Goal: Transaction & Acquisition: Subscribe to service/newsletter

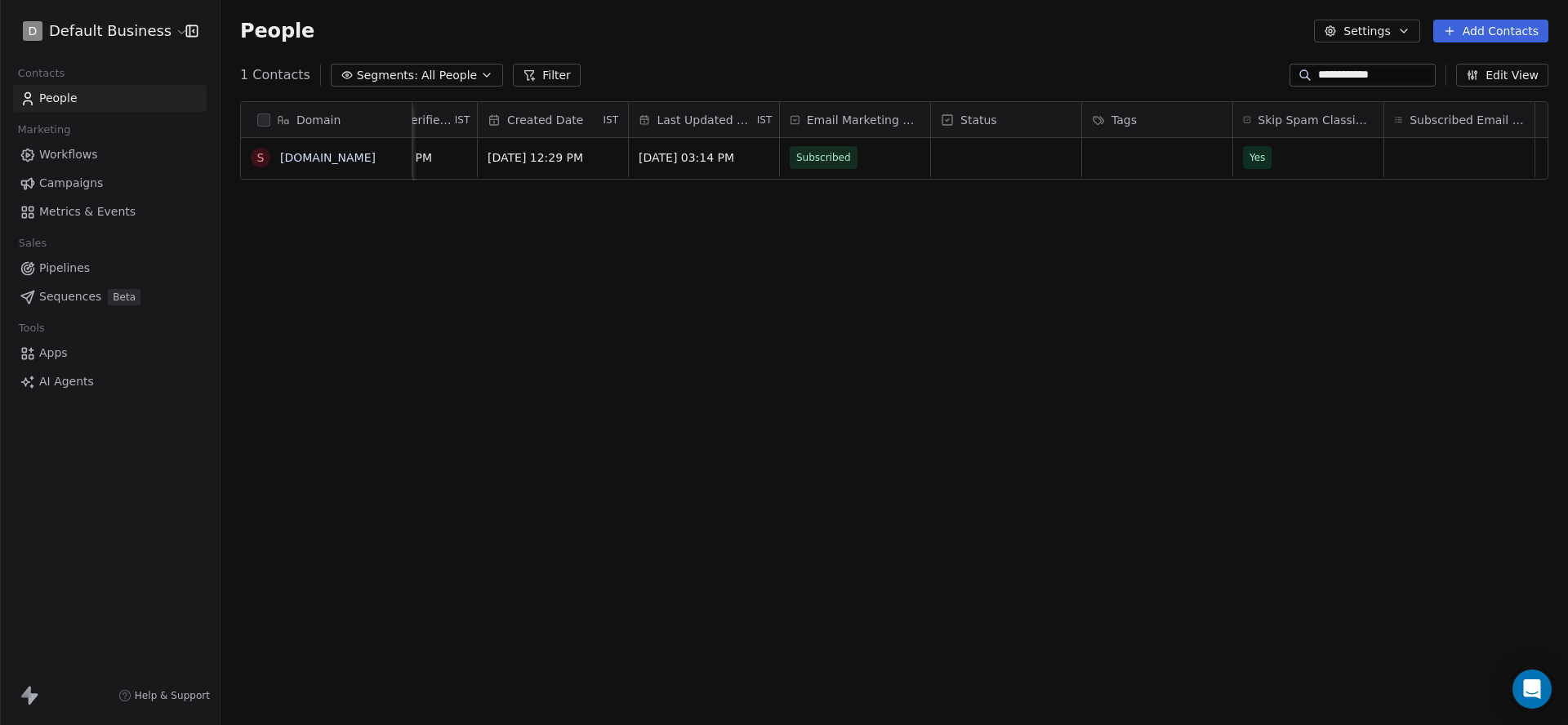
scroll to position [0, 1019]
click at [1255, 158] on span "Yes" at bounding box center [1267, 158] width 100 height 23
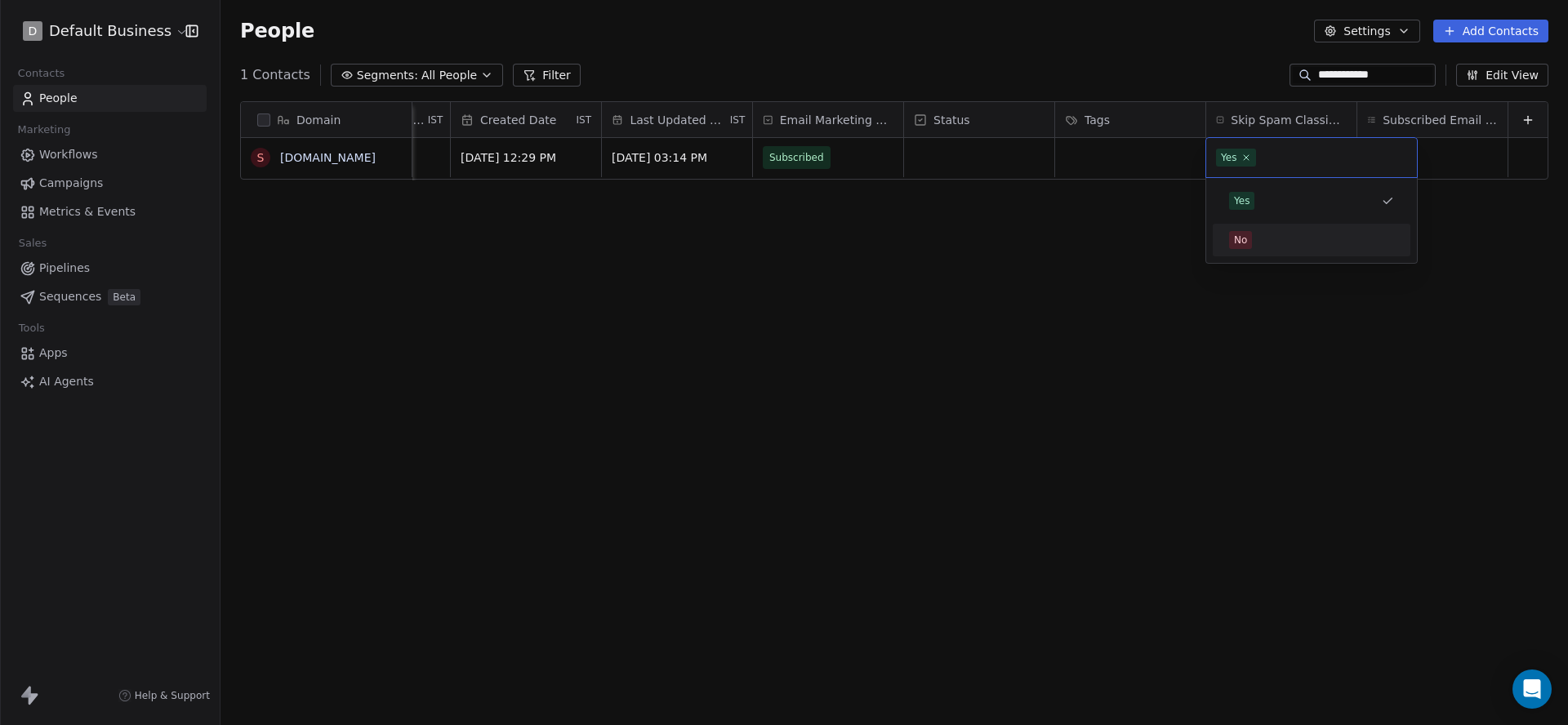
click at [1262, 245] on div "No" at bounding box center [1311, 240] width 165 height 18
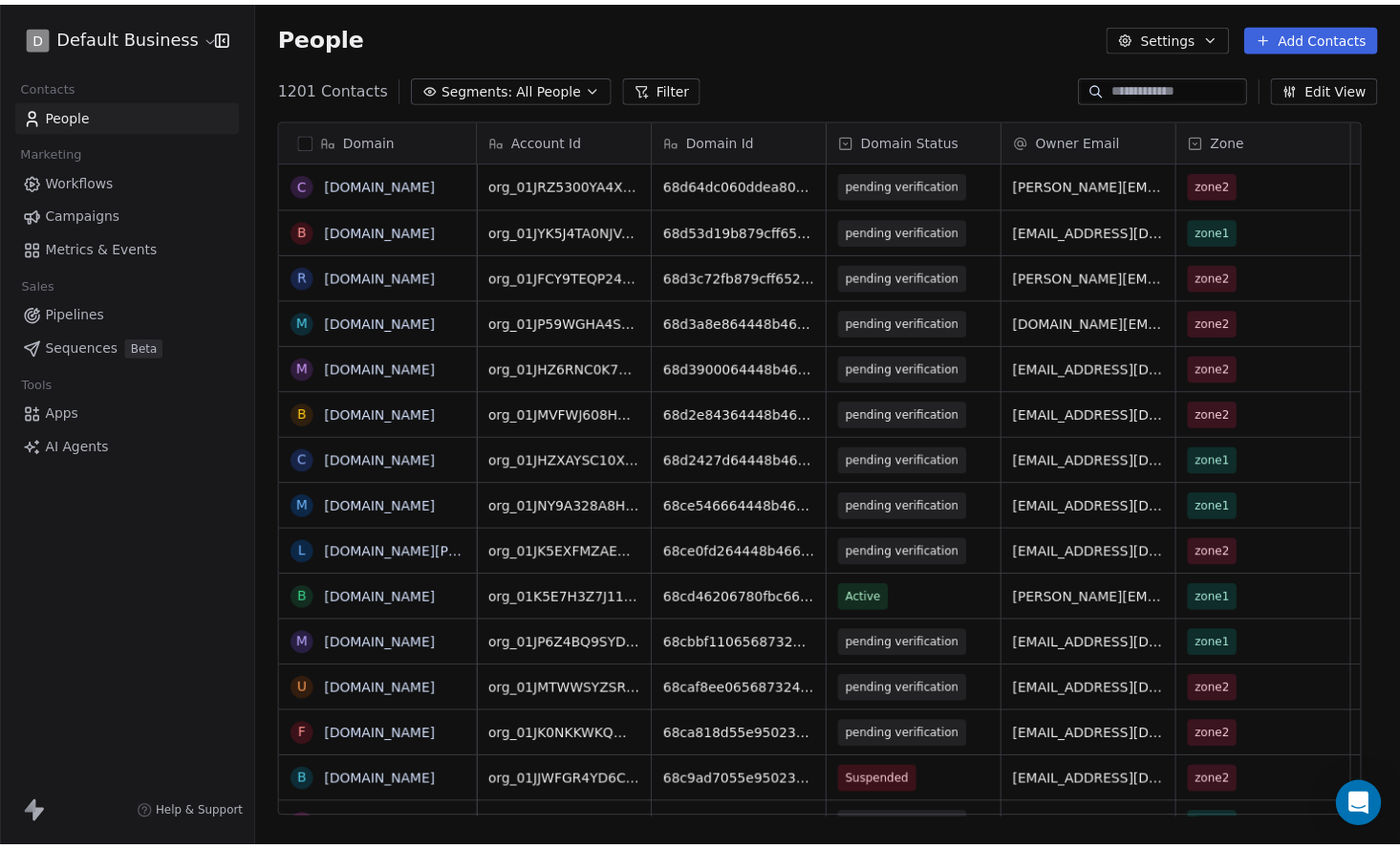
scroll to position [747, 1142]
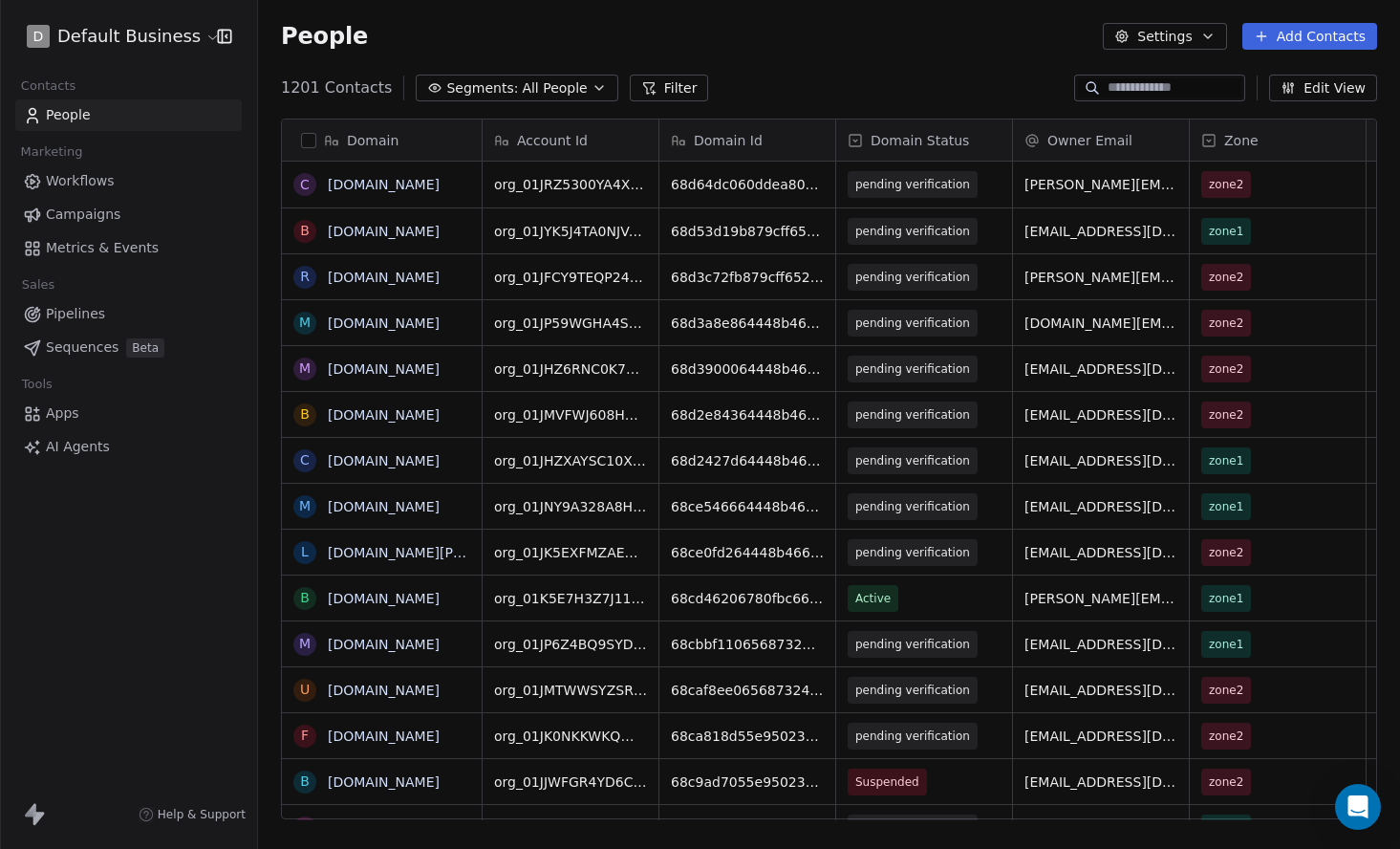
click at [1115, 88] on input at bounding box center [1175, 88] width 134 height 19
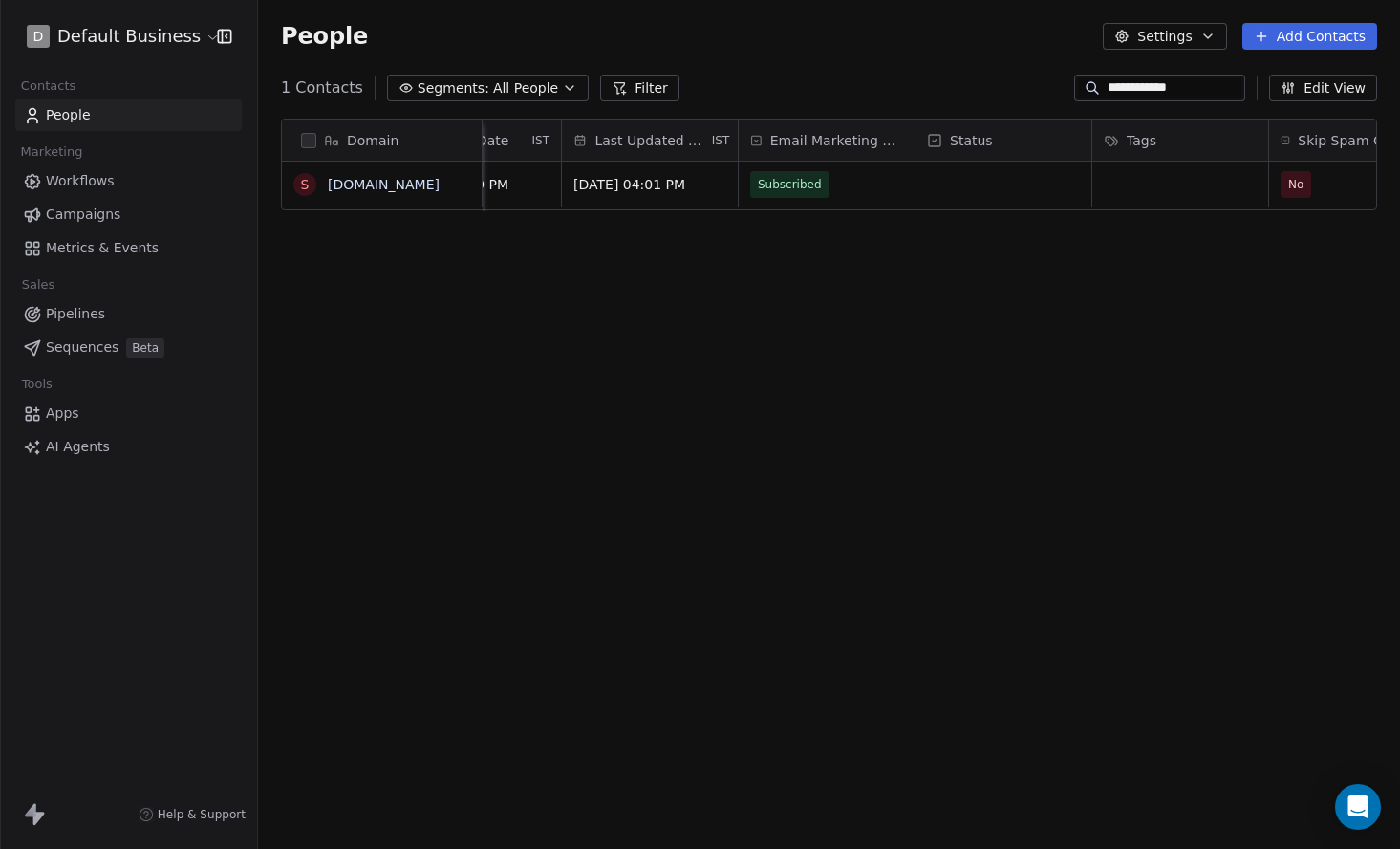
scroll to position [0, 0]
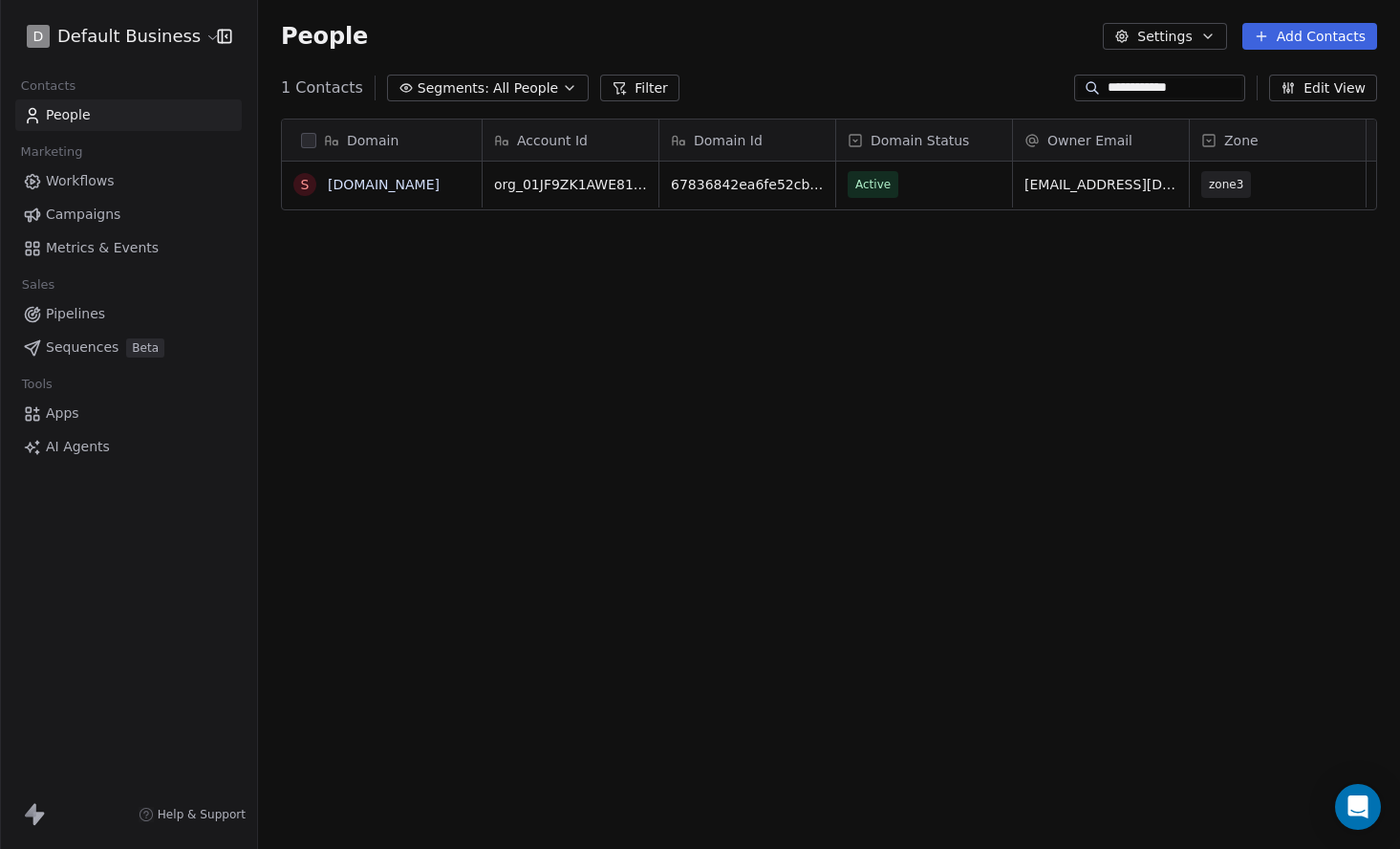
type input "**********"
click at [881, 185] on icon "grid" at bounding box center [888, 182] width 15 height 15
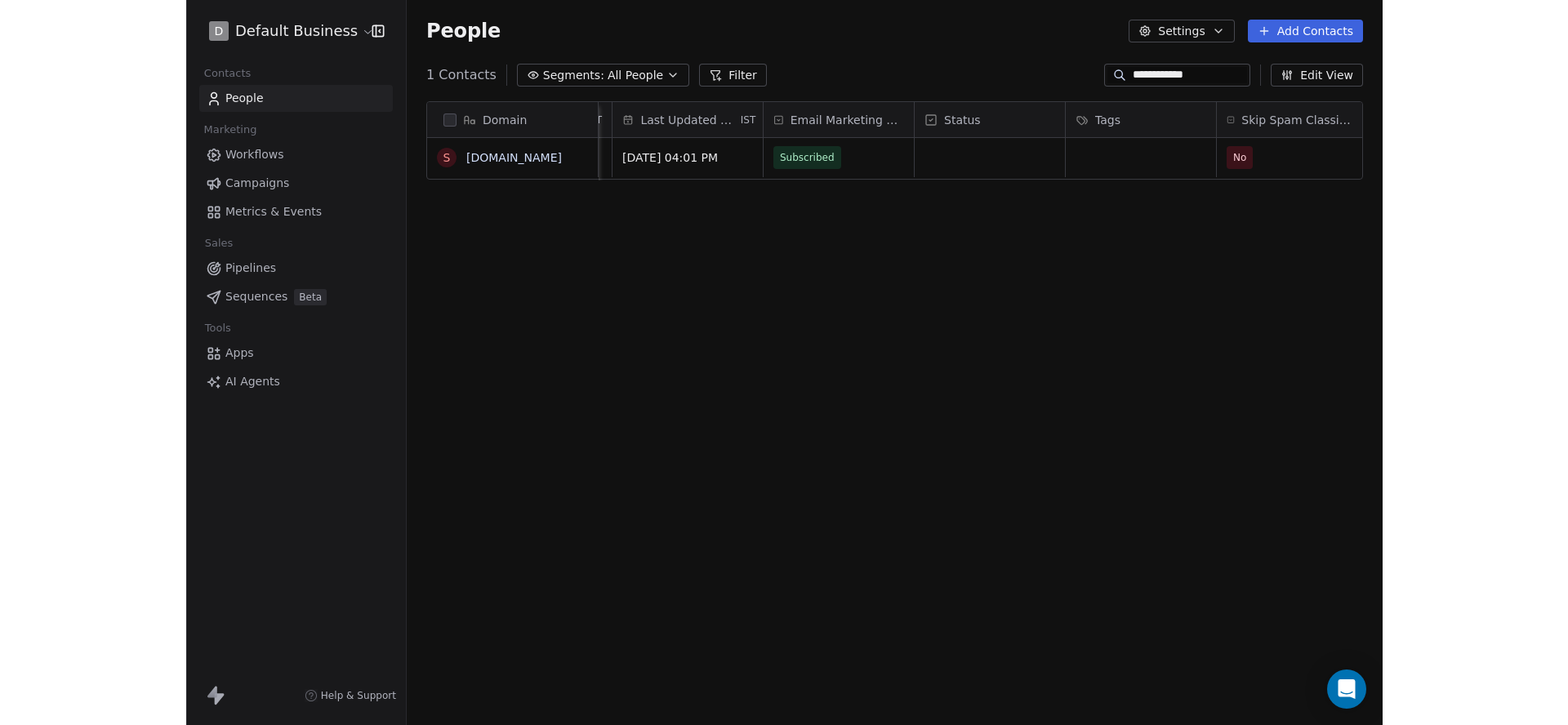
scroll to position [0, 1391]
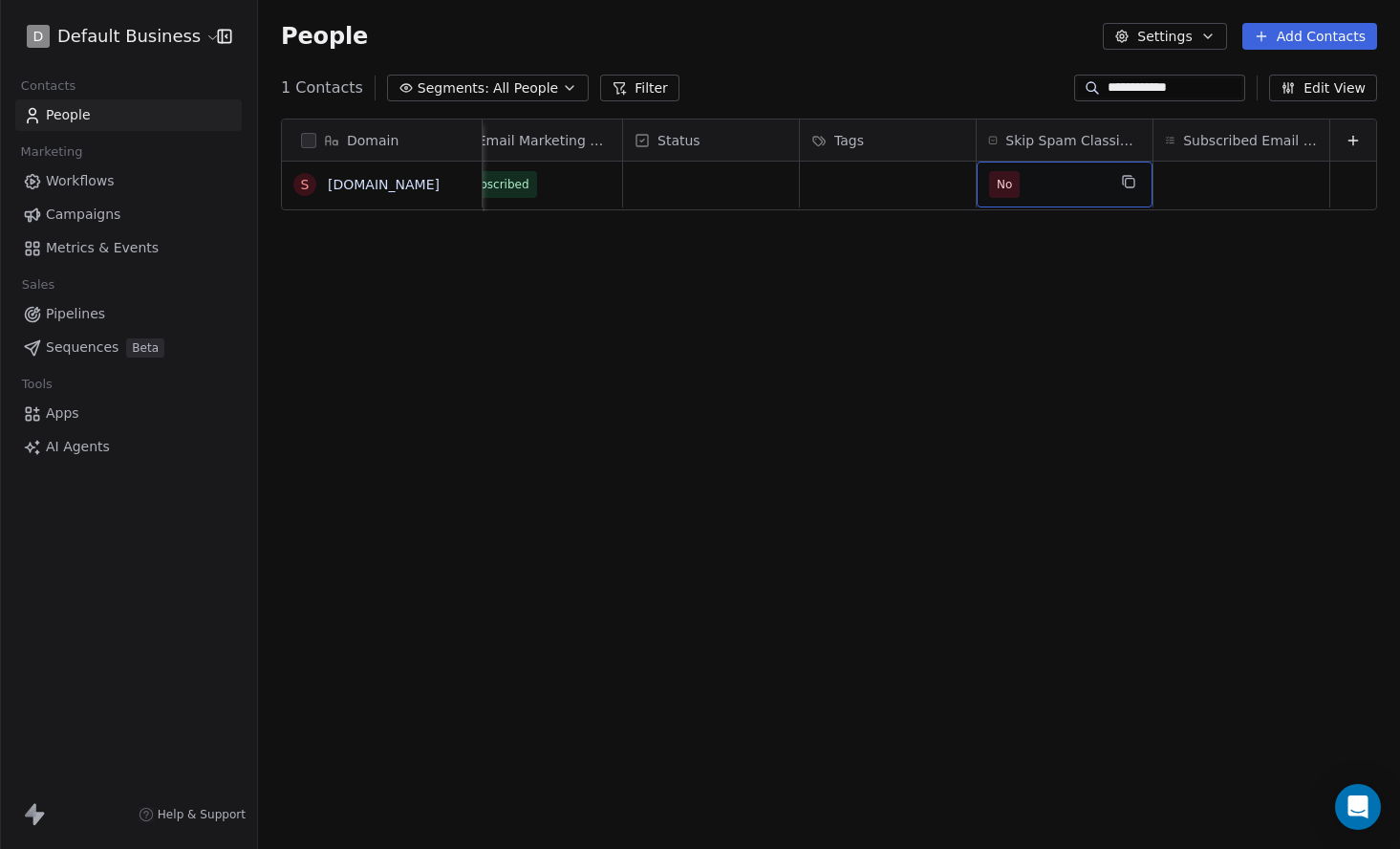
click at [1053, 181] on span "No" at bounding box center [1047, 185] width 117 height 27
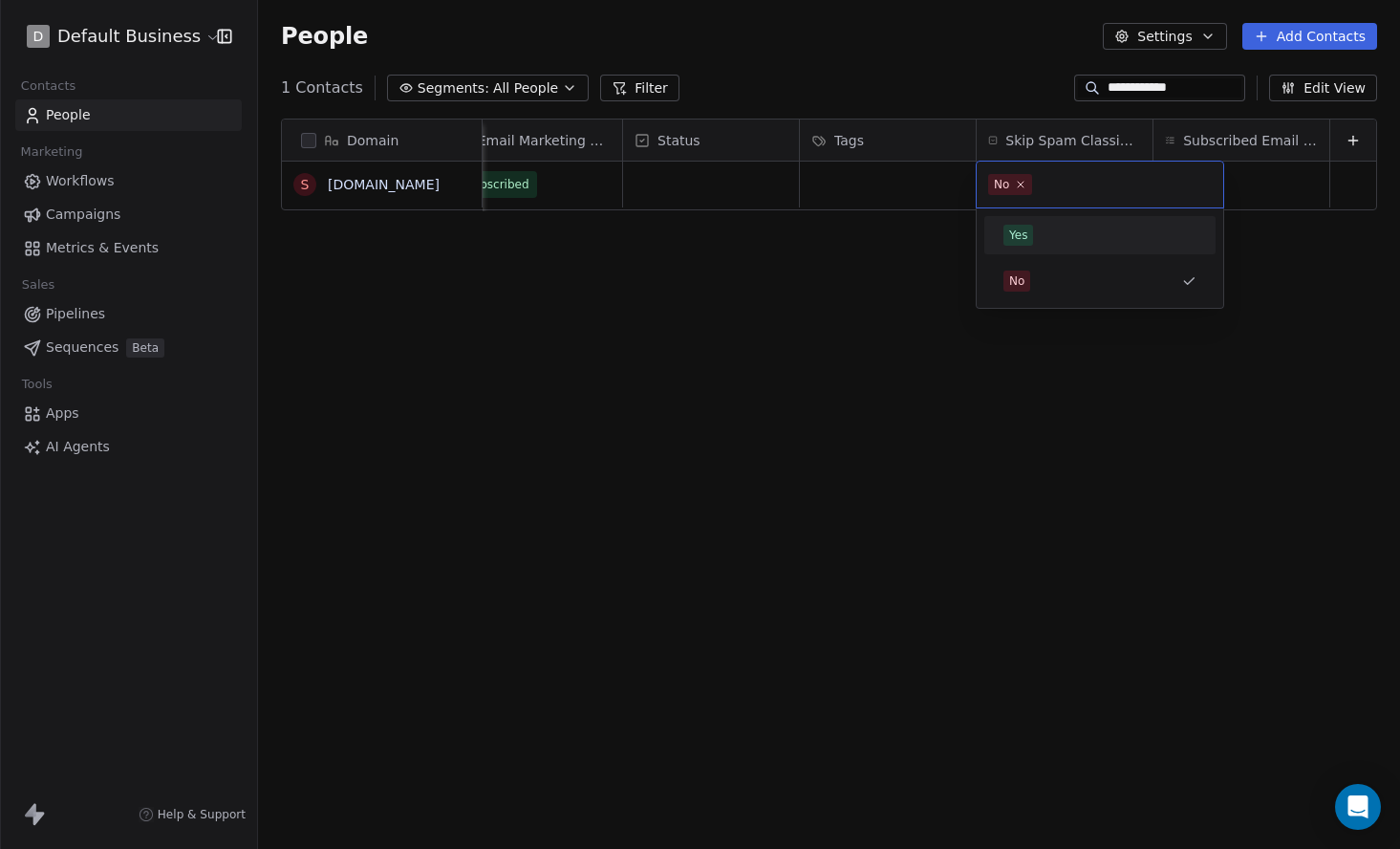
click at [1044, 219] on div "Yes" at bounding box center [1099, 235] width 216 height 31
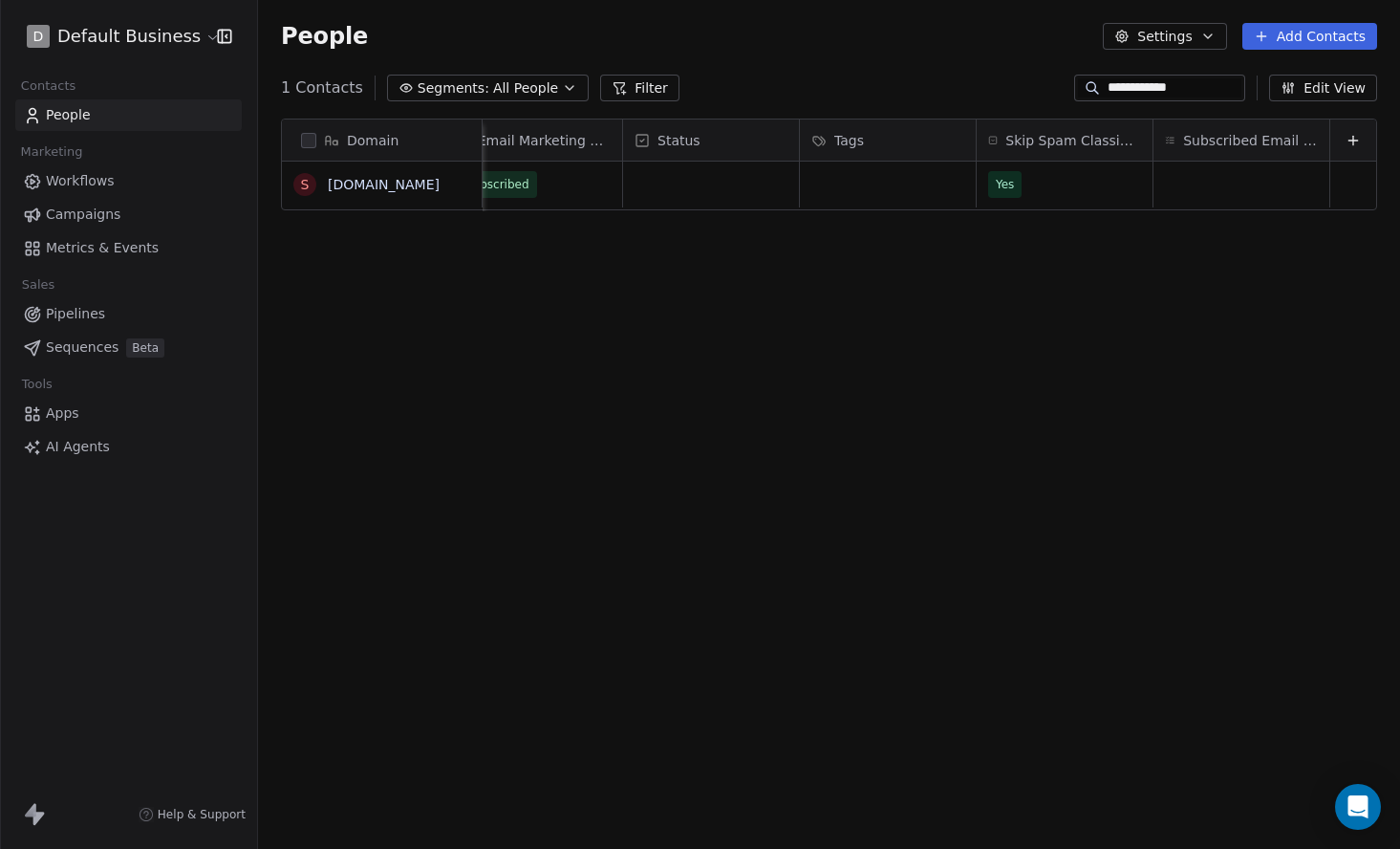
click at [880, 258] on div "Domain s swipeone.com Records Verified At IST Created Date IST Last Updated Dat…" at bounding box center [829, 476] width 1142 height 746
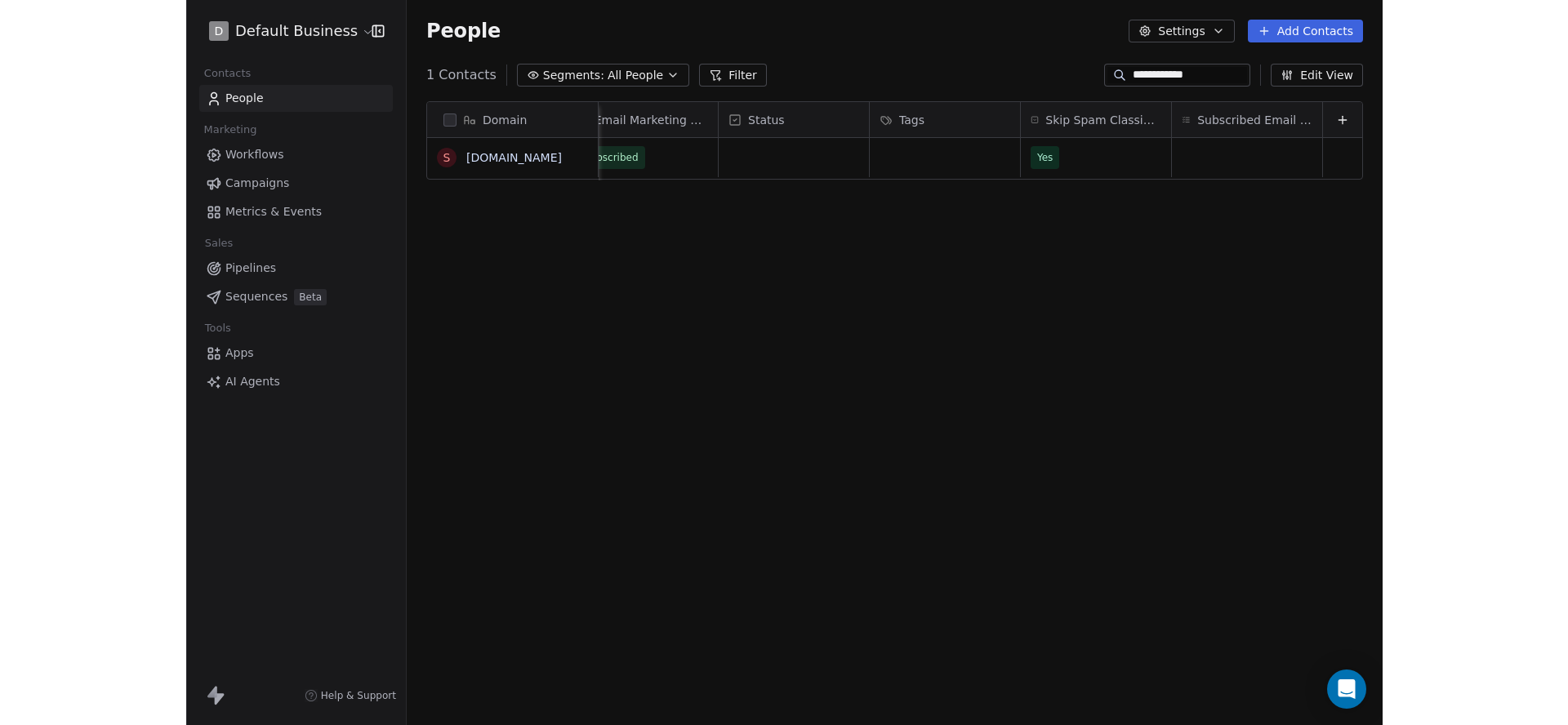
scroll to position [0, 1019]
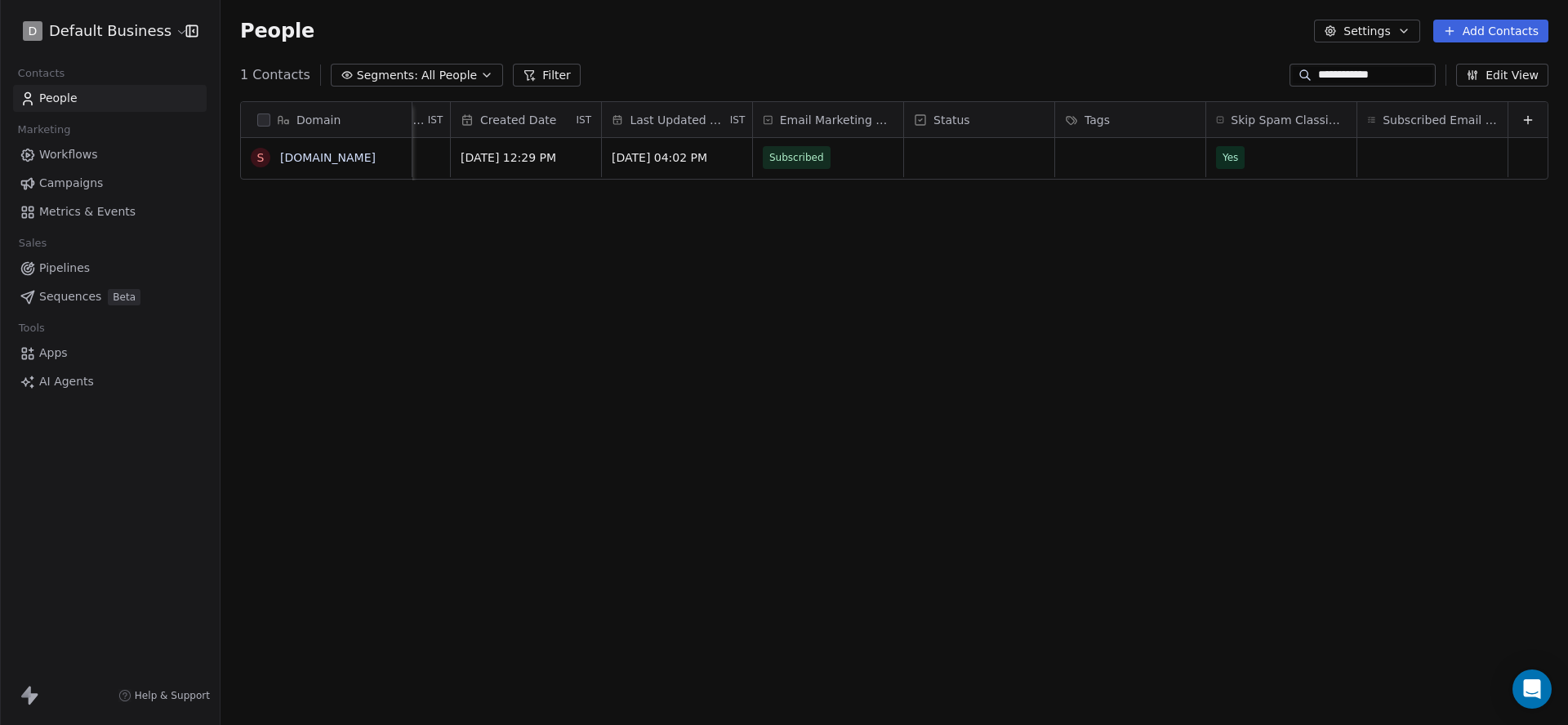
click at [164, 30] on html "**********" at bounding box center [784, 362] width 1568 height 725
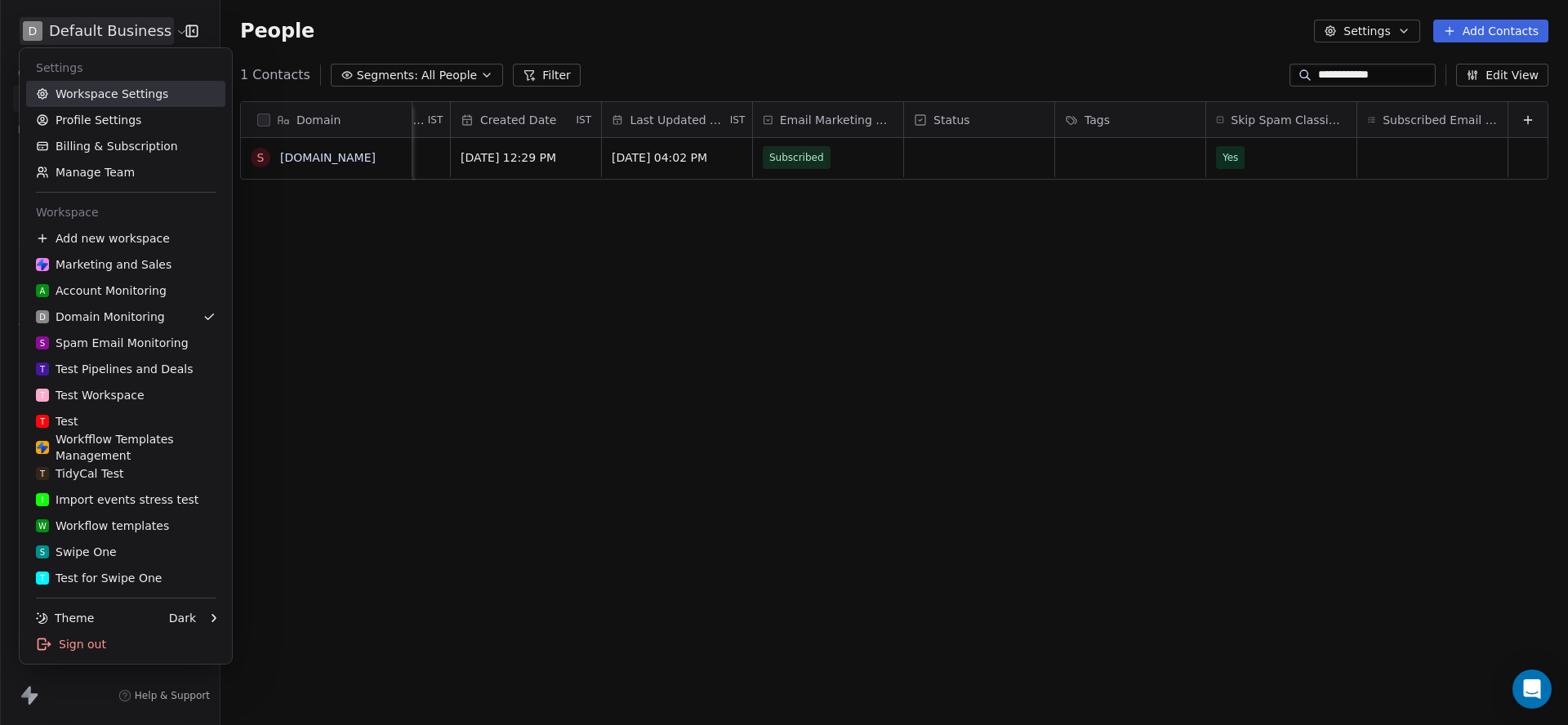
click at [144, 92] on link "Workspace Settings" at bounding box center [125, 94] width 199 height 26
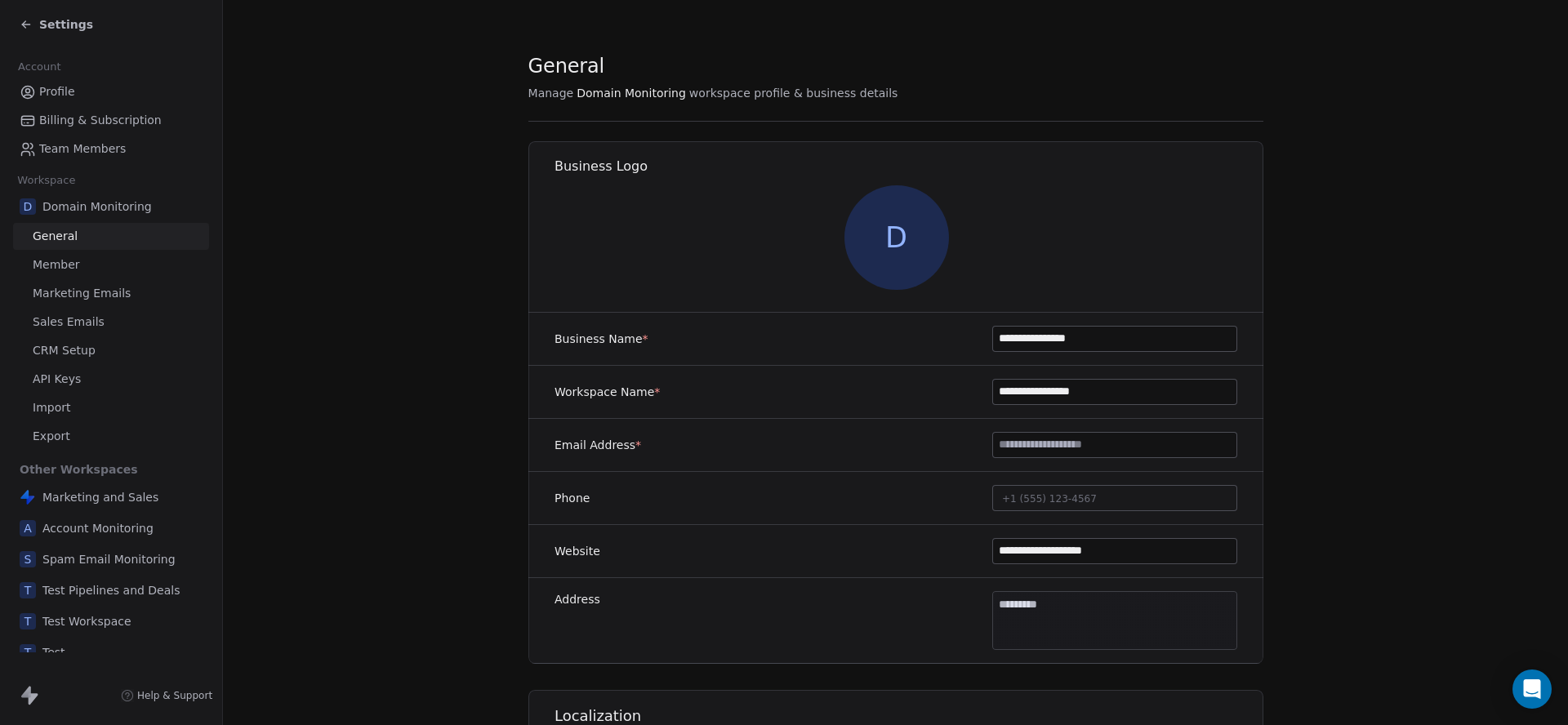
click at [124, 495] on span "Marketing and Sales" at bounding box center [101, 497] width 116 height 16
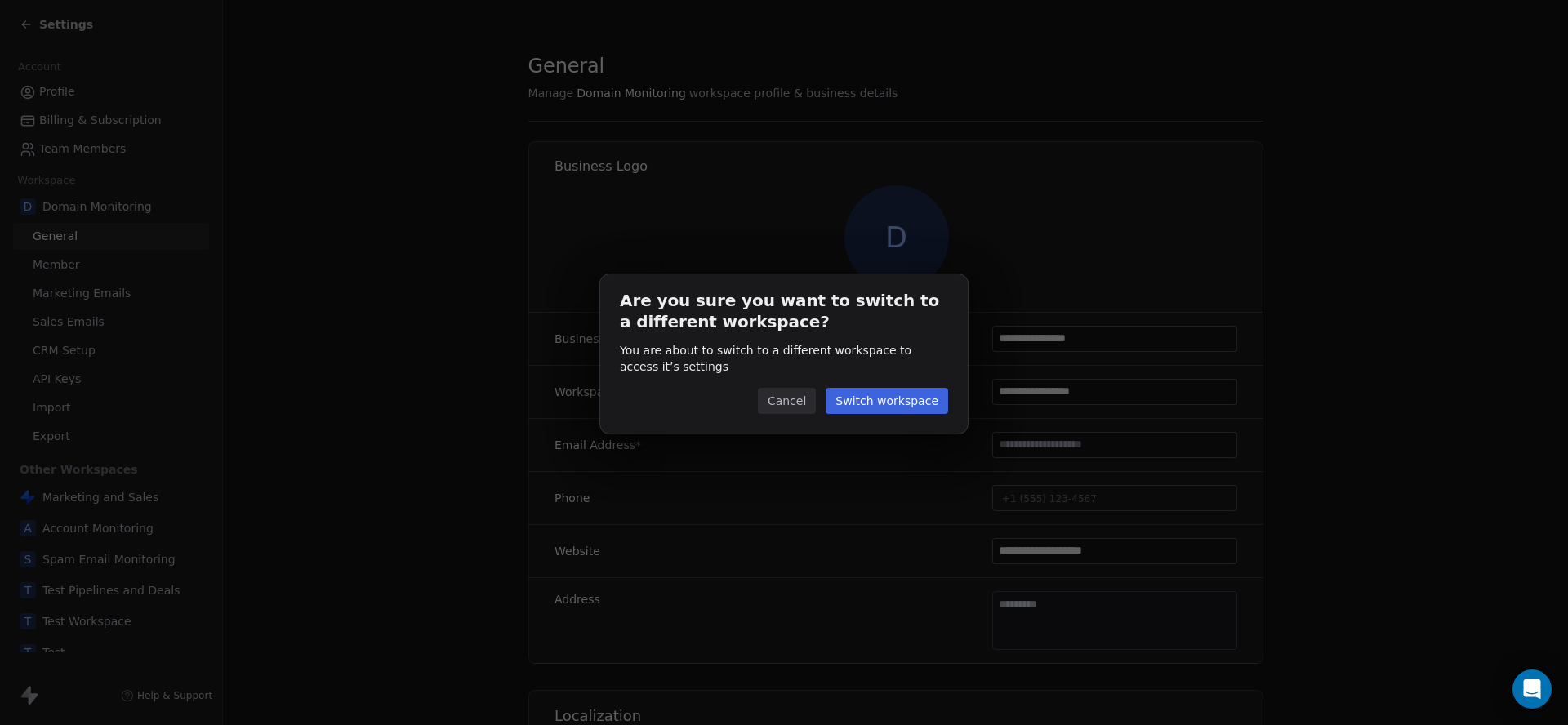
click at [778, 402] on button "Cancel" at bounding box center [787, 401] width 58 height 26
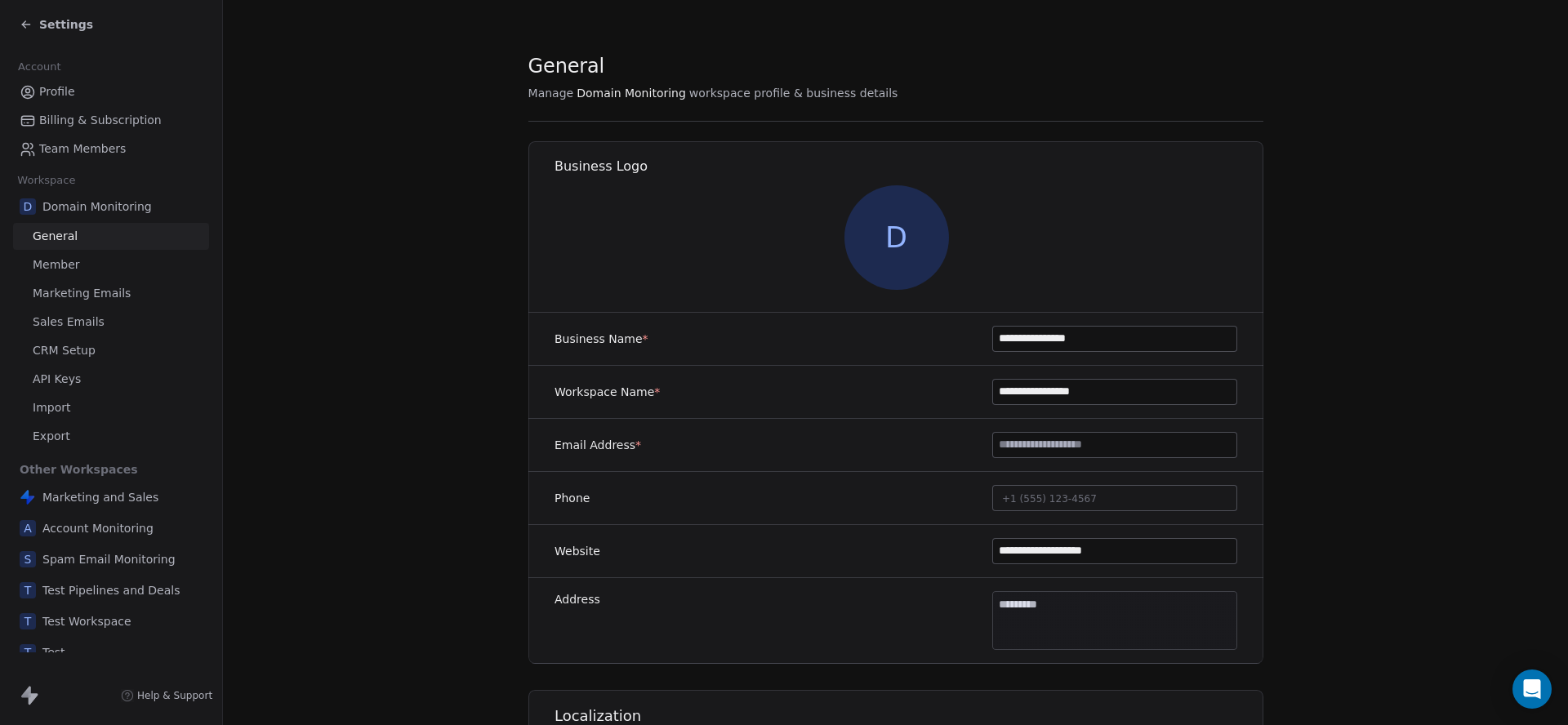
click at [100, 252] on link "Member" at bounding box center [111, 264] width 196 height 27
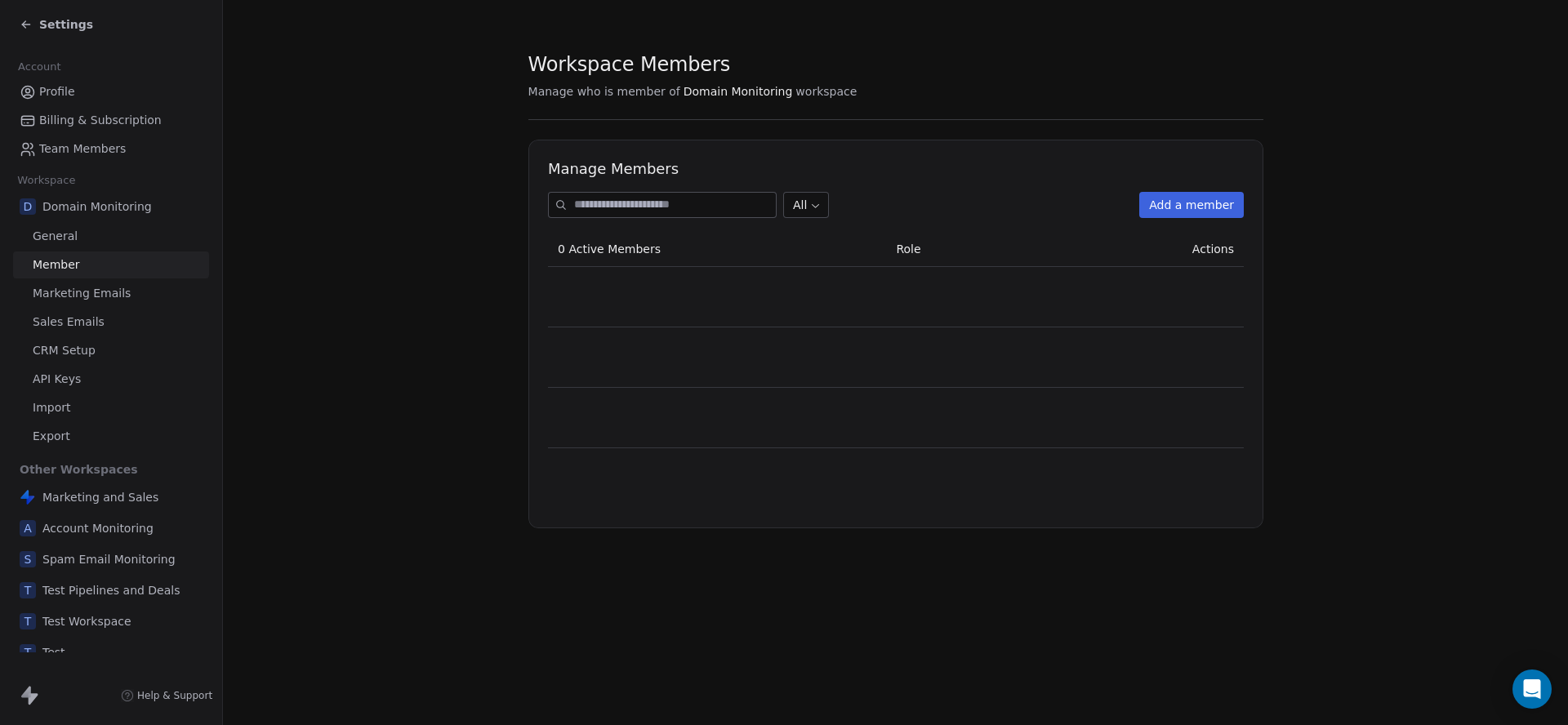
click at [105, 295] on span "Marketing Emails" at bounding box center [82, 293] width 98 height 17
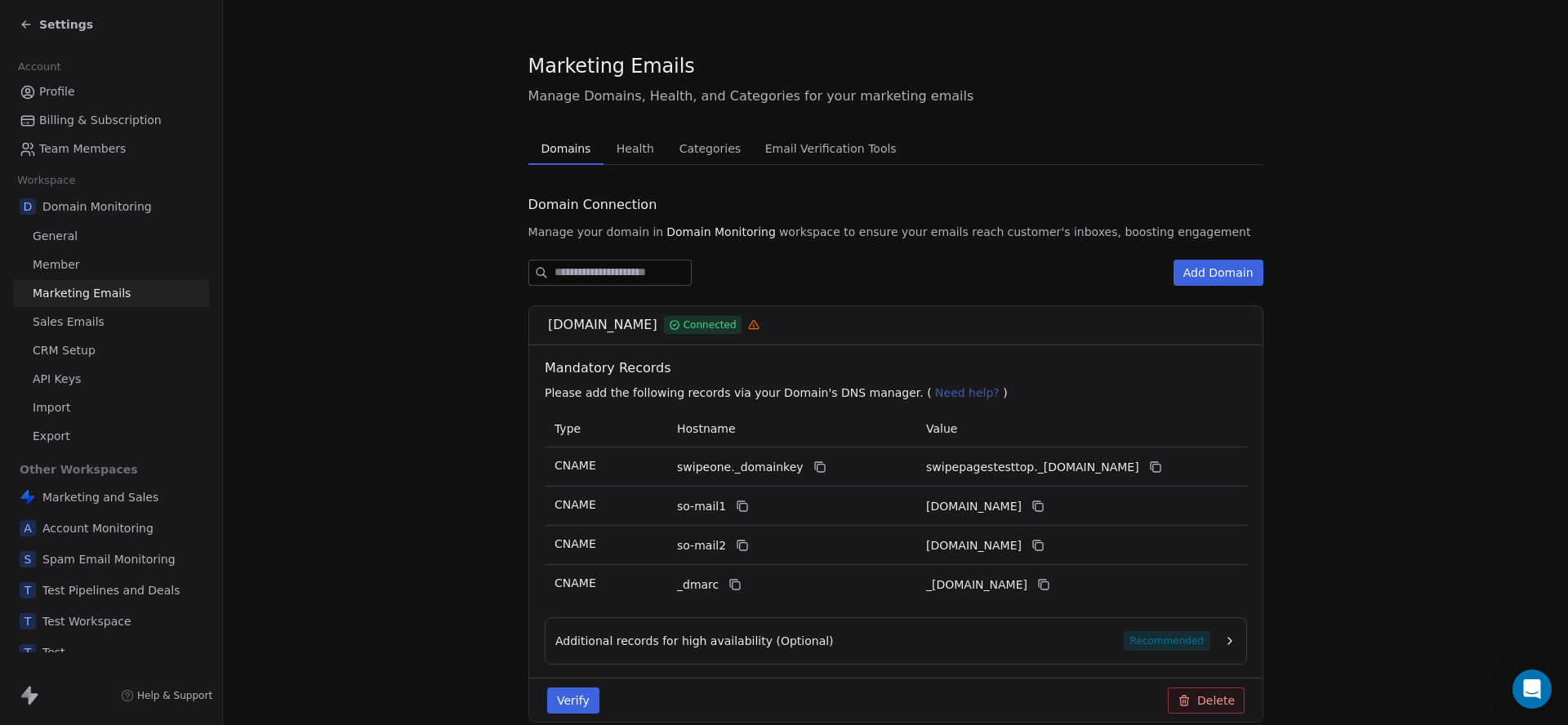
click at [59, 91] on span "Profile" at bounding box center [57, 92] width 36 height 17
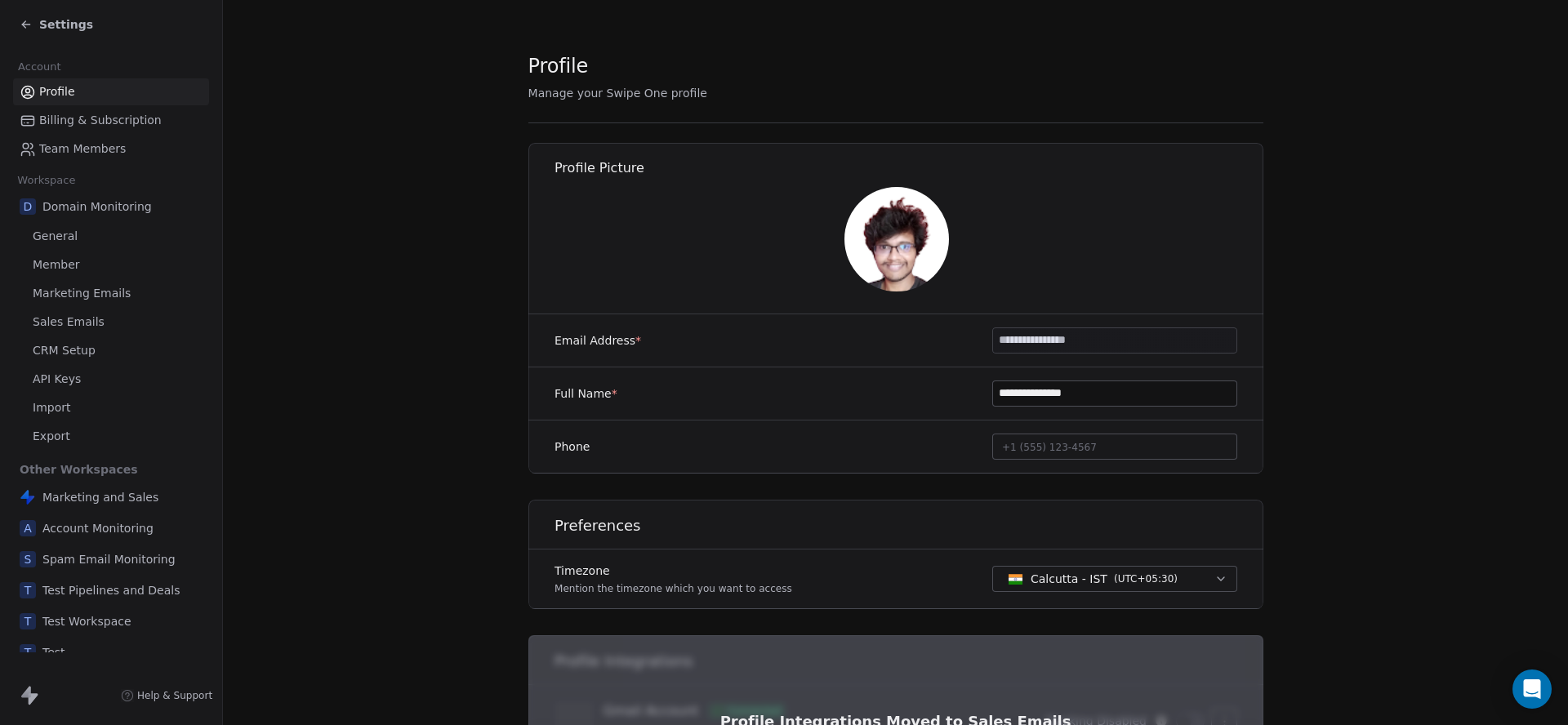
click at [62, 20] on span "Settings" at bounding box center [66, 25] width 54 height 16
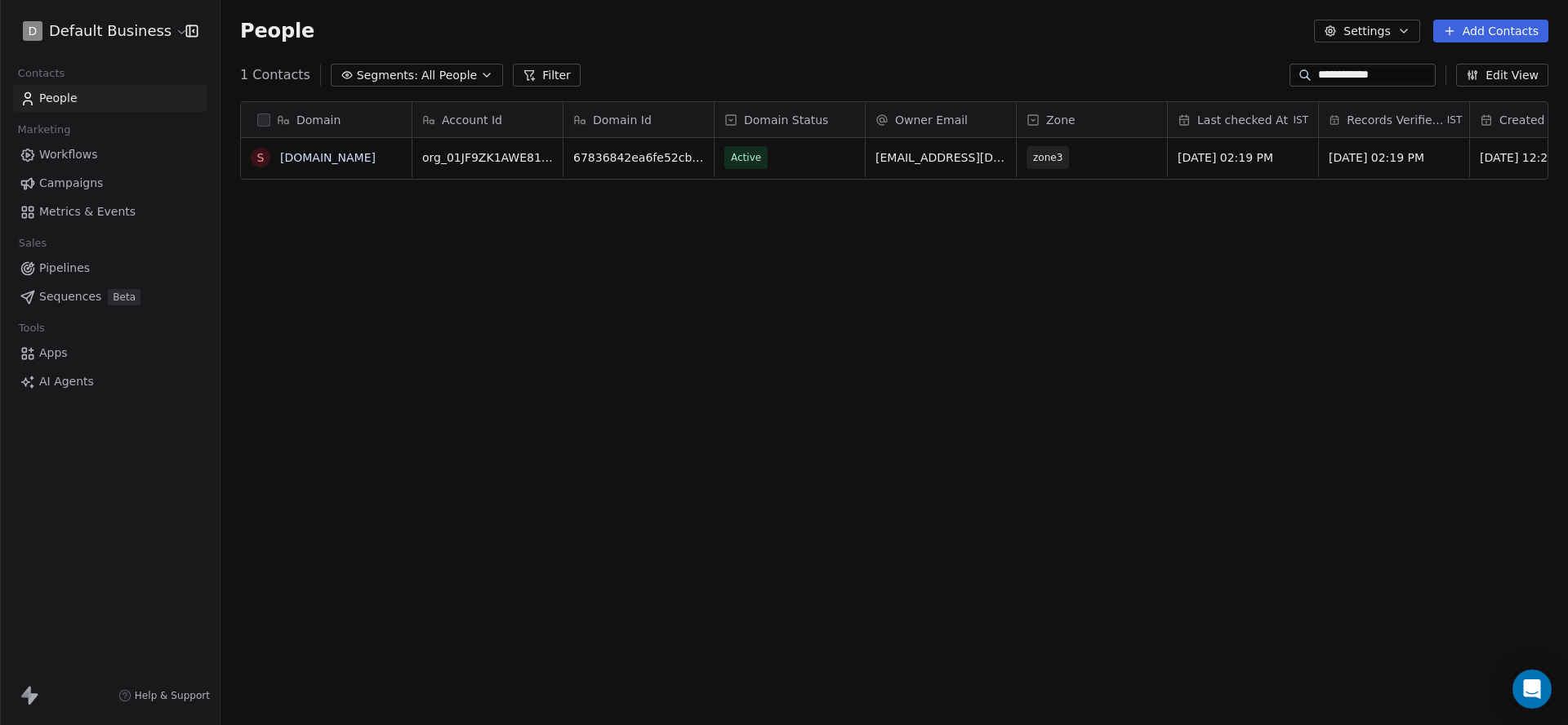
scroll to position [638, 1348]
click at [70, 174] on span "Campaigns" at bounding box center [71, 182] width 64 height 17
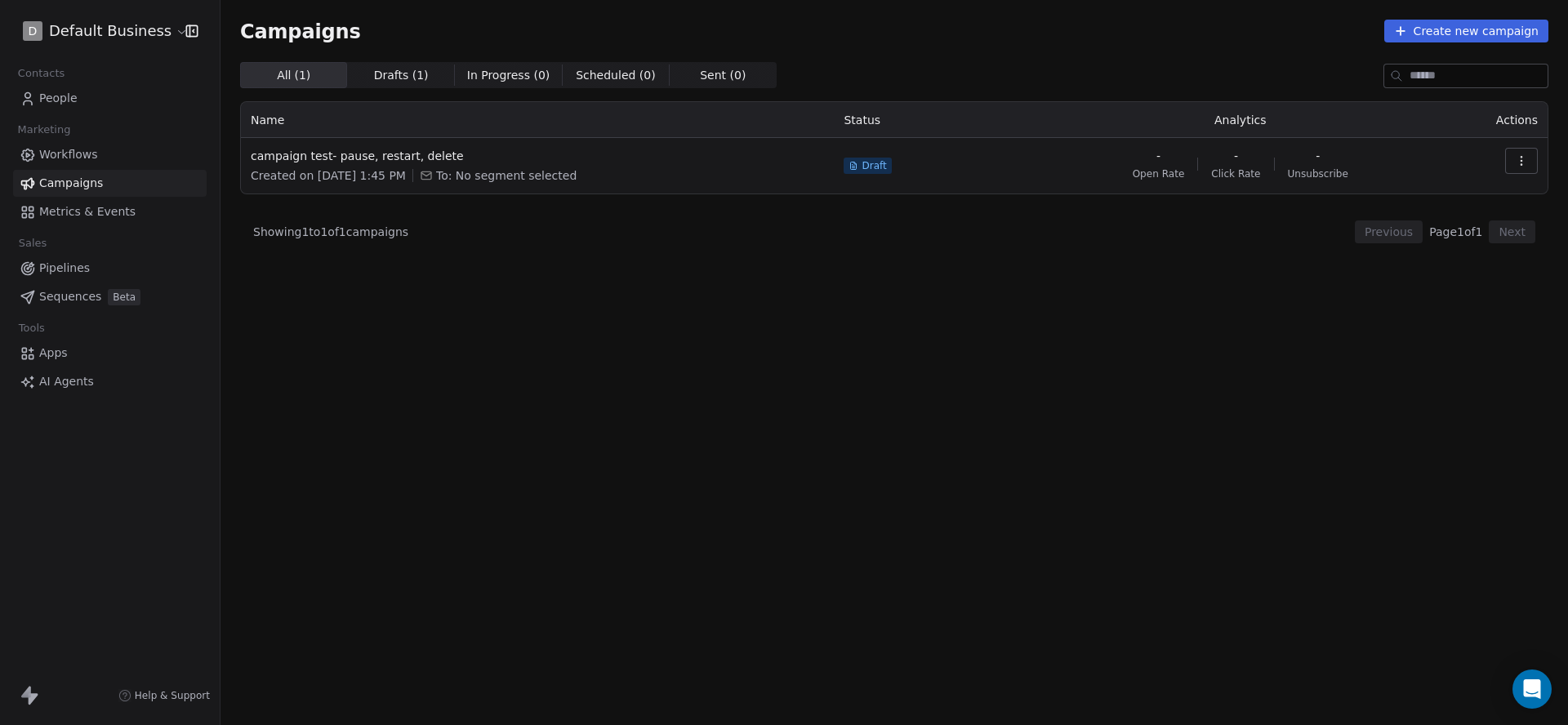
click at [82, 102] on link "People" at bounding box center [110, 98] width 193 height 27
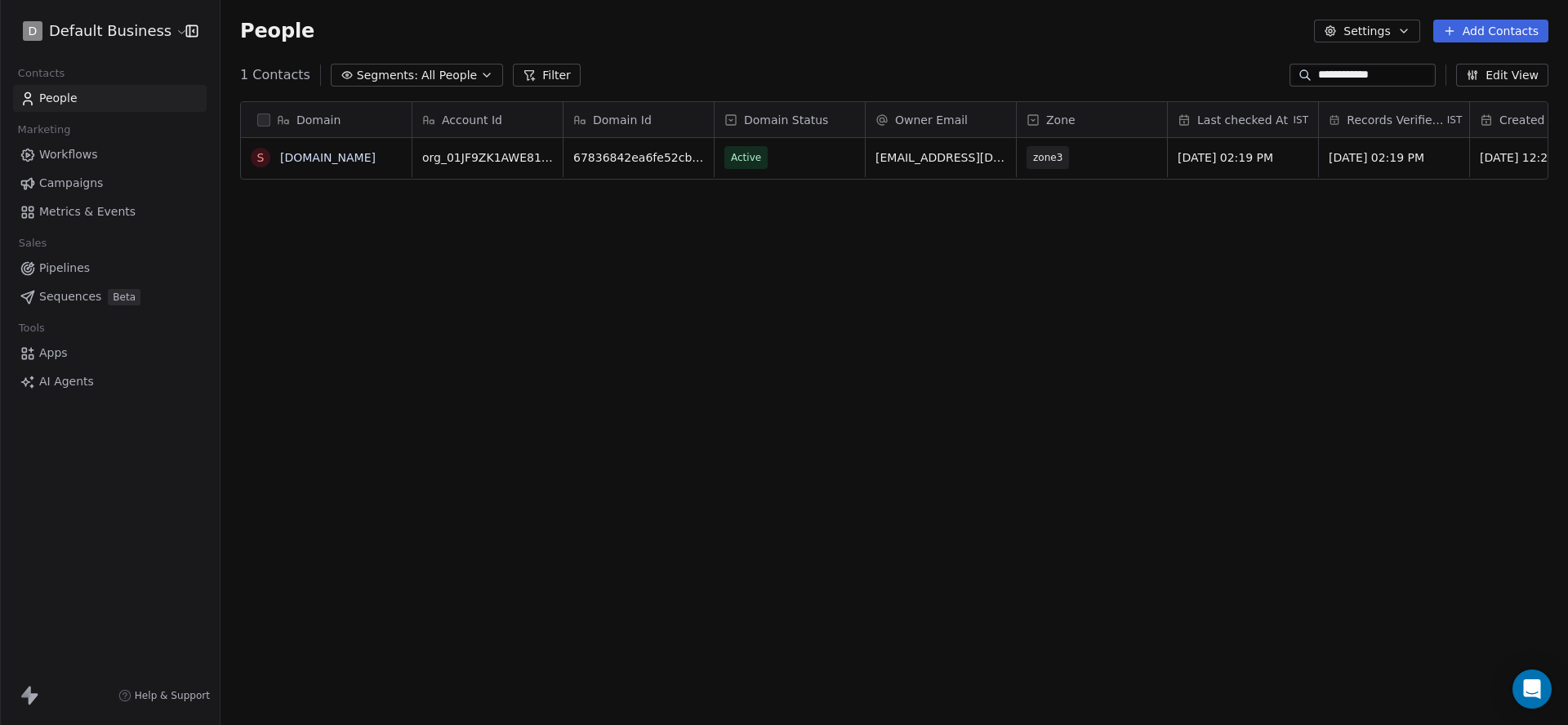
scroll to position [638, 1348]
click at [91, 174] on span "Campaigns" at bounding box center [71, 182] width 64 height 17
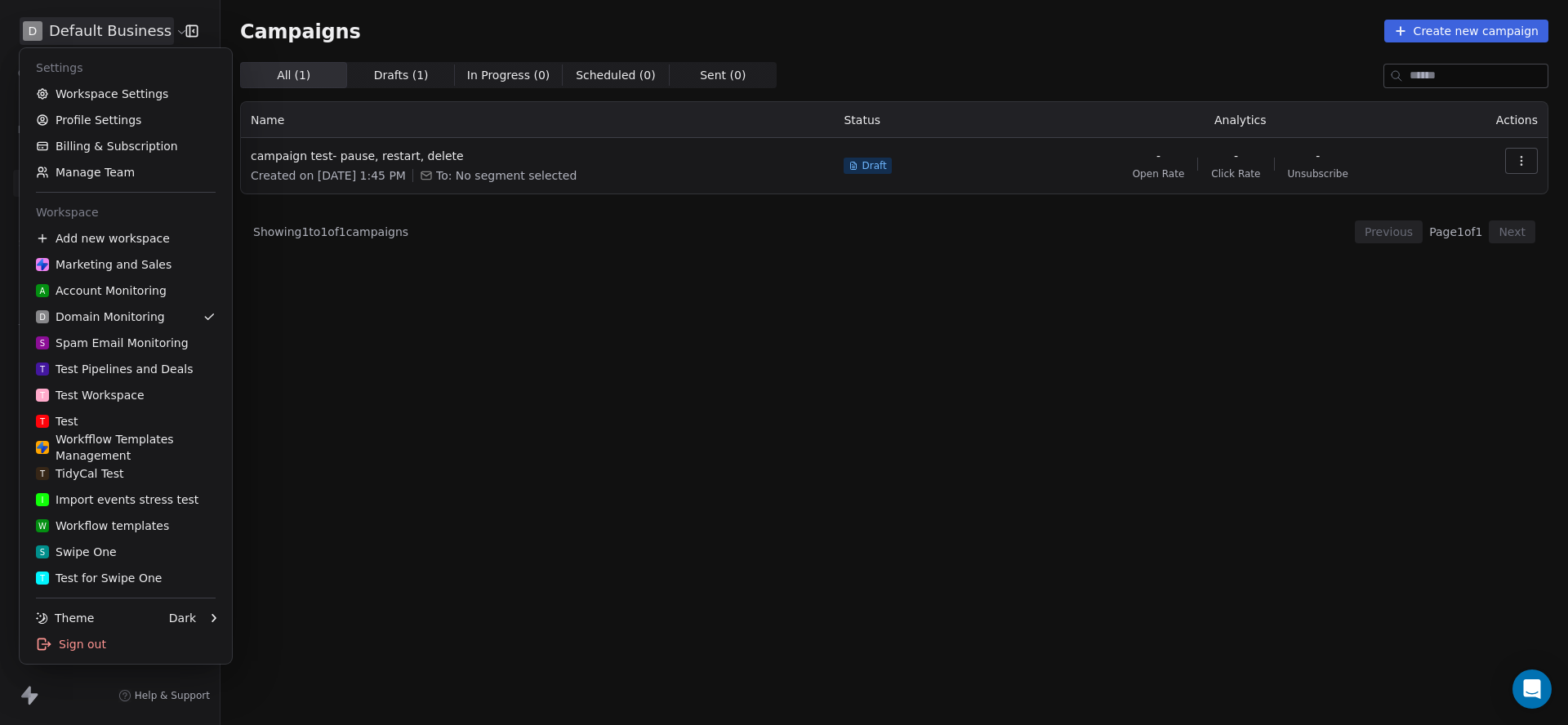
click at [134, 41] on html "D Default Business Contacts People Marketing Workflows Campaigns Metrics & Even…" at bounding box center [784, 362] width 1568 height 725
click at [124, 565] on link "T Test for Swipe One" at bounding box center [125, 578] width 199 height 26
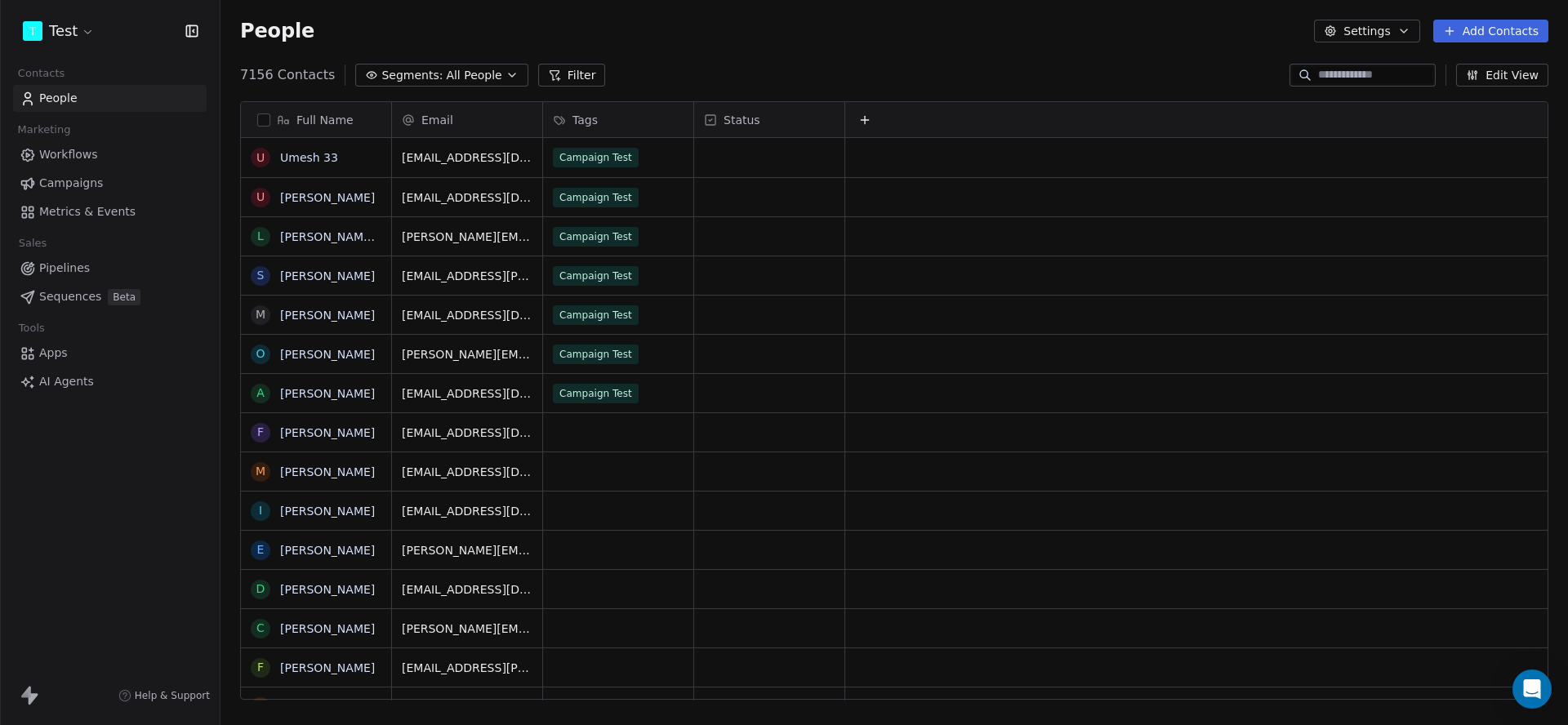
click at [1477, 20] on button "Add Contacts" at bounding box center [1491, 31] width 115 height 23
click at [1455, 75] on div "Create new contact" at bounding box center [1486, 66] width 151 height 26
type textarea "***"
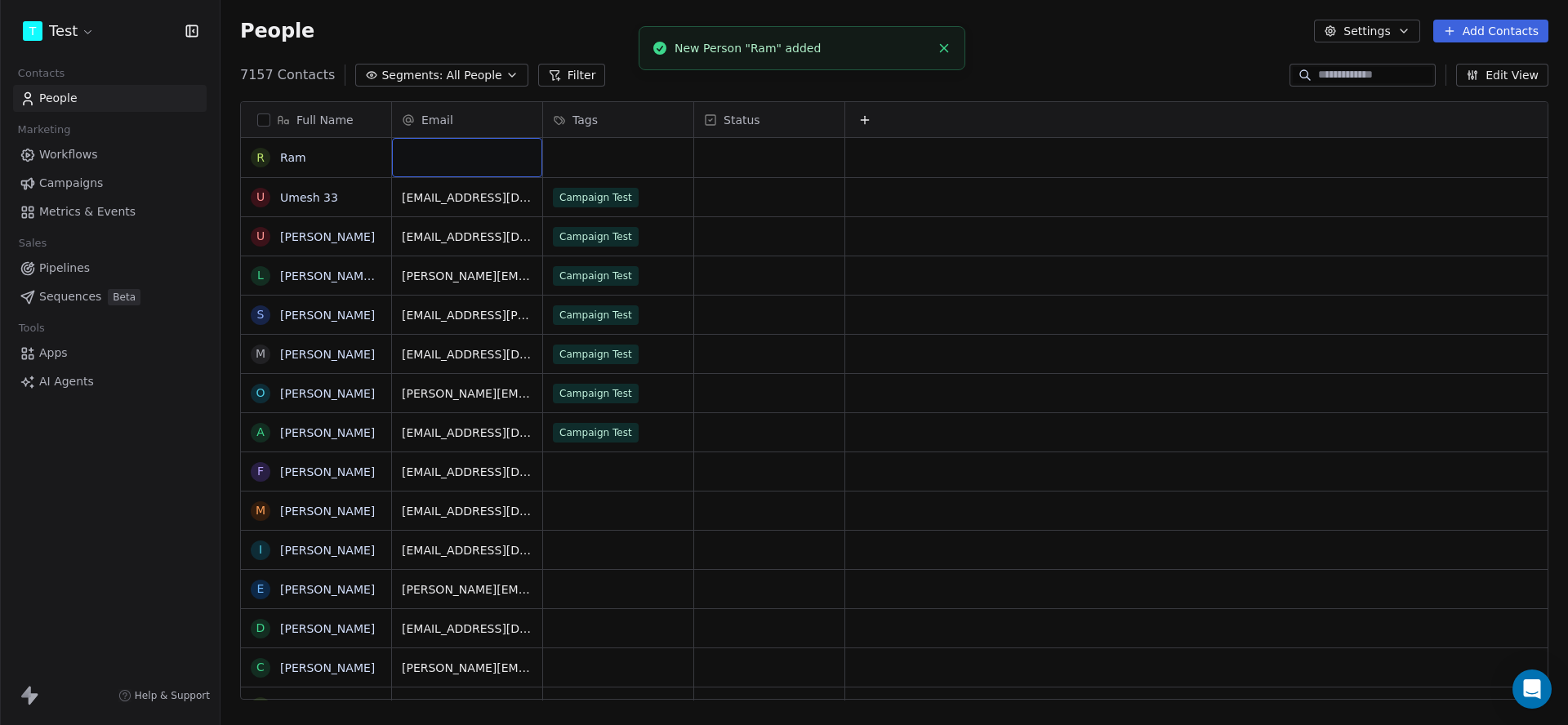
click at [457, 155] on div "grid" at bounding box center [468, 158] width 151 height 39
type input "**********"
click at [677, 78] on div "7157 Contacts Segments: All People Filter Edit View" at bounding box center [894, 75] width 1348 height 26
click at [1528, 29] on button "Add Contacts" at bounding box center [1491, 31] width 115 height 23
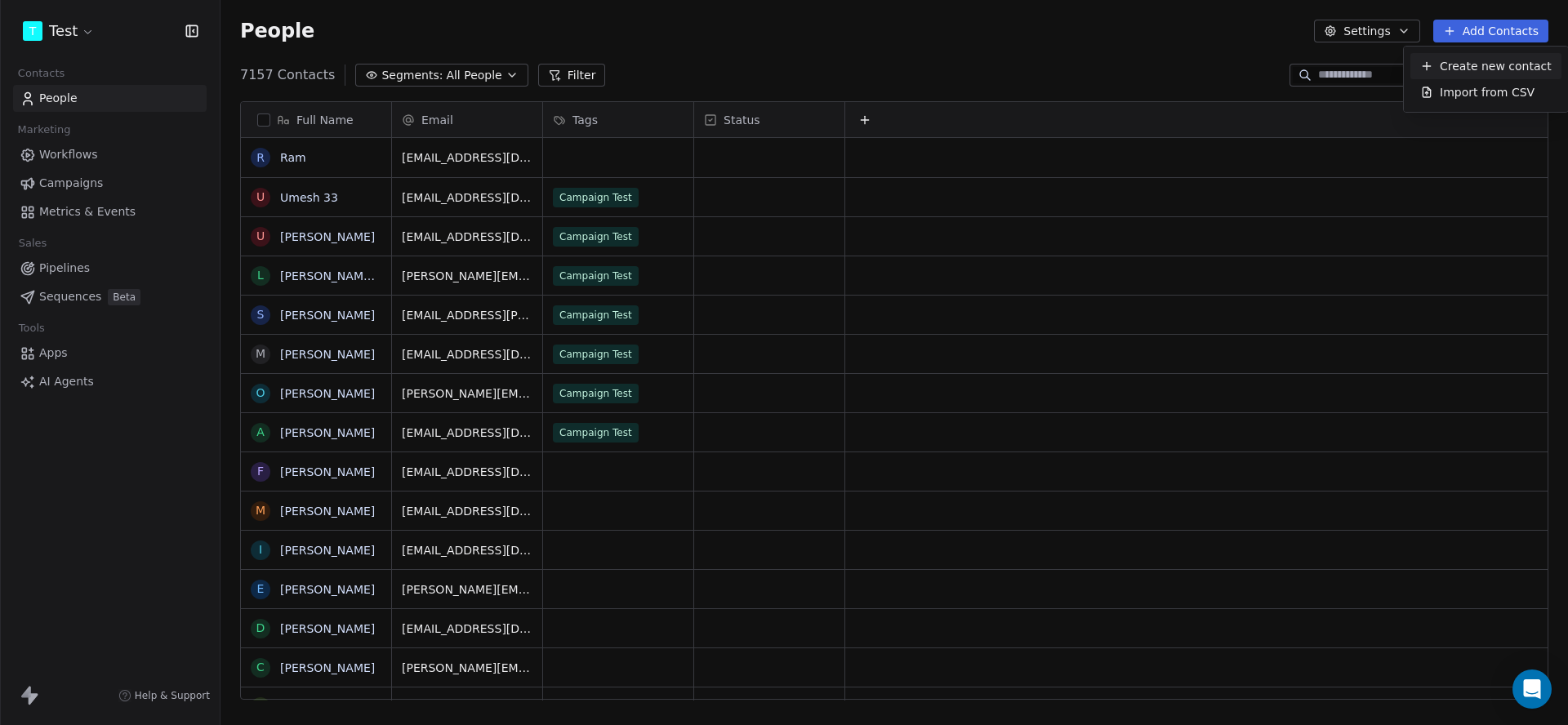
click at [1506, 59] on span "Create new contact" at bounding box center [1496, 66] width 112 height 17
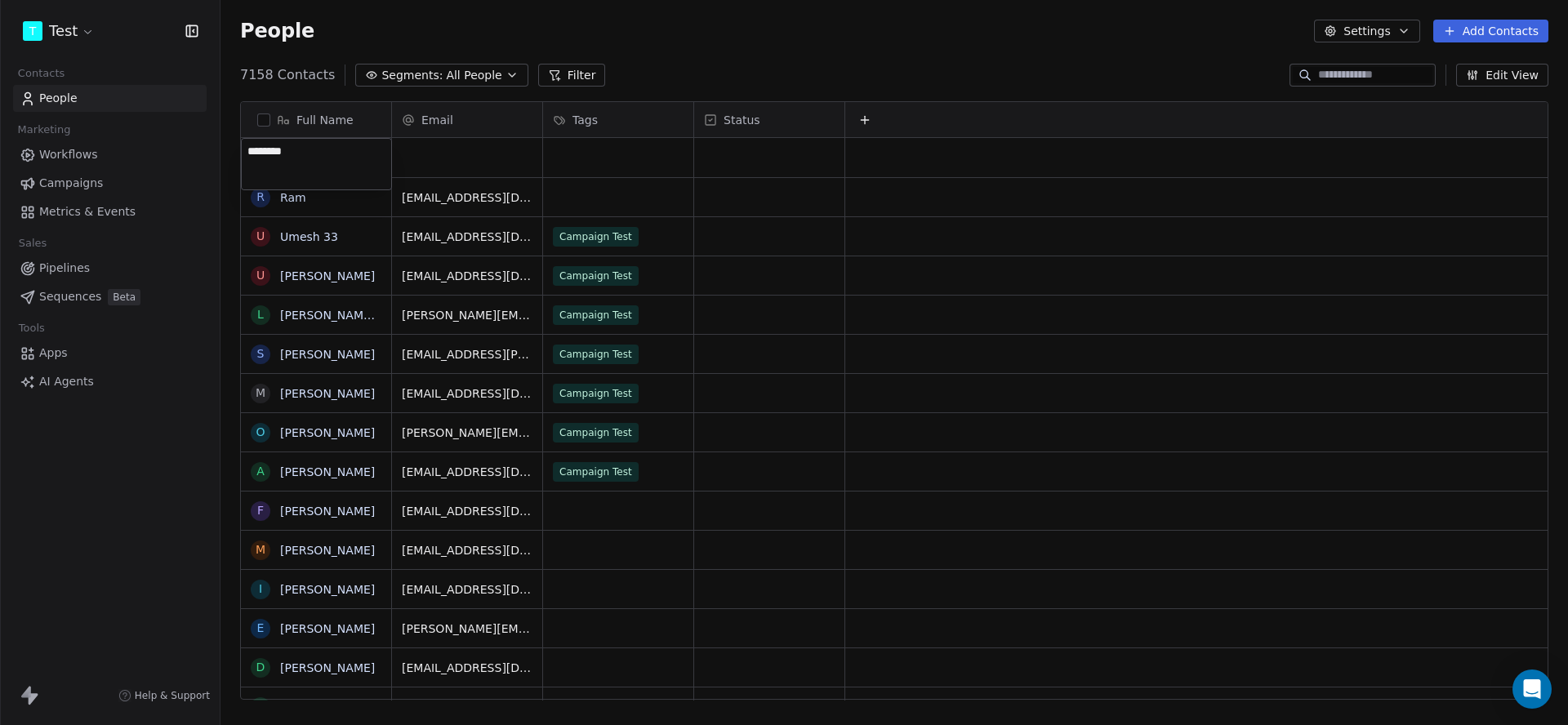
type textarea "*********"
click at [518, 171] on html "T Test Contacts People Marketing Workflows Campaigns Metrics & Events Sales Pip…" at bounding box center [784, 362] width 1568 height 725
click at [482, 173] on div "grid" at bounding box center [468, 158] width 151 height 39
type input "****"
type input "*******"
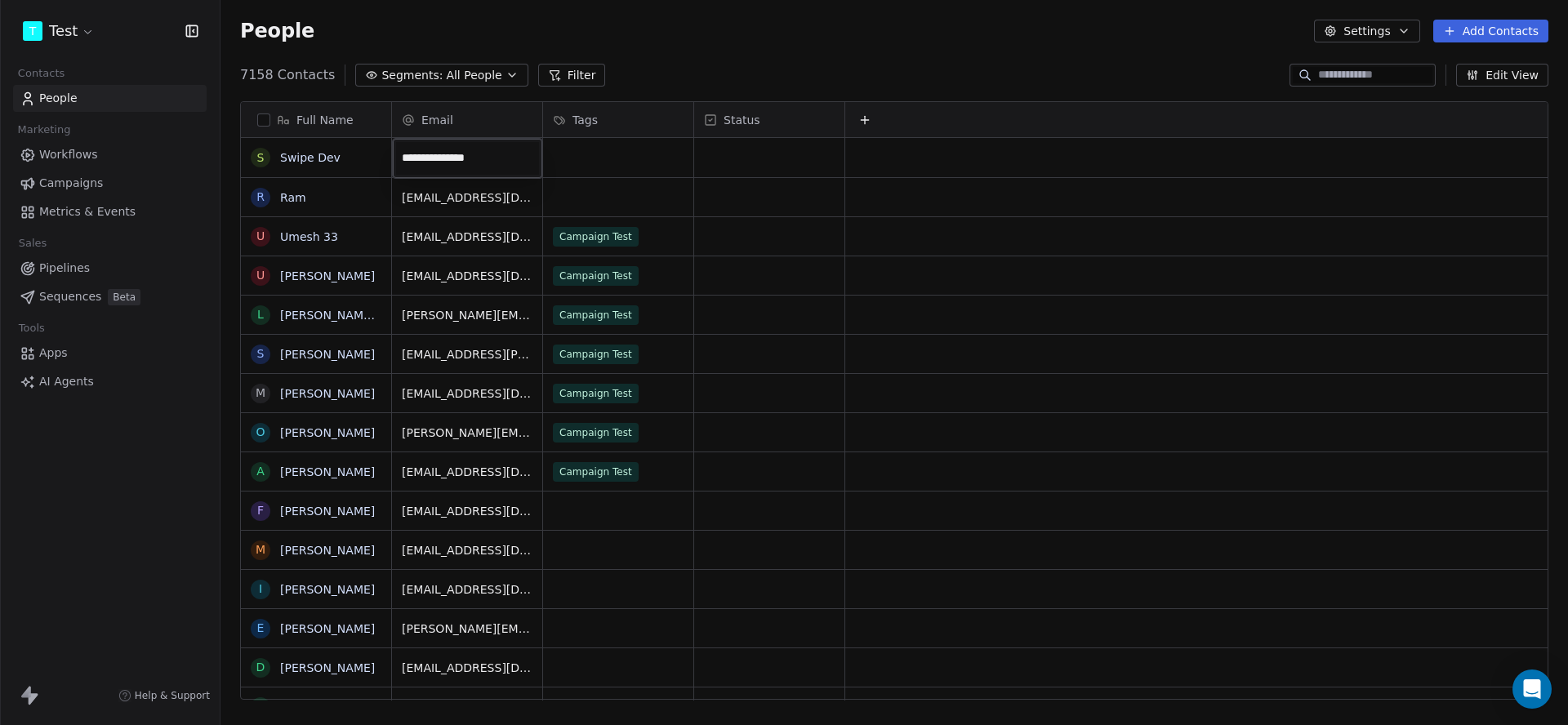
type input "**********"
click at [556, 64] on button "Filter" at bounding box center [572, 75] width 68 height 23
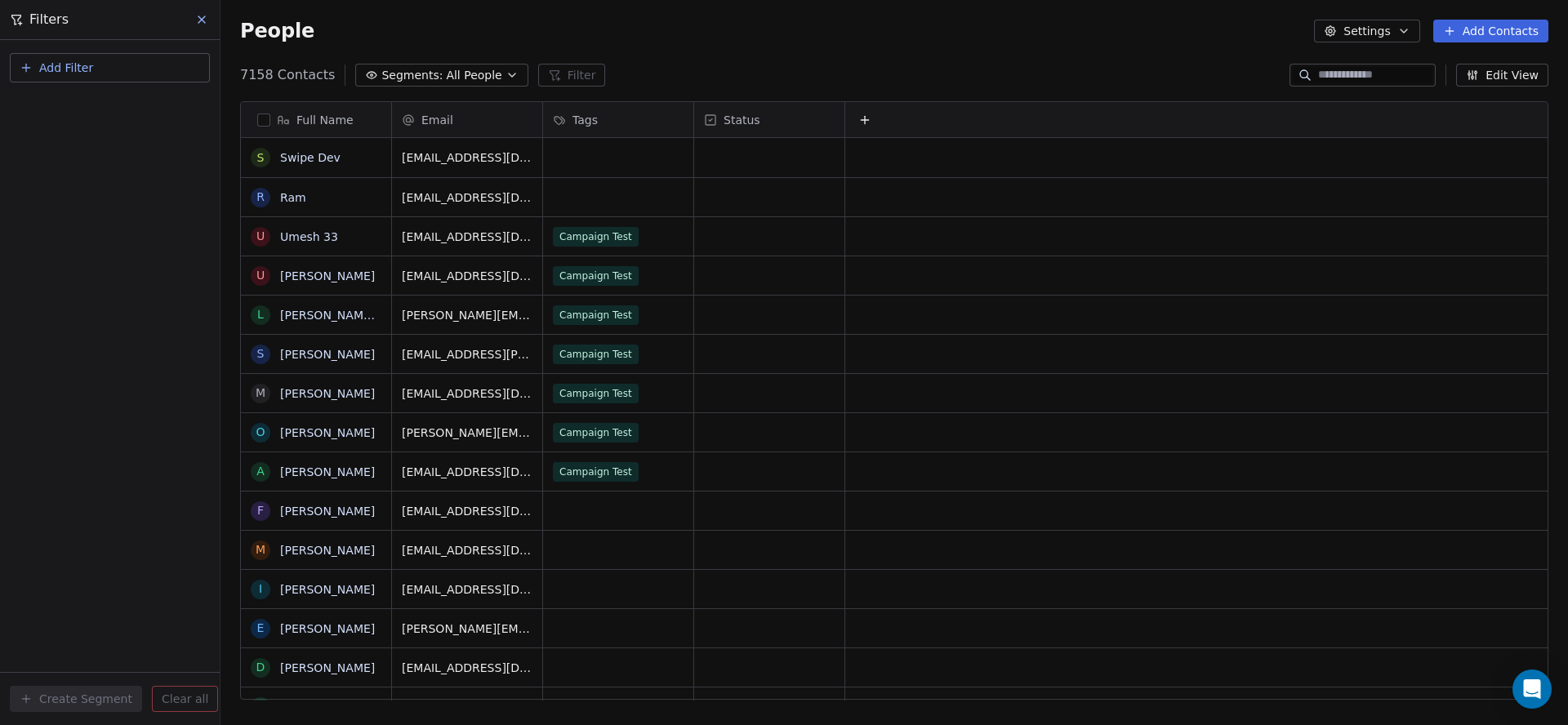
click at [40, 56] on button "Add Filter" at bounding box center [110, 68] width 200 height 29
click at [47, 104] on span "Contact properties" at bounding box center [80, 106] width 106 height 17
type input "***"
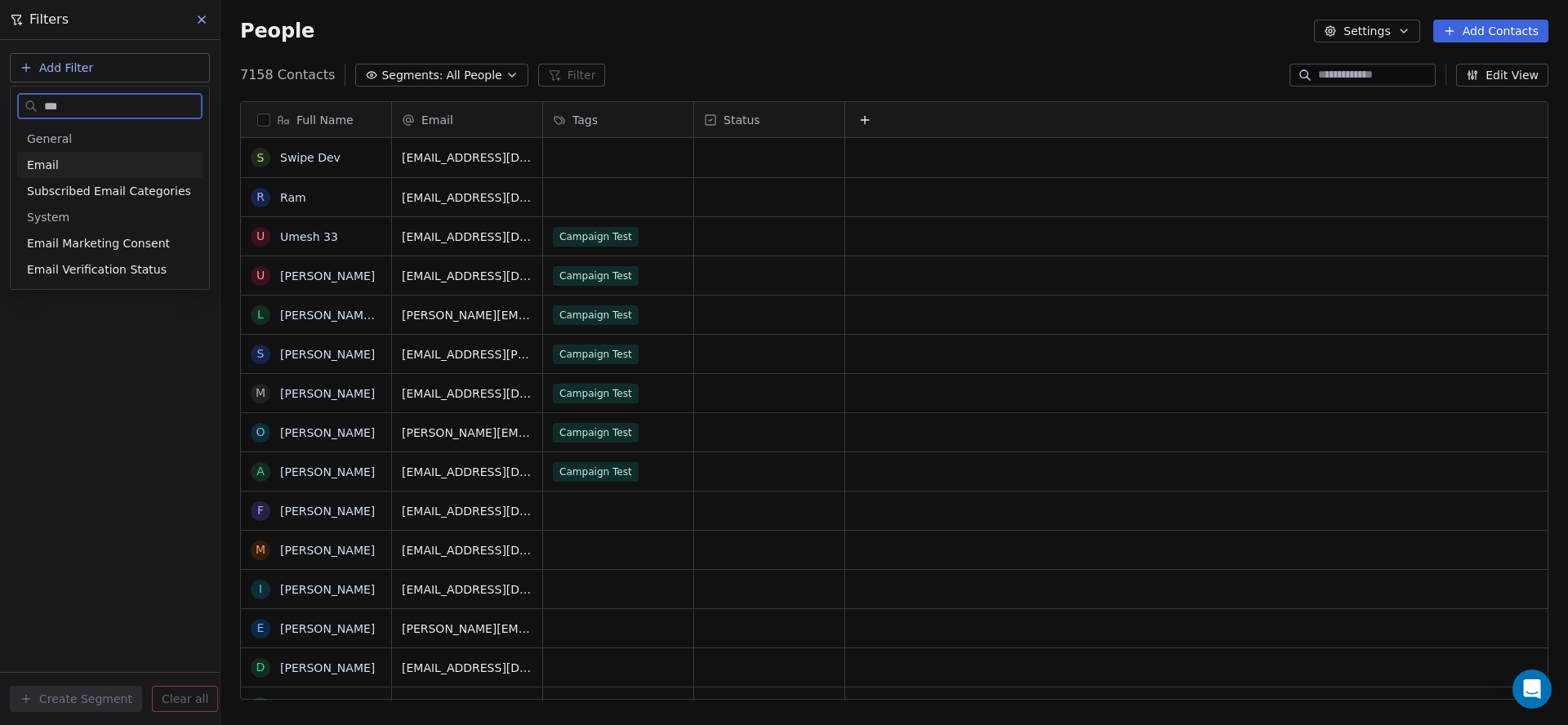
click at [50, 168] on span "Email" at bounding box center [43, 165] width 32 height 16
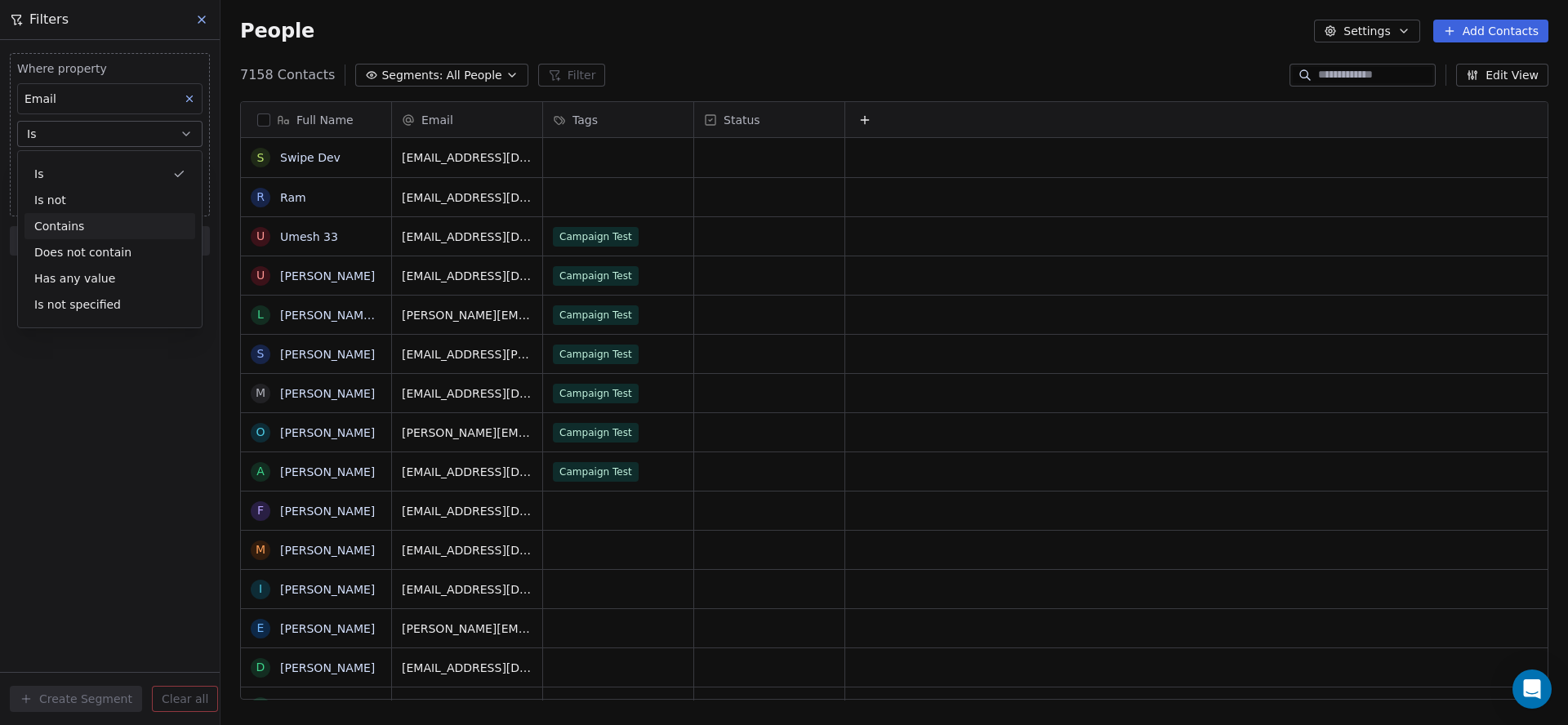
click at [62, 232] on div "Contains" at bounding box center [110, 226] width 170 height 26
click at [99, 163] on input at bounding box center [110, 167] width 183 height 25
type input "**********"
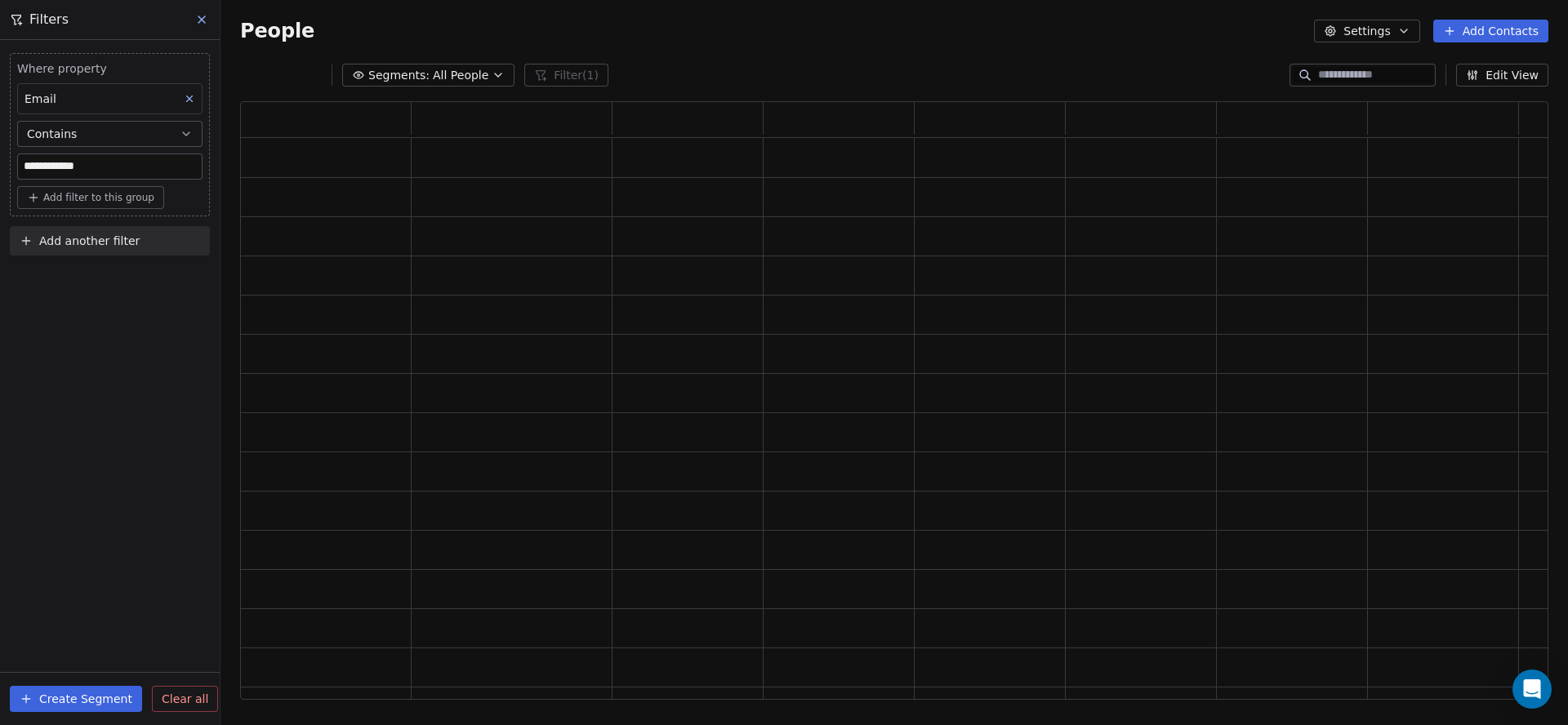
click at [127, 341] on div "**********" at bounding box center [110, 382] width 219 height 685
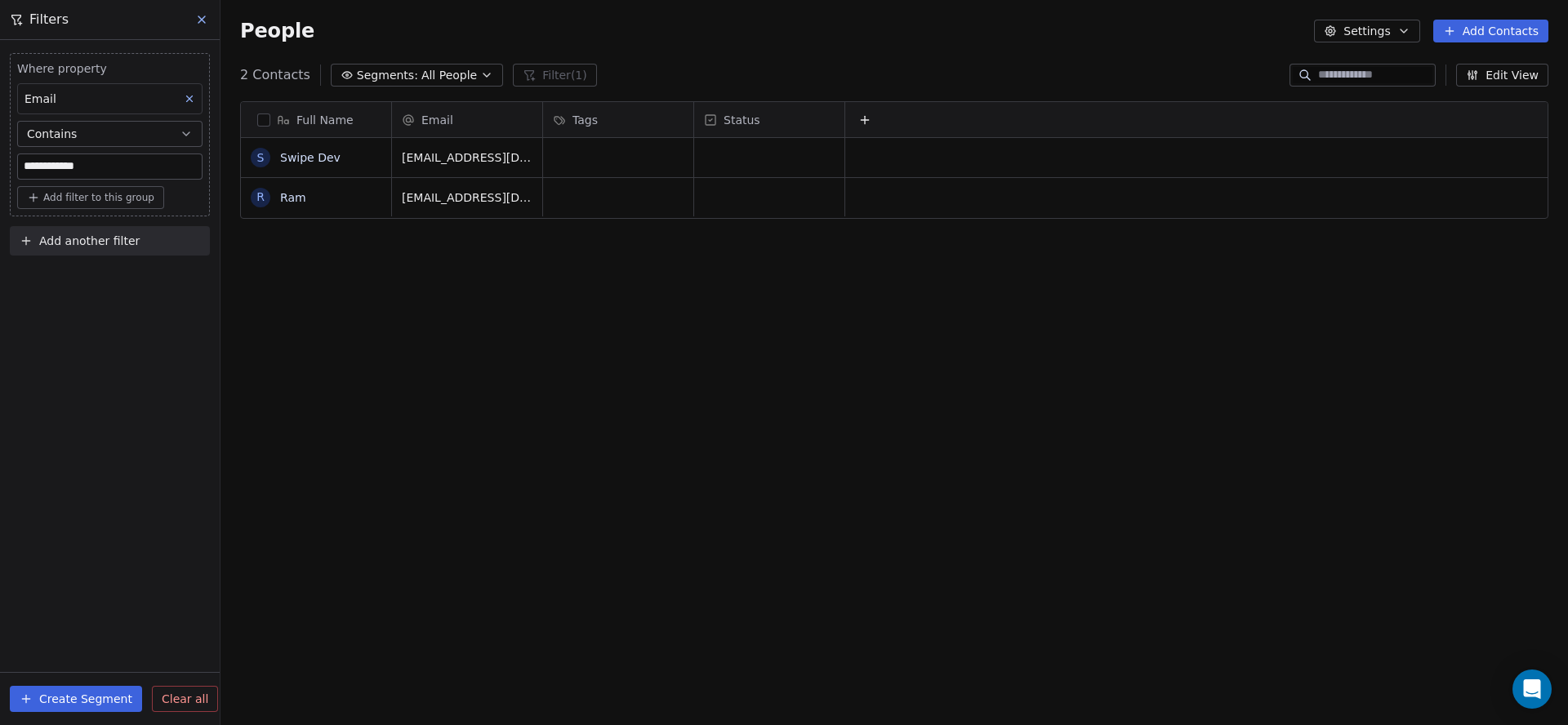
scroll to position [1, 1]
click at [95, 696] on button "Create Segment" at bounding box center [76, 699] width 133 height 26
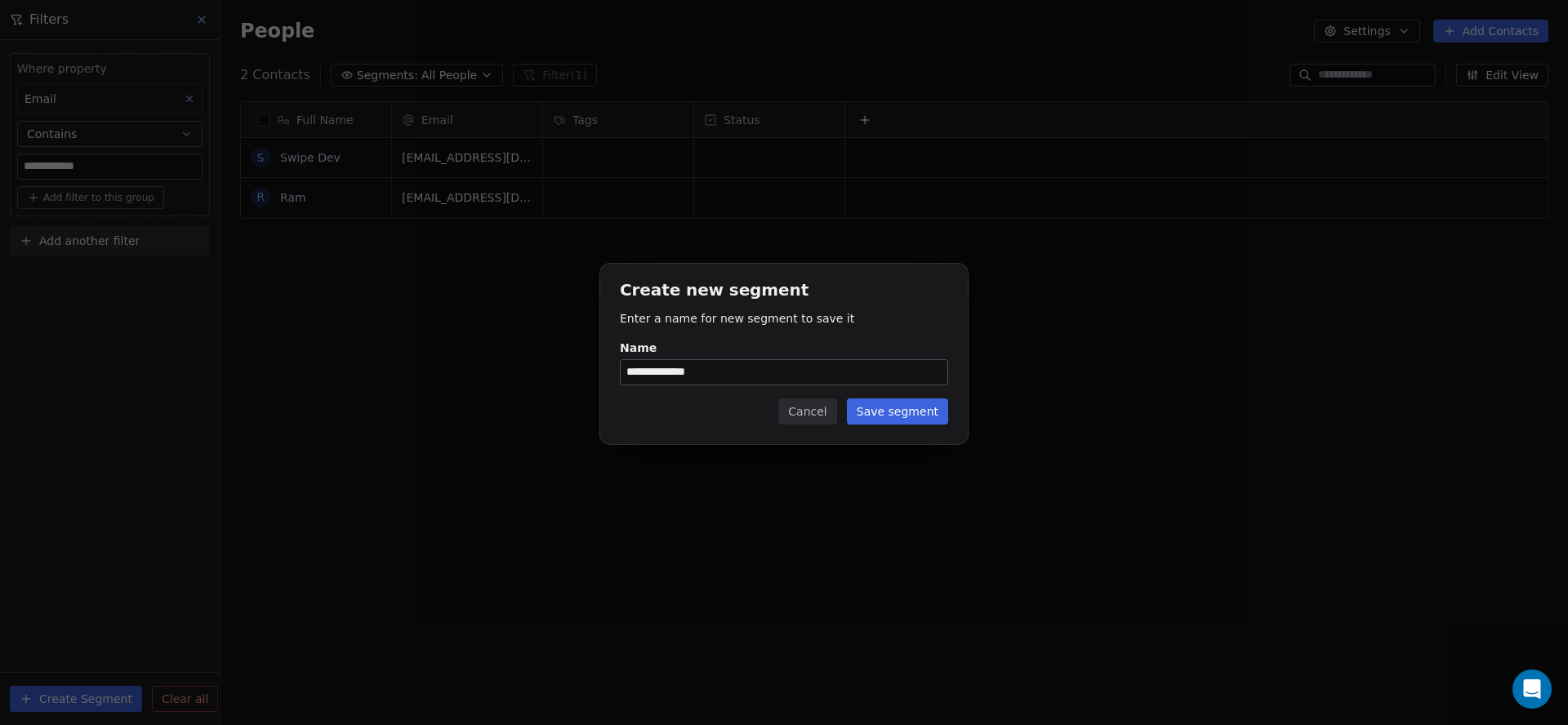
type input "**********"
click at [907, 411] on button "Save segment" at bounding box center [897, 412] width 102 height 26
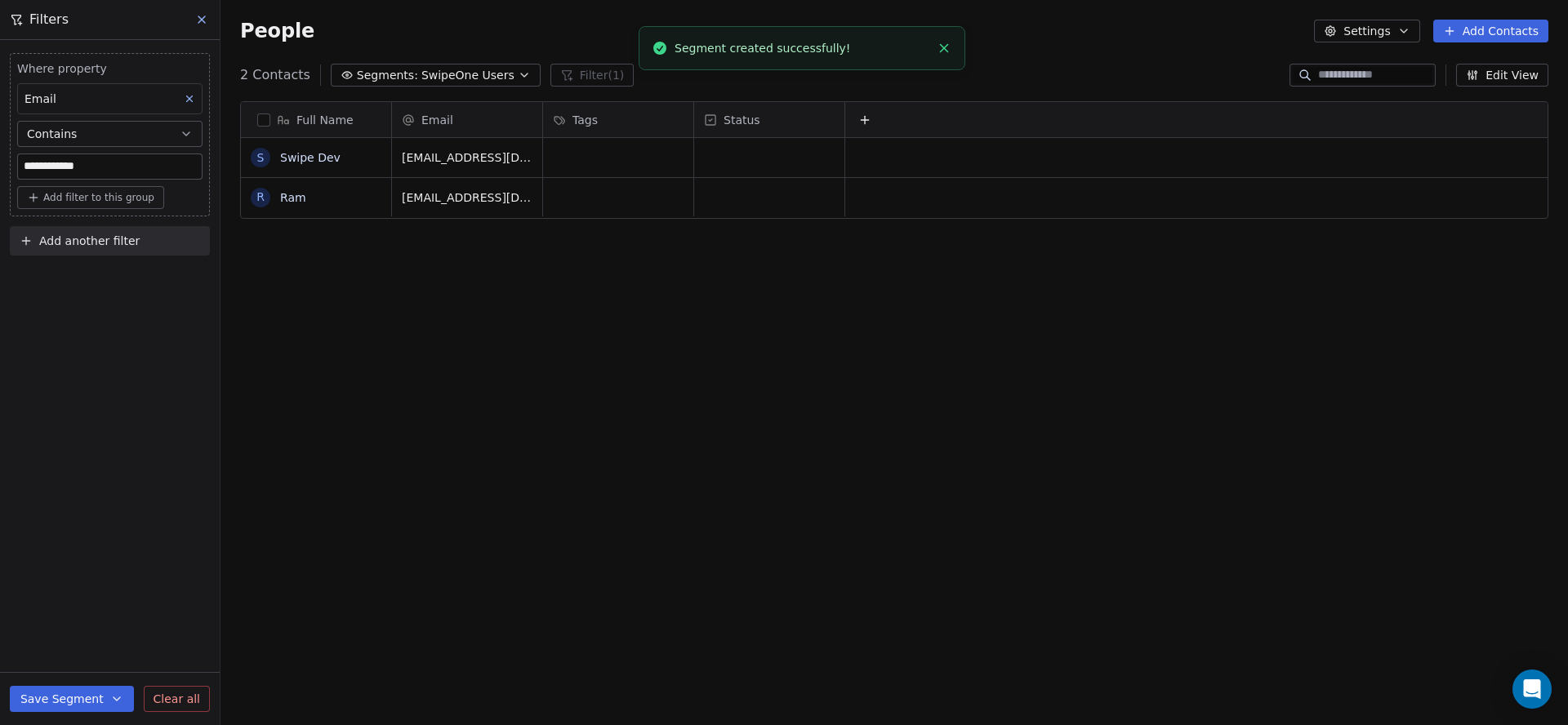
click at [192, 10] on button at bounding box center [202, 20] width 25 height 23
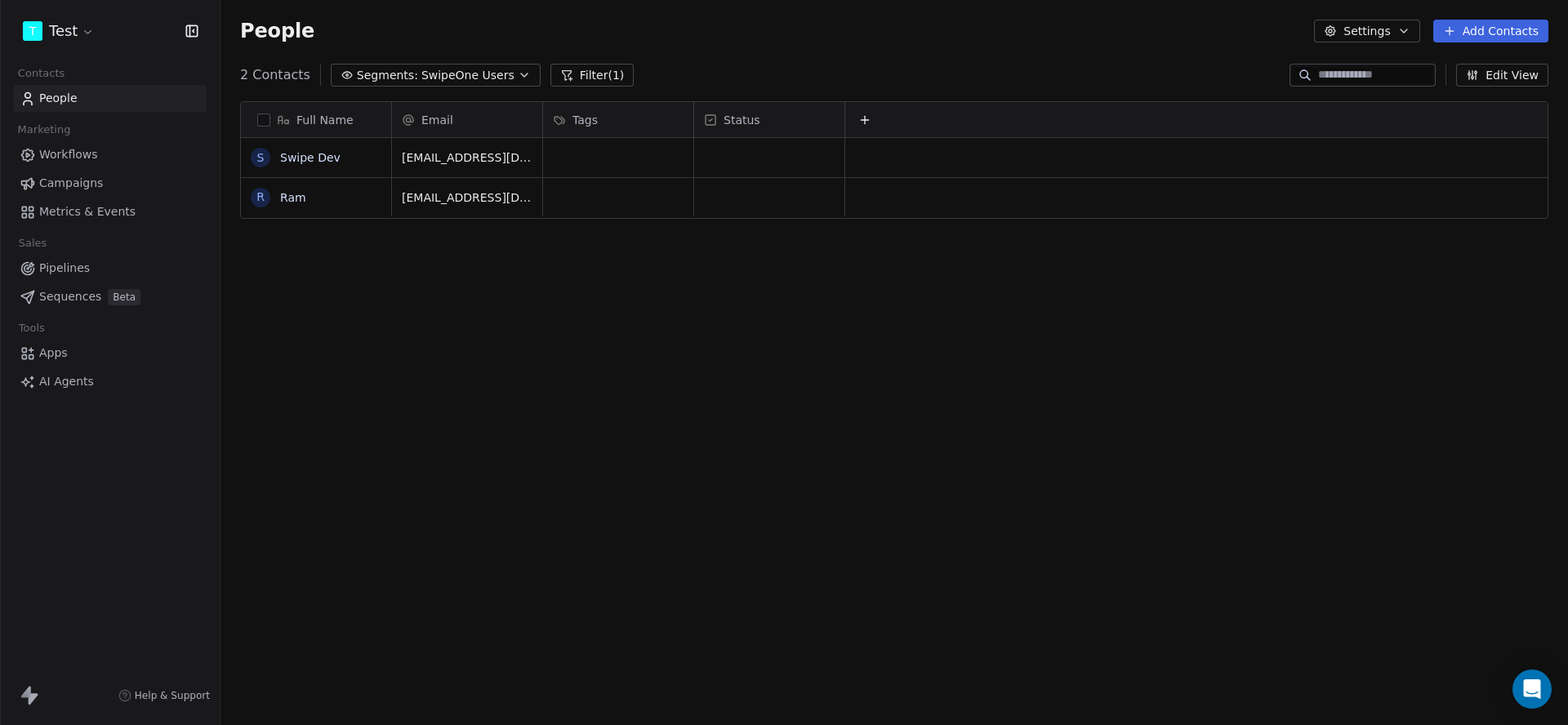
click at [112, 187] on link "Campaigns" at bounding box center [110, 182] width 193 height 27
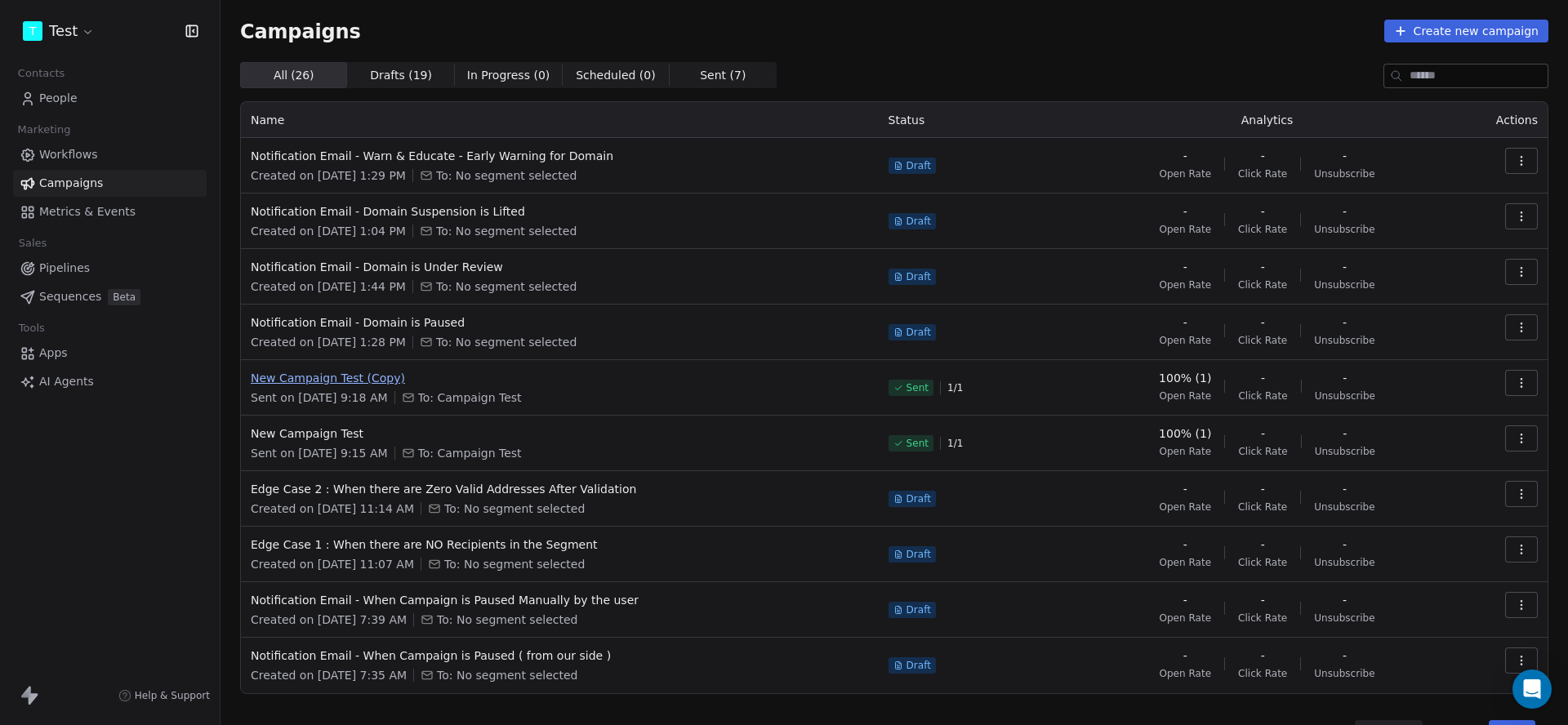
click at [364, 373] on span "New Campaign Test (Copy)" at bounding box center [559, 378] width 618 height 16
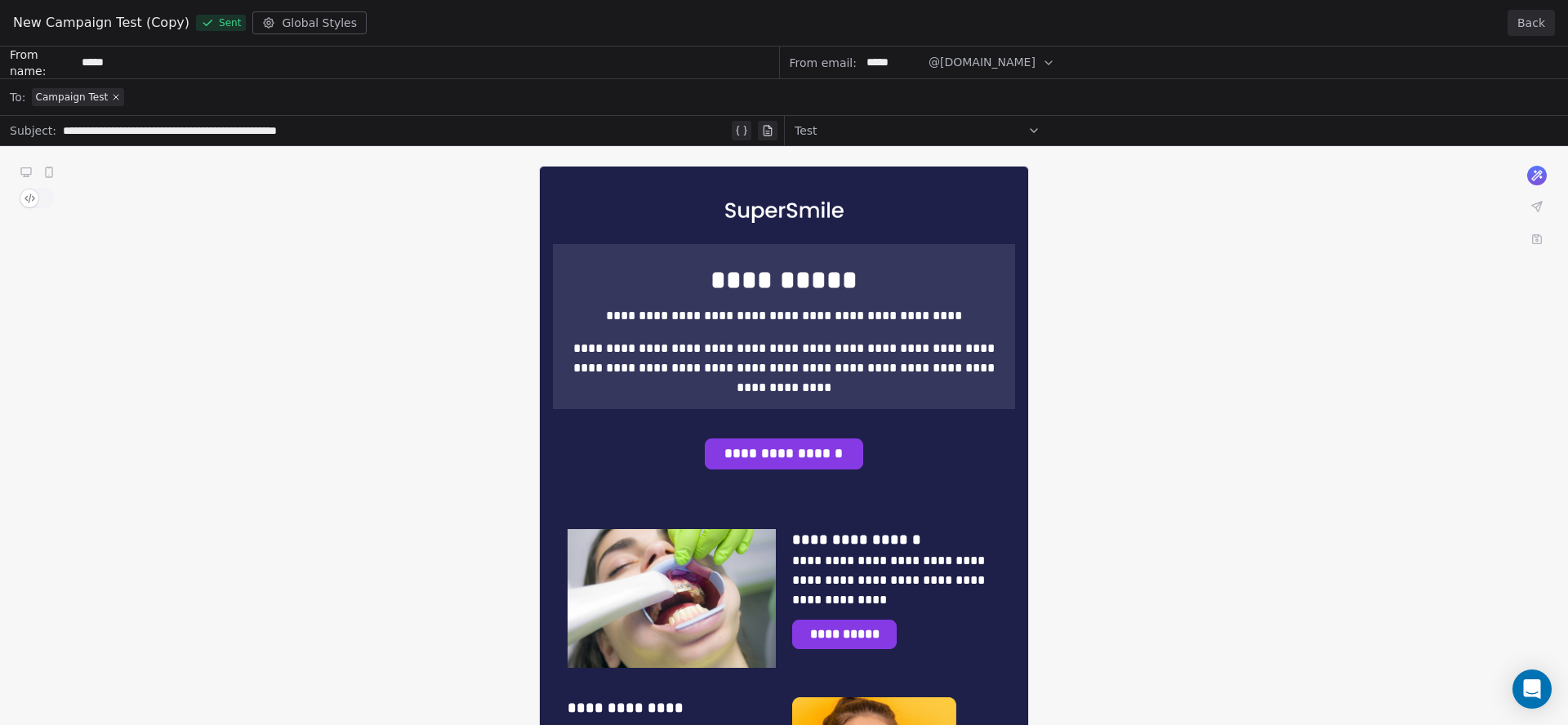
click at [1515, 16] on button "Back" at bounding box center [1531, 23] width 47 height 26
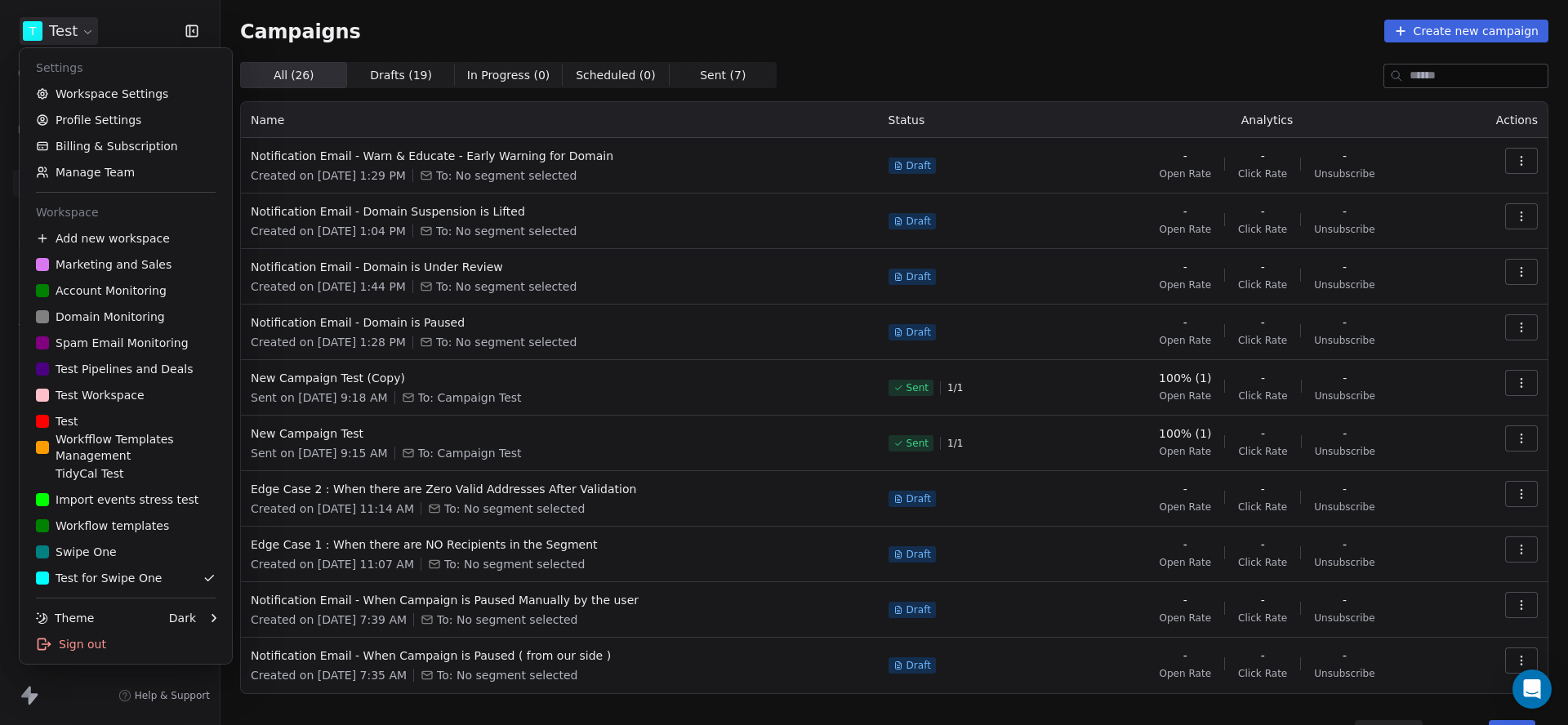
click at [88, 30] on html "T Test Contacts People Marketing Workflows Campaigns Metrics & Events Sales Pip…" at bounding box center [784, 362] width 1568 height 725
click at [96, 98] on link "Workspace Settings" at bounding box center [125, 94] width 199 height 26
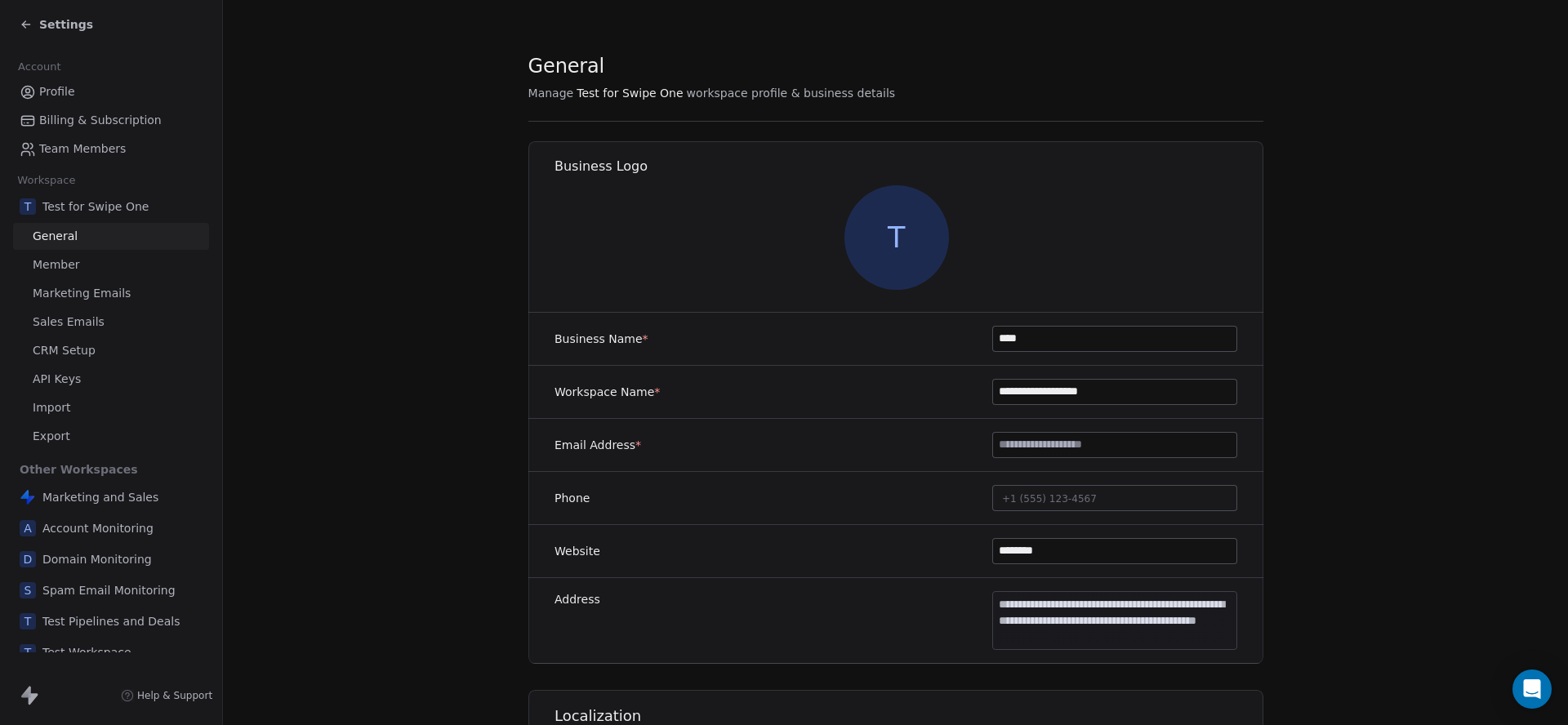
click at [103, 290] on span "Marketing Emails" at bounding box center [82, 293] width 98 height 17
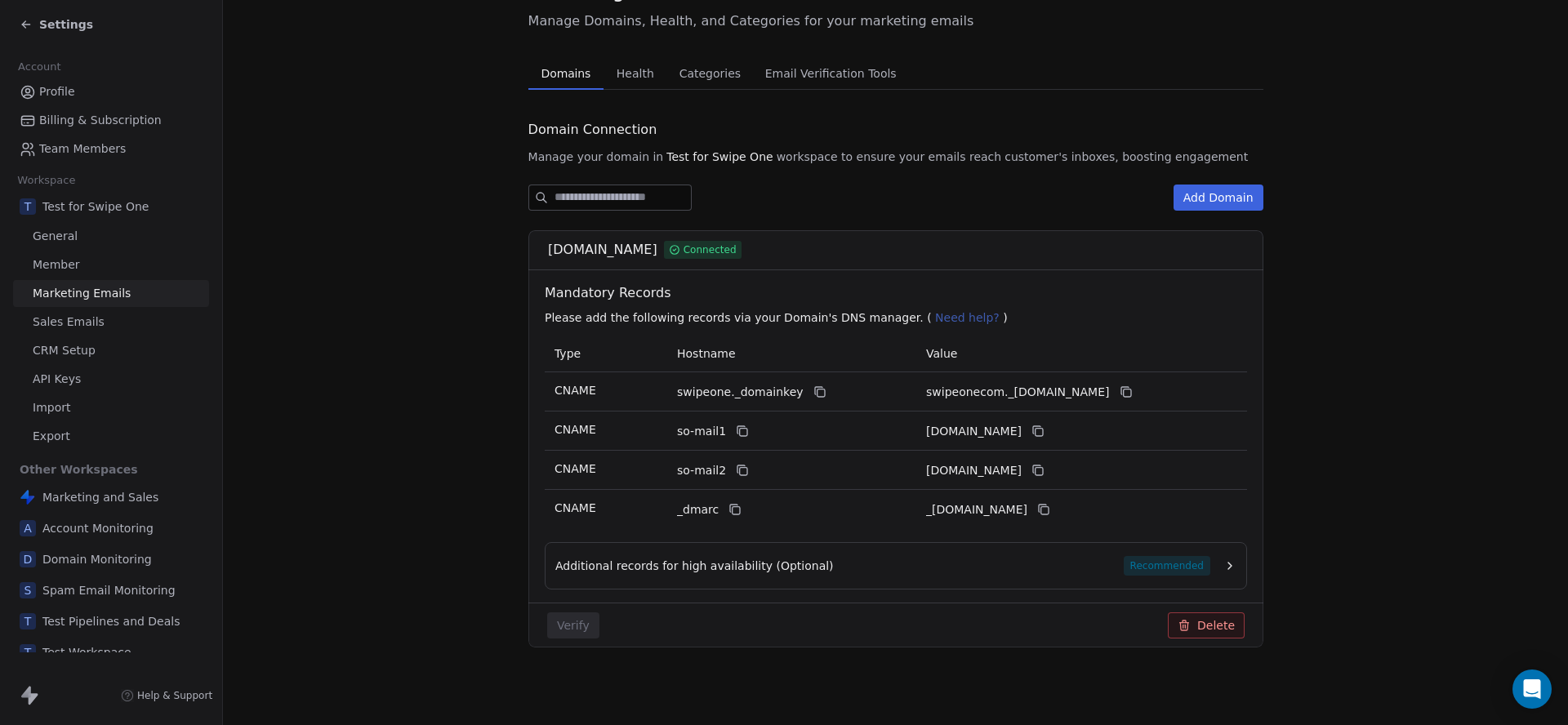
scroll to position [74, 0]
click at [1197, 205] on button "Add Domain" at bounding box center [1218, 198] width 90 height 26
click at [33, 31] on div "Settings" at bounding box center [56, 25] width 74 height 16
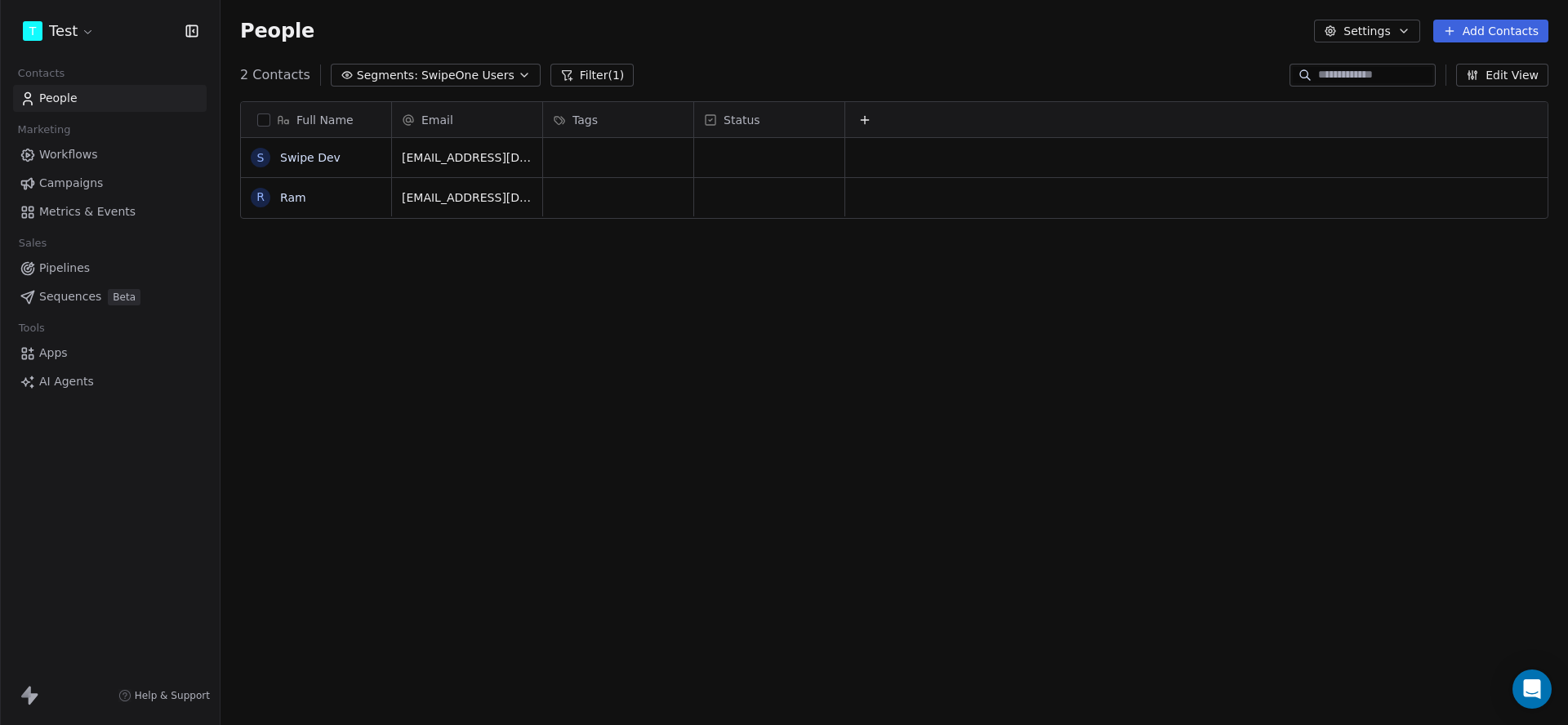
scroll to position [638, 1348]
click at [67, 42] on html "T Test Contacts People Marketing Workflows Campaigns Metrics & Events Sales Pip…" at bounding box center [784, 362] width 1568 height 725
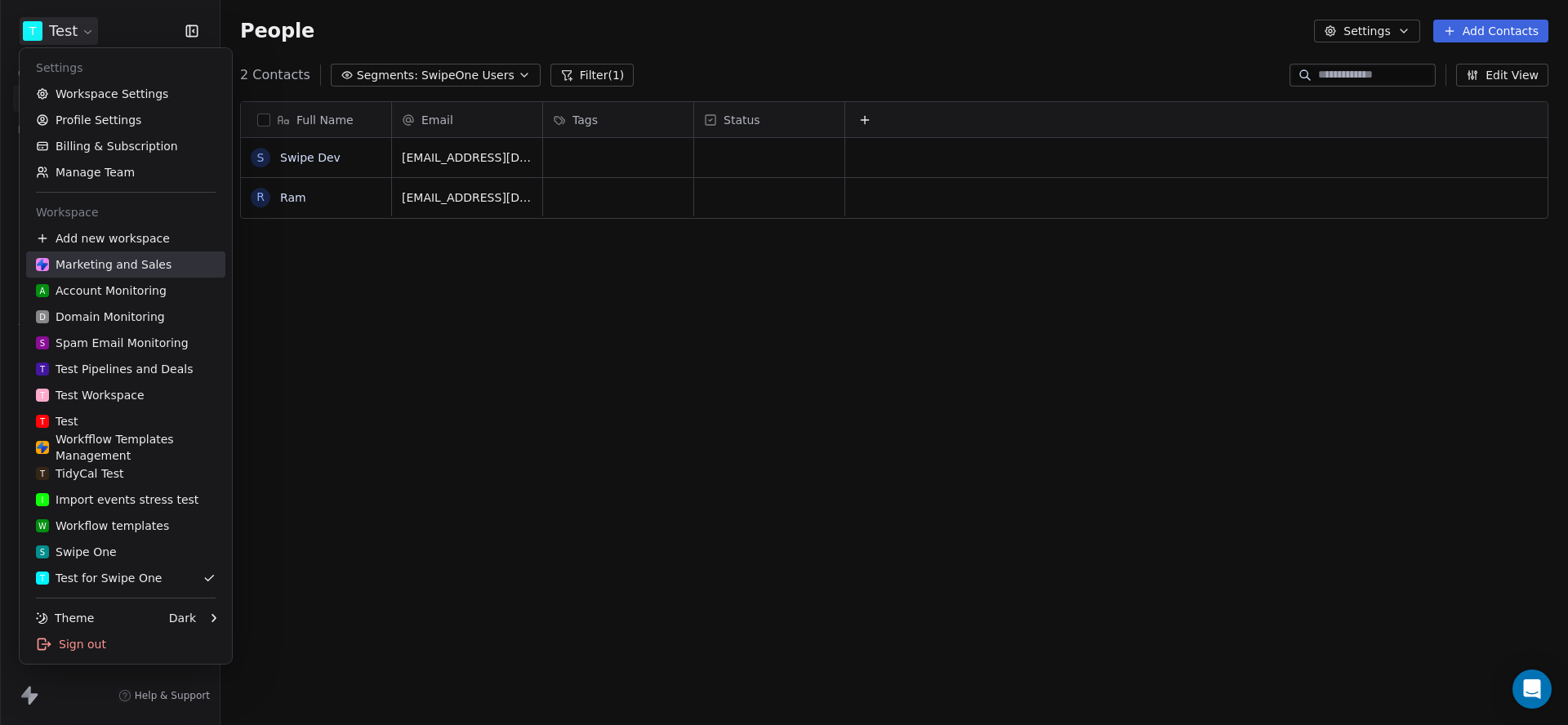
click at [104, 260] on div "Marketing and Sales" at bounding box center [104, 264] width 136 height 16
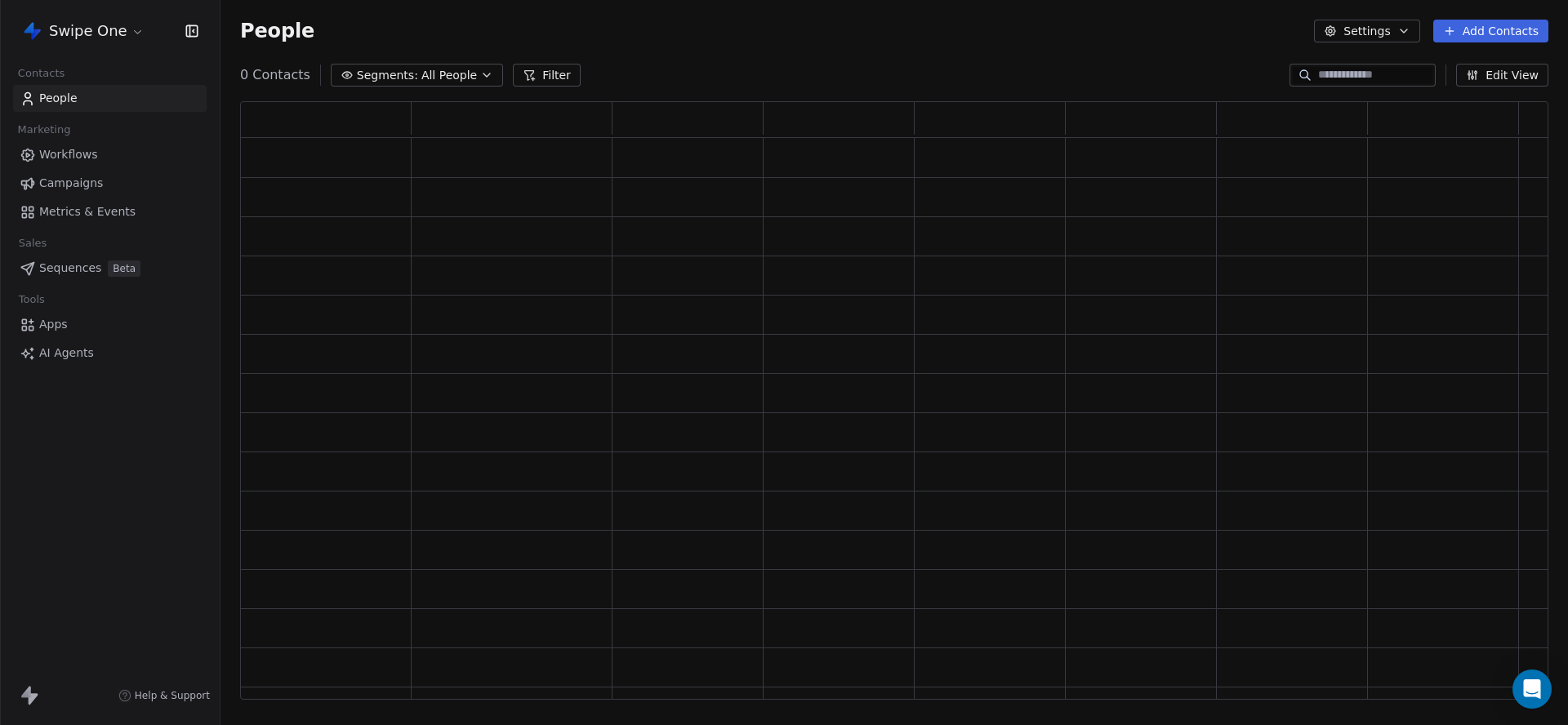
scroll to position [599, 1308]
click at [106, 47] on div "Swipe One" at bounding box center [110, 31] width 219 height 62
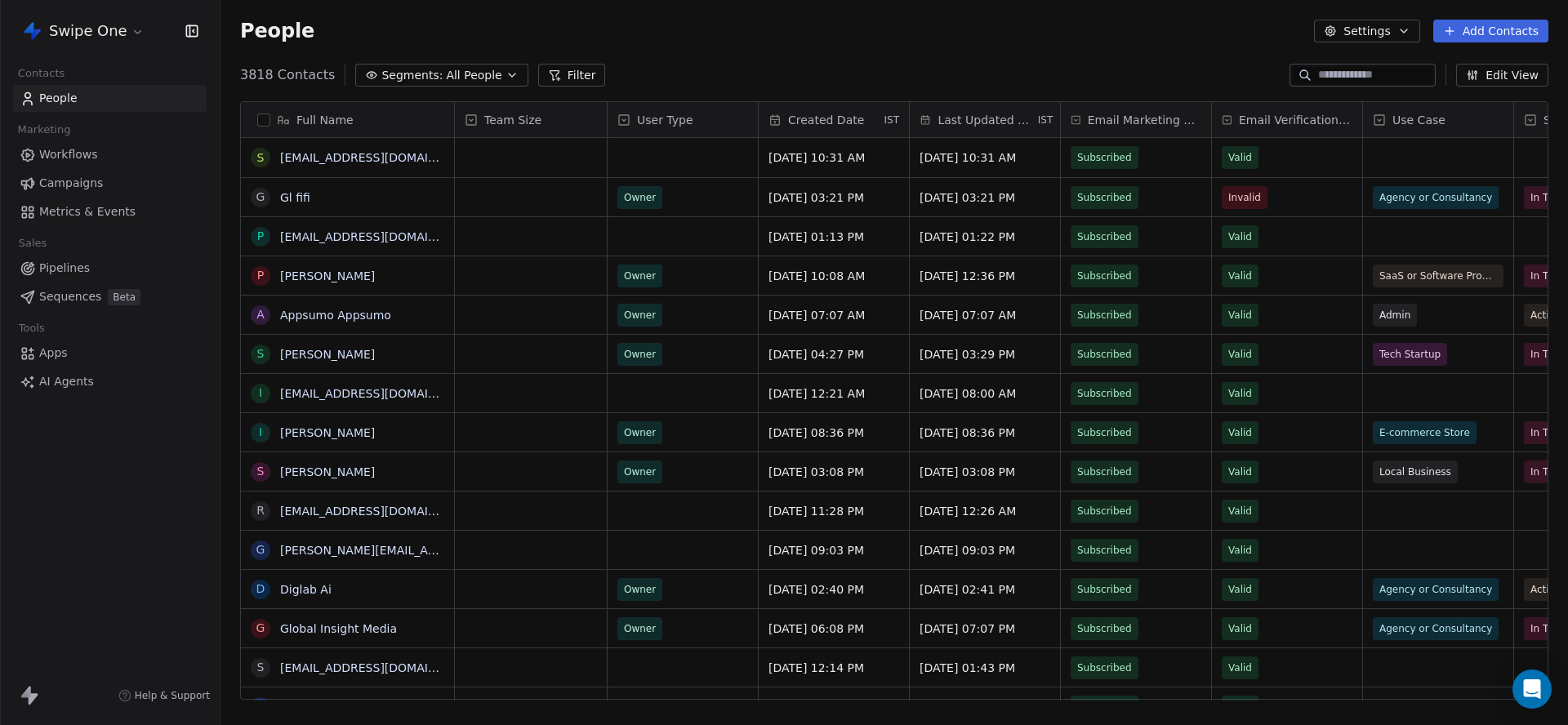
scroll to position [638, 1348]
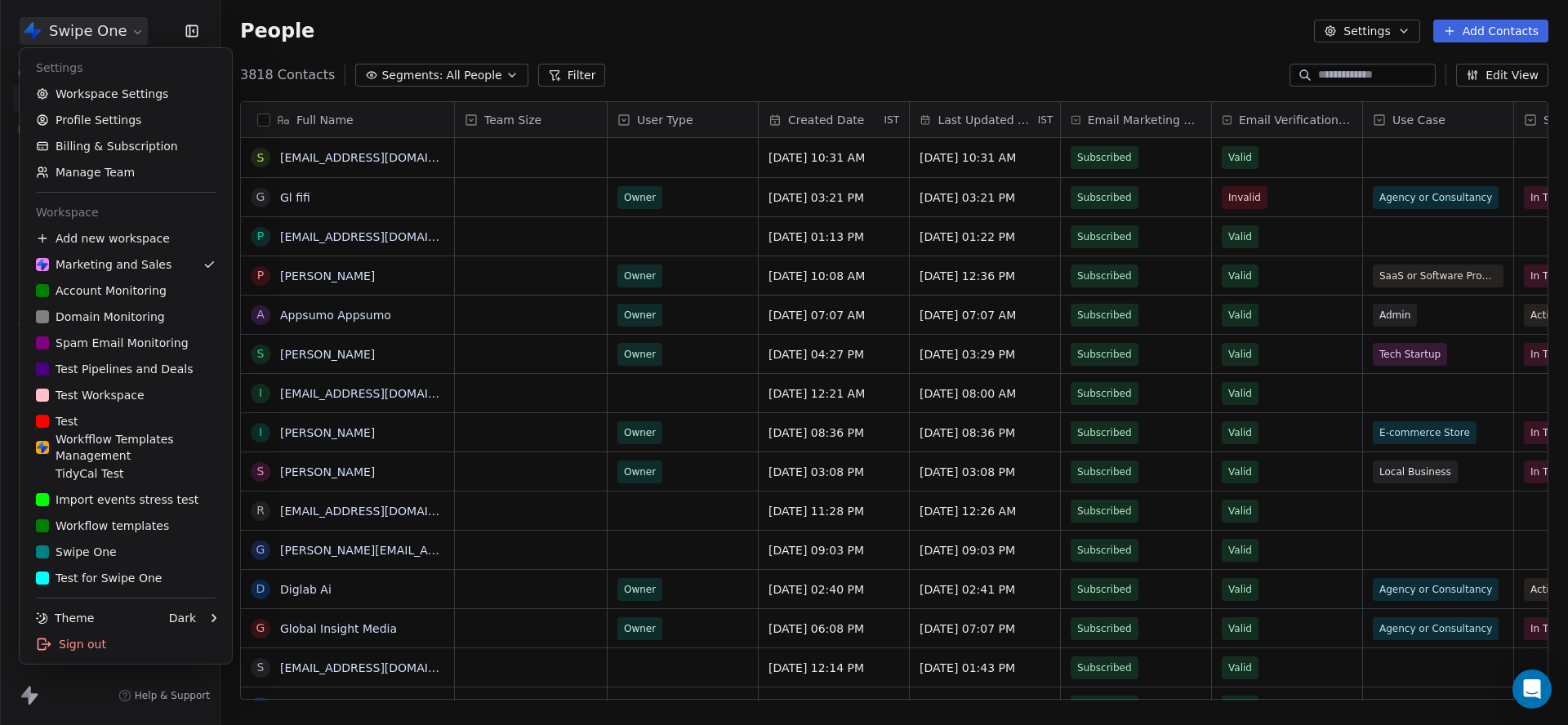
click at [110, 38] on html "Swipe One Contacts People Marketing Workflows Campaigns Metrics & Events Sales …" at bounding box center [784, 362] width 1568 height 725
click at [118, 92] on link "Workspace Settings" at bounding box center [125, 94] width 199 height 26
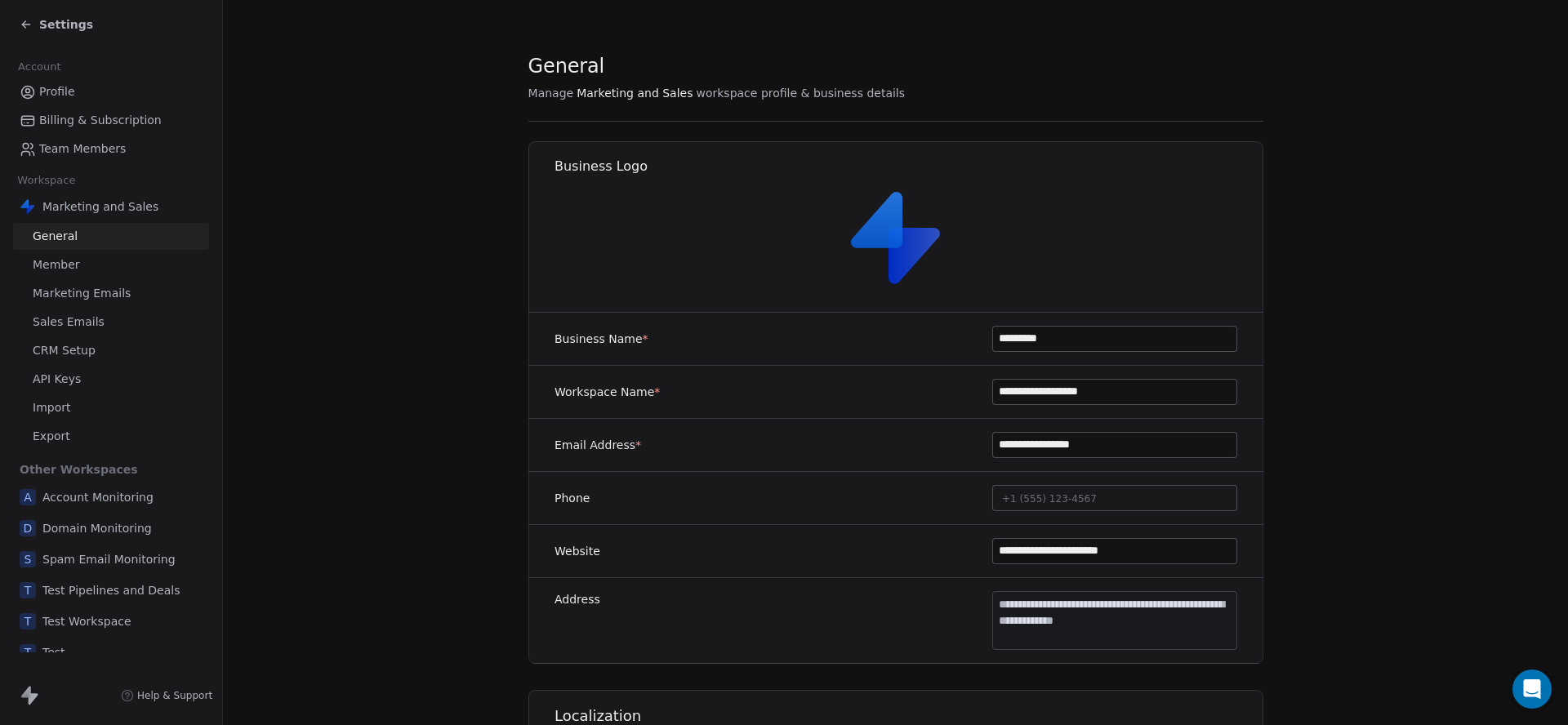
click at [118, 92] on link "Profile" at bounding box center [111, 92] width 196 height 27
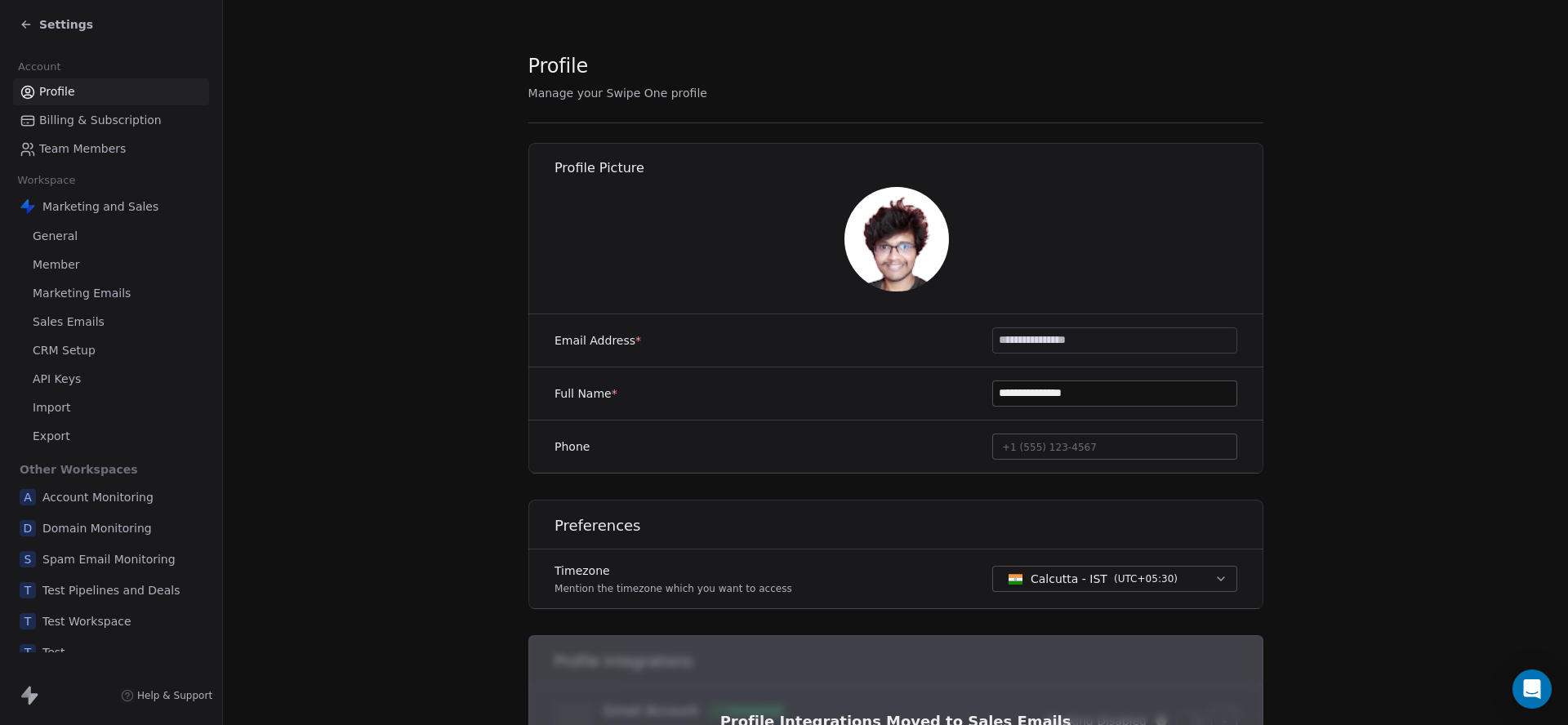
click at [97, 299] on span "Marketing Emails" at bounding box center [82, 293] width 98 height 17
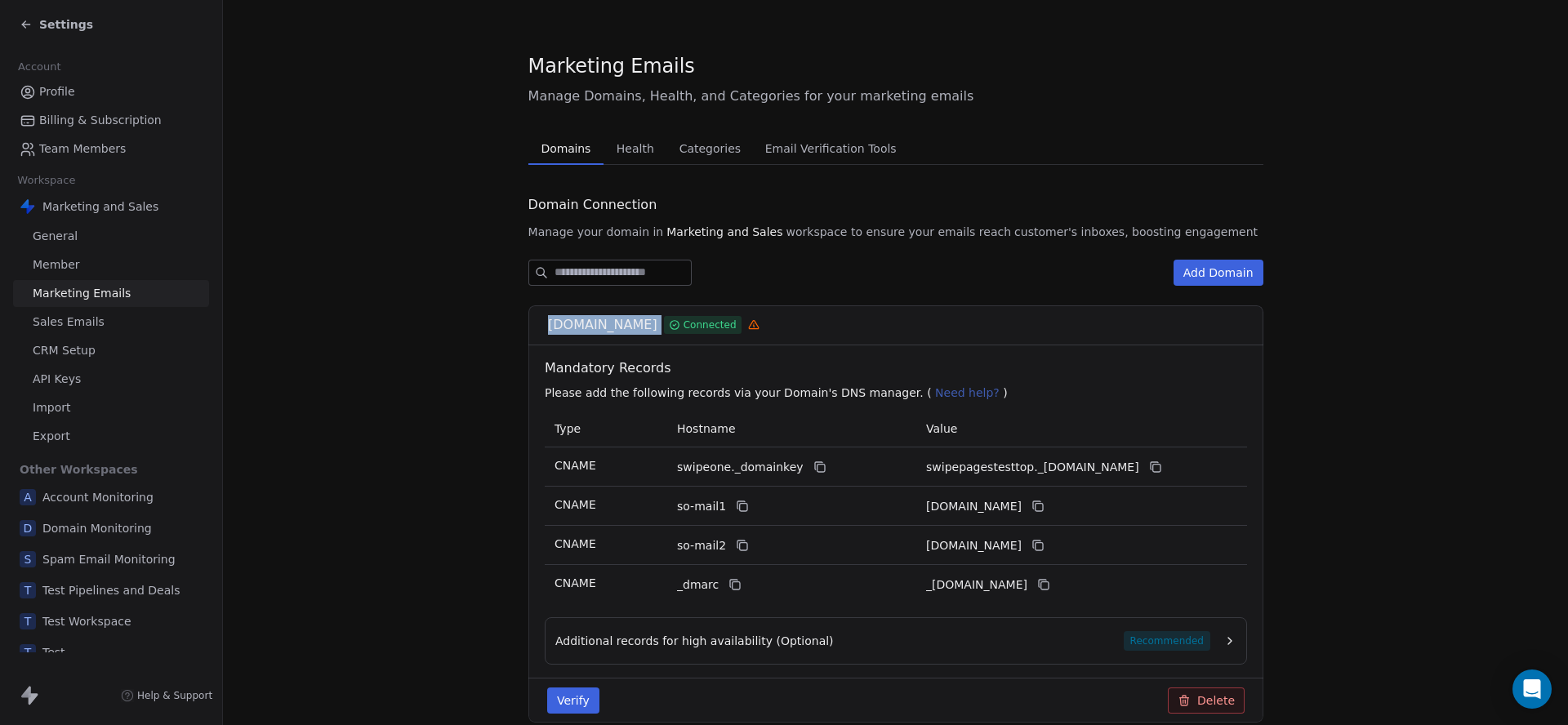
drag, startPoint x: 672, startPoint y: 331, endPoint x: 545, endPoint y: 334, distance: 127.0
click at [545, 334] on div "swipepagestest.top Connected" at bounding box center [896, 325] width 735 height 40
copy div "[DOMAIN_NAME]"
click at [40, 21] on span "Settings" at bounding box center [66, 25] width 54 height 16
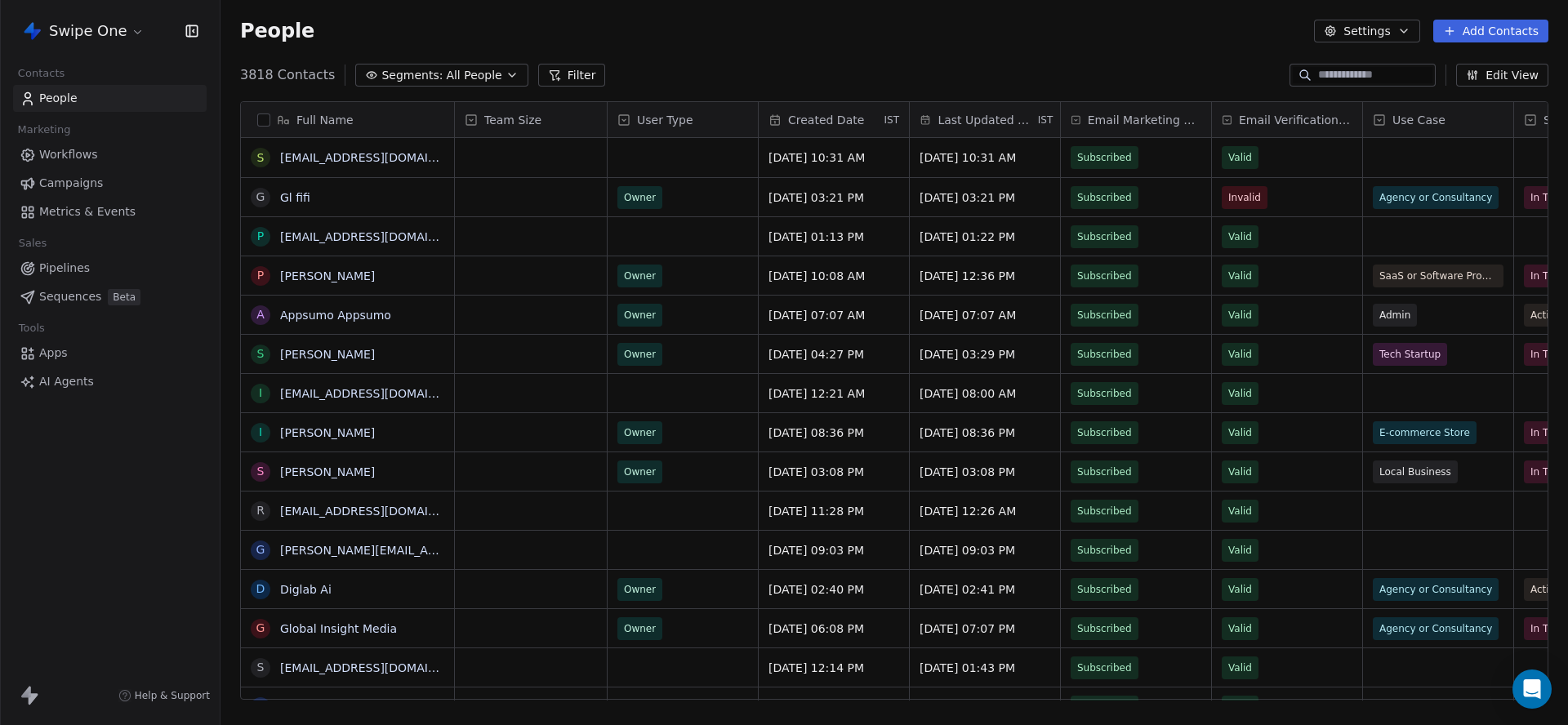
scroll to position [638, 1348]
click at [67, 32] on html "Swipe One Contacts People Marketing Workflows Campaigns Metrics & Events Sales …" at bounding box center [784, 362] width 1568 height 725
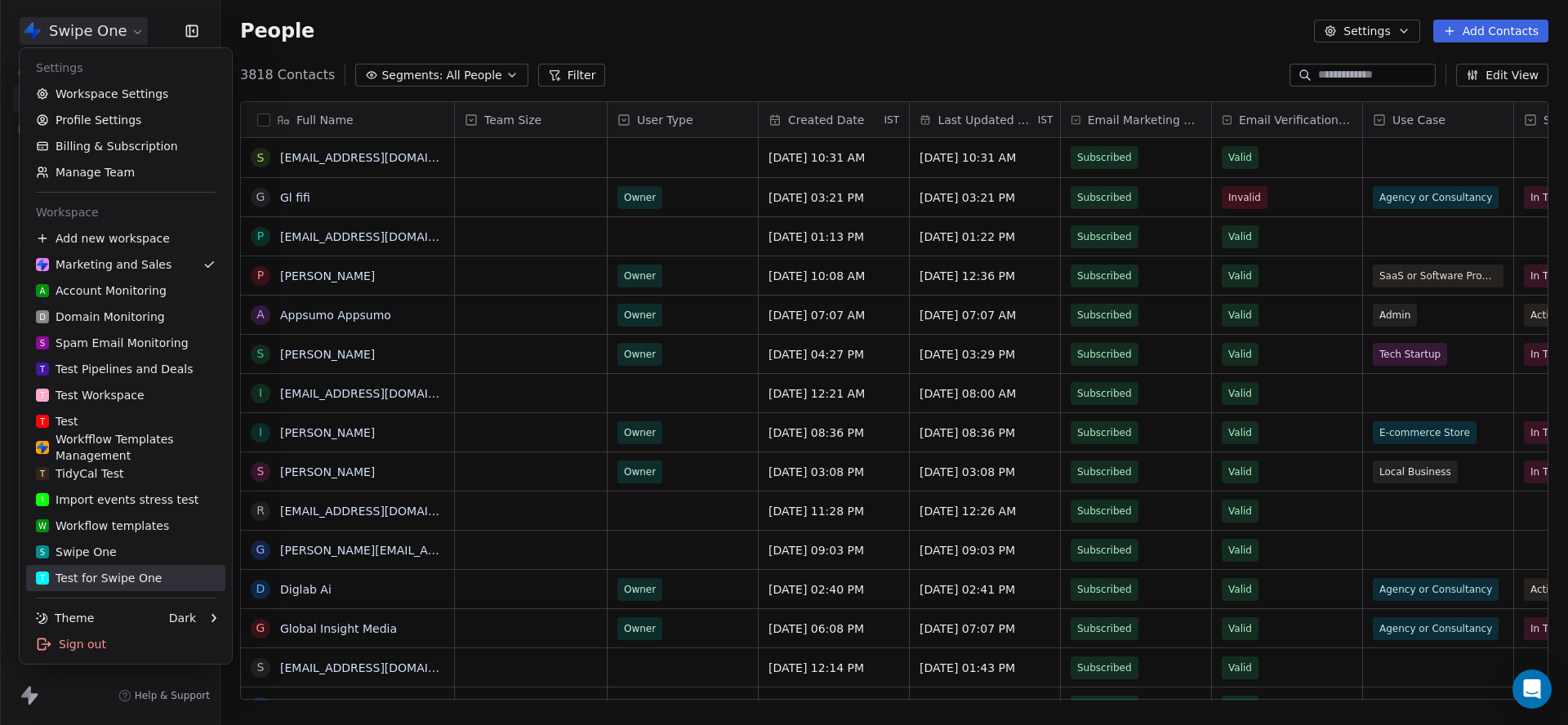
click at [130, 565] on link "T Test for Swipe One" at bounding box center [125, 578] width 199 height 26
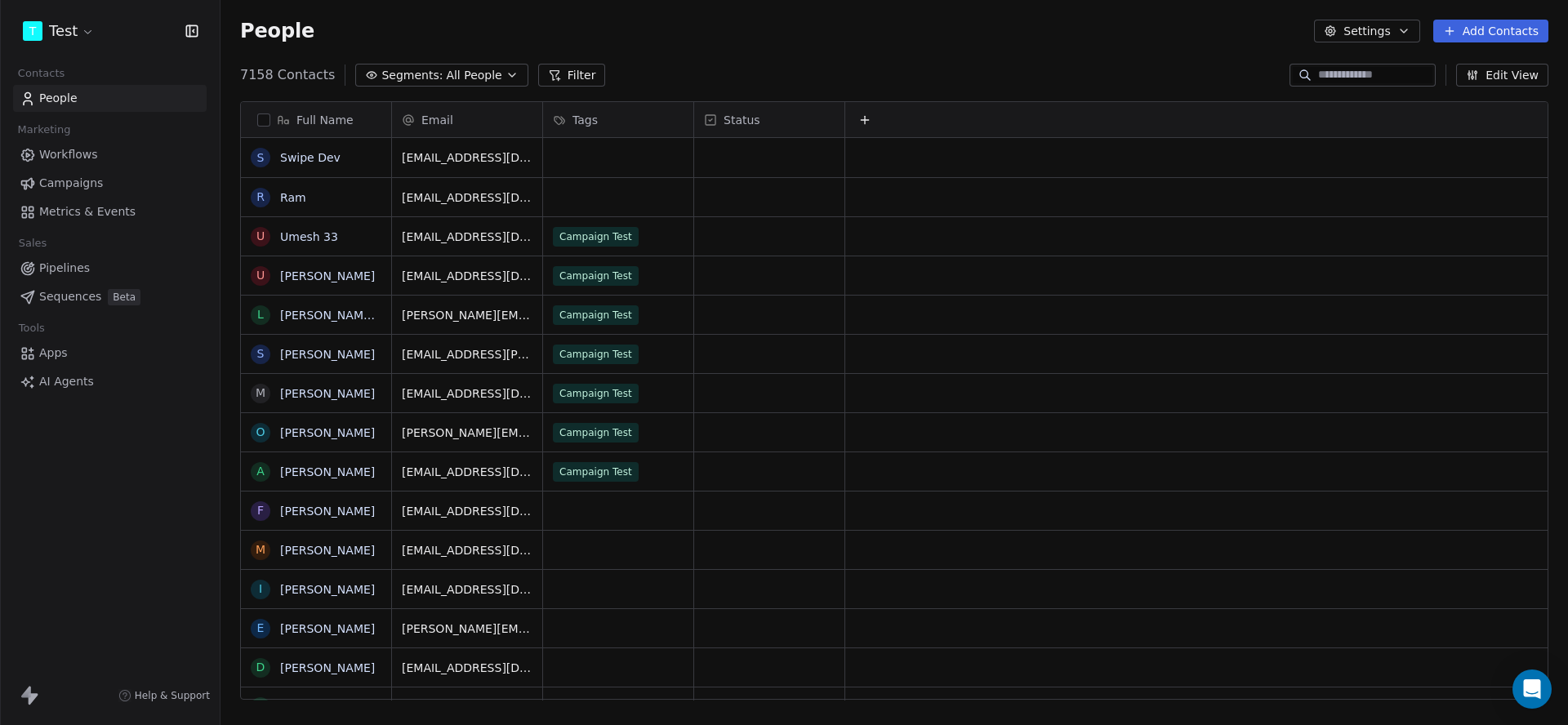
scroll to position [638, 1348]
click at [89, 160] on span "Workflows" at bounding box center [69, 155] width 59 height 17
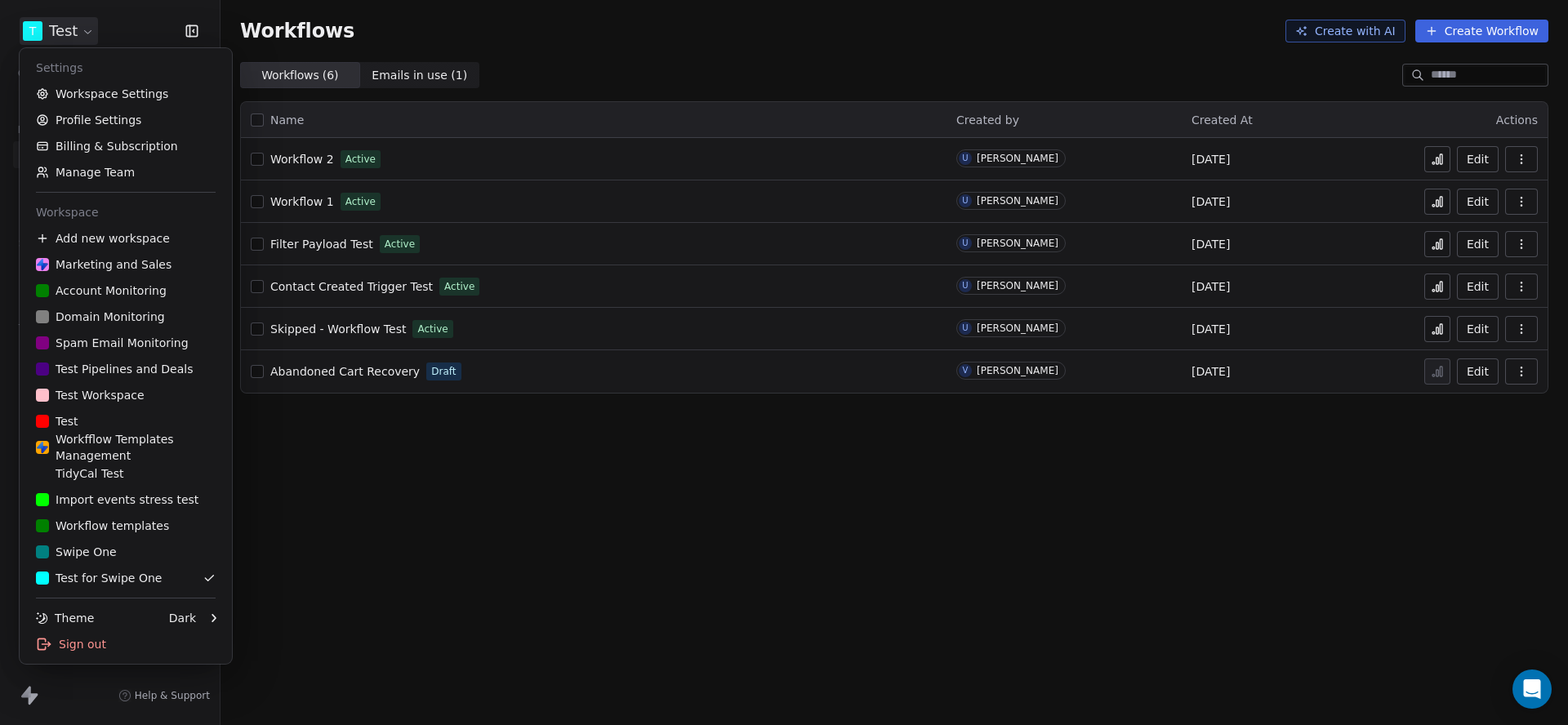
click at [94, 29] on html "T Test Contacts People Marketing Workflows Campaigns Metrics & Events Sales Pip…" at bounding box center [784, 362] width 1568 height 725
click at [64, 32] on html "T Test Contacts People Marketing Workflows Campaigns Metrics & Events Sales Pip…" at bounding box center [784, 362] width 1568 height 725
click at [107, 97] on link "Workspace Settings" at bounding box center [125, 94] width 199 height 26
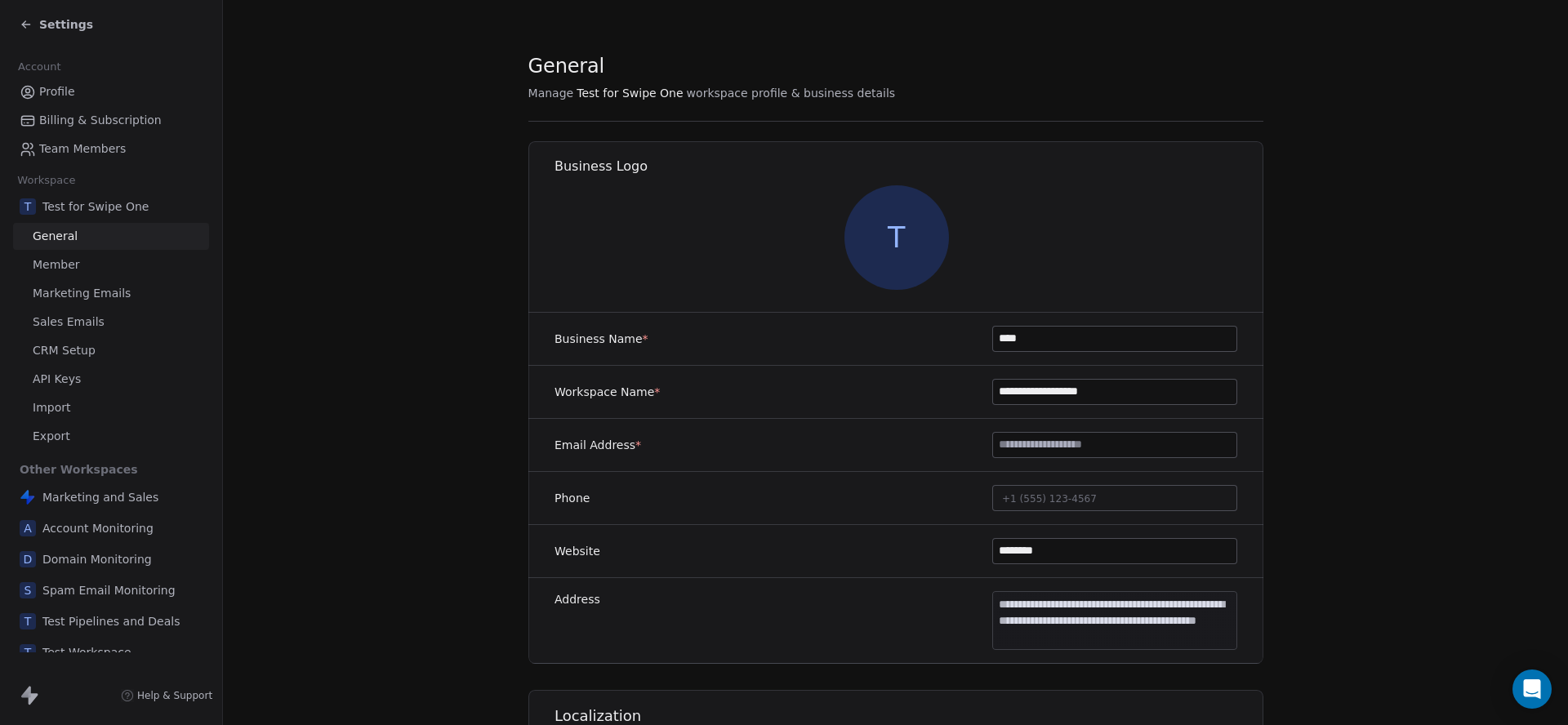
click at [108, 293] on span "Marketing Emails" at bounding box center [82, 293] width 98 height 17
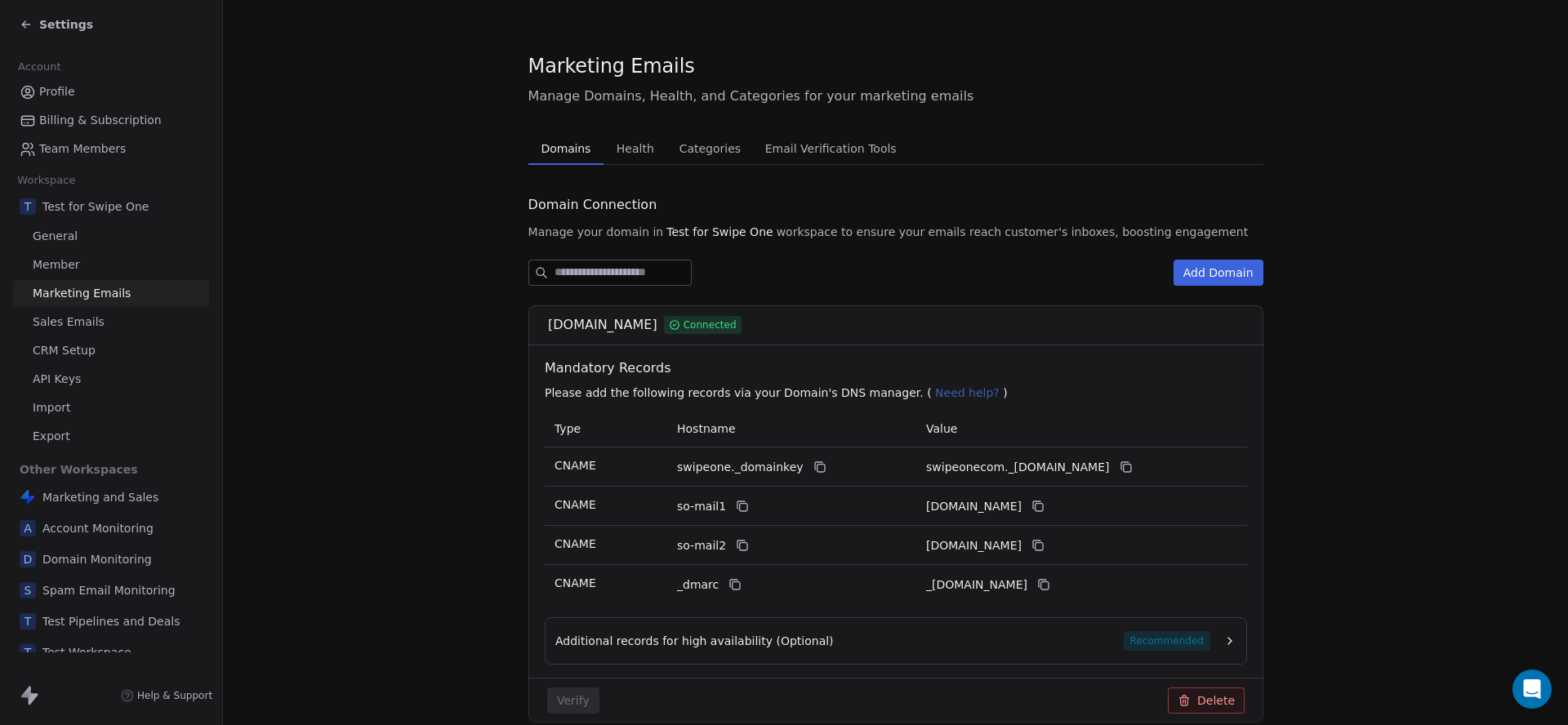
click at [1205, 276] on button "Add Domain" at bounding box center [1218, 272] width 90 height 26
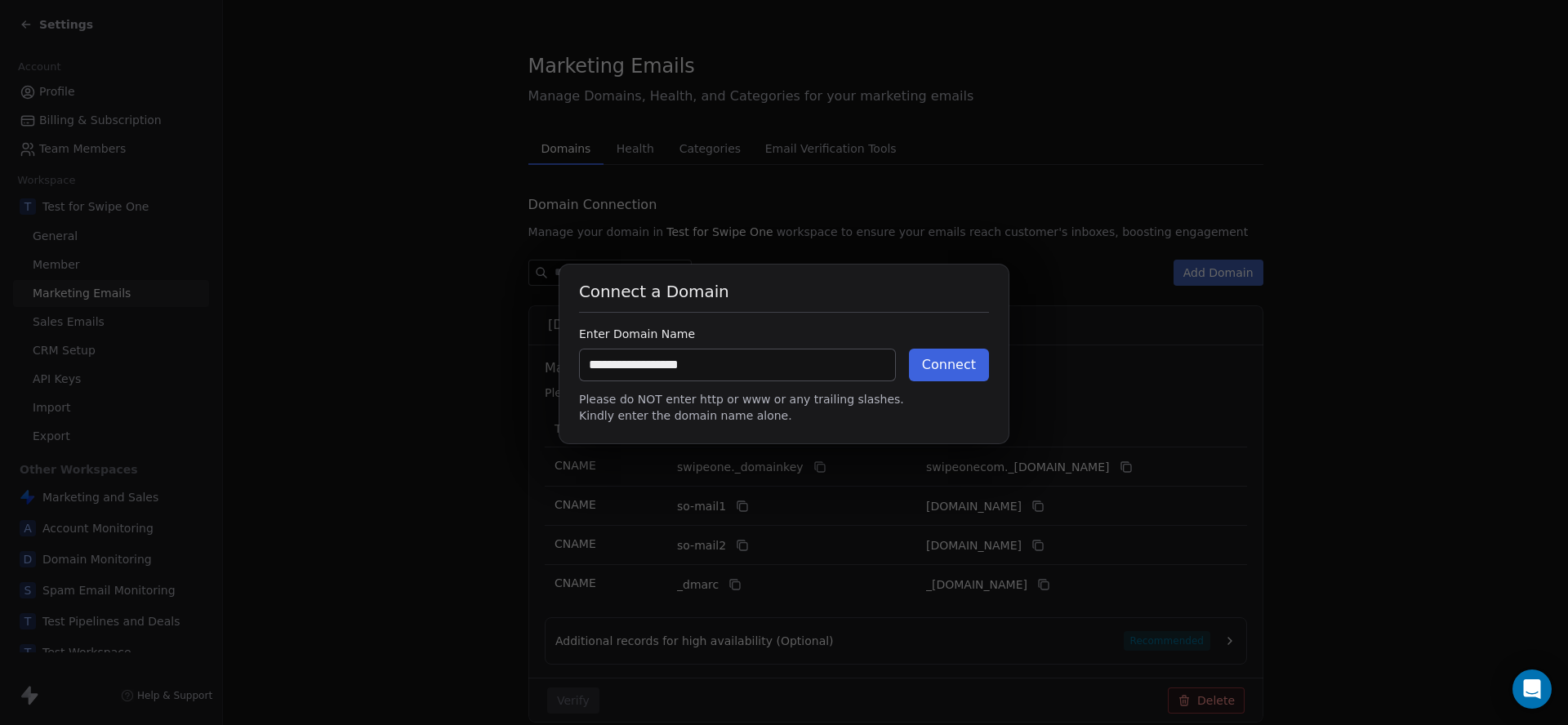
type input "**********"
click at [961, 375] on button "Connect" at bounding box center [949, 365] width 80 height 33
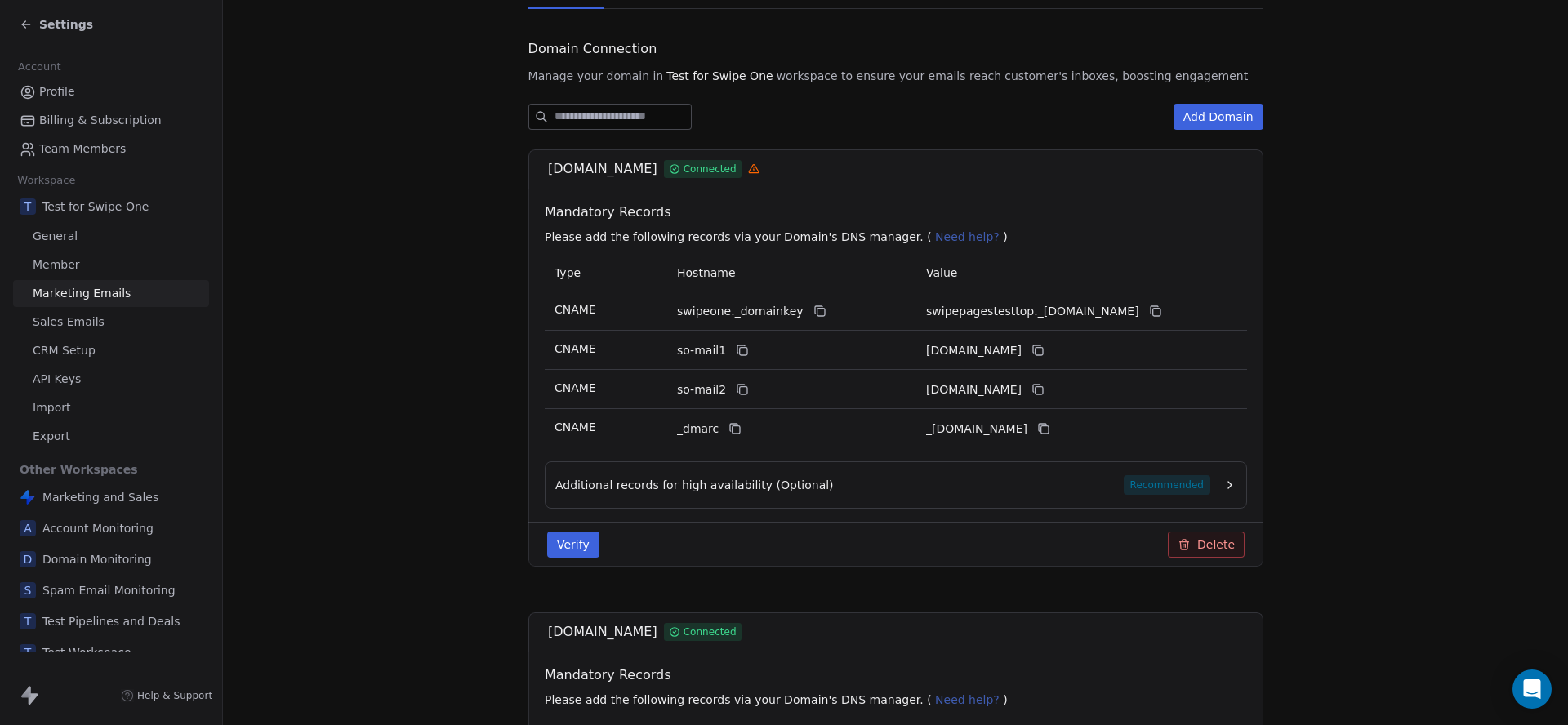
scroll to position [149, 0]
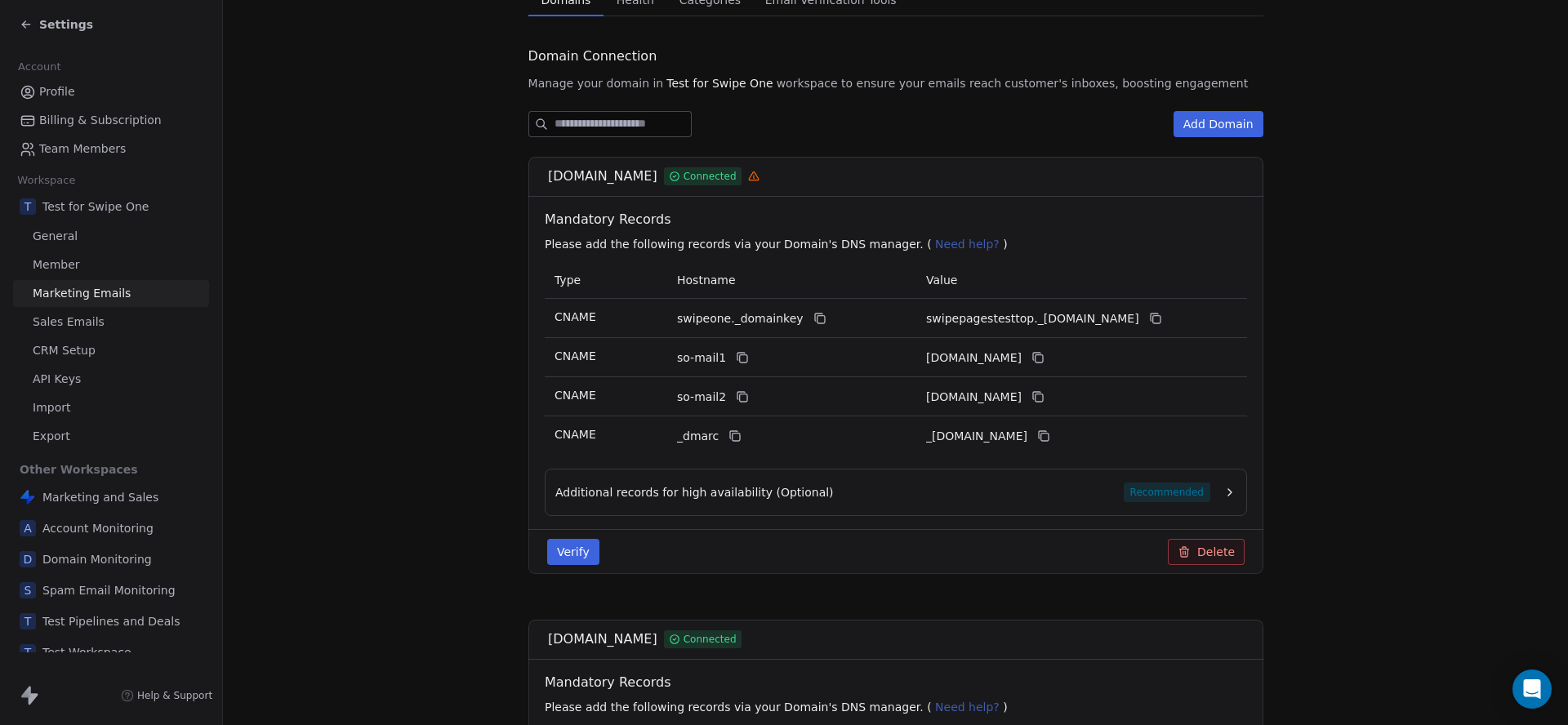
click at [79, 94] on link "Profile" at bounding box center [111, 92] width 196 height 27
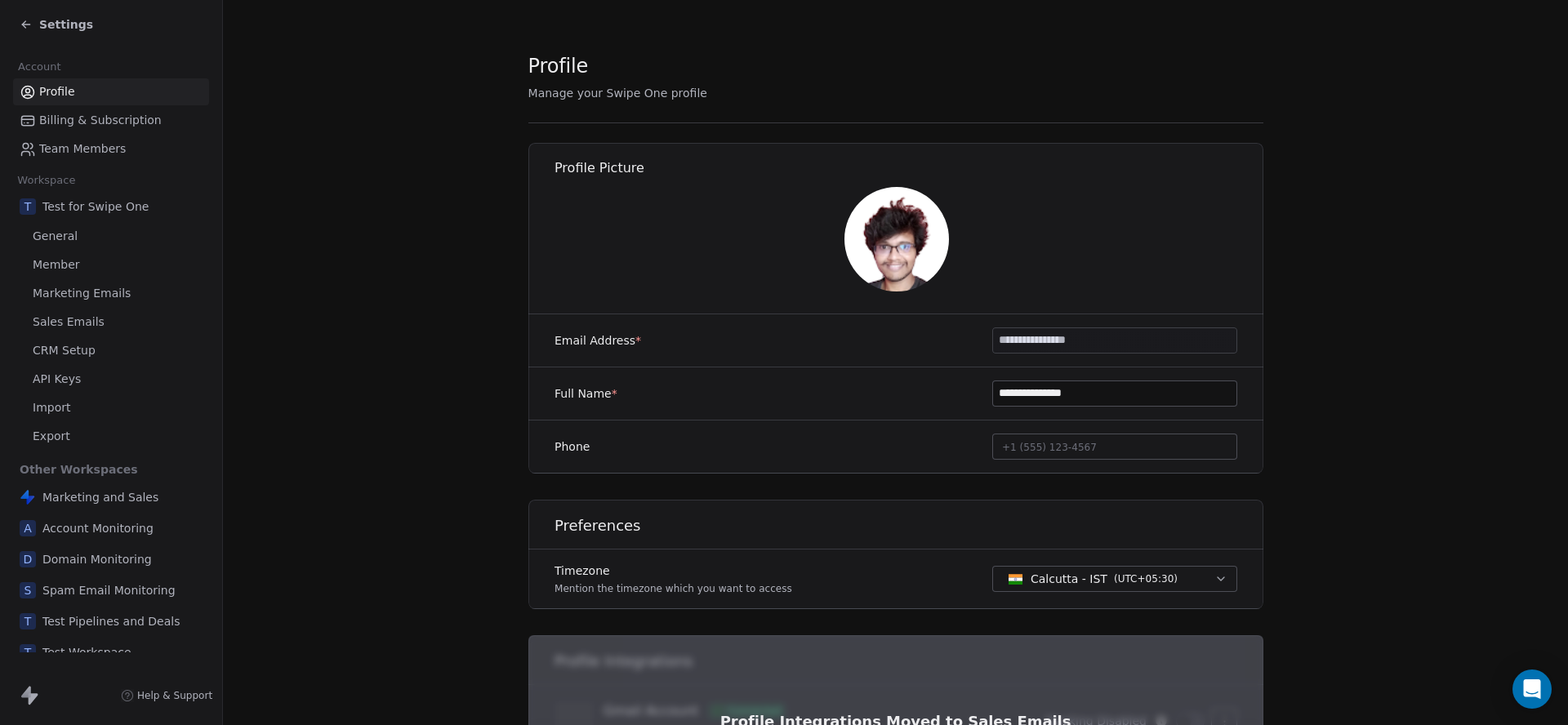
click at [47, 11] on div "Settings" at bounding box center [111, 25] width 222 height 49
click at [72, 24] on span "Settings" at bounding box center [66, 25] width 54 height 16
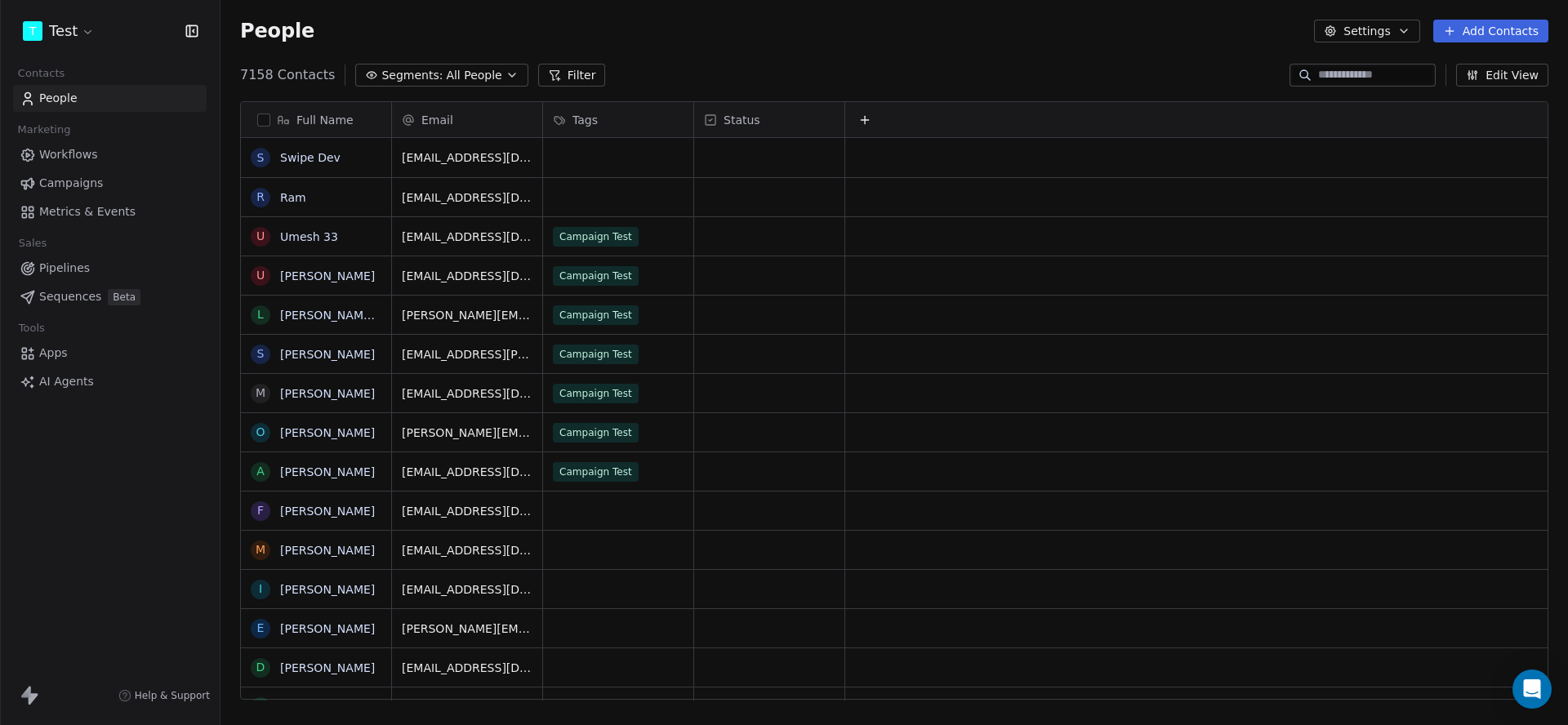
scroll to position [638, 1348]
click at [95, 171] on link "Campaigns" at bounding box center [110, 182] width 193 height 27
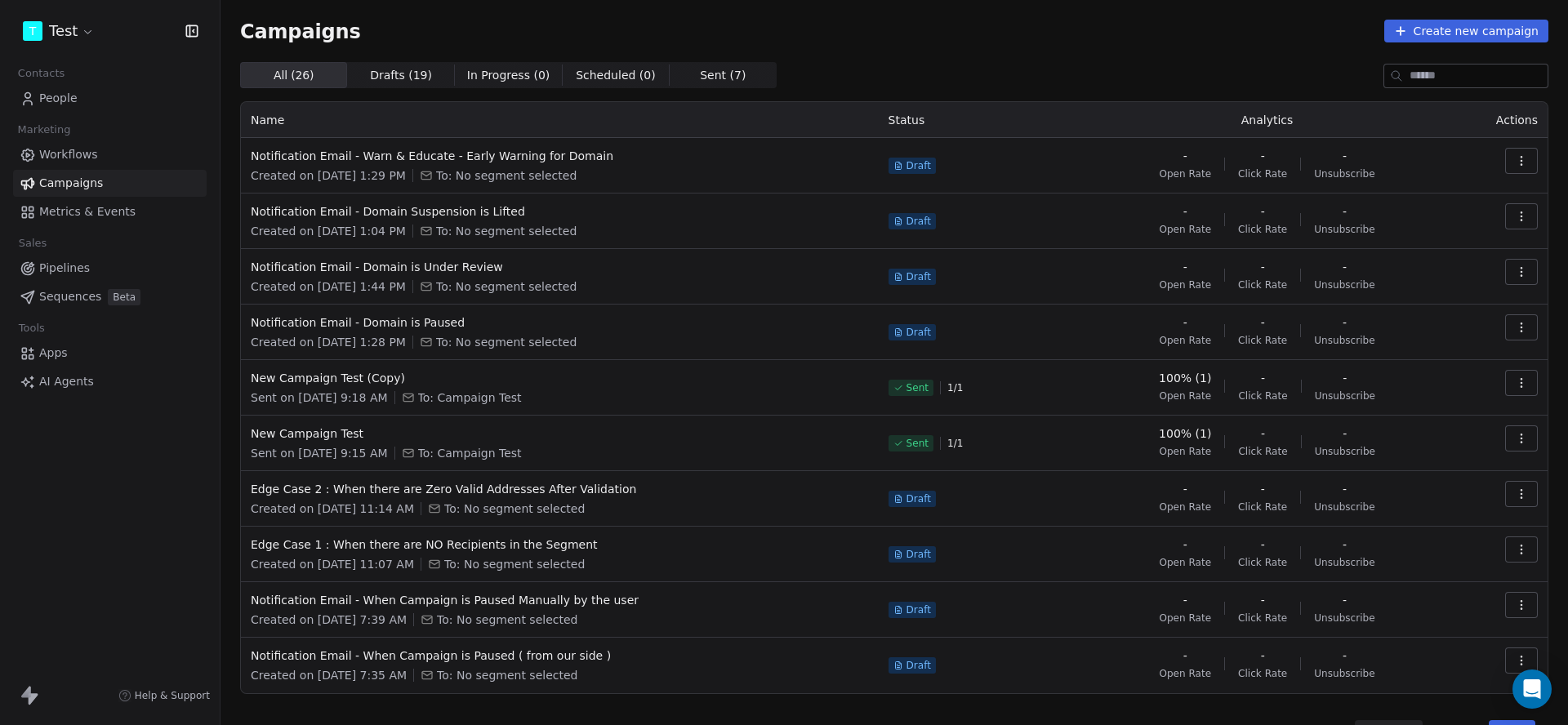
click at [1436, 39] on button "Create new campaign" at bounding box center [1466, 31] width 164 height 23
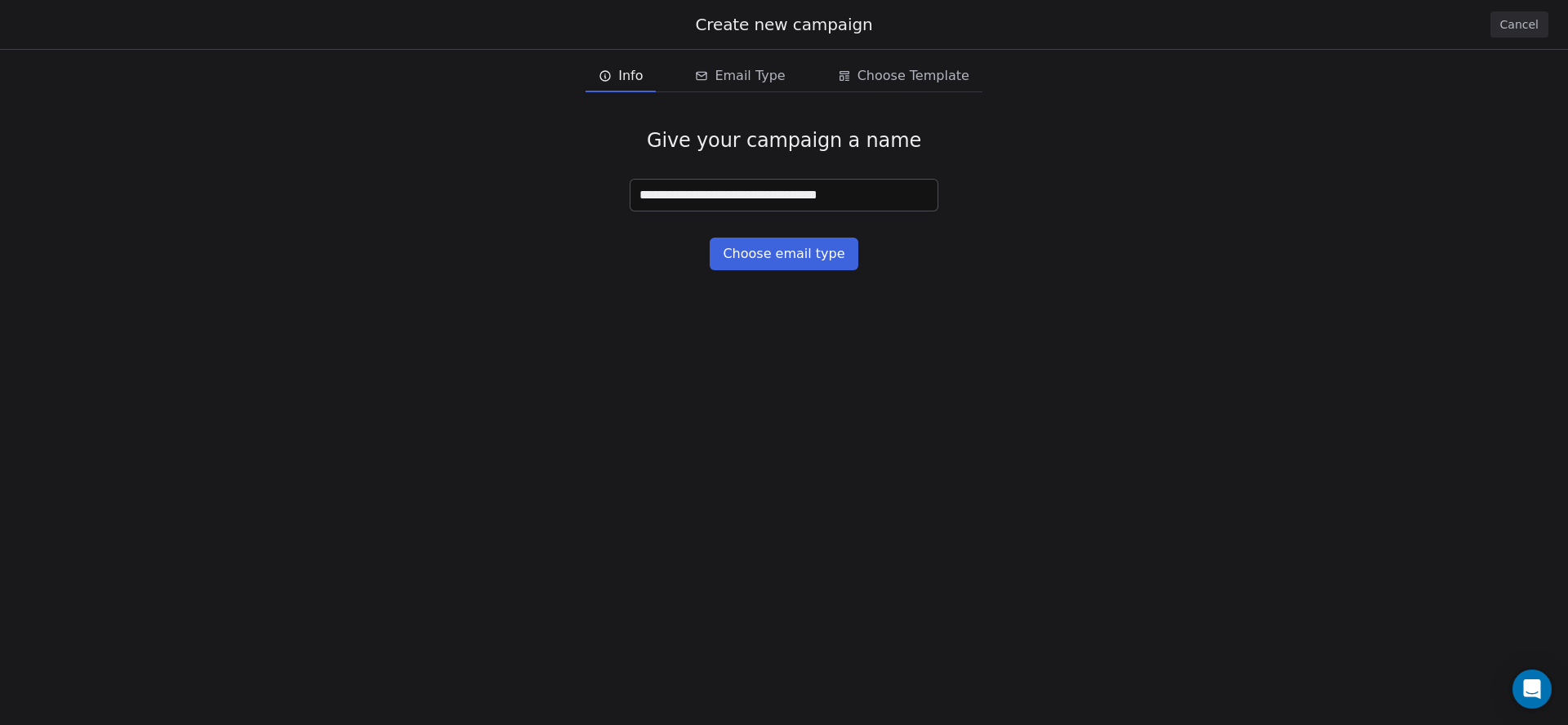
type input "**********"
click at [798, 254] on button "Choose email type" at bounding box center [784, 254] width 148 height 33
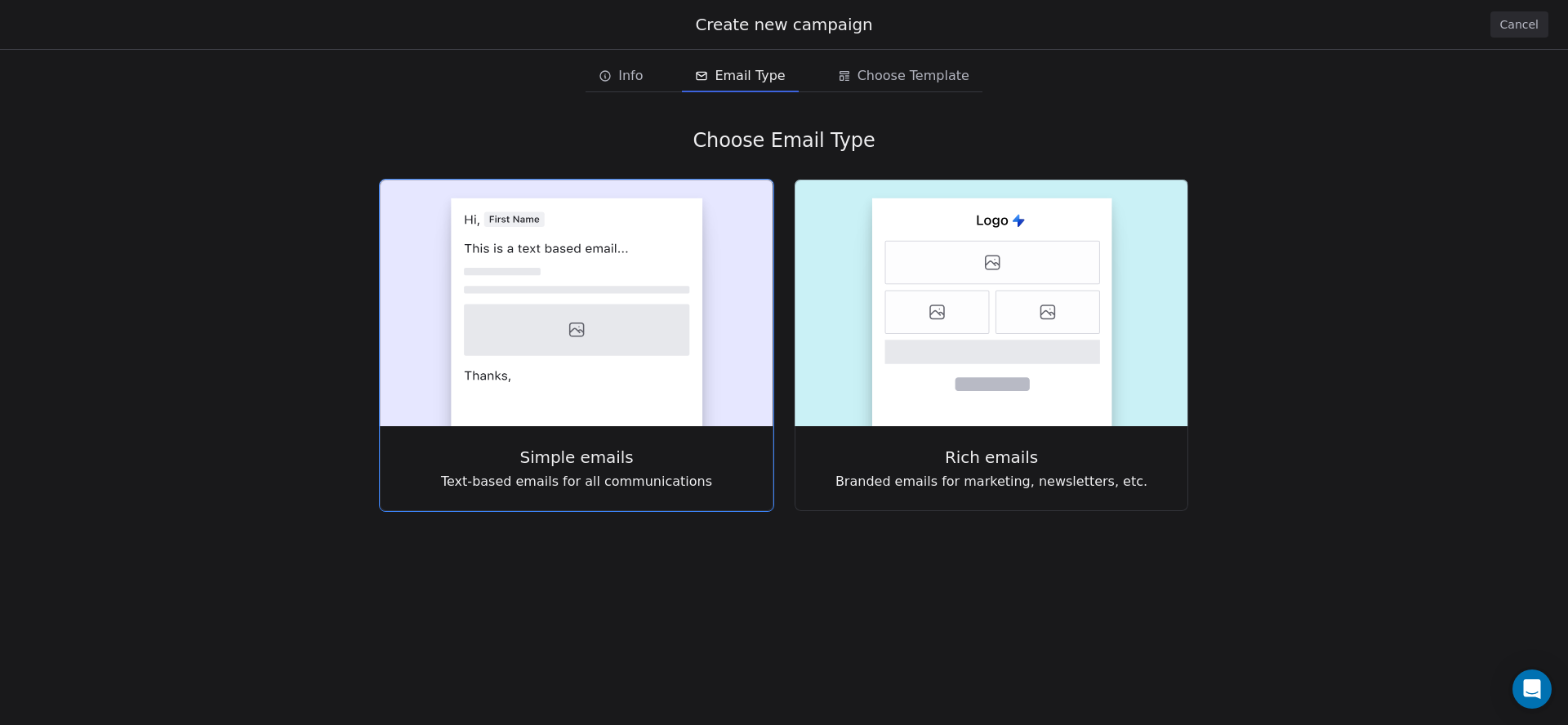
click at [748, 301] on rect at bounding box center [576, 302] width 394 height 246
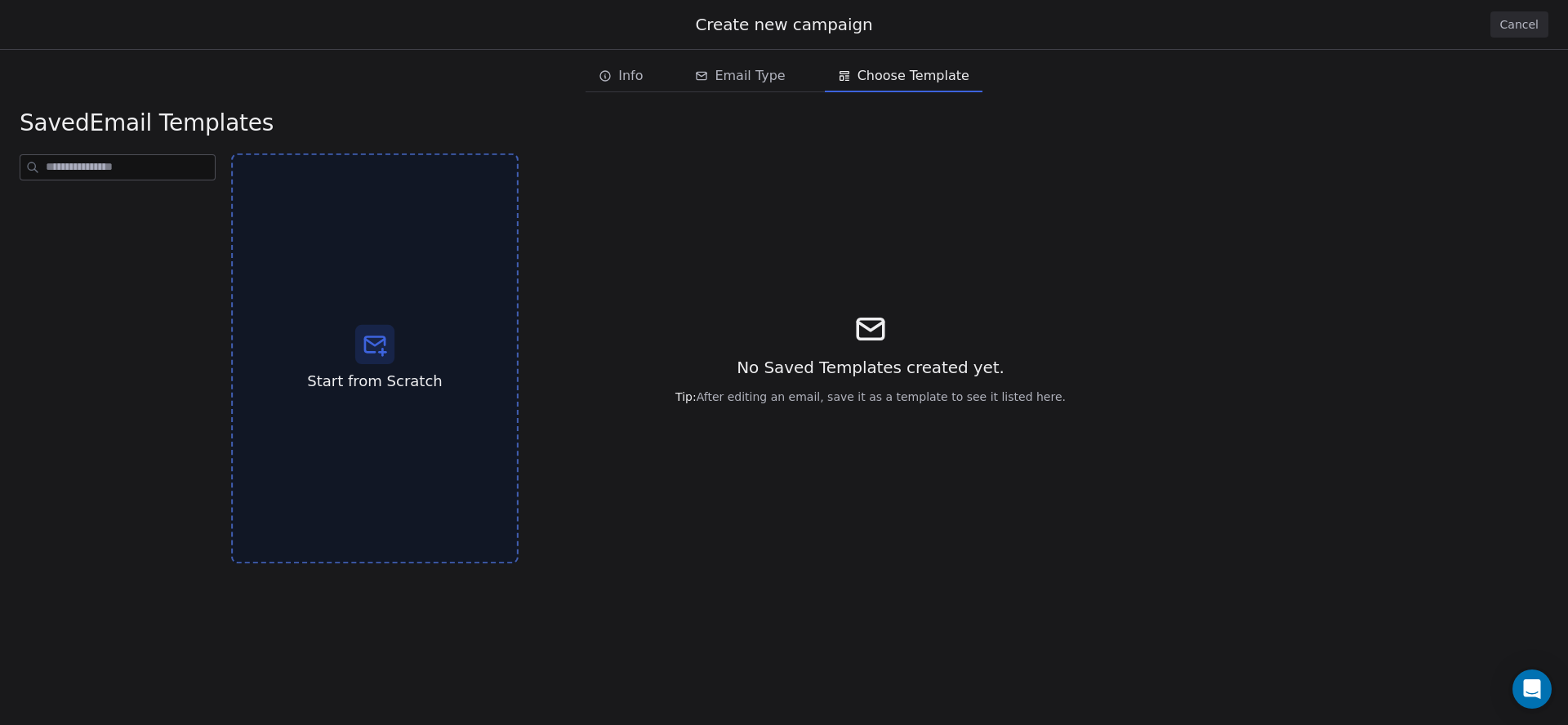
click at [349, 353] on div "Start from Scratch" at bounding box center [374, 359] width 287 height 411
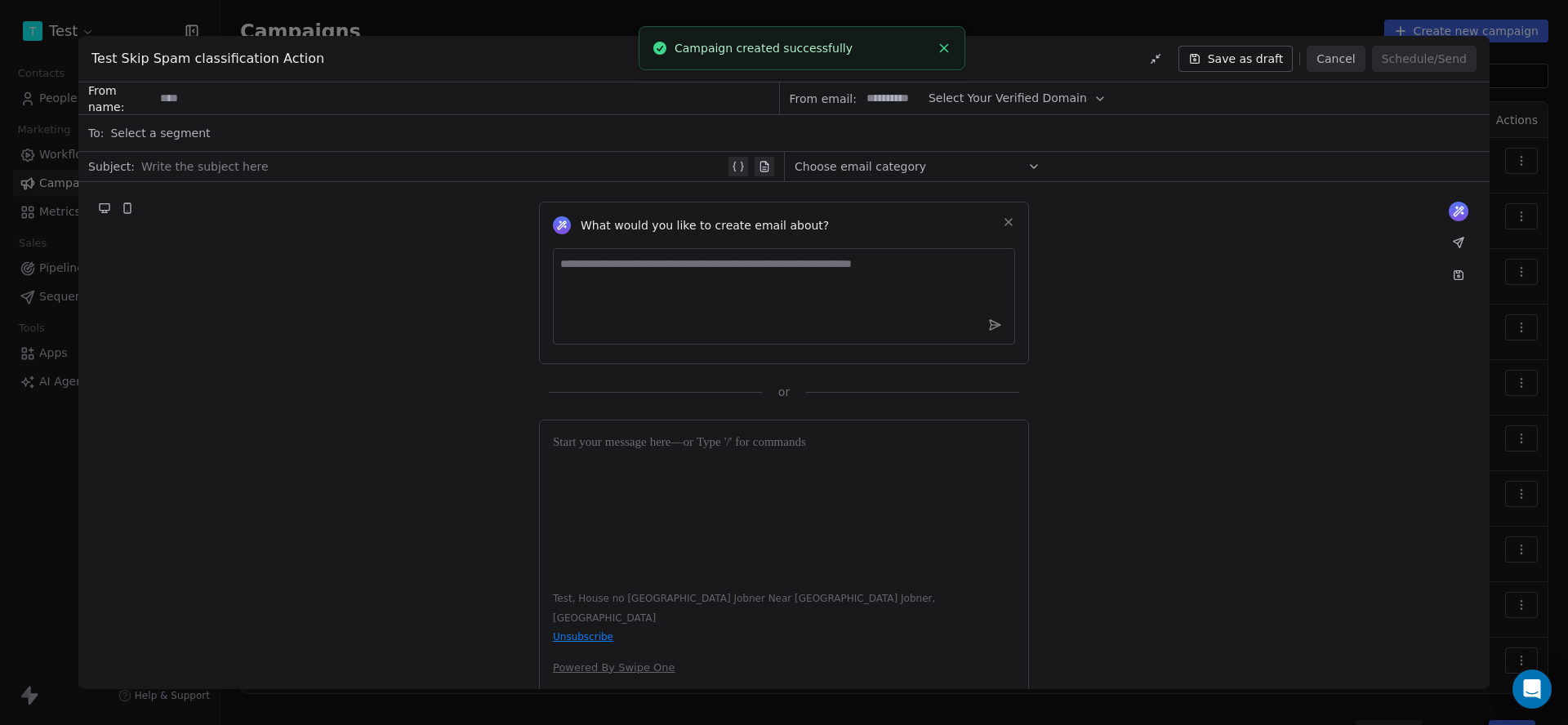
click at [721, 283] on textarea at bounding box center [784, 296] width 463 height 97
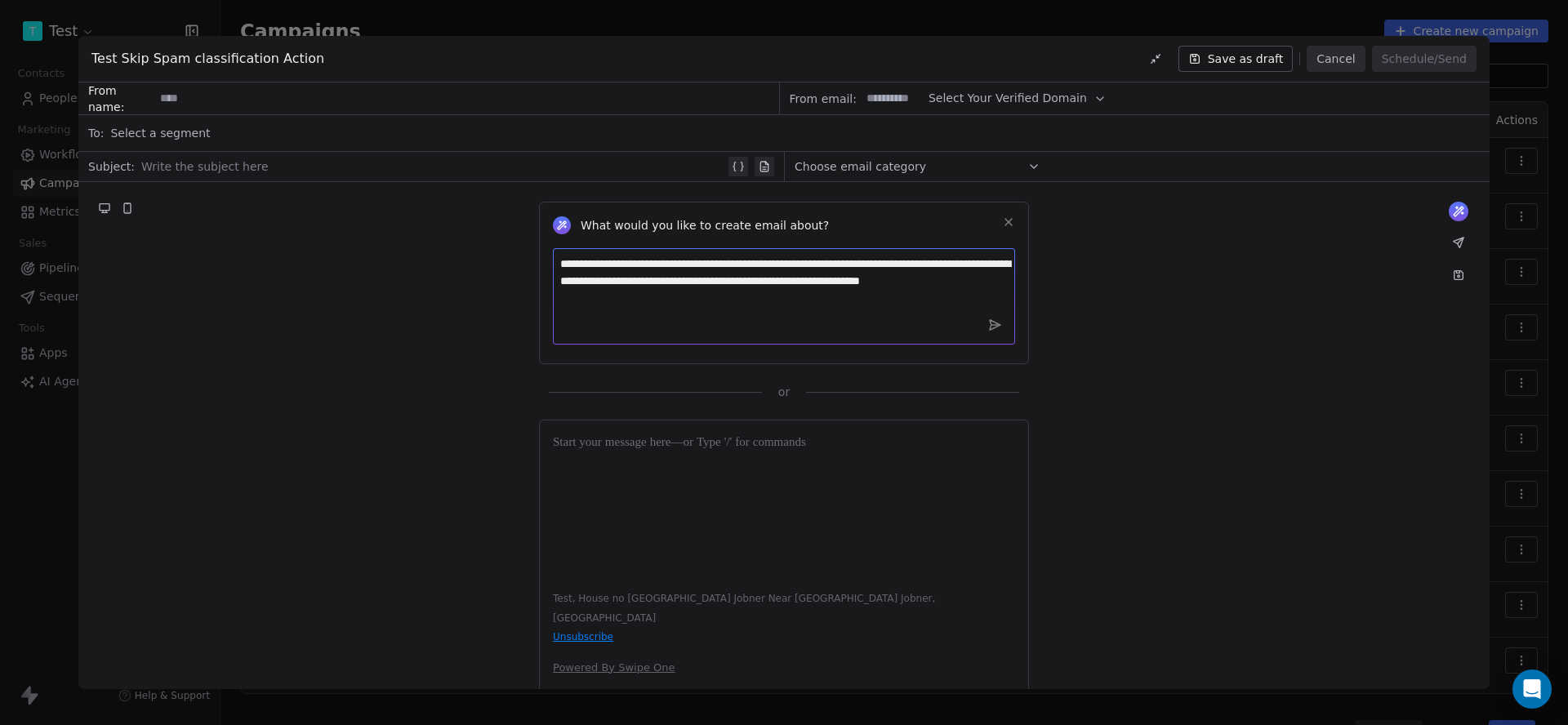
type textarea "**********"
click at [1005, 92] on span "Select Your Verified Domain" at bounding box center [1008, 98] width 159 height 17
click at [1113, 95] on div "From email: Select Your Verified Domain" at bounding box center [1136, 99] width 711 height 33
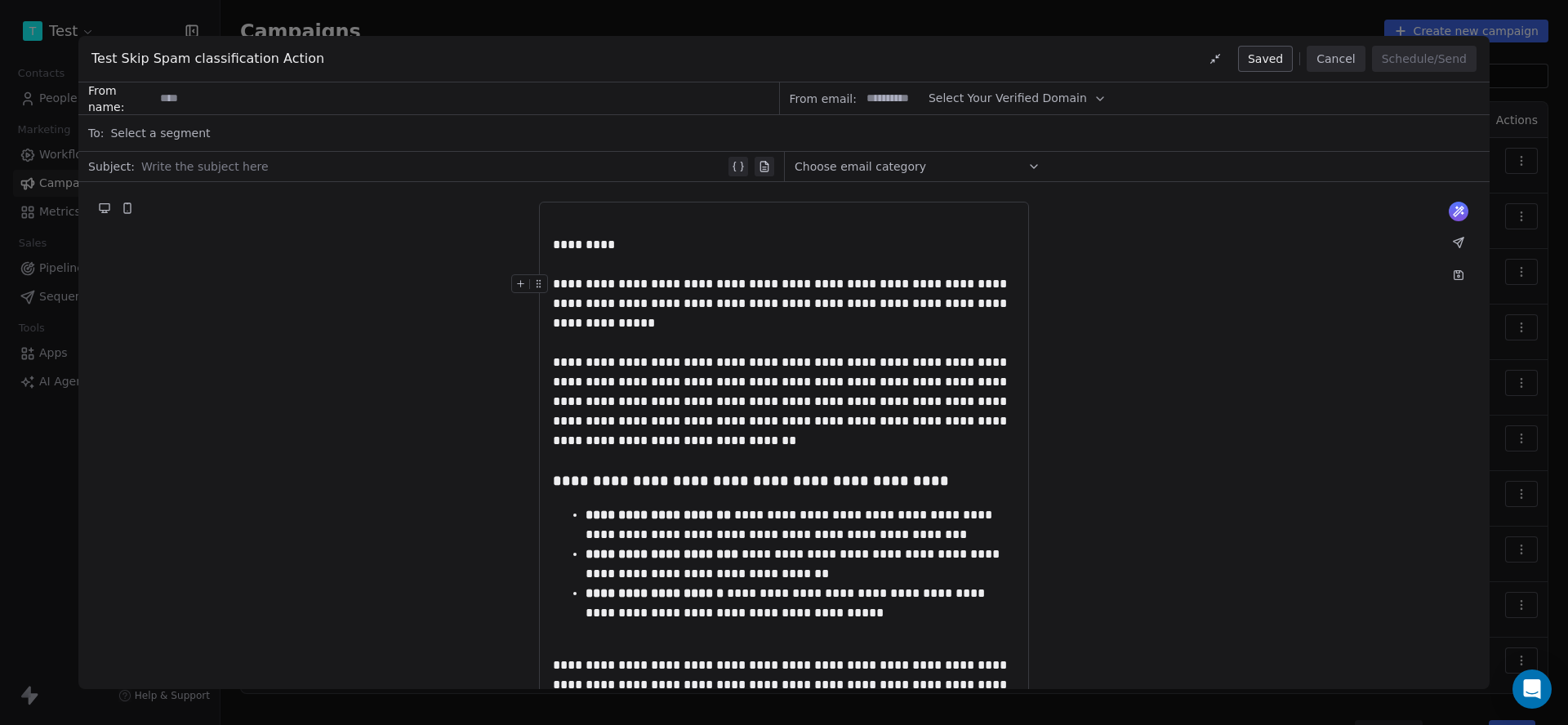
click at [763, 308] on div "**********" at bounding box center [784, 304] width 463 height 59
click at [982, 308] on div "**********" at bounding box center [784, 304] width 463 height 59
click at [947, 313] on div "**********" at bounding box center [784, 304] width 463 height 59
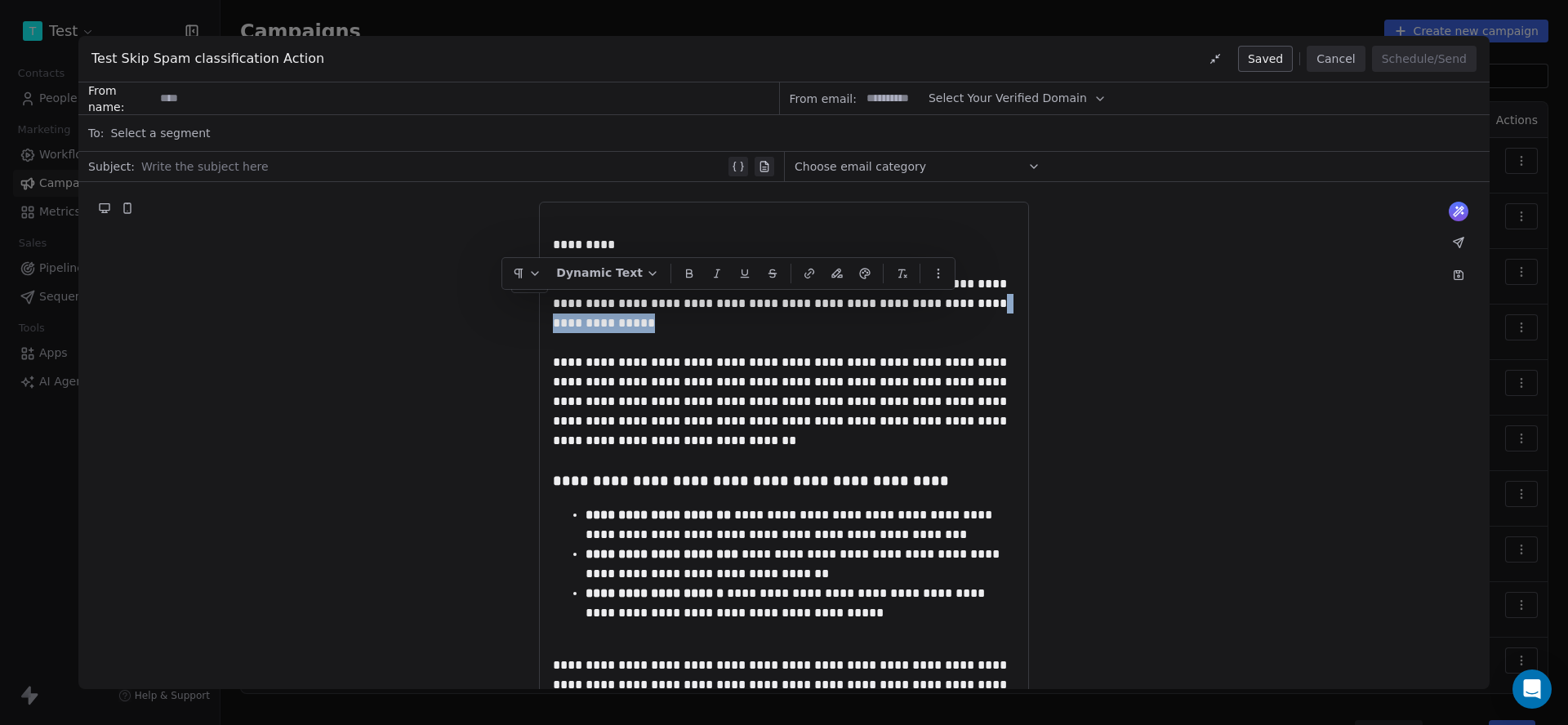
drag, startPoint x: 956, startPoint y: 307, endPoint x: 958, endPoint y: 320, distance: 13.2
click at [958, 320] on div "**********" at bounding box center [784, 304] width 463 height 59
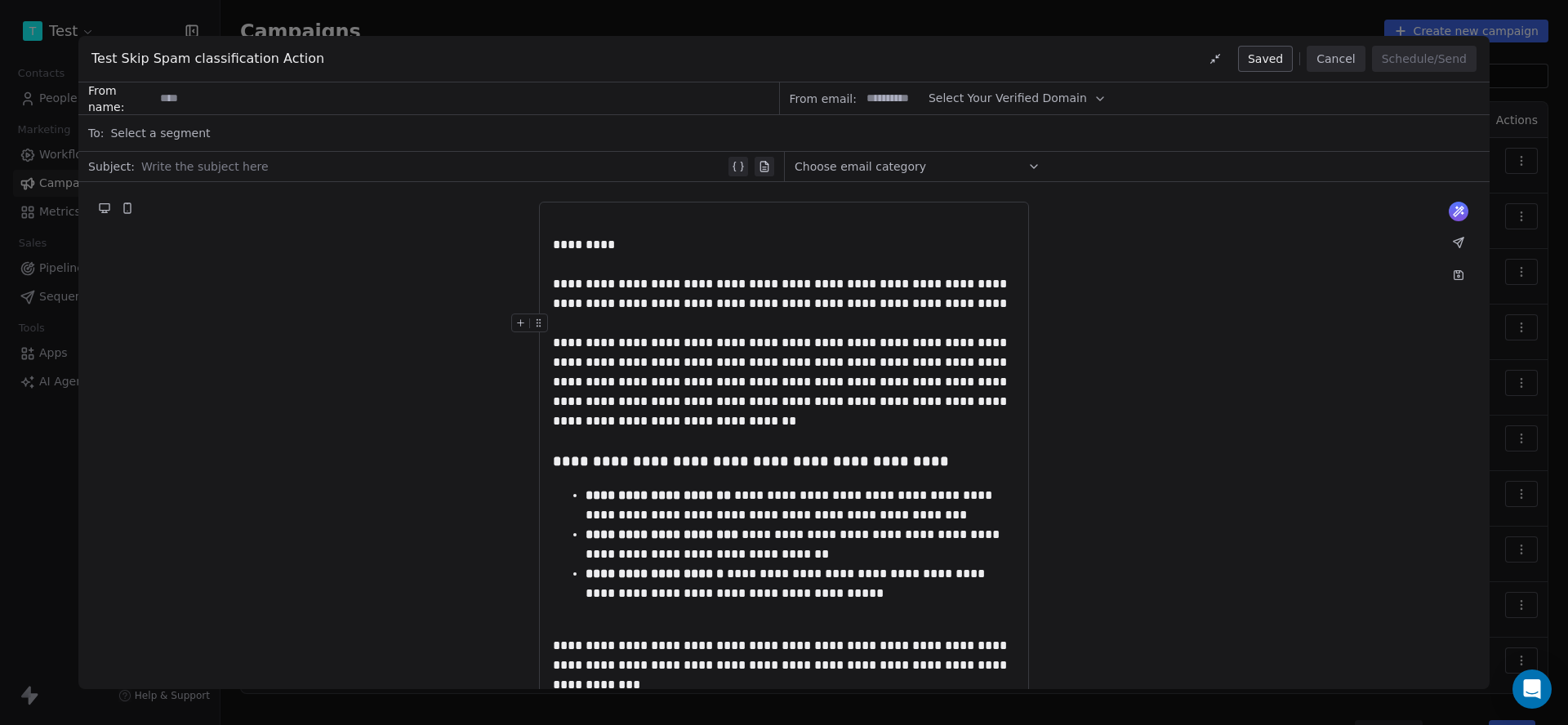
click at [1094, 101] on icon "button" at bounding box center [1100, 99] width 13 height 13
click at [779, 324] on div at bounding box center [784, 323] width 463 height 20
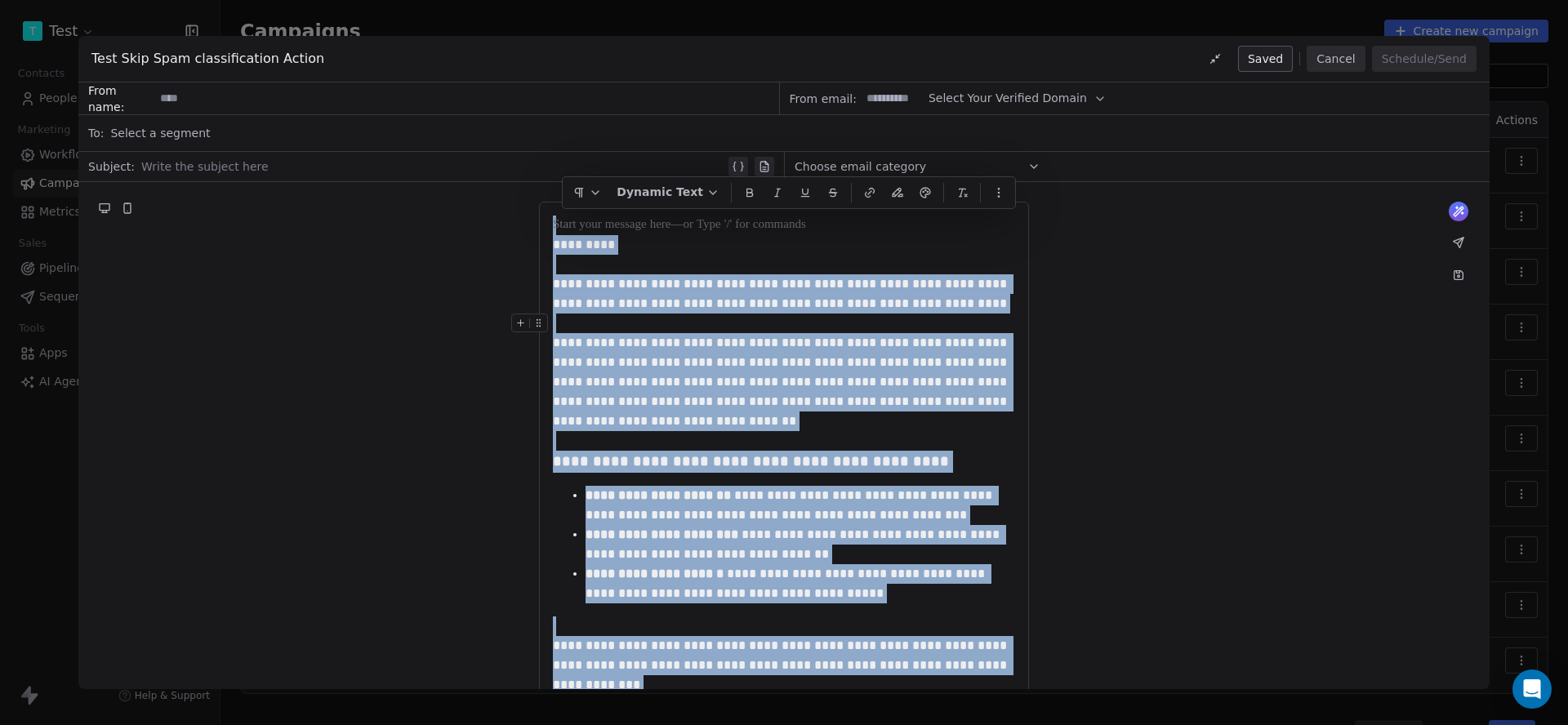
copy div "**********"
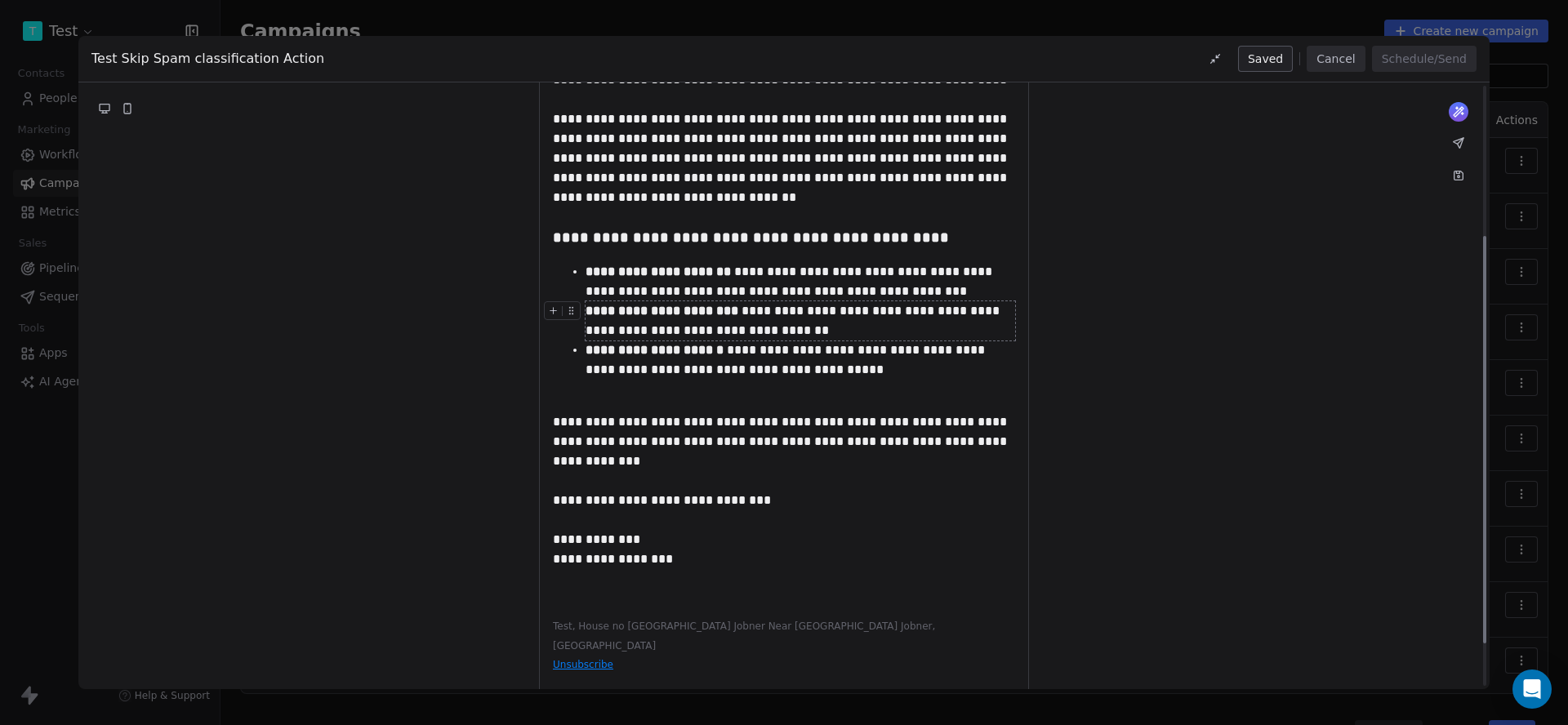
click at [779, 324] on div "**********" at bounding box center [800, 321] width 430 height 39
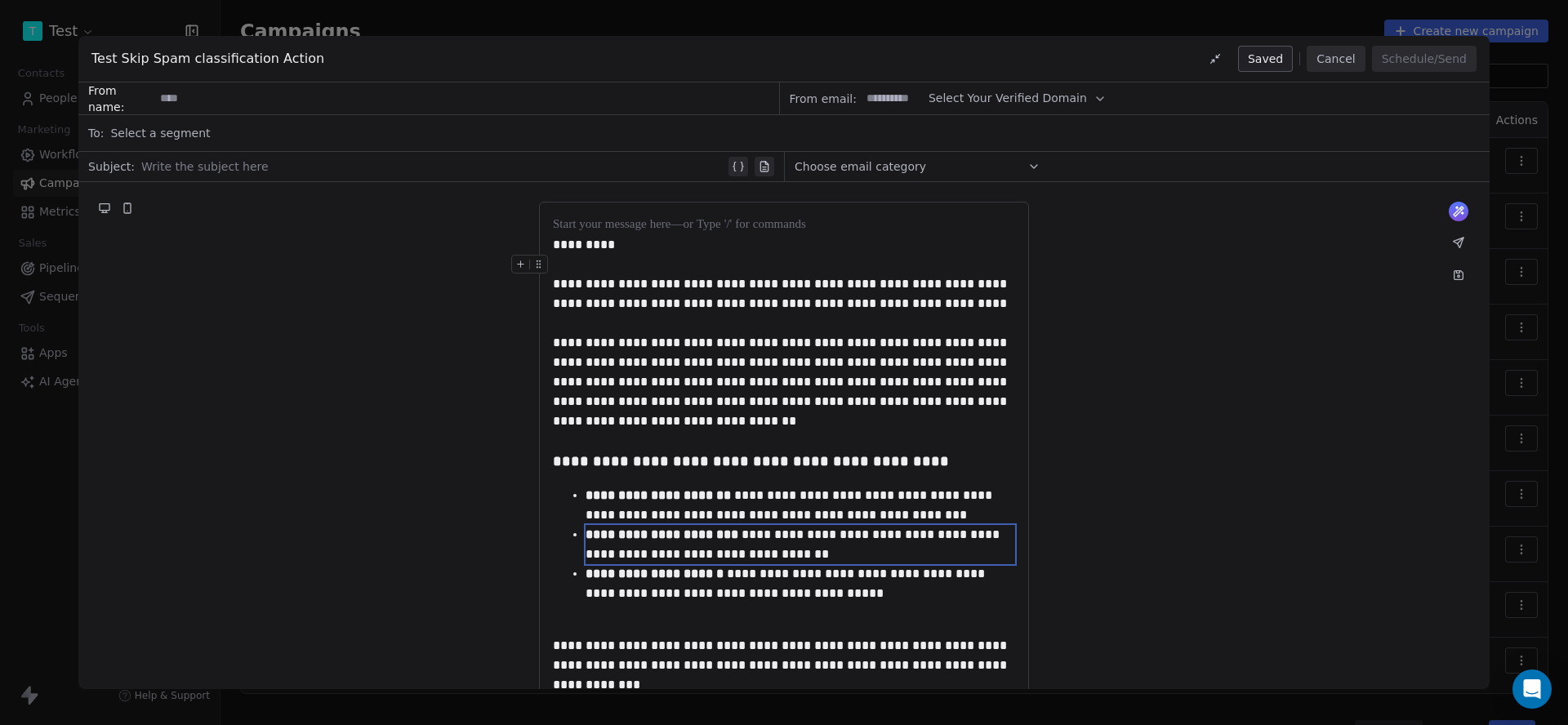
click at [1358, 62] on button "Cancel" at bounding box center [1335, 59] width 58 height 26
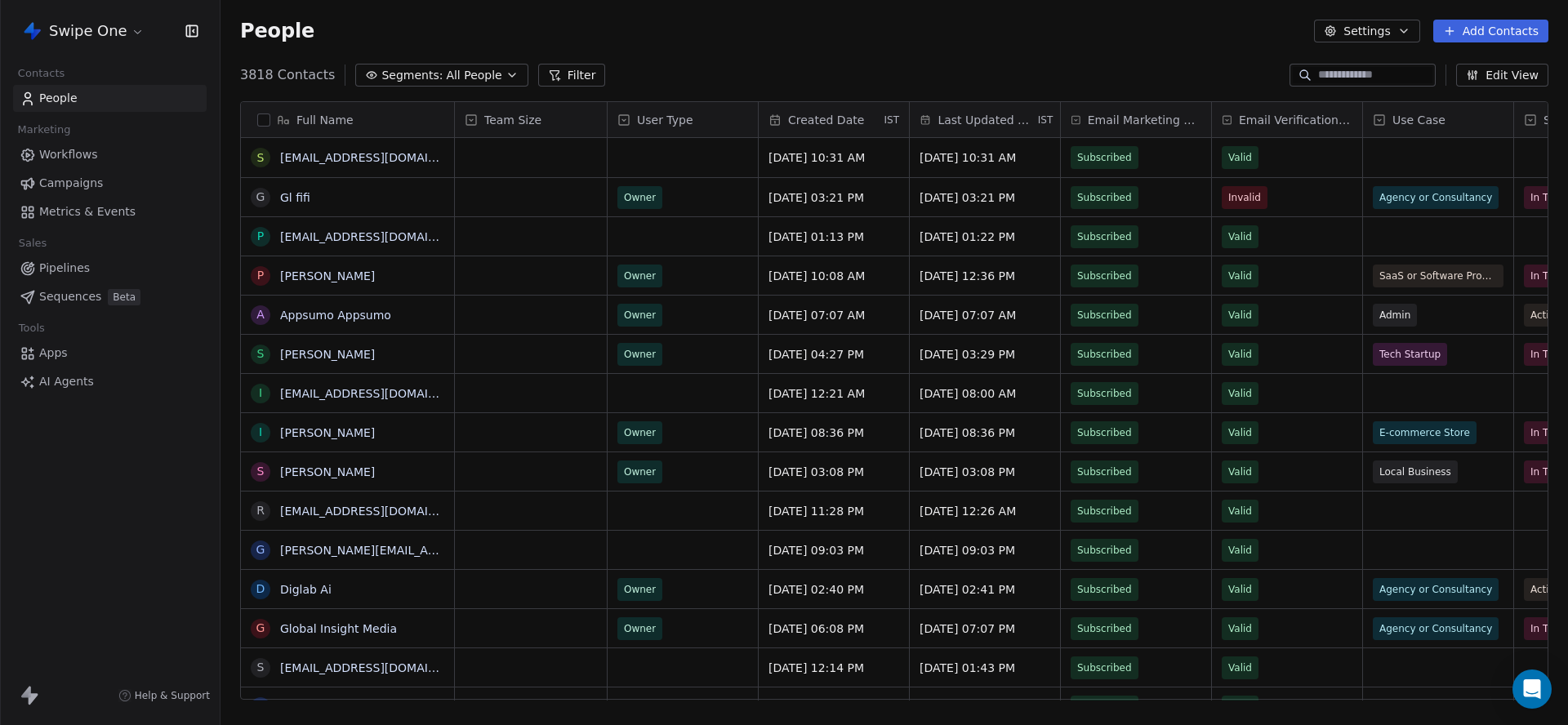
scroll to position [638, 1348]
click at [115, 43] on html "Swipe One Contacts People Marketing Workflows Campaigns Metrics & Events Sales …" at bounding box center [784, 362] width 1568 height 725
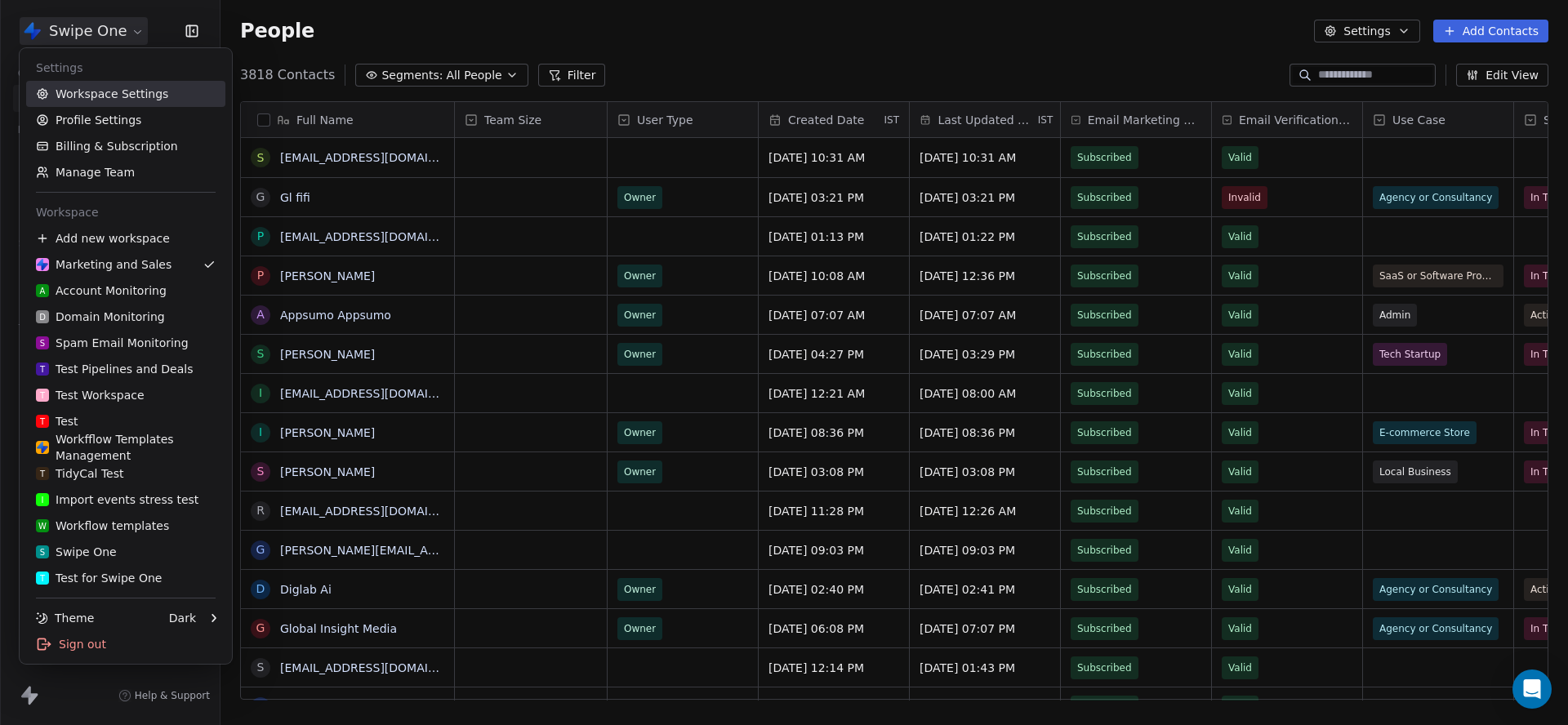
click at [97, 96] on link "Workspace Settings" at bounding box center [125, 94] width 199 height 26
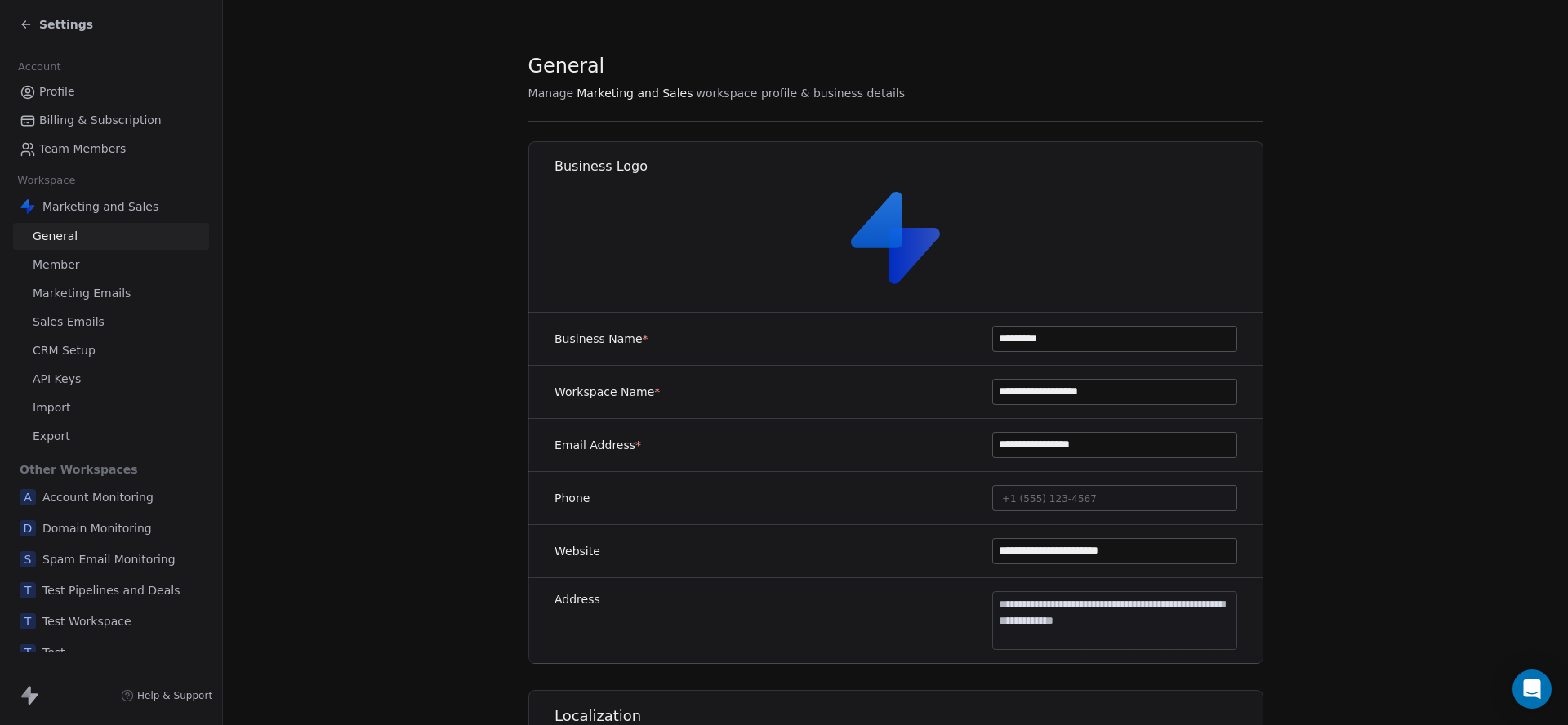
click at [116, 297] on span "Marketing Emails" at bounding box center [82, 293] width 98 height 17
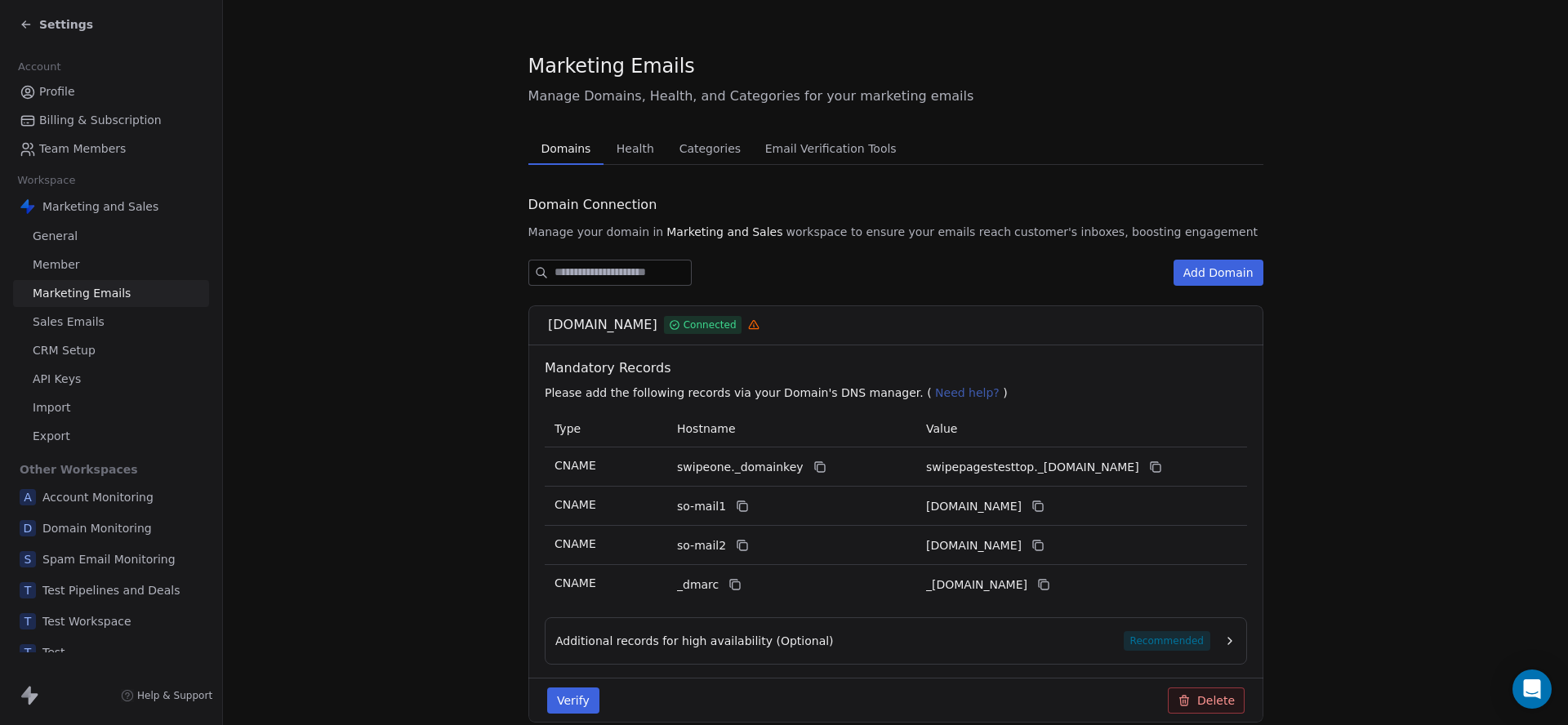
drag, startPoint x: 662, startPoint y: 322, endPoint x: 528, endPoint y: 331, distance: 134.3
click at [528, 331] on div "swipepagestest.top Connected" at bounding box center [896, 325] width 735 height 40
copy span "[DOMAIN_NAME]"
click at [87, 97] on link "Profile" at bounding box center [111, 92] width 196 height 27
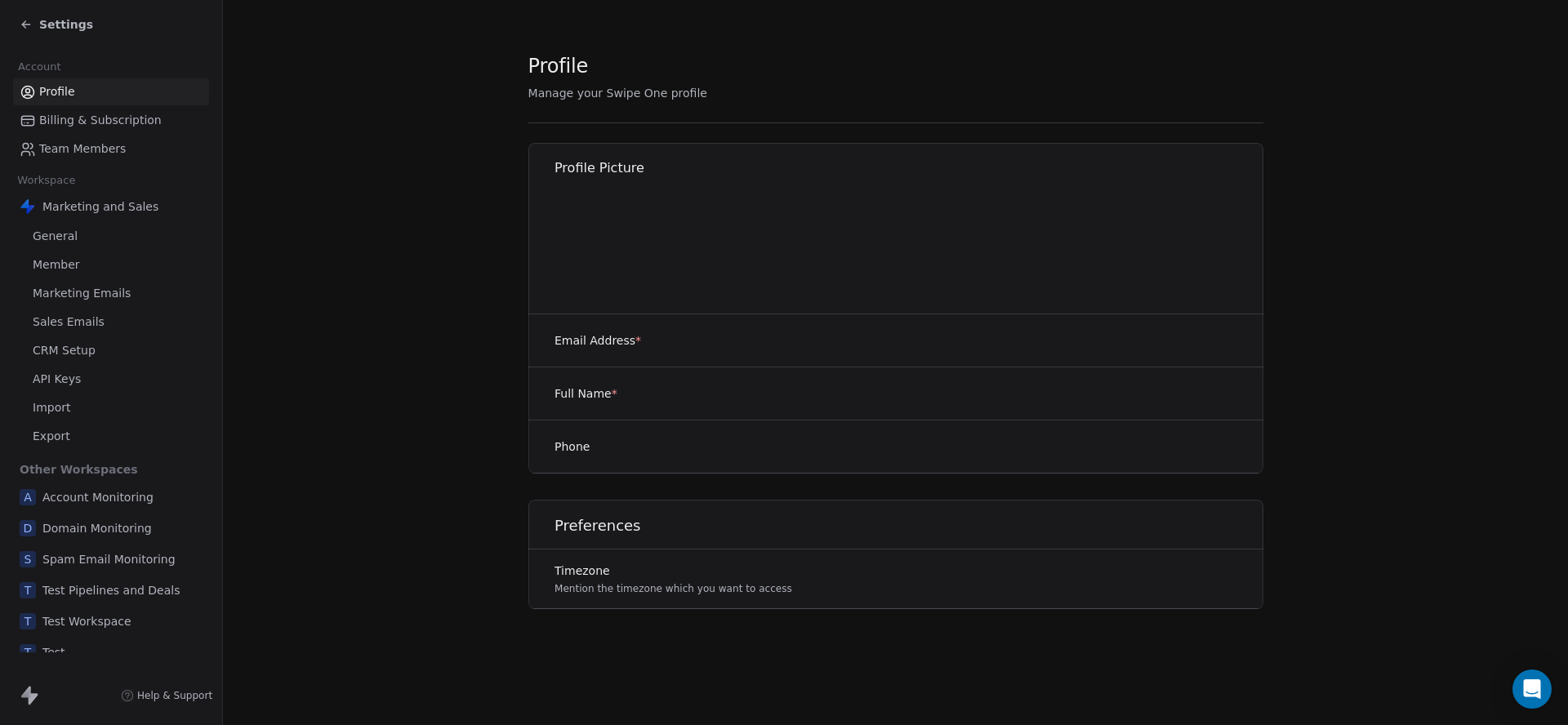
click at [79, 30] on span "Settings" at bounding box center [66, 25] width 54 height 16
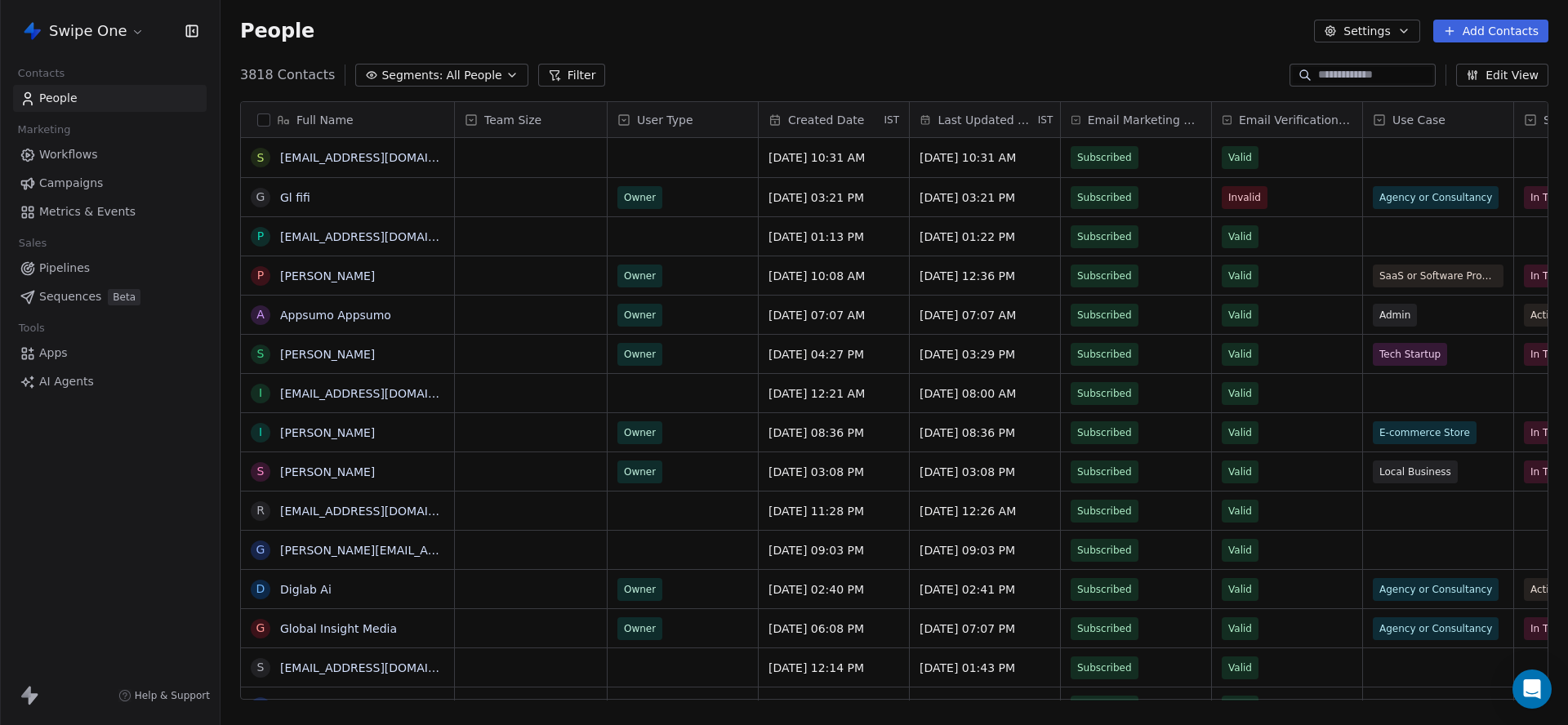
scroll to position [638, 1348]
click at [79, 30] on html "Swipe One Contacts People Marketing Workflows Campaigns Metrics & Events Sales …" at bounding box center [784, 362] width 1568 height 725
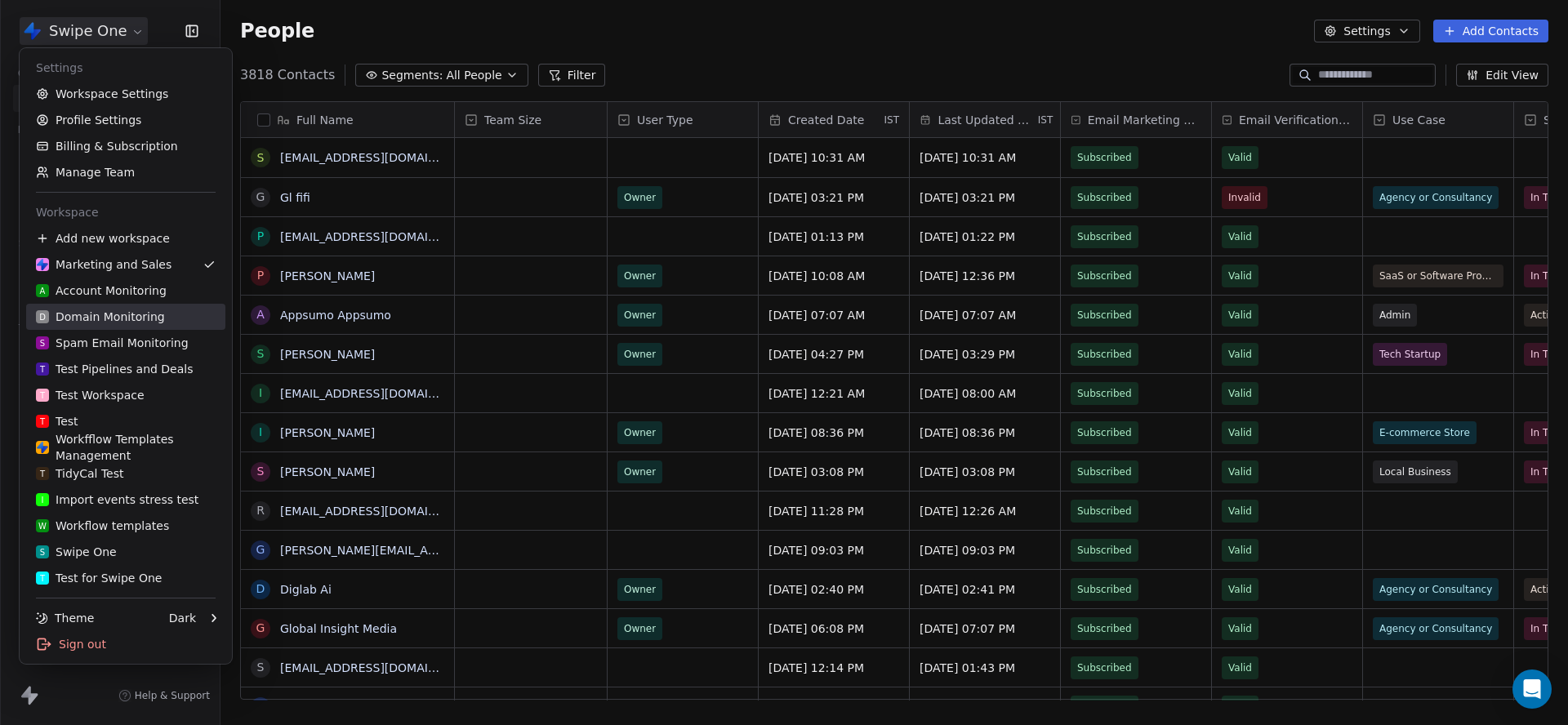
click at [115, 313] on div "D Domain Monitoring" at bounding box center [101, 317] width 129 height 16
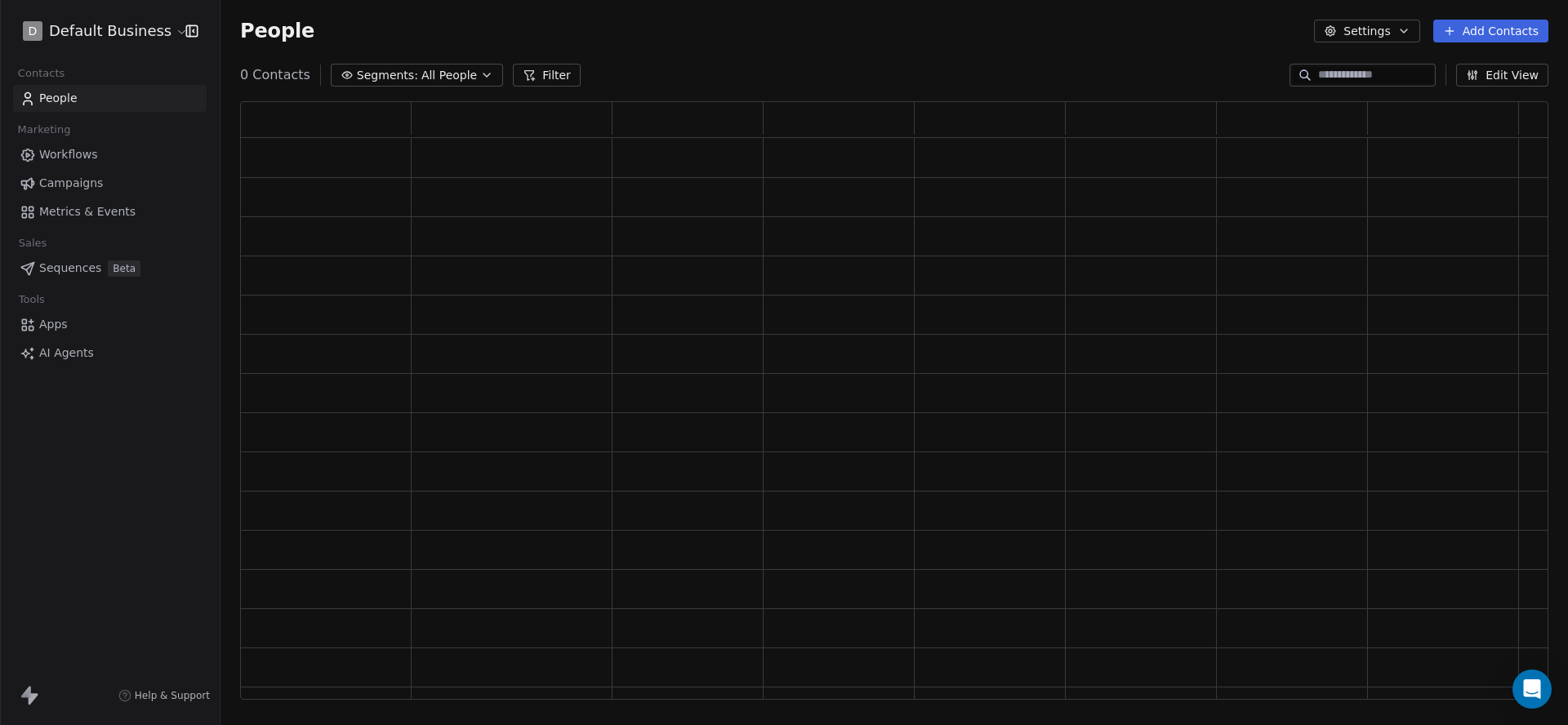
scroll to position [599, 1308]
click at [1332, 70] on input at bounding box center [1376, 75] width 115 height 16
paste input "**********"
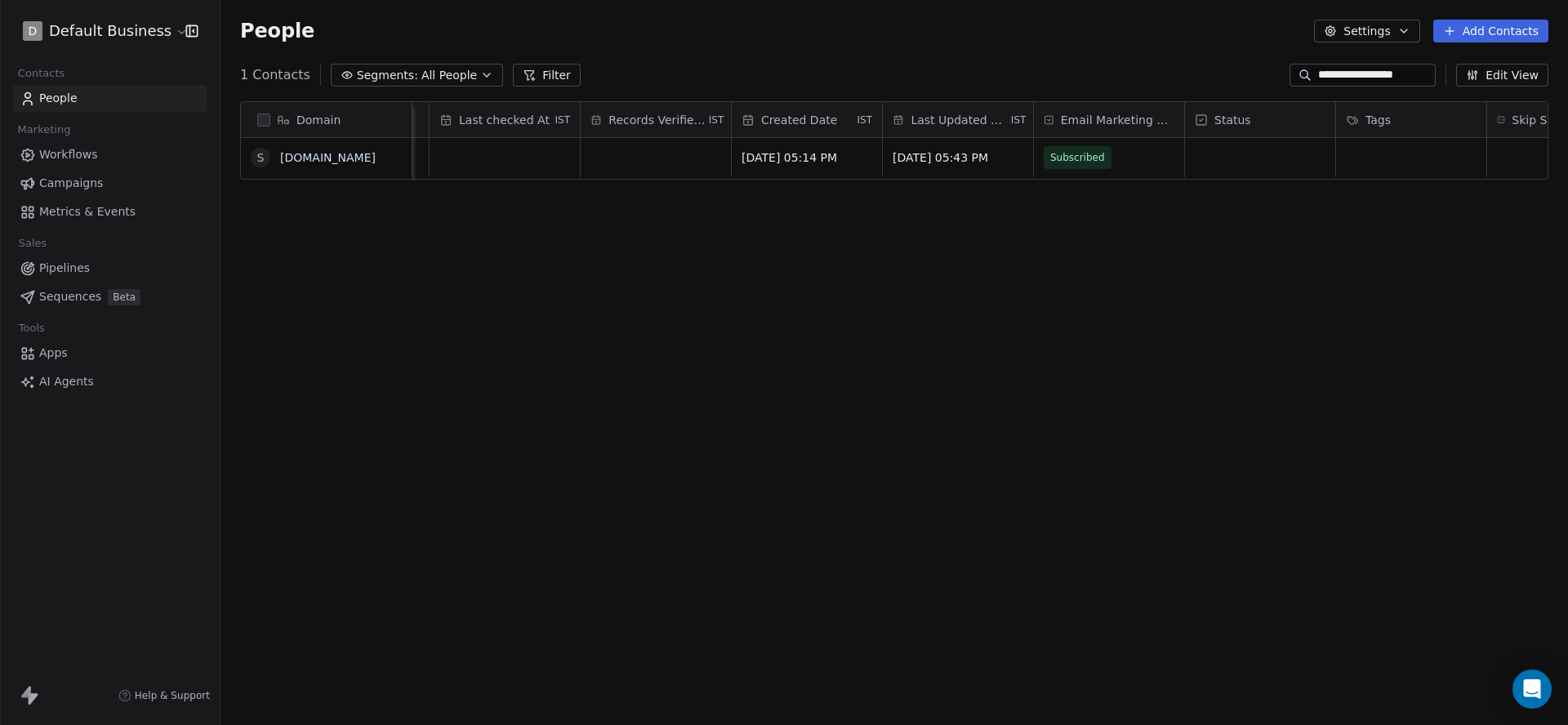
scroll to position [0, 906]
type input "**********"
click at [1411, 146] on div "grid" at bounding box center [1394, 158] width 151 height 39
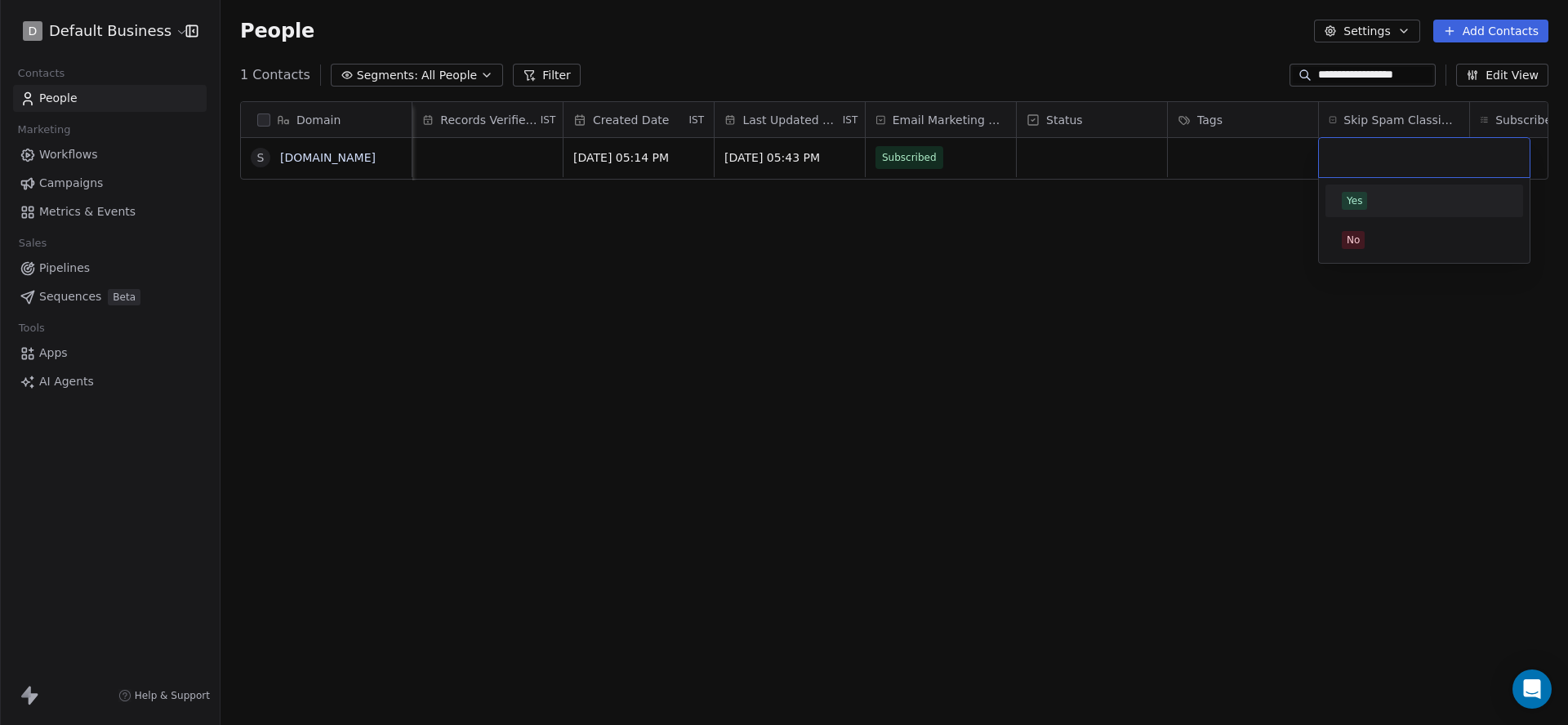
click at [1378, 194] on div "Yes" at bounding box center [1424, 200] width 165 height 18
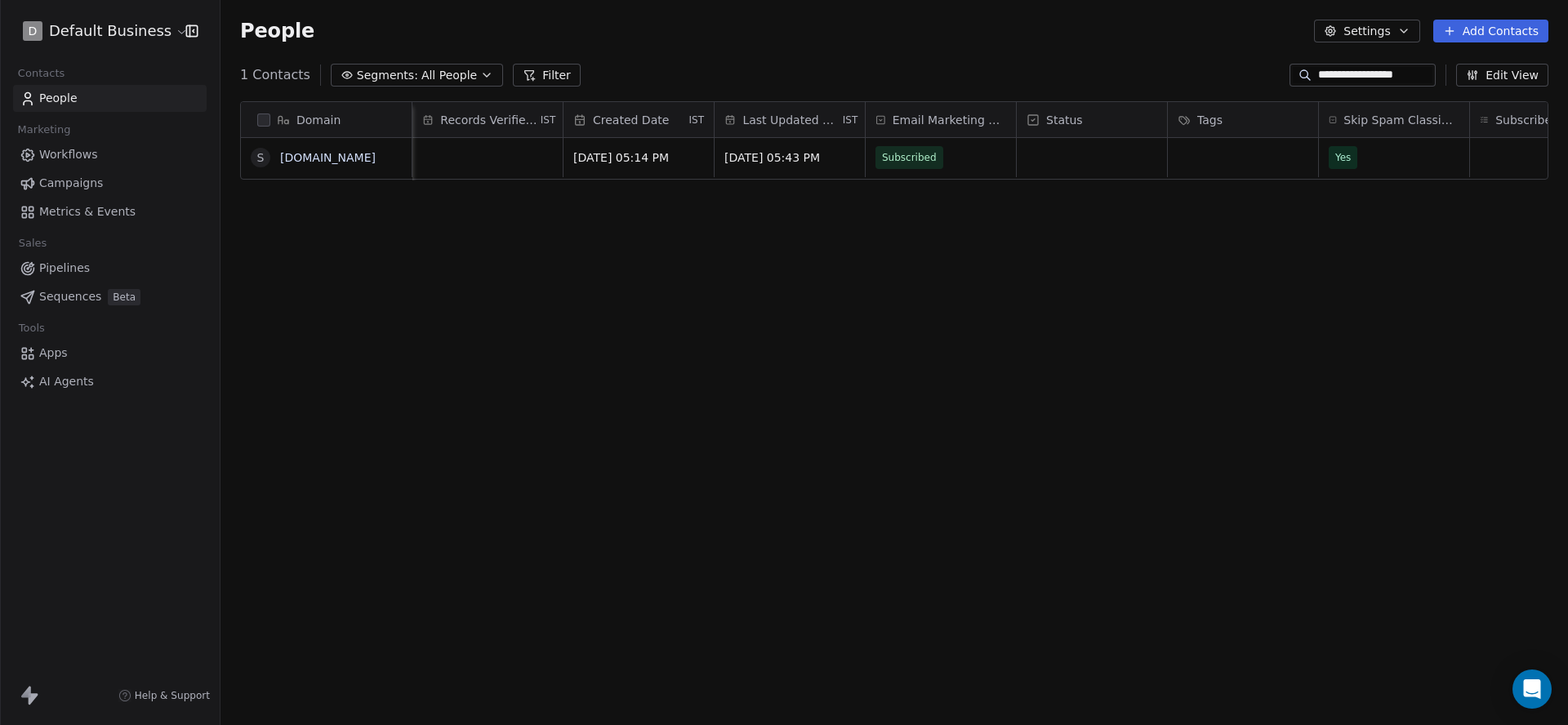
click at [1209, 222] on div "Domain s swipepagestest.top Owner Email Zone Last checked At IST Records Verifi…" at bounding box center [894, 407] width 1348 height 637
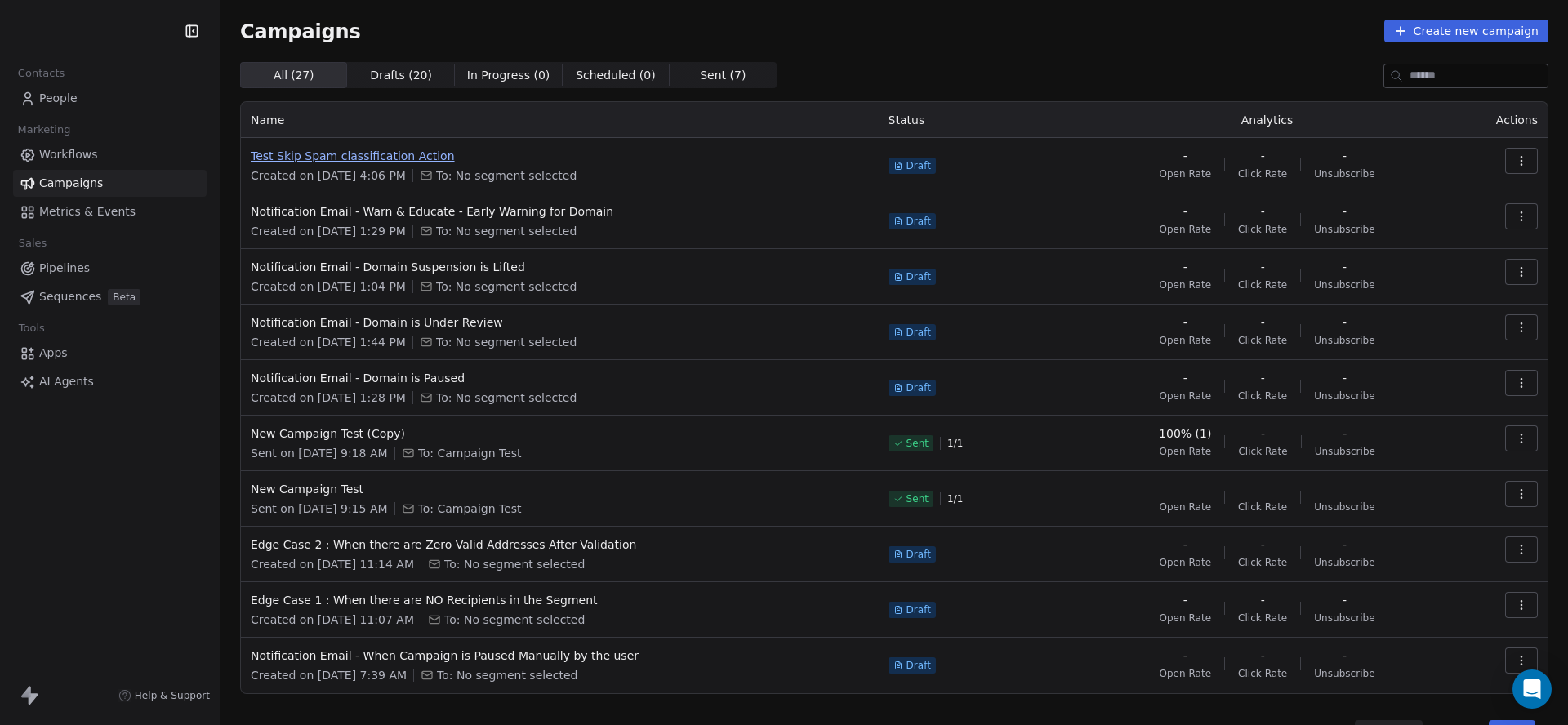
click at [442, 160] on span "Test Skip Spam classification Action" at bounding box center [559, 156] width 618 height 16
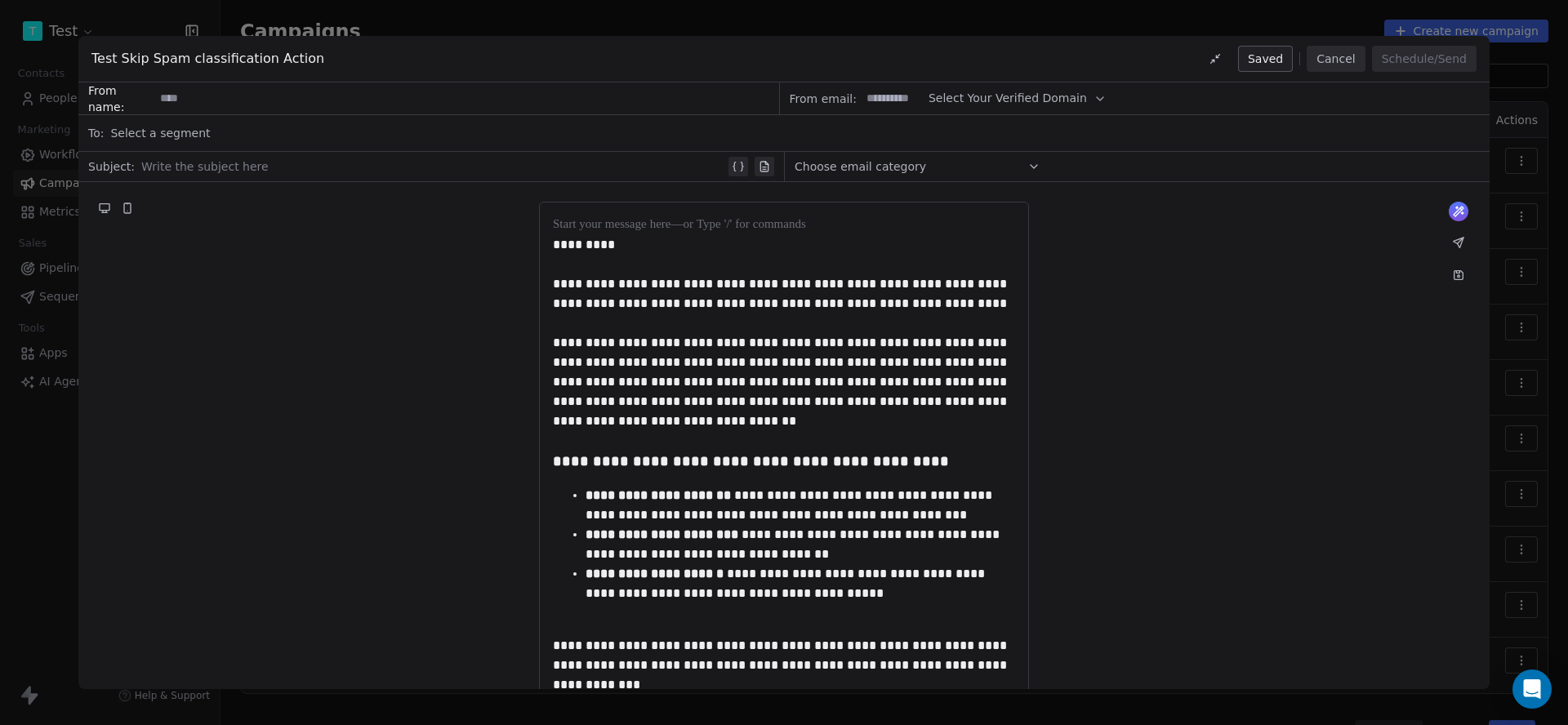
click at [1023, 101] on span "Select Your Verified Domain" at bounding box center [1008, 98] width 159 height 17
click at [999, 142] on span "@swipepagestest.top" at bounding box center [1005, 138] width 133 height 16
click at [866, 97] on input at bounding box center [892, 98] width 64 height 30
type input "***"
click at [295, 97] on input at bounding box center [467, 98] width 624 height 30
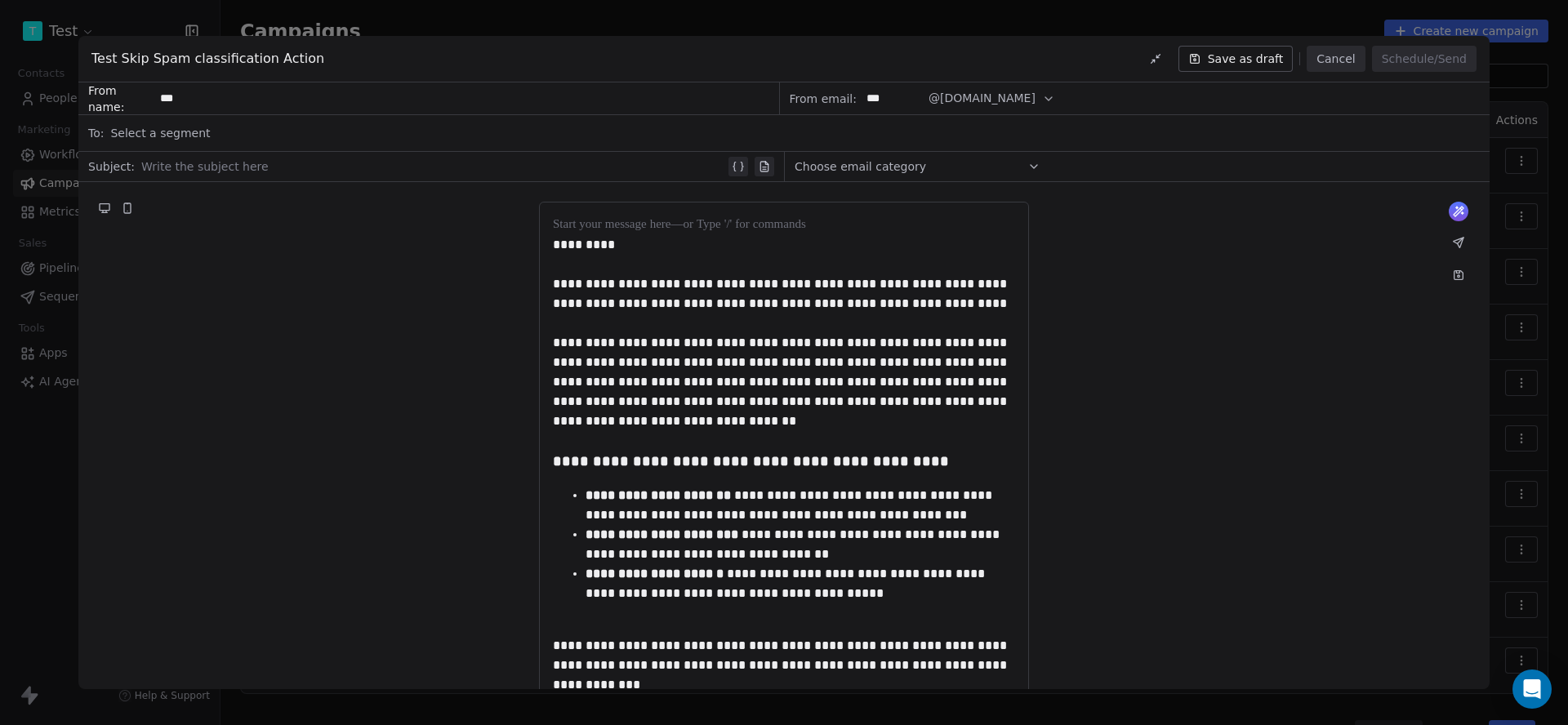
type input "***"
click at [260, 124] on div "Select a segment" at bounding box center [795, 133] width 1370 height 36
type input "*"
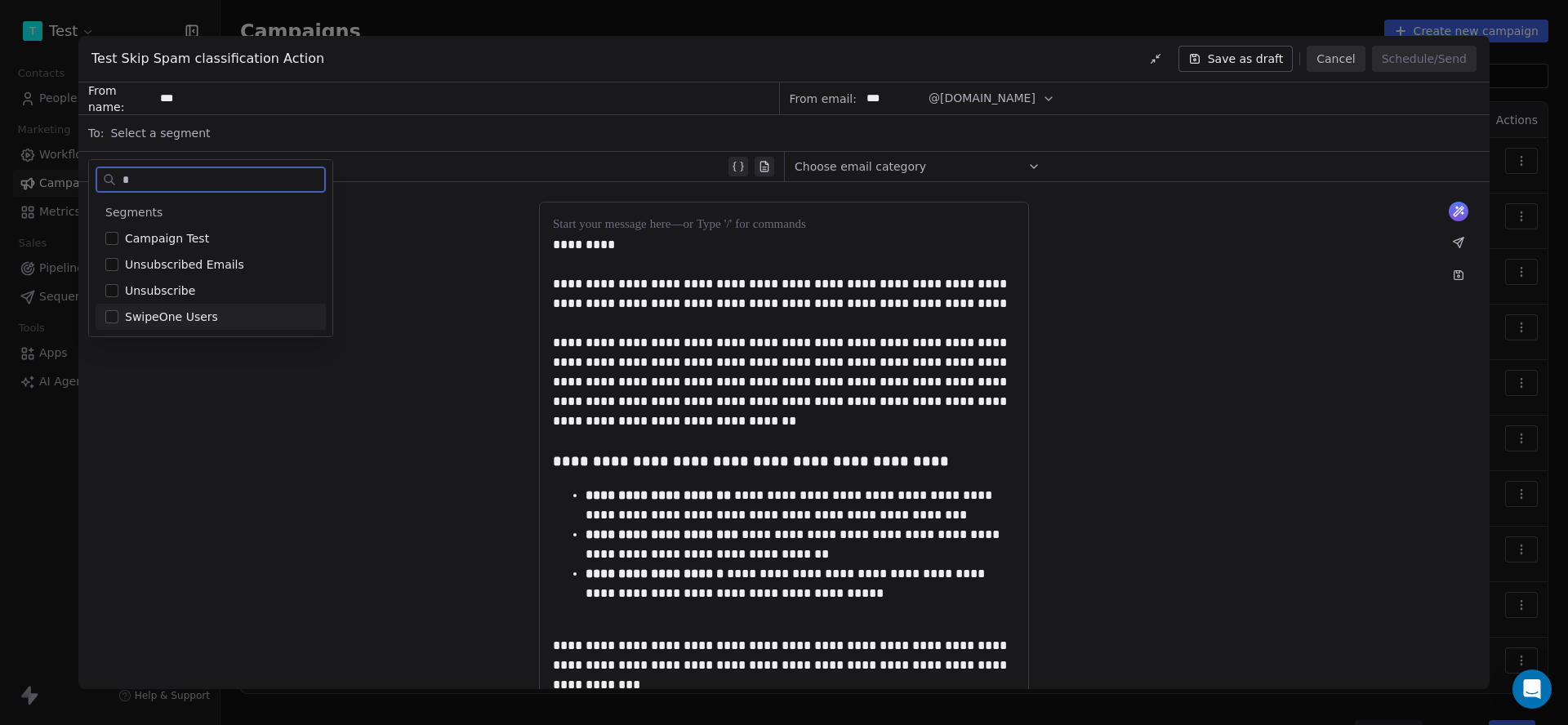
click at [204, 319] on span "SwipeOne Users" at bounding box center [172, 317] width 93 height 16
click at [399, 314] on div "**********" at bounding box center [784, 578] width 1412 height 793
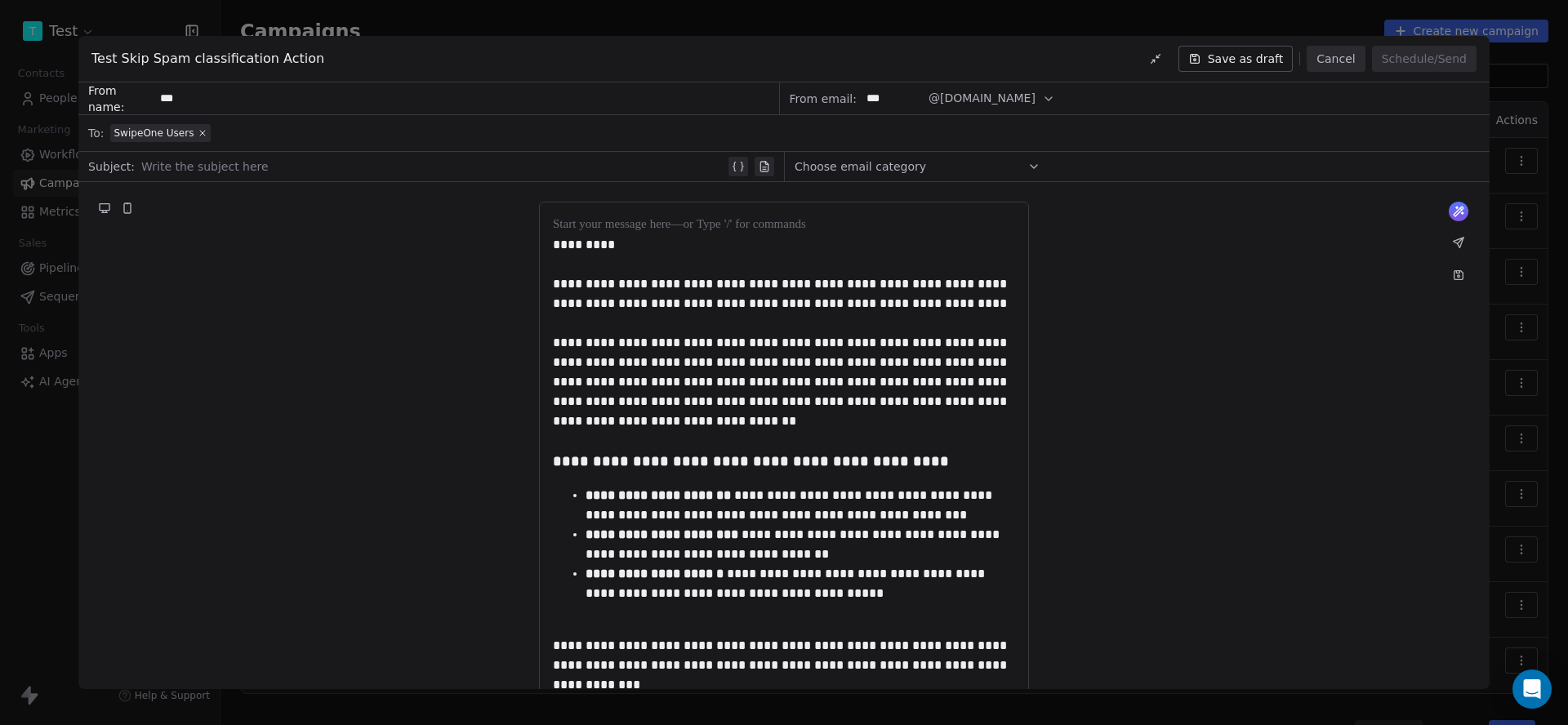
click at [287, 164] on div at bounding box center [433, 167] width 584 height 20
drag, startPoint x: 890, startPoint y: 279, endPoint x: 955, endPoint y: 278, distance: 65.0
click at [955, 278] on div "**********" at bounding box center [784, 294] width 463 height 39
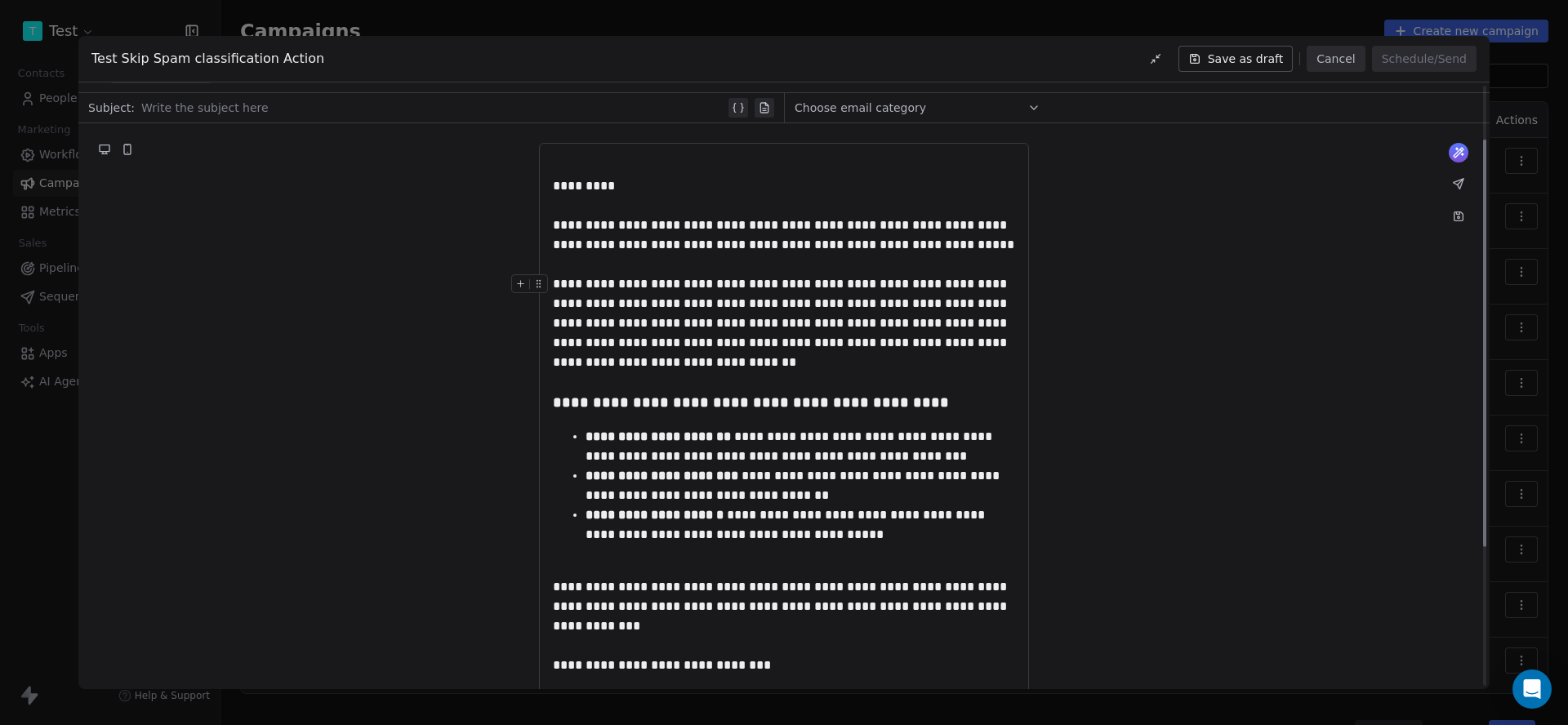
scroll to position [127, 0]
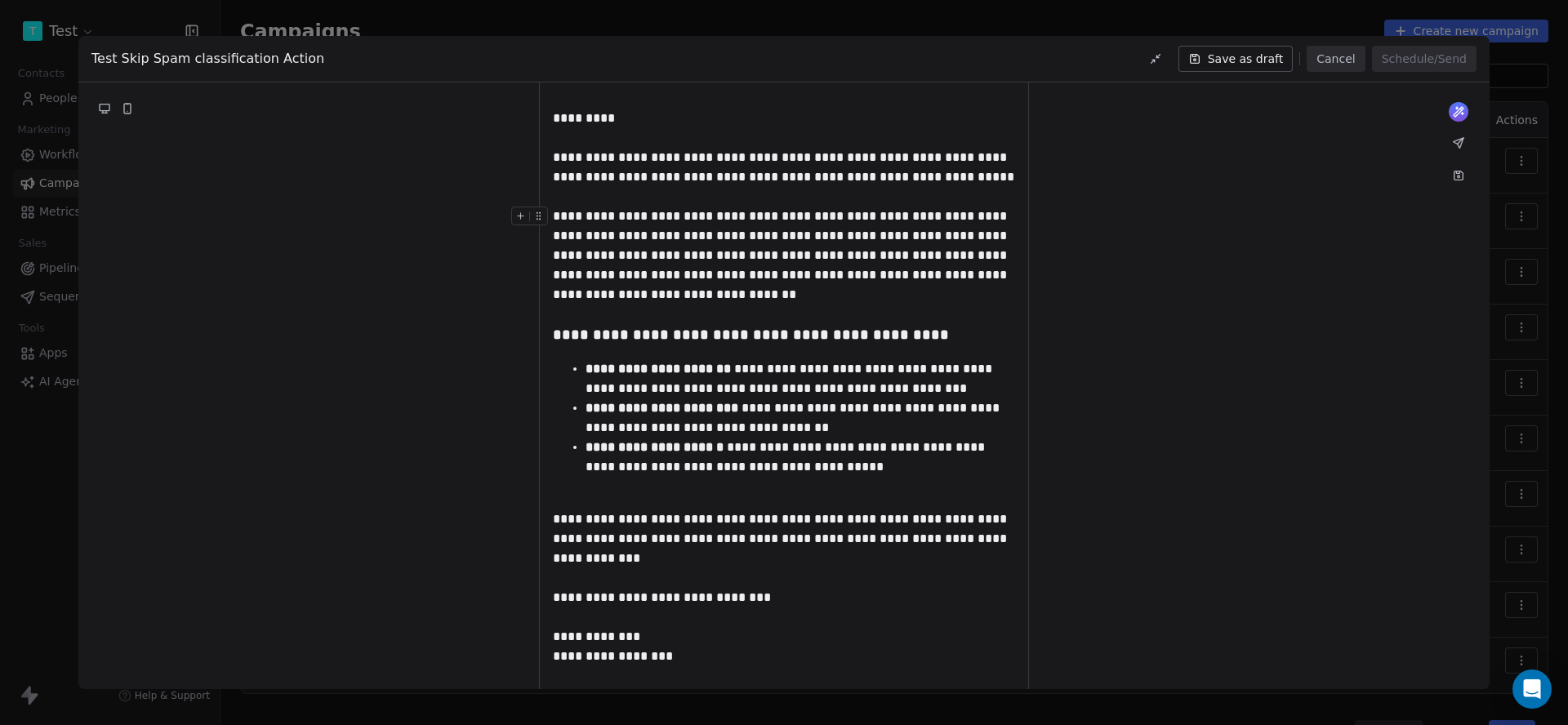
click at [821, 241] on div "**********" at bounding box center [784, 255] width 463 height 98
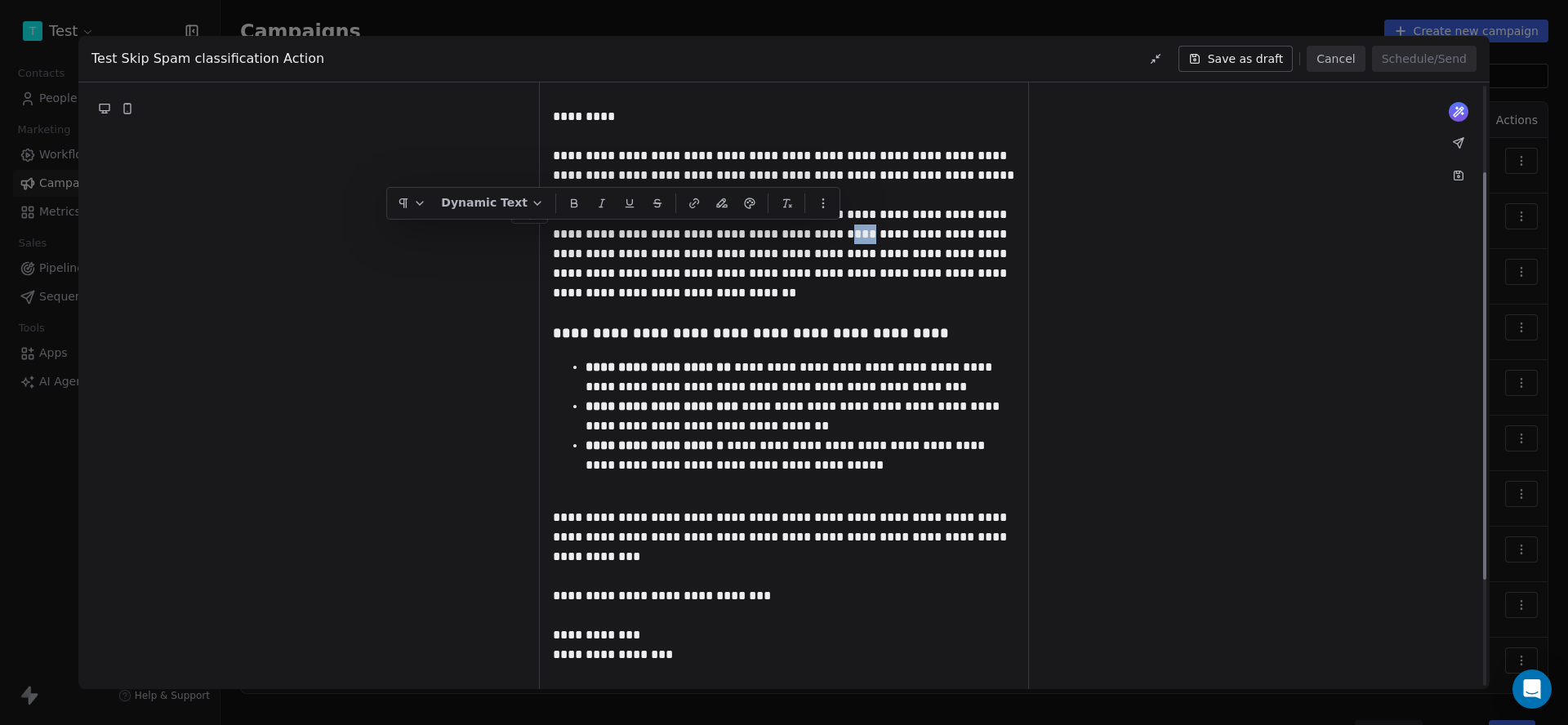
scroll to position [133, 0]
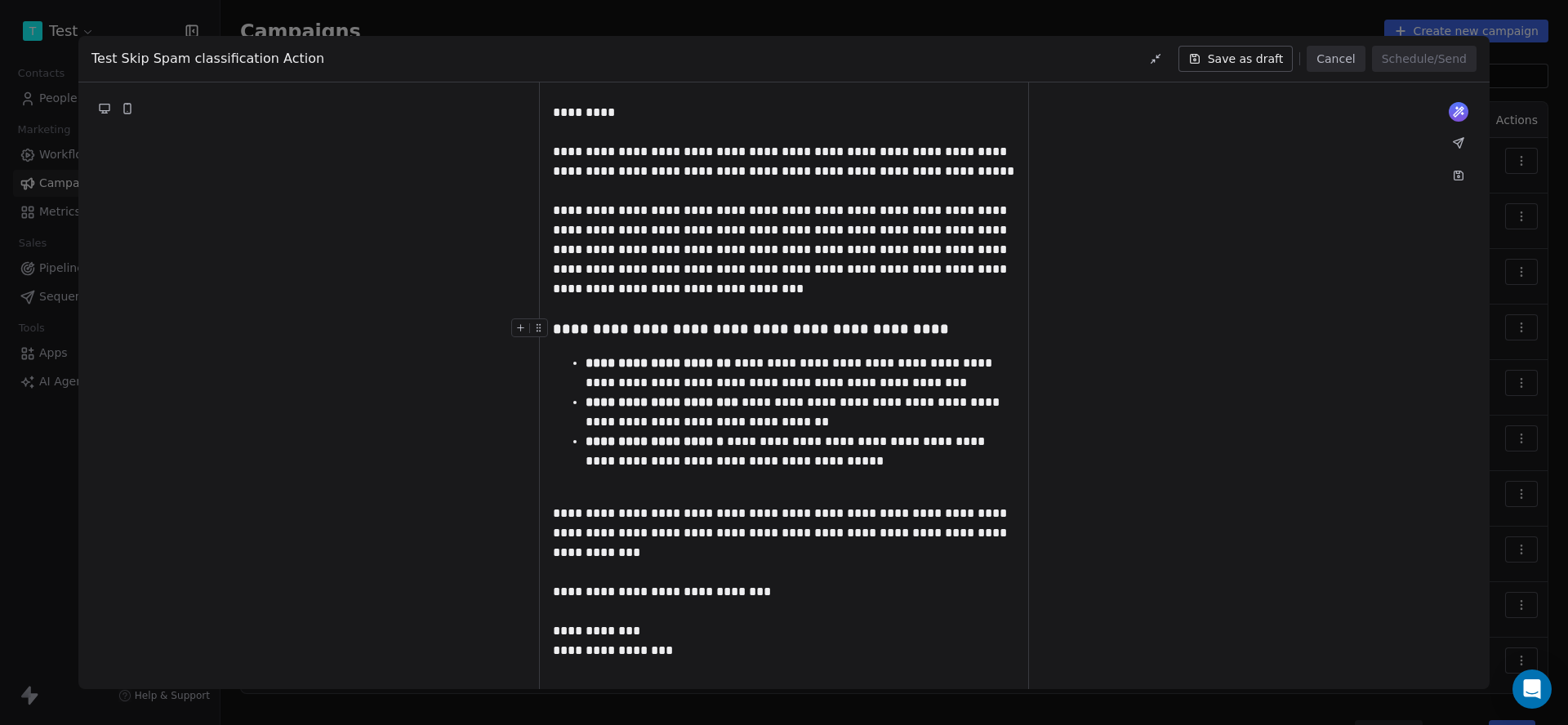
click at [699, 328] on div "**********" at bounding box center [784, 329] width 463 height 22
click at [875, 508] on div "**********" at bounding box center [784, 533] width 463 height 59
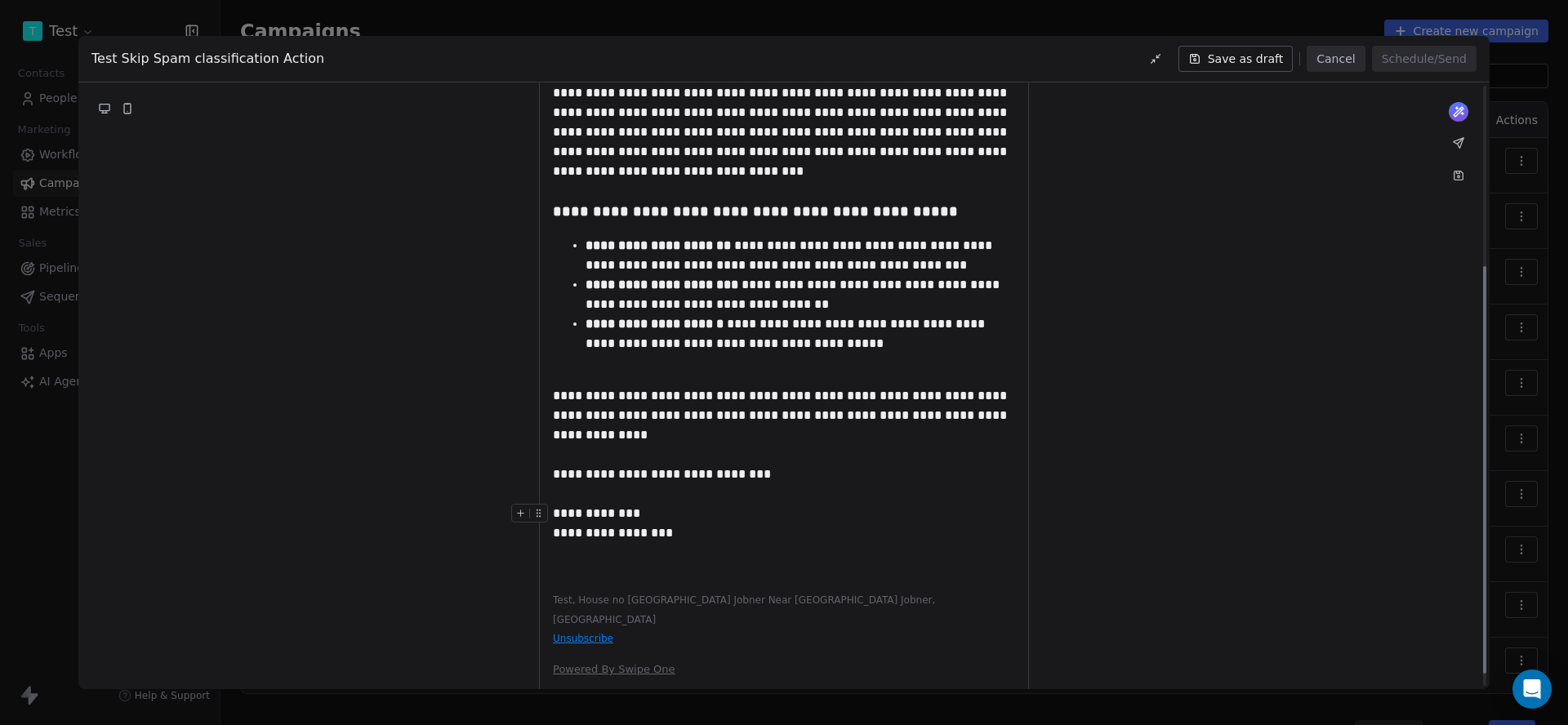
scroll to position [268, 0]
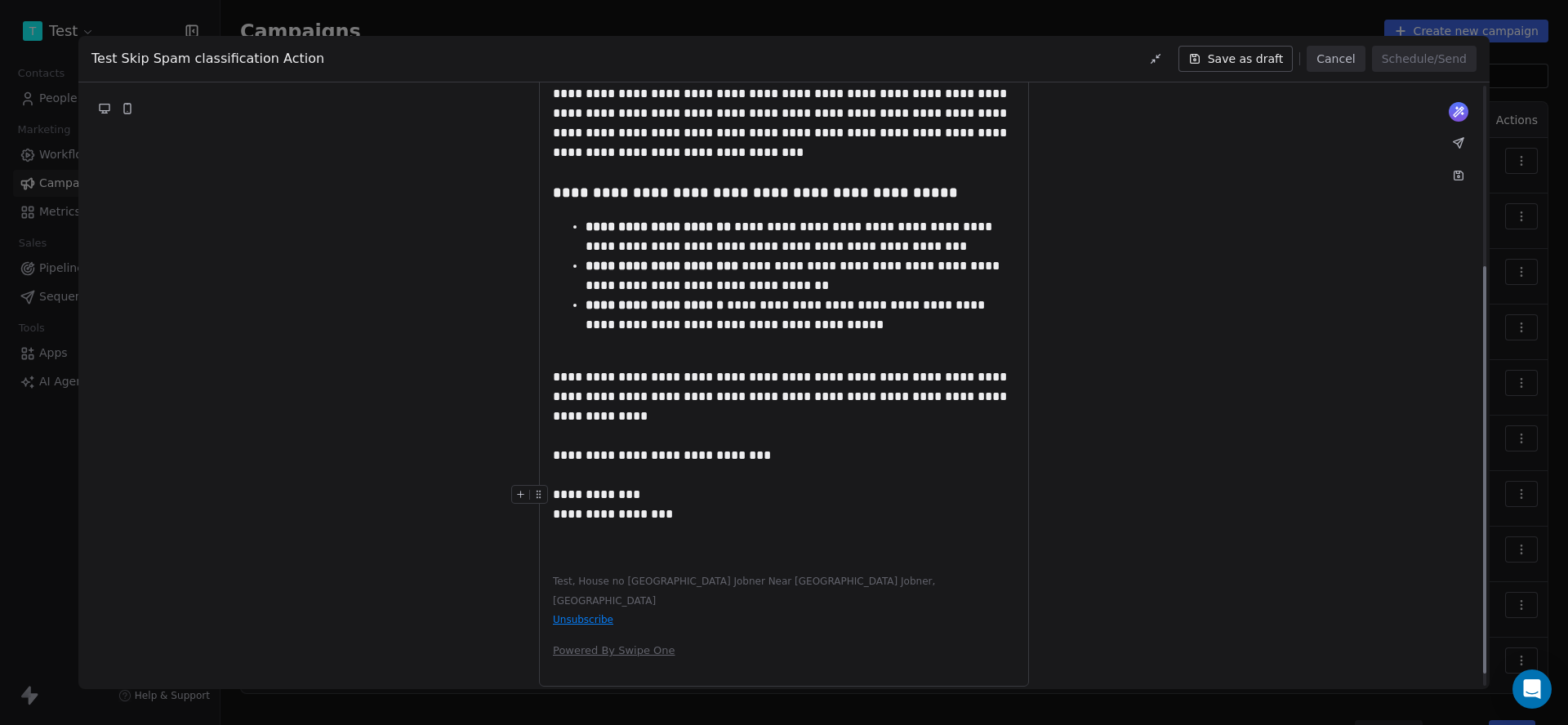
click at [629, 515] on div "**********" at bounding box center [784, 504] width 463 height 39
drag, startPoint x: 685, startPoint y: 516, endPoint x: 523, endPoint y: 517, distance: 162.0
click at [523, 517] on div "**********" at bounding box center [784, 309] width 1412 height 793
click at [752, 518] on div "**********" at bounding box center [784, 504] width 463 height 39
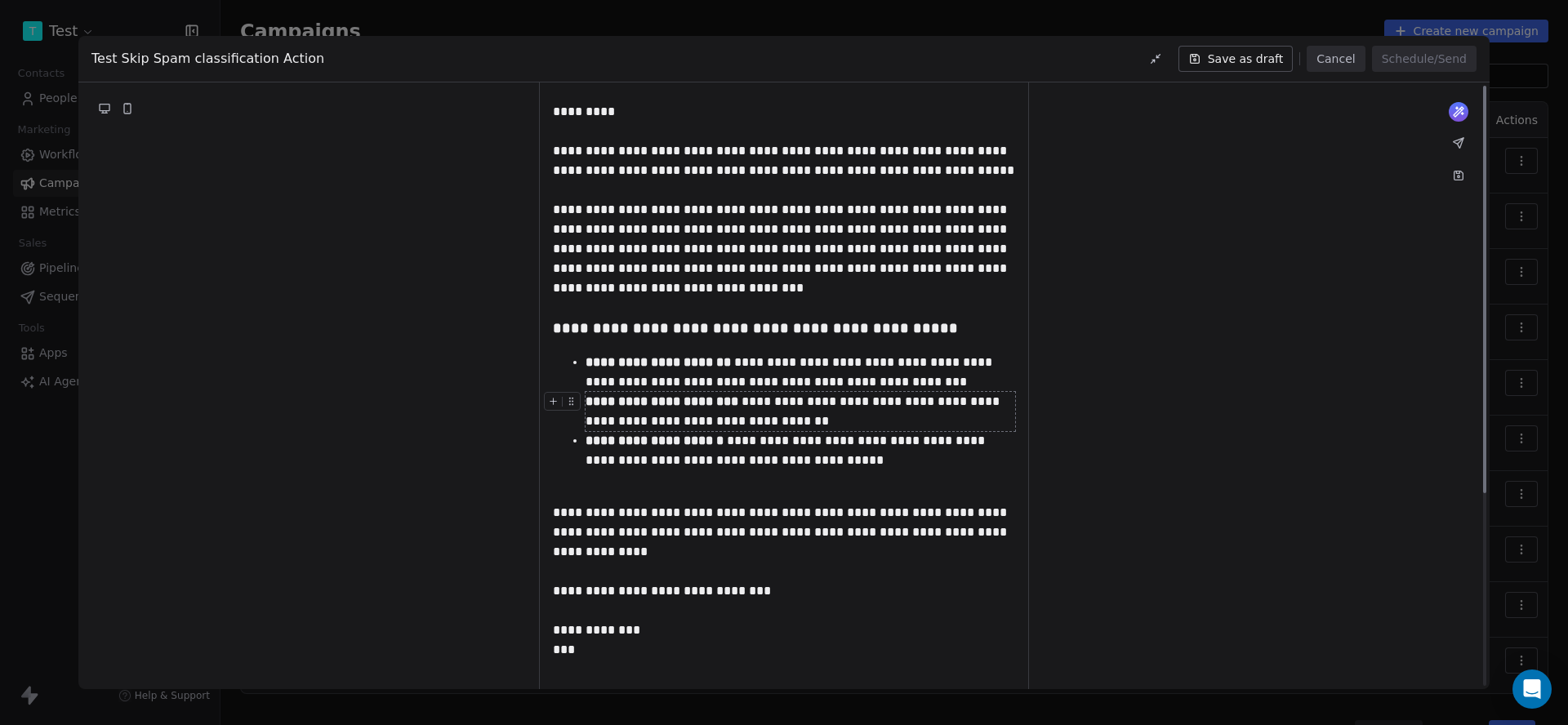
scroll to position [0, 0]
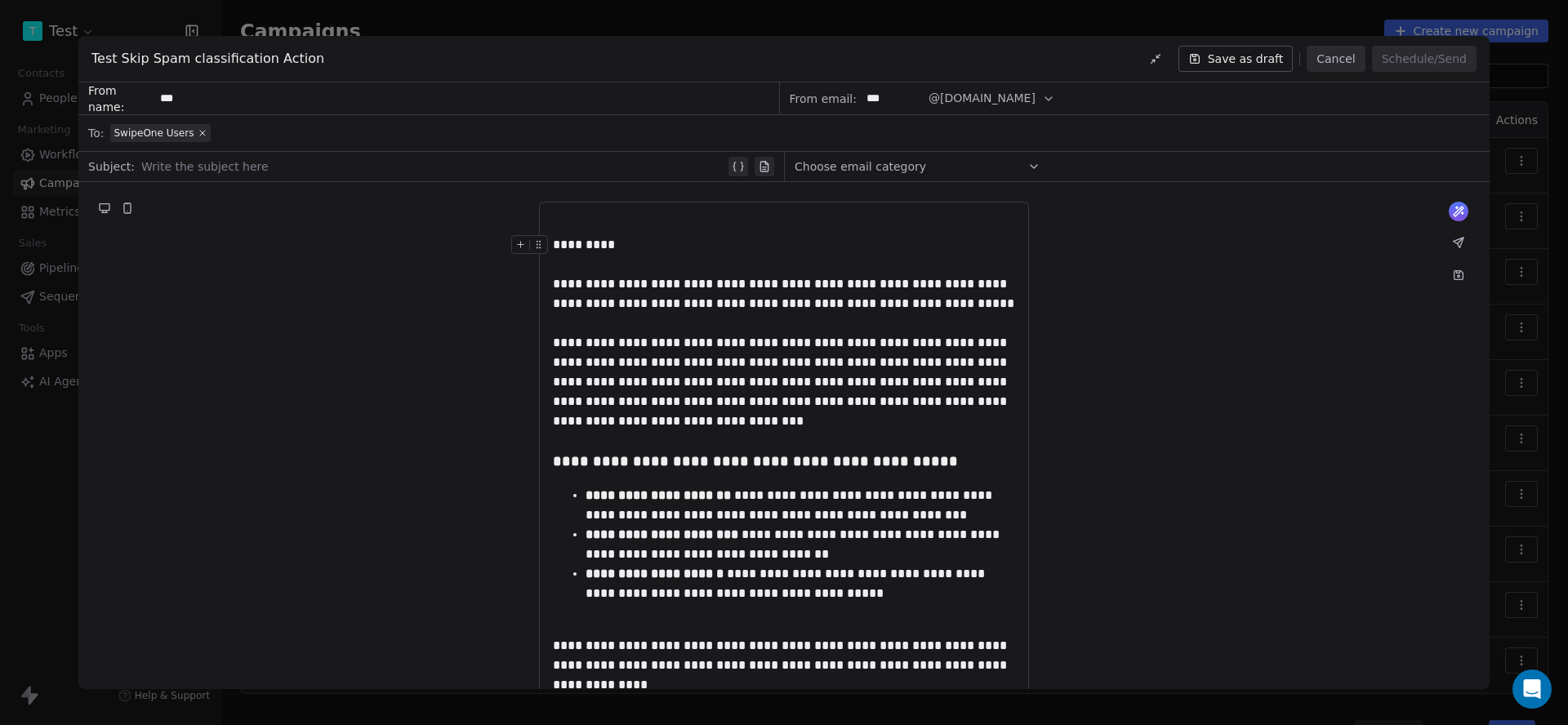
click at [584, 244] on div "*********" at bounding box center [784, 245] width 463 height 20
click at [648, 259] on div at bounding box center [784, 264] width 463 height 20
click at [535, 172] on div at bounding box center [433, 167] width 584 height 20
click at [1422, 56] on button "Schedule/Send" at bounding box center [1425, 59] width 105 height 26
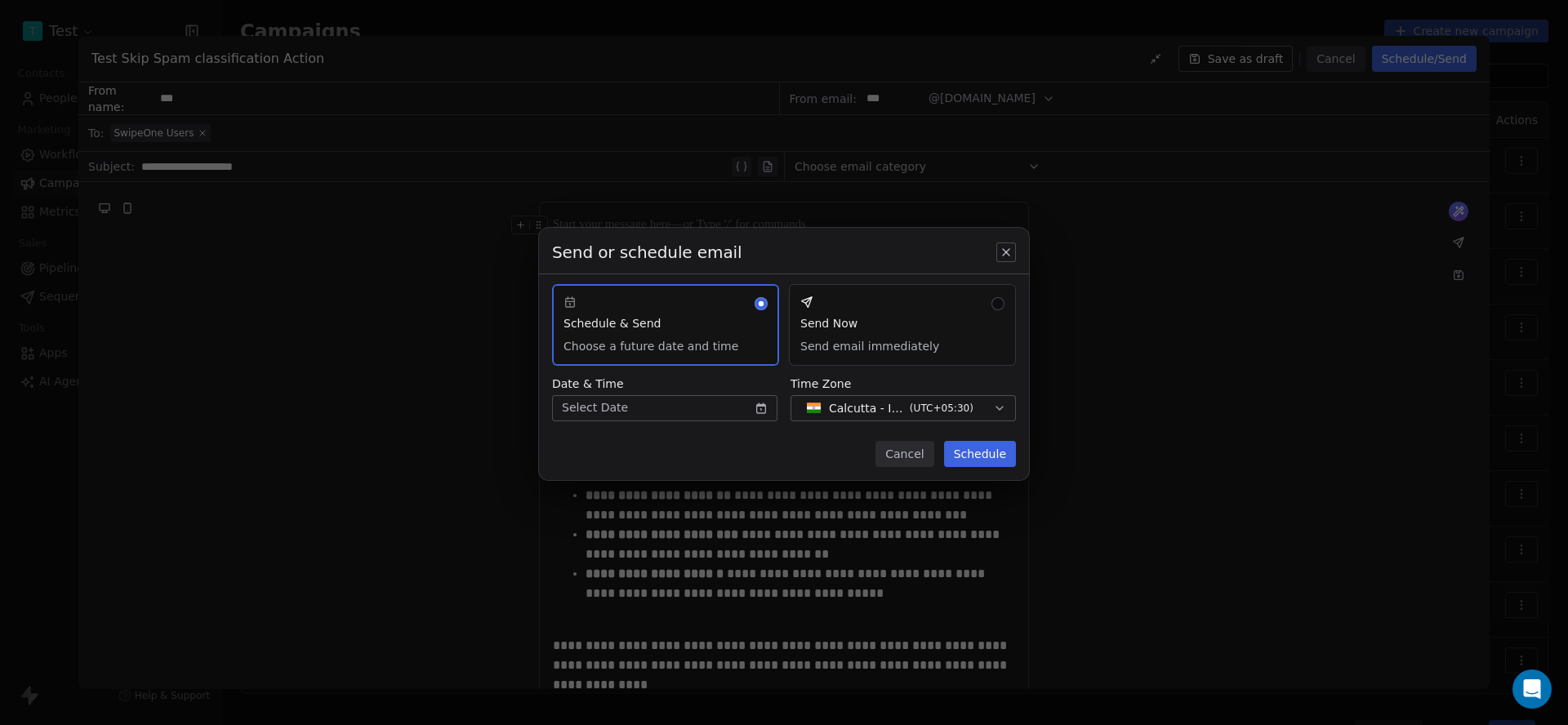
click at [852, 332] on button "Send Now Send email immediately" at bounding box center [902, 325] width 227 height 82
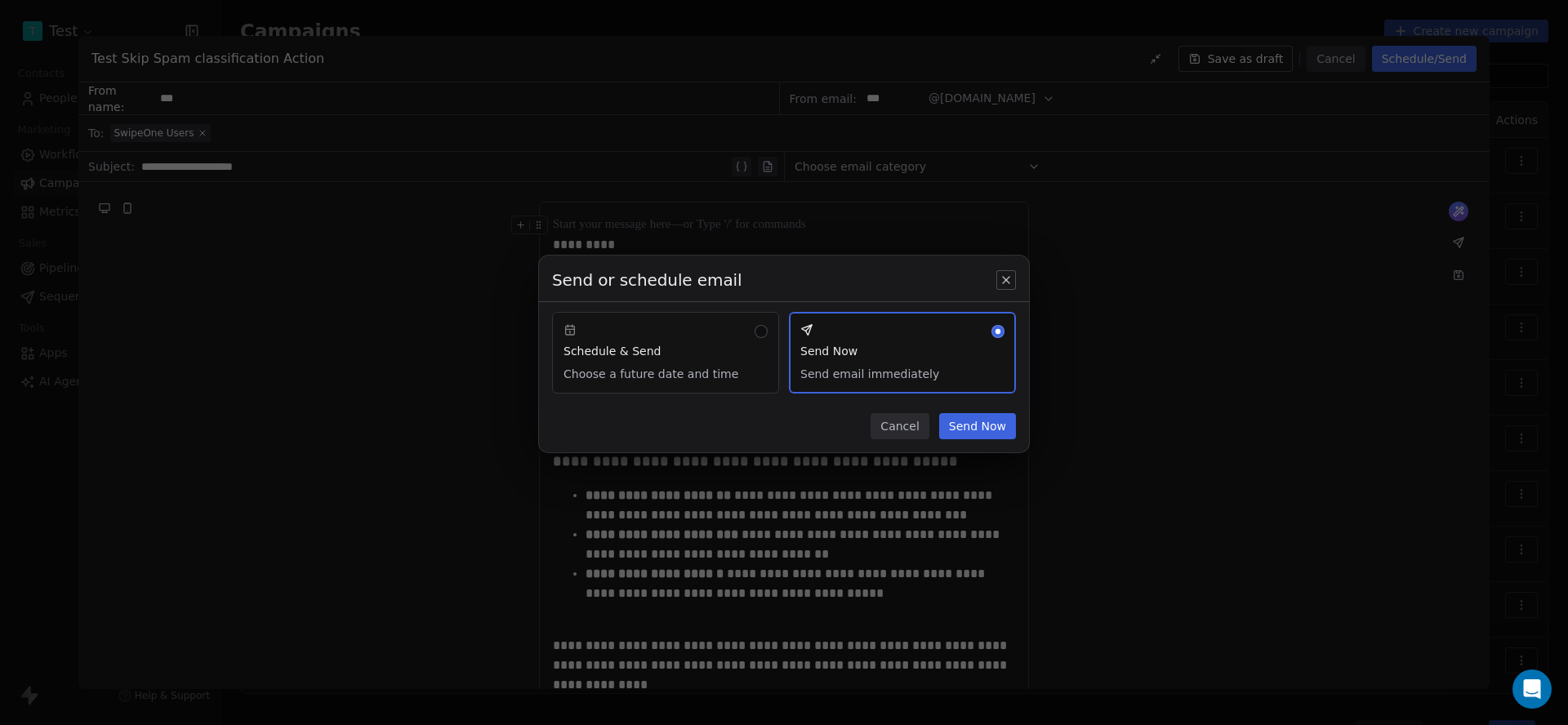
type button "sendNow"
click at [987, 416] on button "Send Now" at bounding box center [978, 426] width 77 height 26
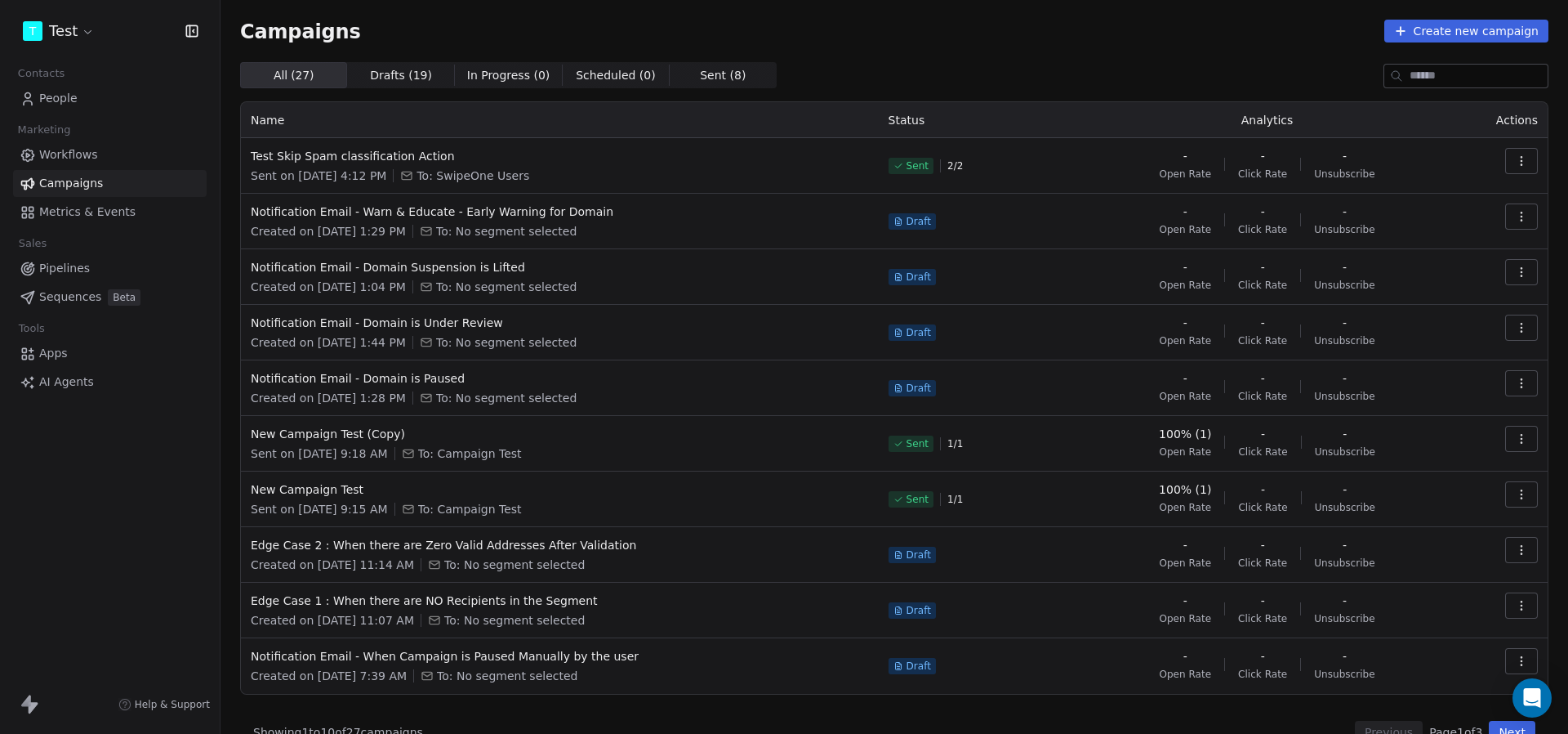
click at [1517, 168] on button "button" at bounding box center [1521, 161] width 33 height 26
click at [1416, 295] on span "Duplicate" at bounding box center [1423, 302] width 62 height 20
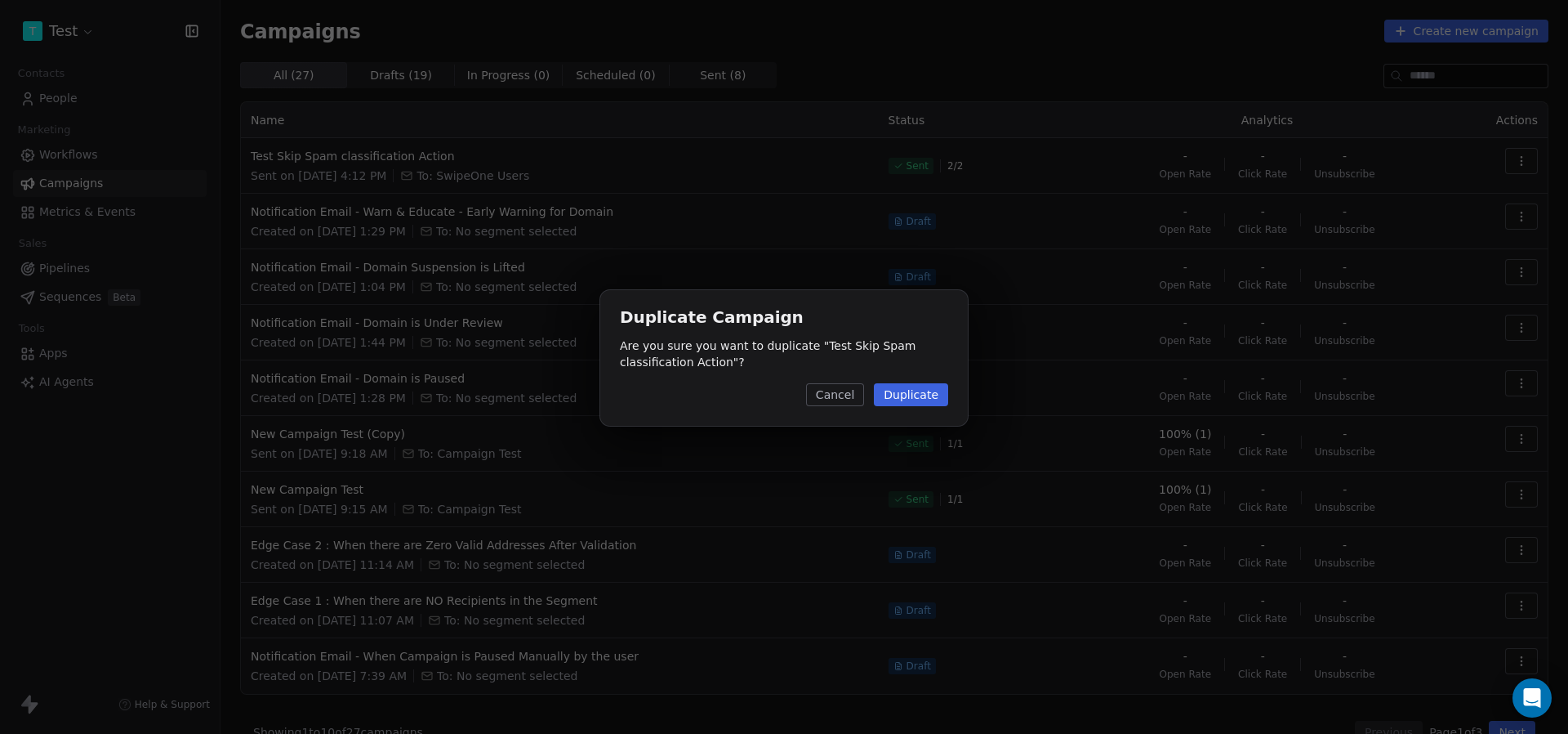
click at [933, 386] on button "Duplicate" at bounding box center [911, 395] width 75 height 23
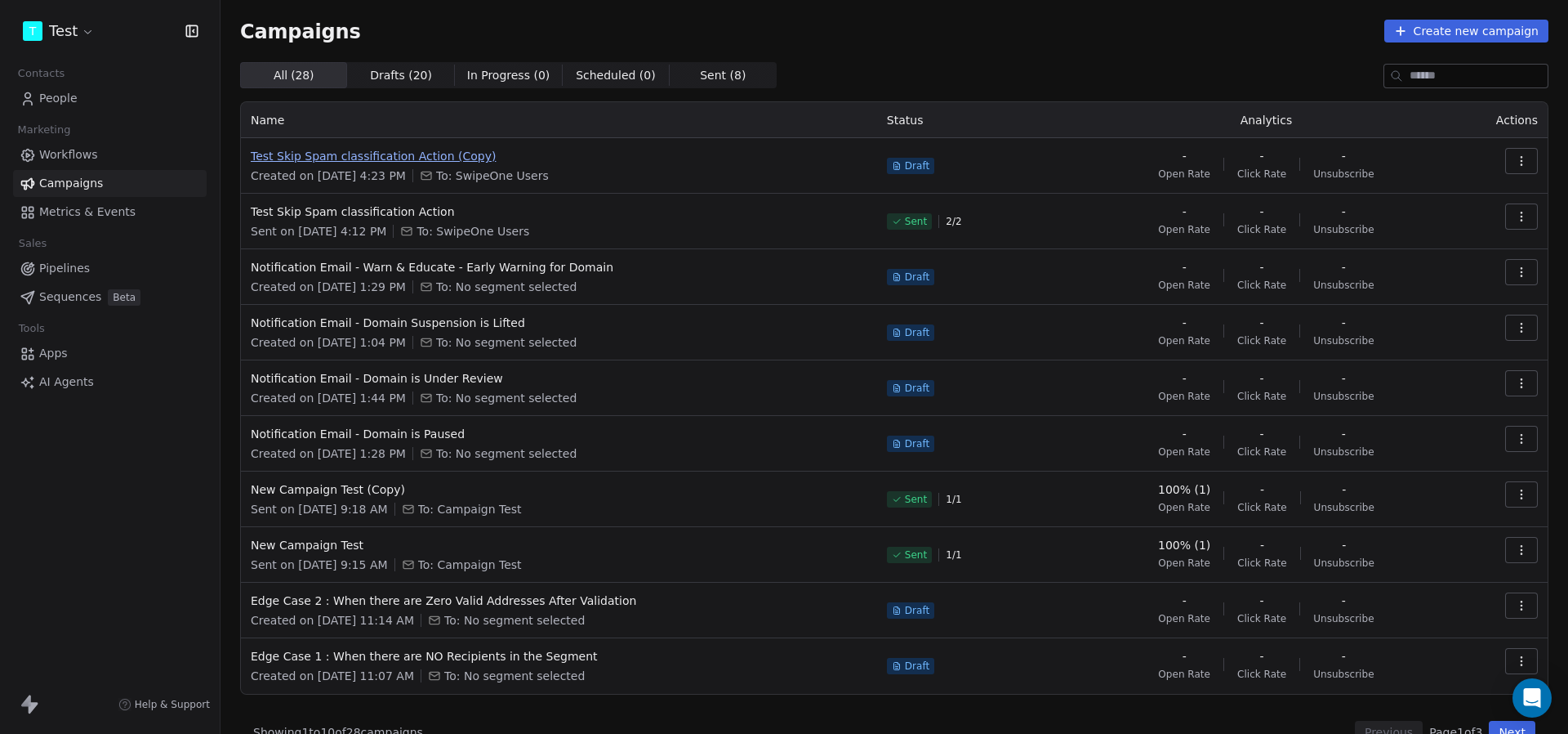
click at [439, 157] on span "Test Skip Spam classification Action (Copy)" at bounding box center [558, 156] width 617 height 16
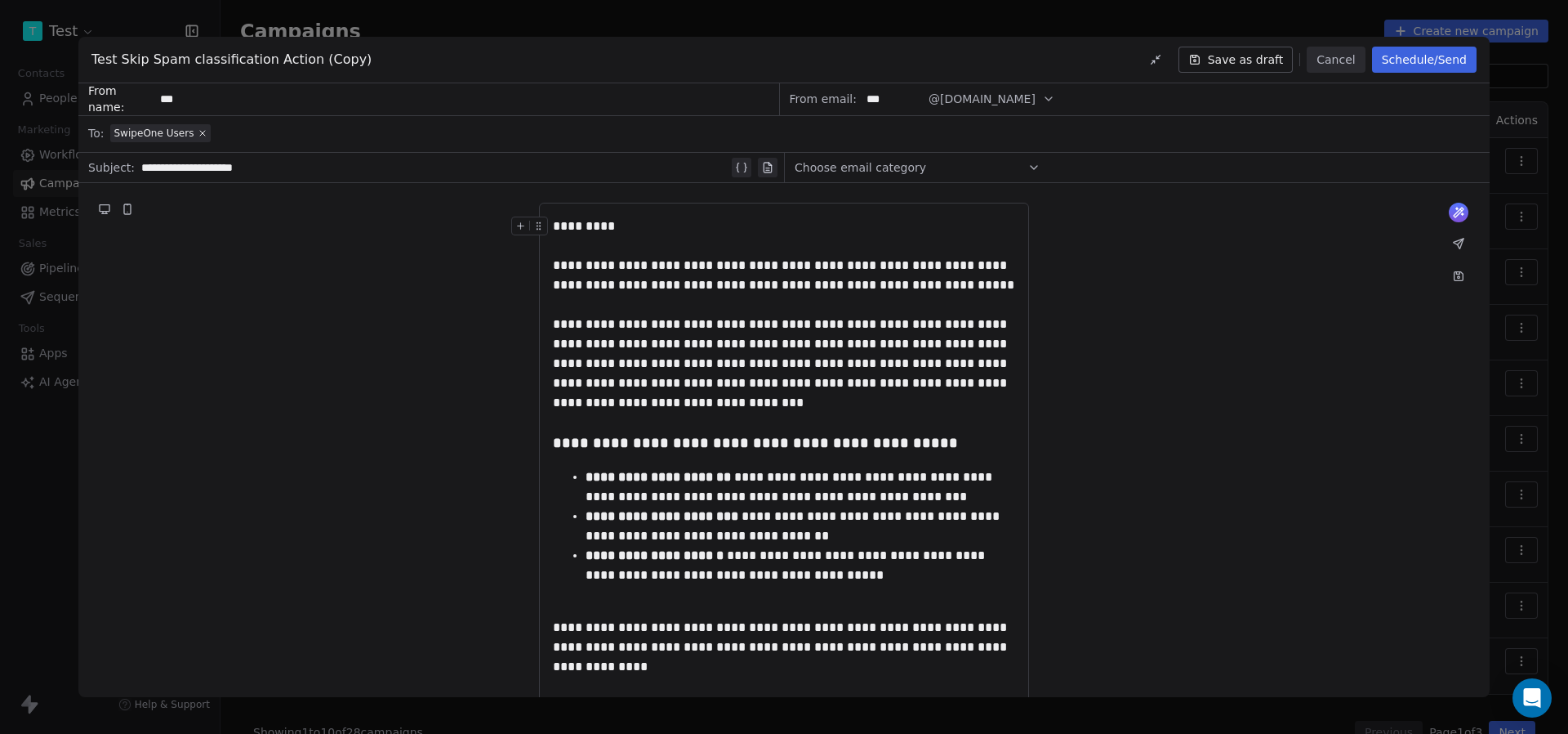
click at [1409, 69] on button "Schedule/Send" at bounding box center [1425, 60] width 105 height 26
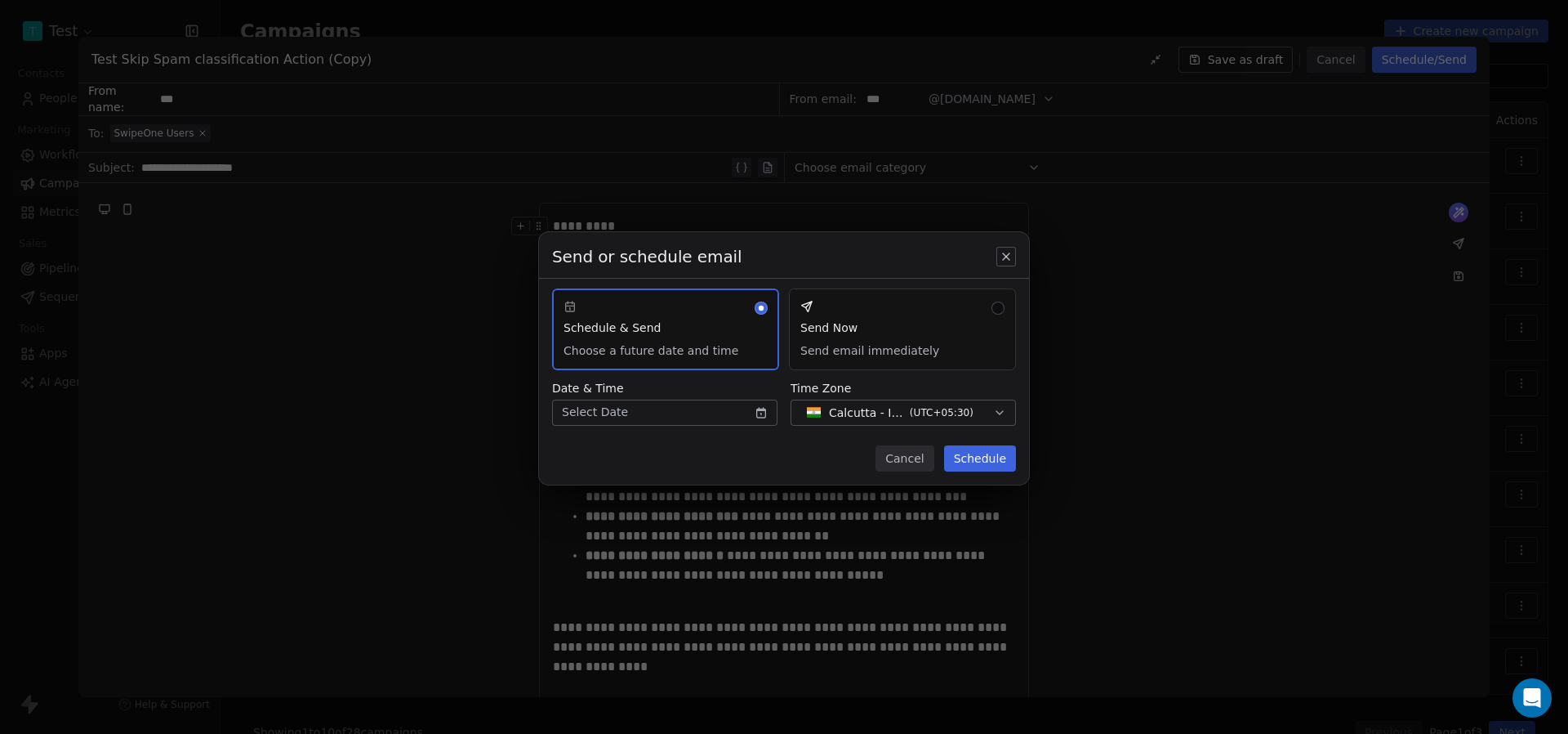
click at [944, 316] on button "Send Now Send email immediately" at bounding box center [902, 329] width 227 height 82
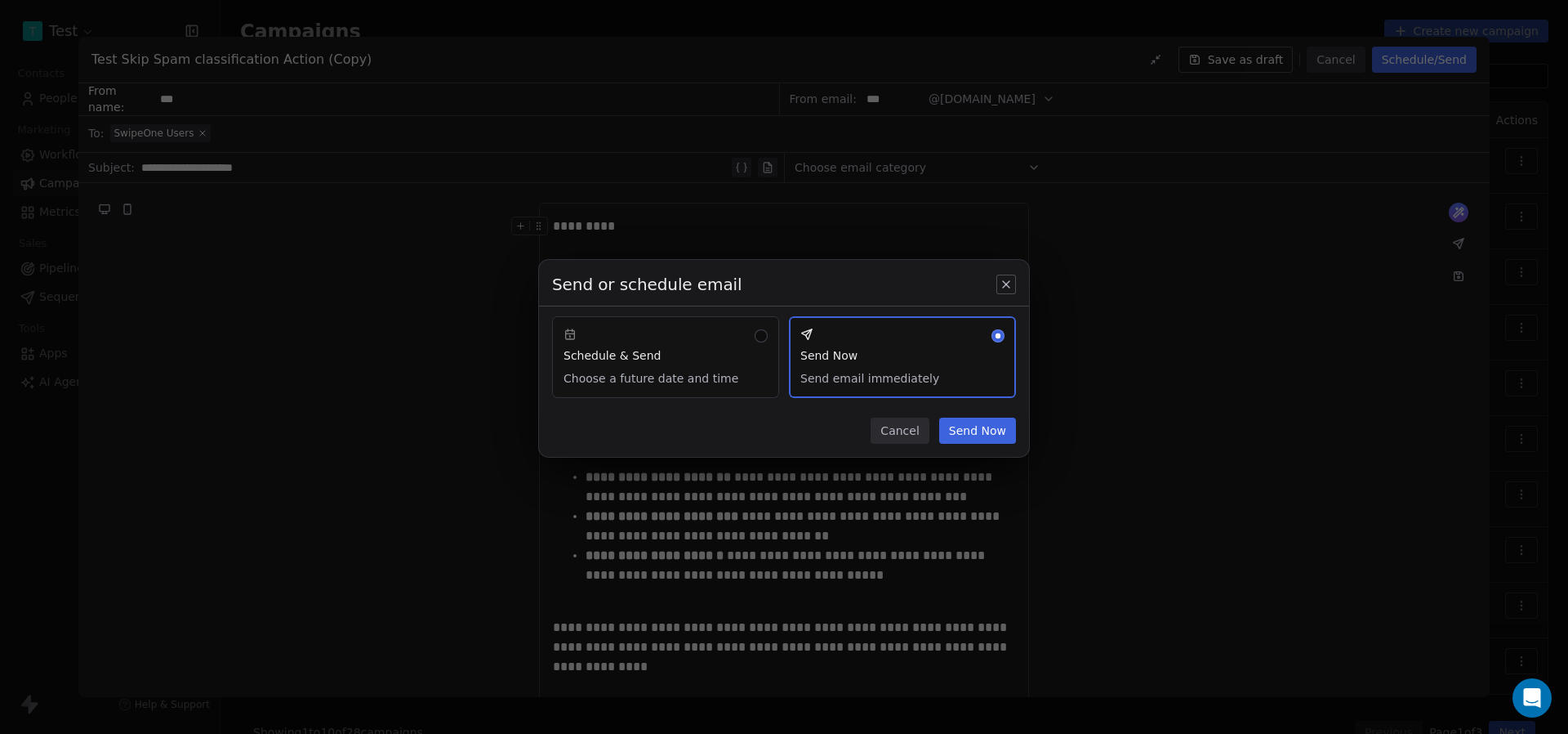
click at [994, 428] on button "Send Now" at bounding box center [978, 431] width 77 height 26
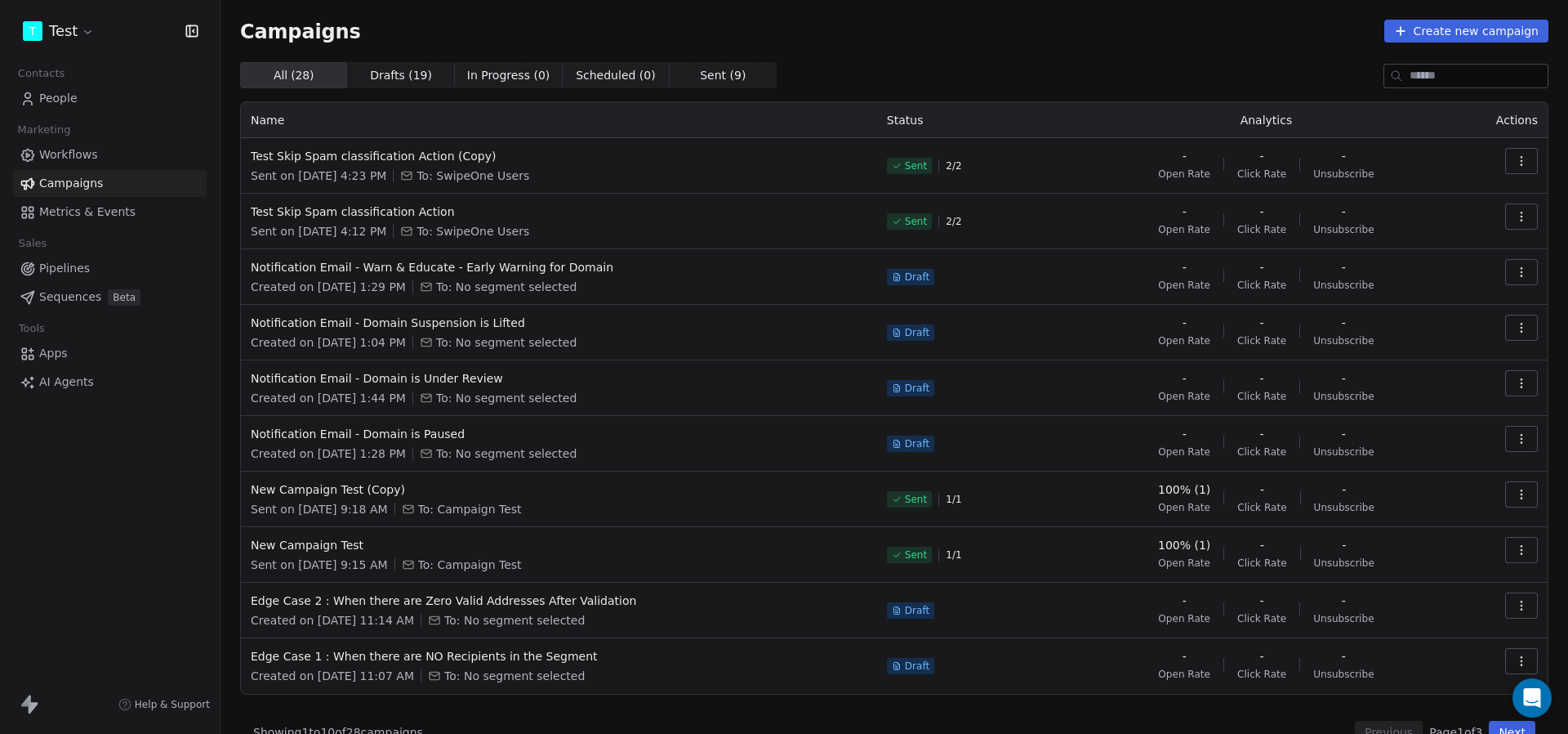
click at [1532, 163] on button "button" at bounding box center [1521, 161] width 33 height 26
click at [1417, 302] on span "Duplicate" at bounding box center [1423, 302] width 62 height 20
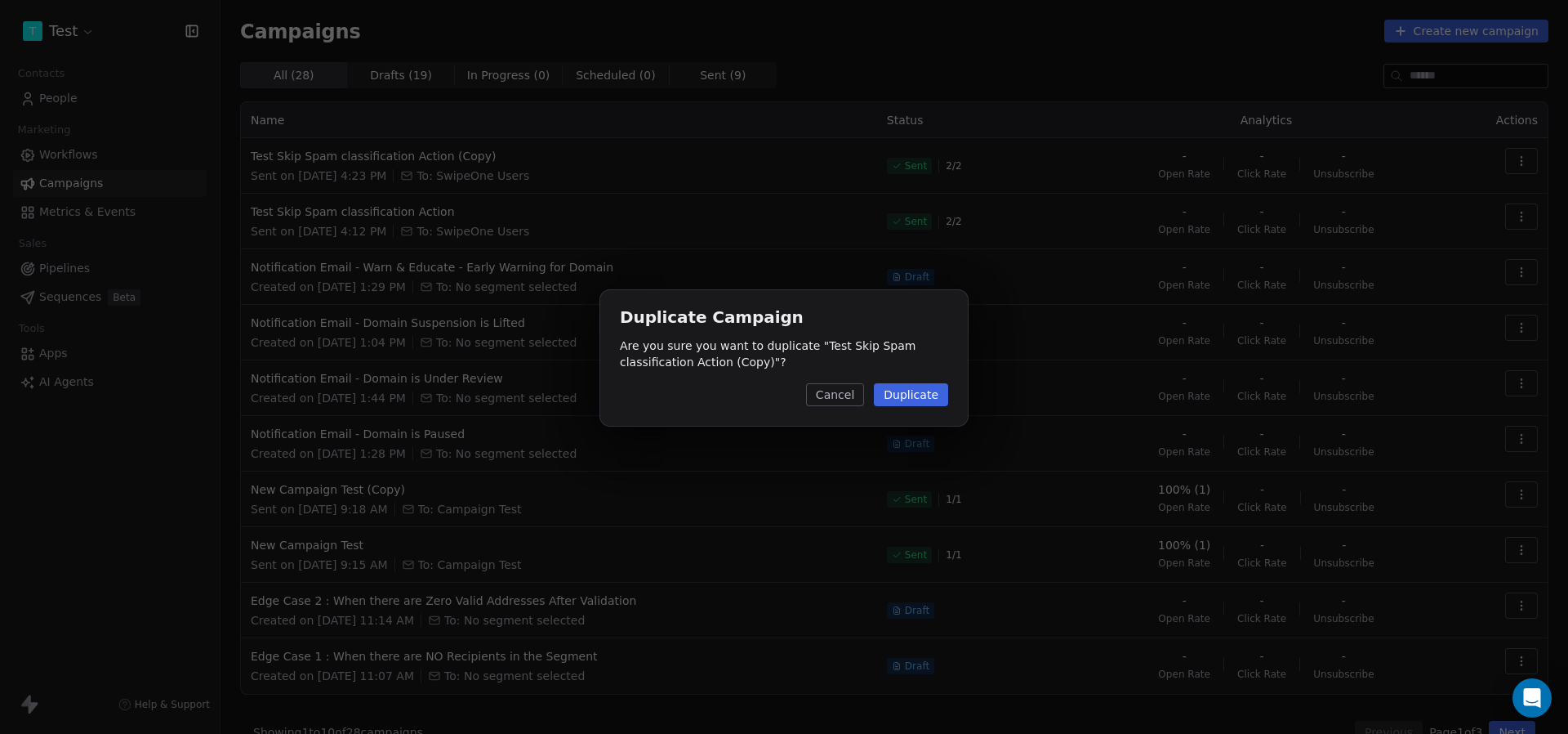
click at [937, 383] on button "Duplicate" at bounding box center [911, 395] width 75 height 23
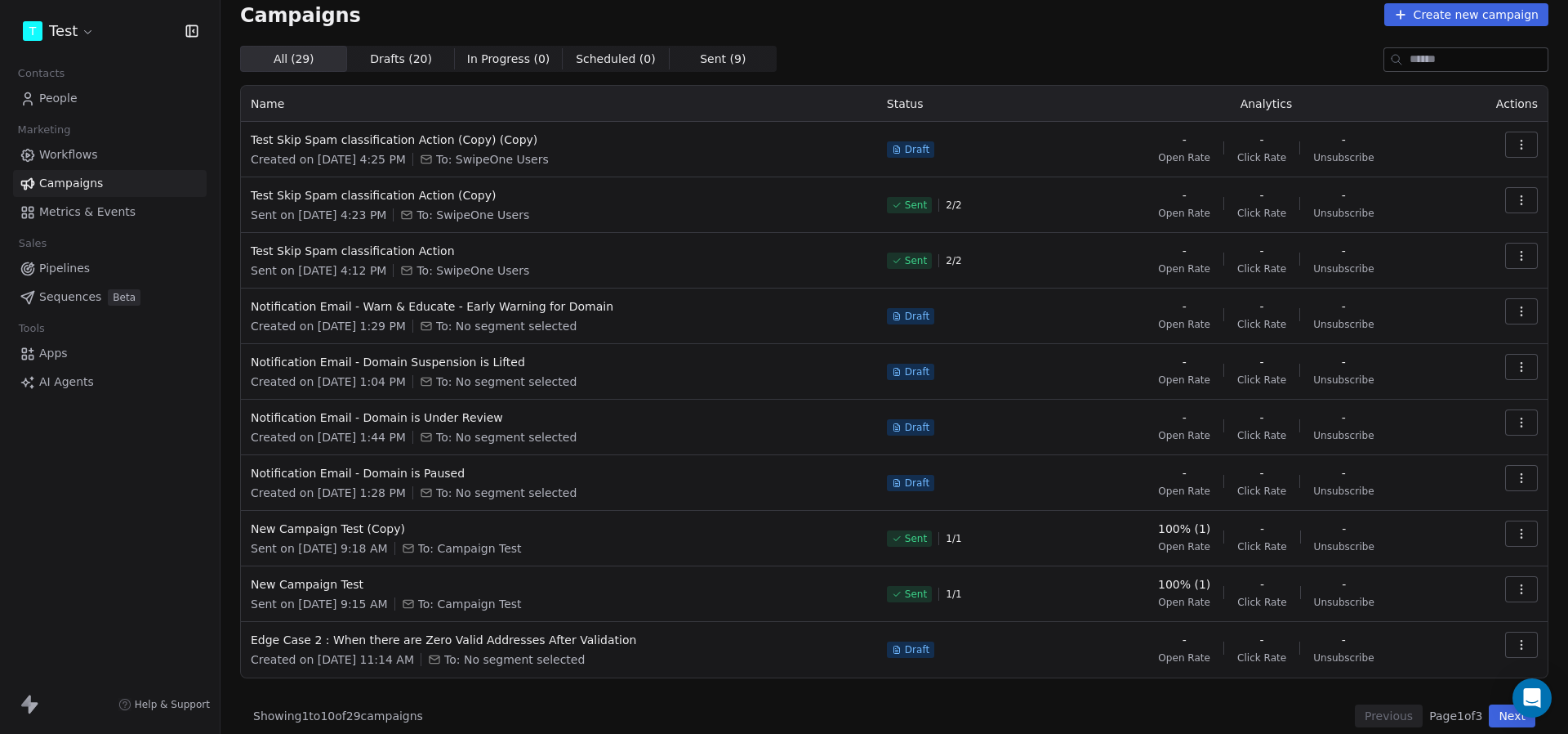
scroll to position [19, 0]
click at [499, 136] on span "Test Skip Spam classification Action (Copy) (Copy)" at bounding box center [558, 138] width 617 height 16
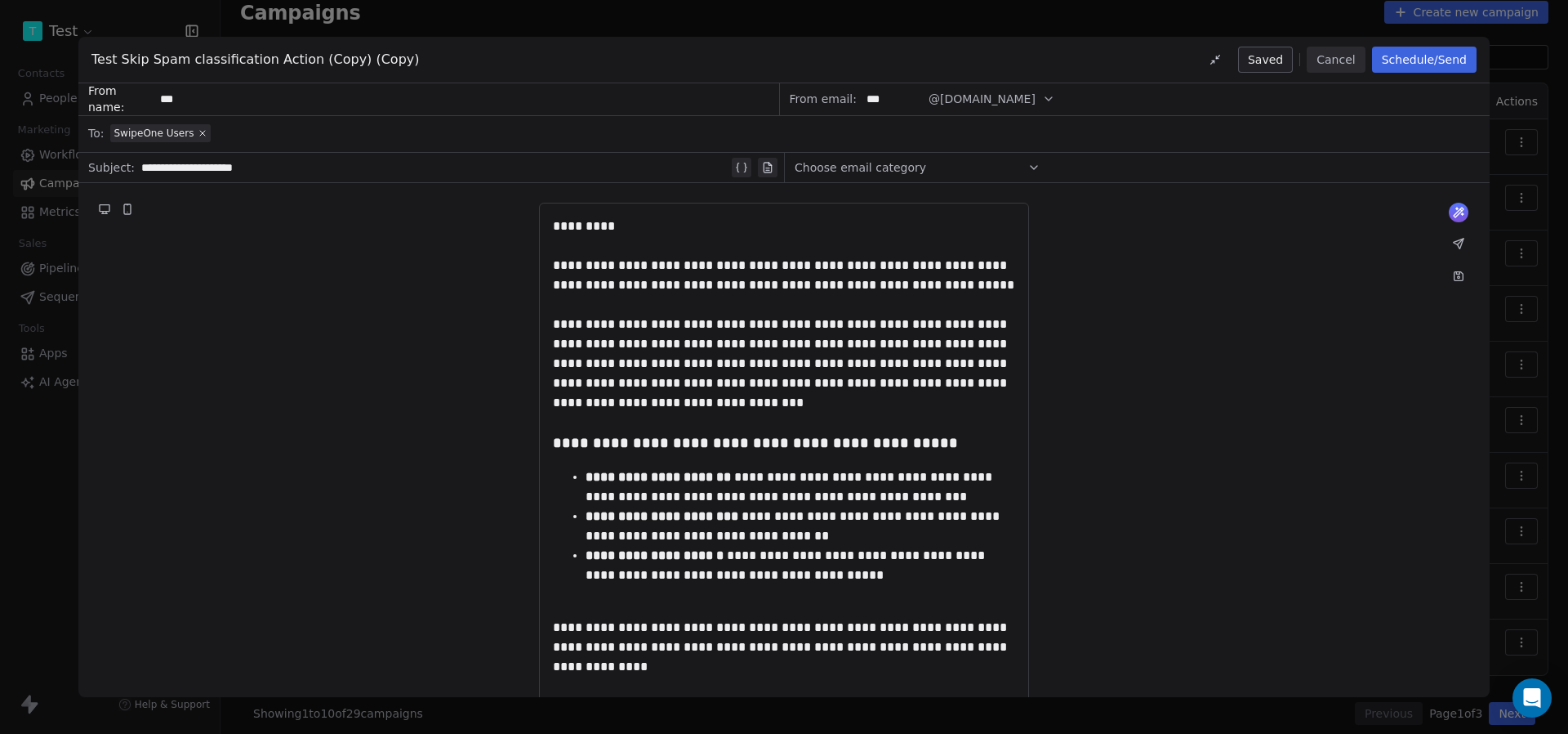
click at [1415, 57] on button "Schedule/Send" at bounding box center [1425, 60] width 105 height 26
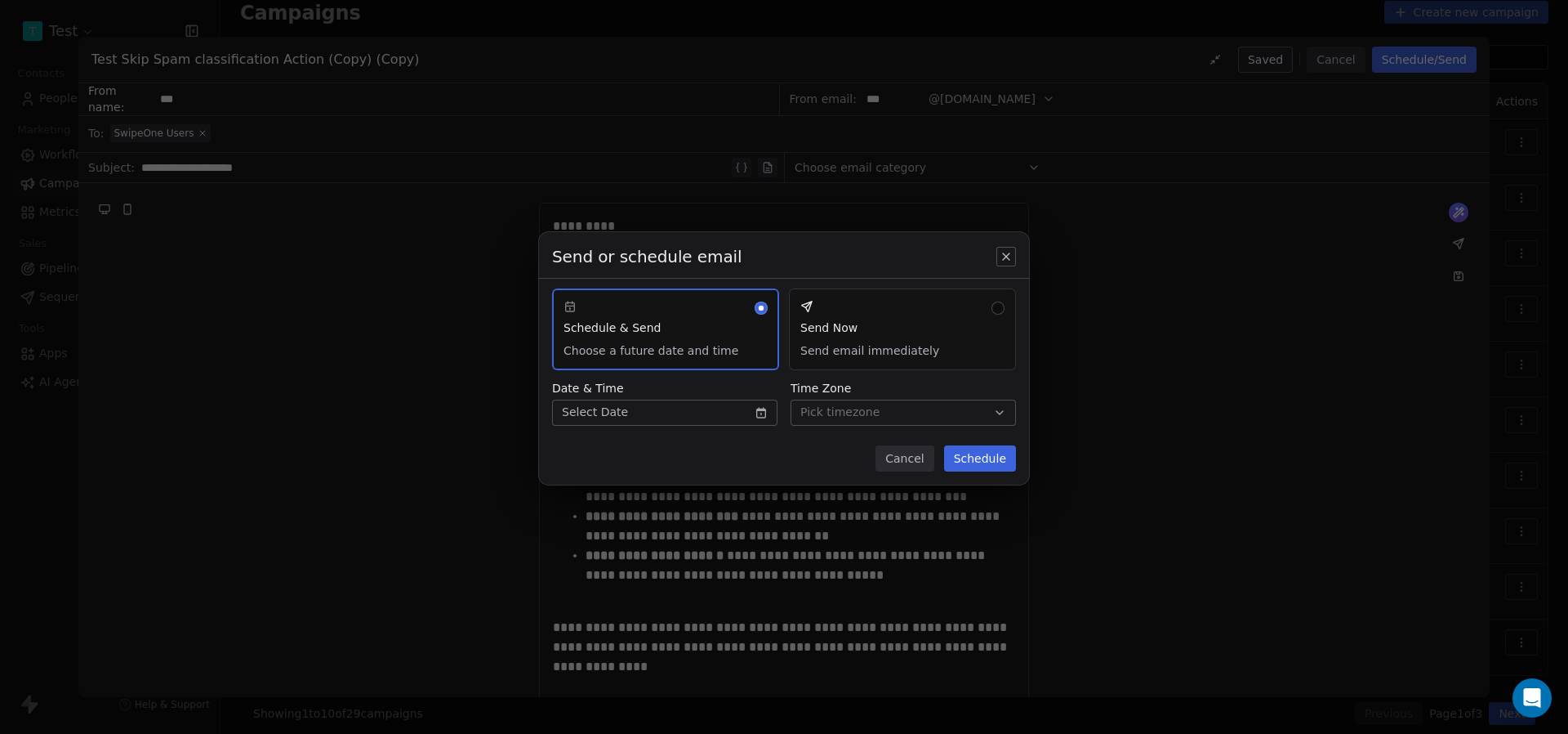
click at [795, 332] on button "Send Now Send email immediately" at bounding box center [902, 329] width 227 height 82
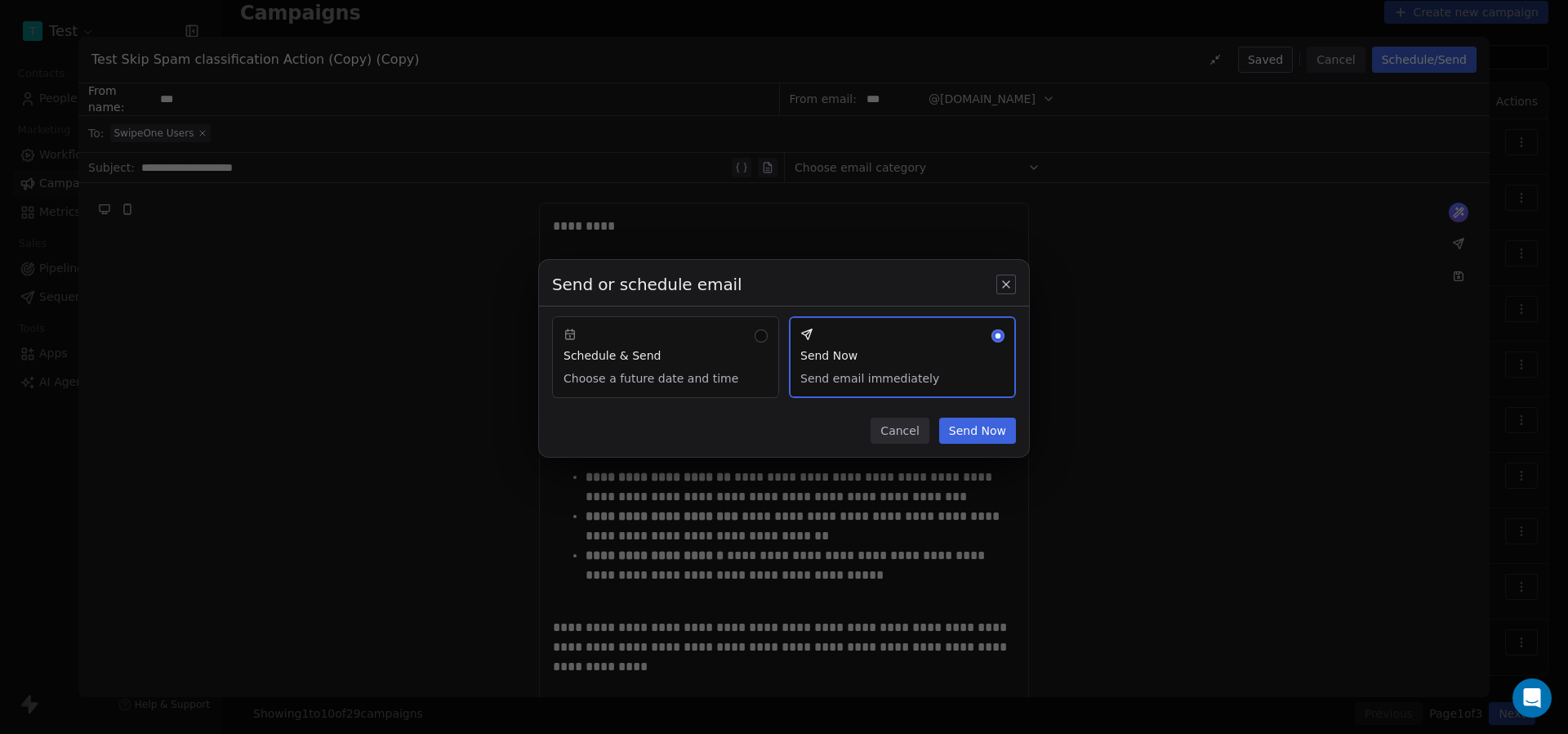
type button "sendNow"
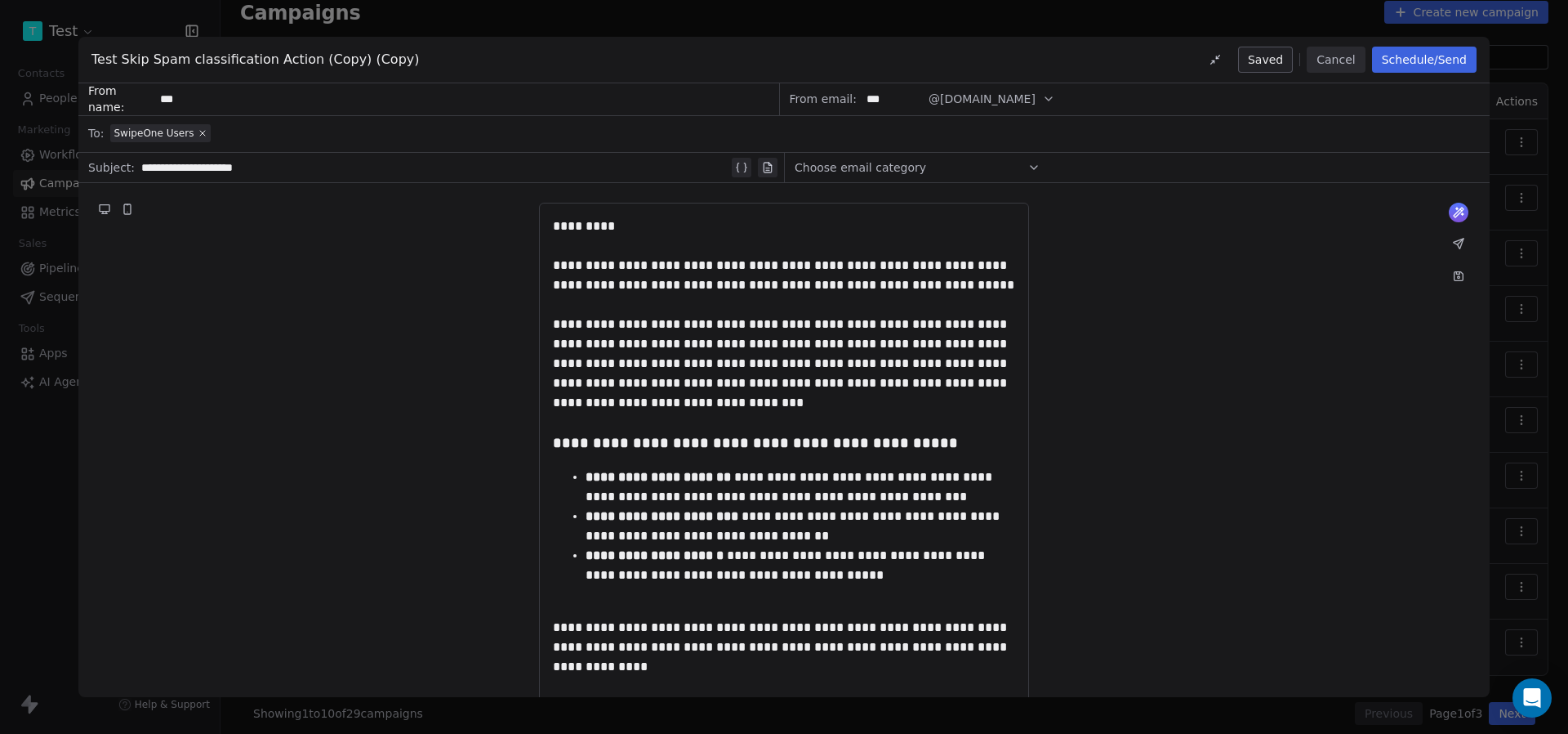
click at [1425, 61] on button "Schedule/Send" at bounding box center [1425, 60] width 105 height 26
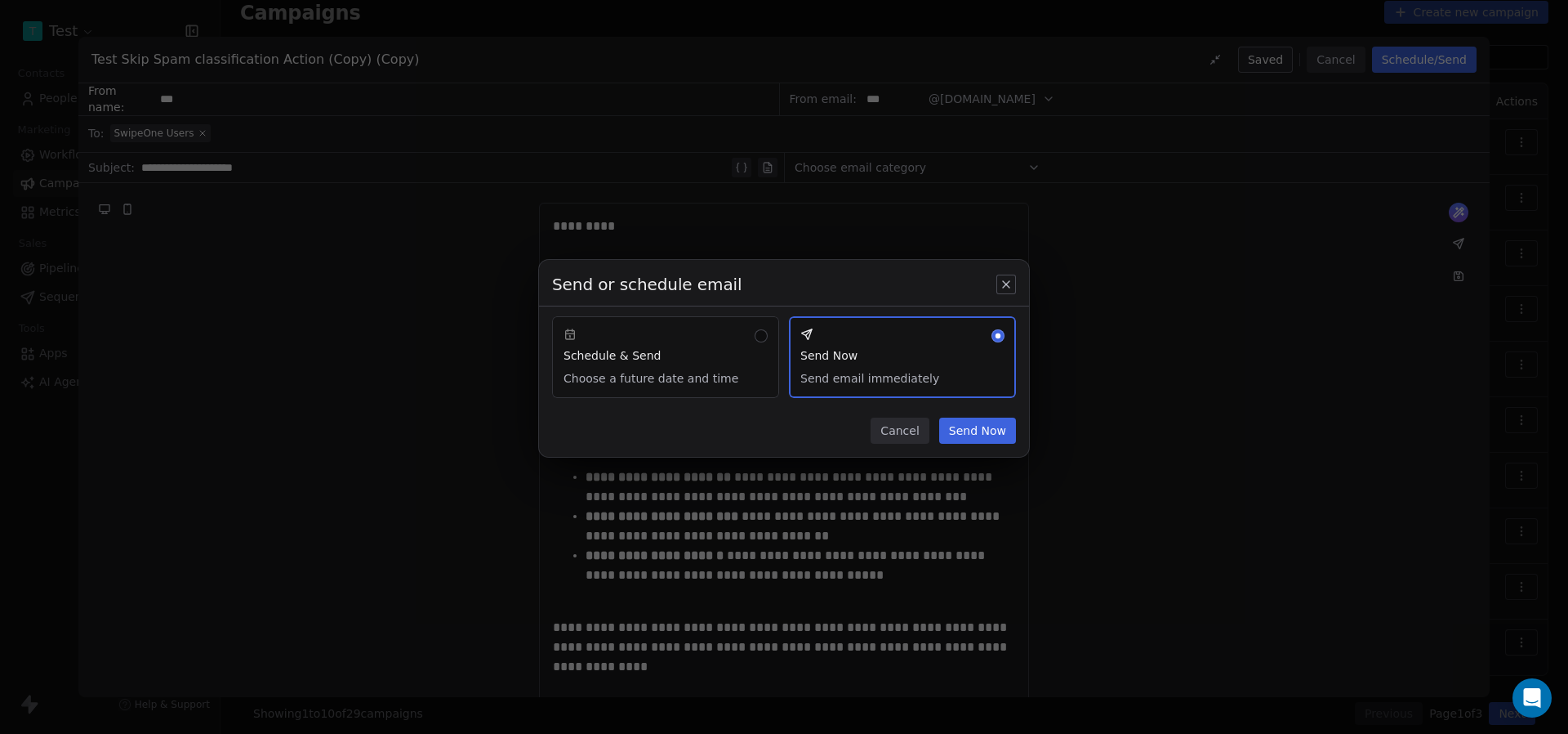
click at [1007, 429] on button "Send Now" at bounding box center [978, 431] width 77 height 26
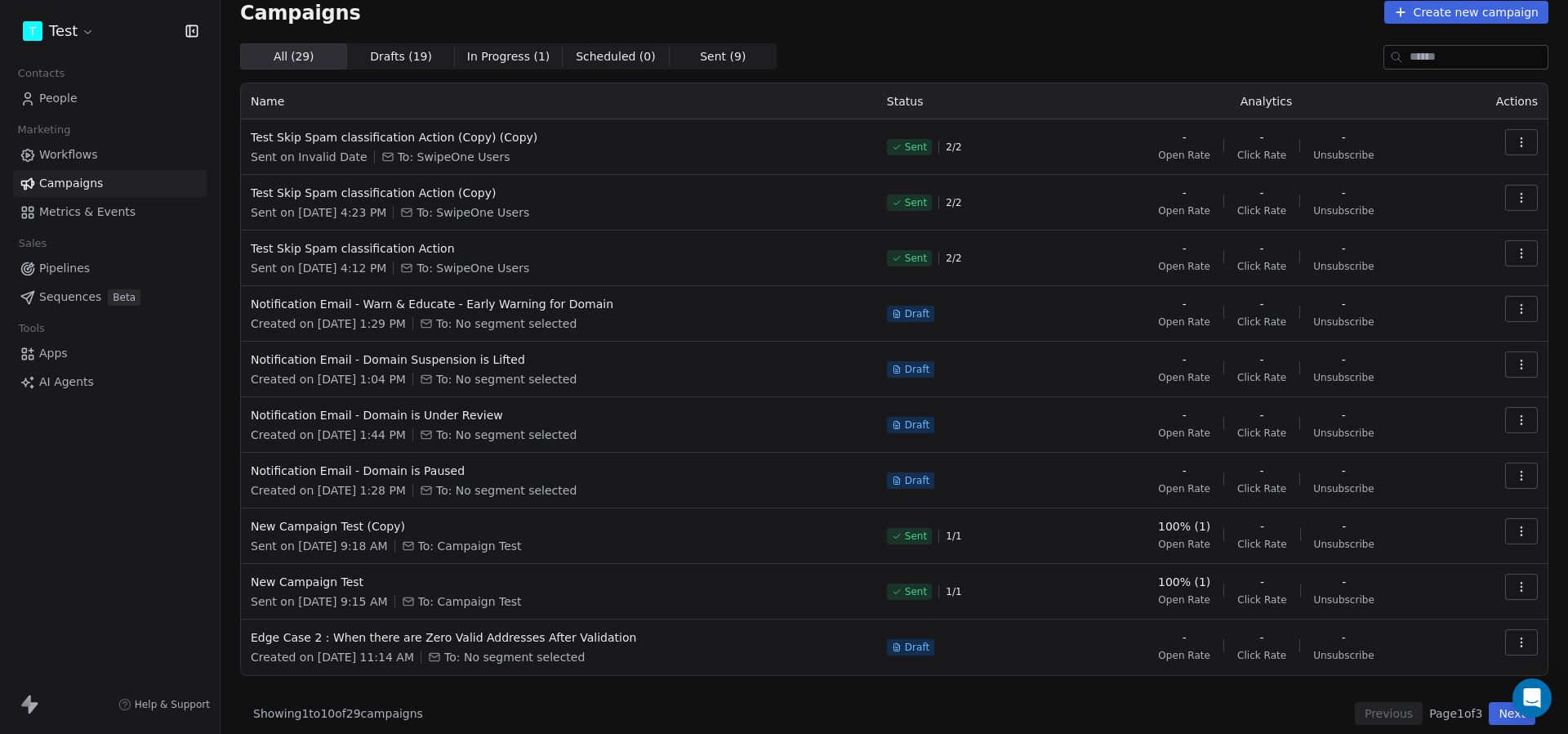
scroll to position [52, 0]
click at [61, 97] on span "People" at bounding box center [58, 98] width 38 height 17
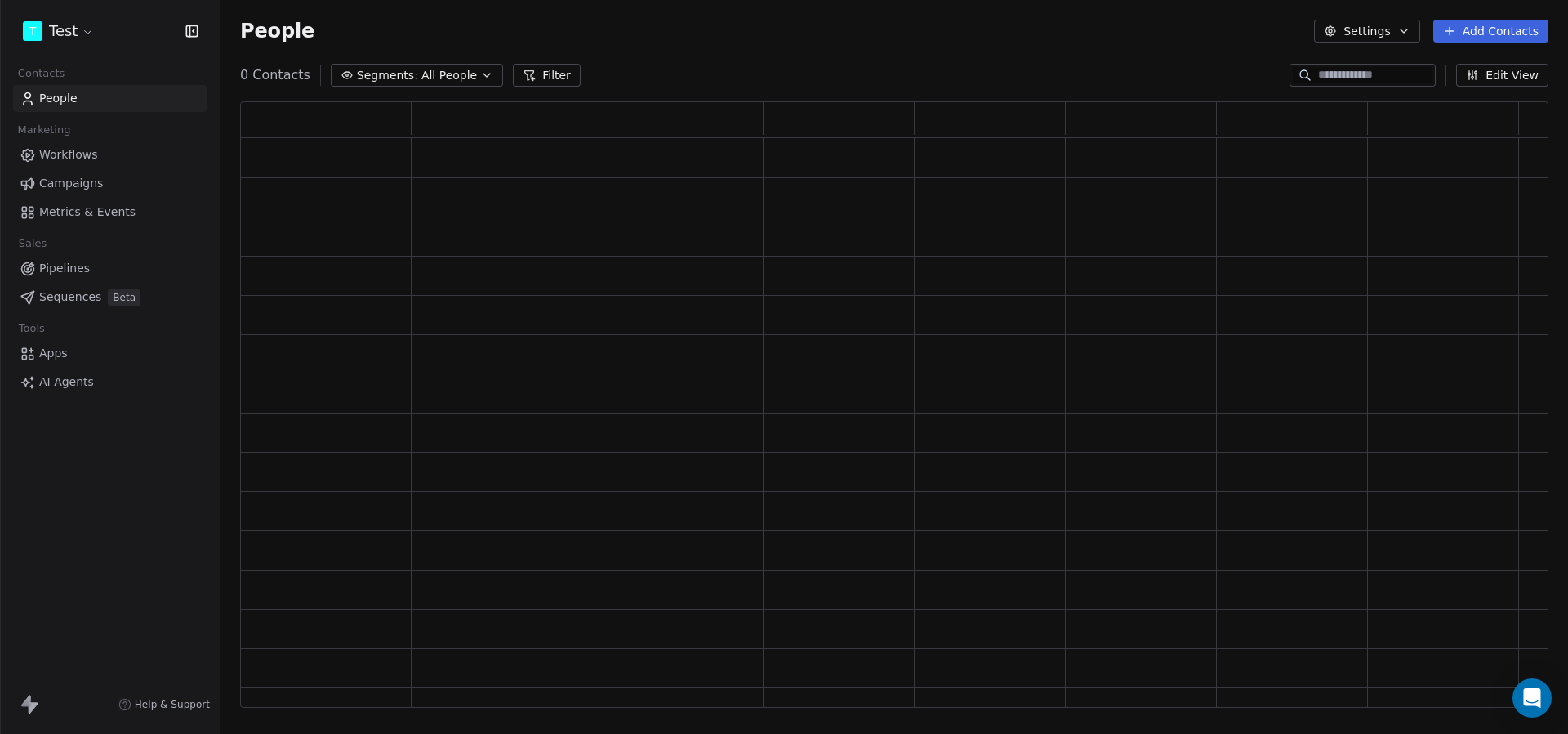
scroll to position [606, 1308]
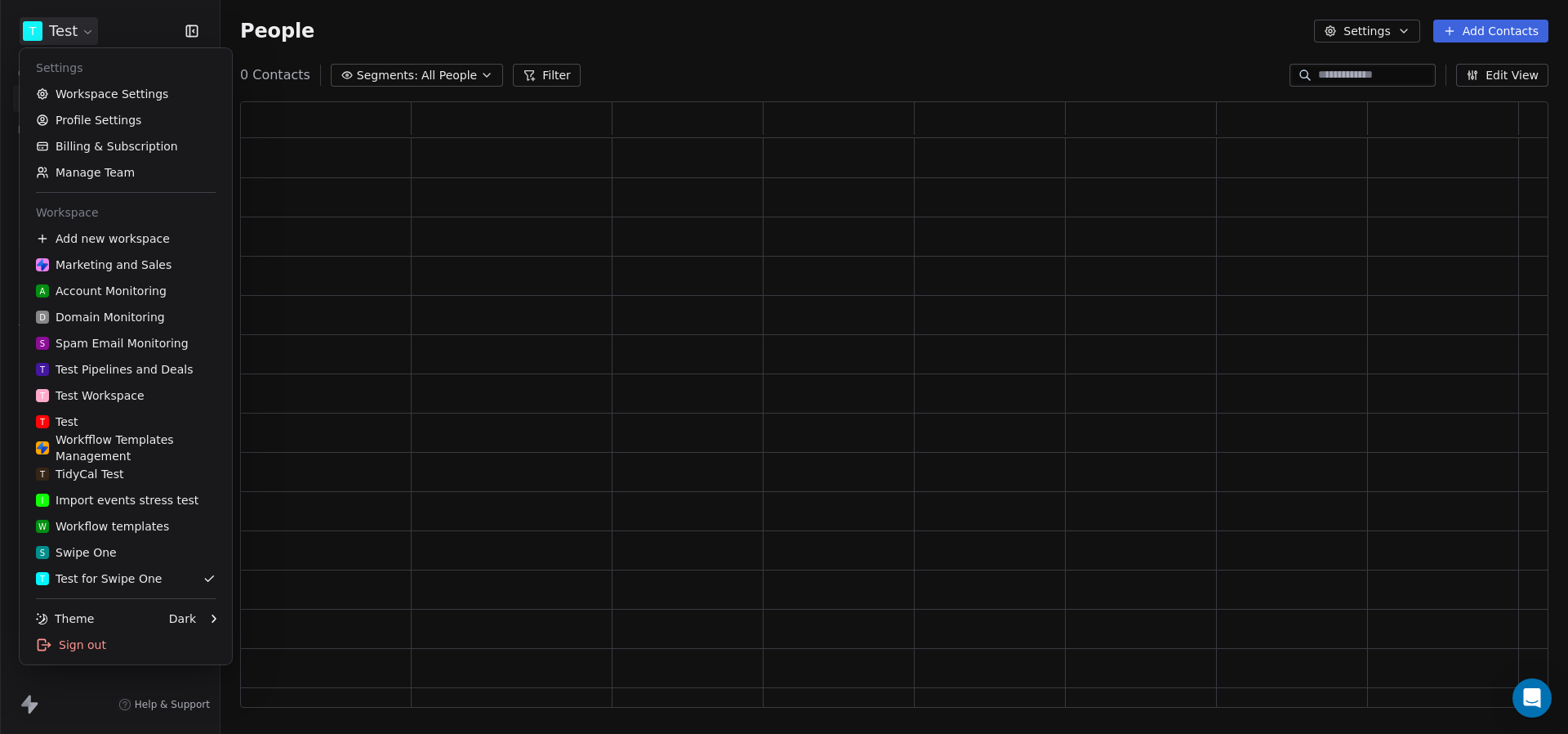
click at [83, 33] on html "T Test Contacts People Marketing Workflows Campaigns Metrics & Events Sales Pip…" at bounding box center [784, 367] width 1568 height 734
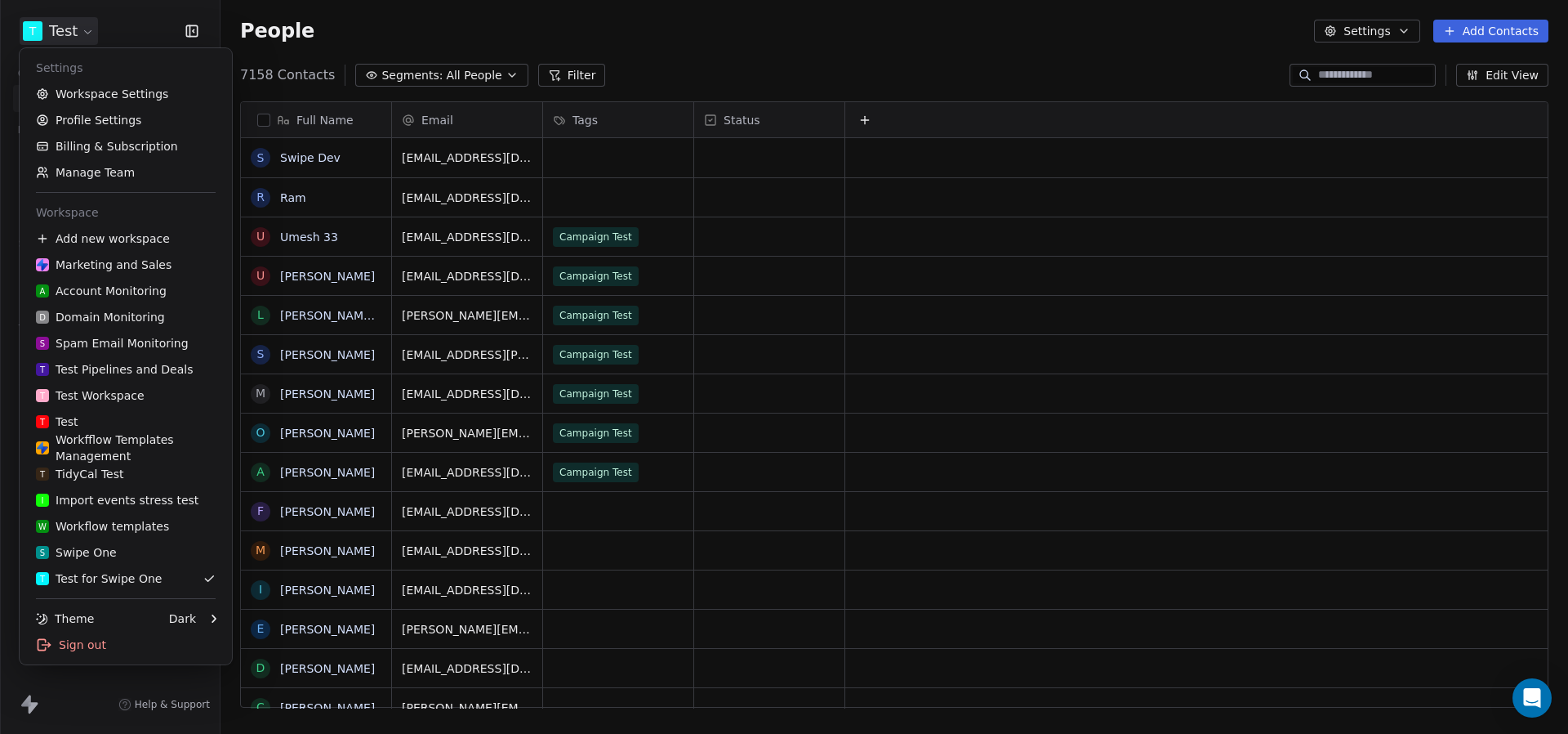
scroll to position [646, 1348]
click at [112, 324] on div "D Domain Monitoring" at bounding box center [101, 317] width 129 height 16
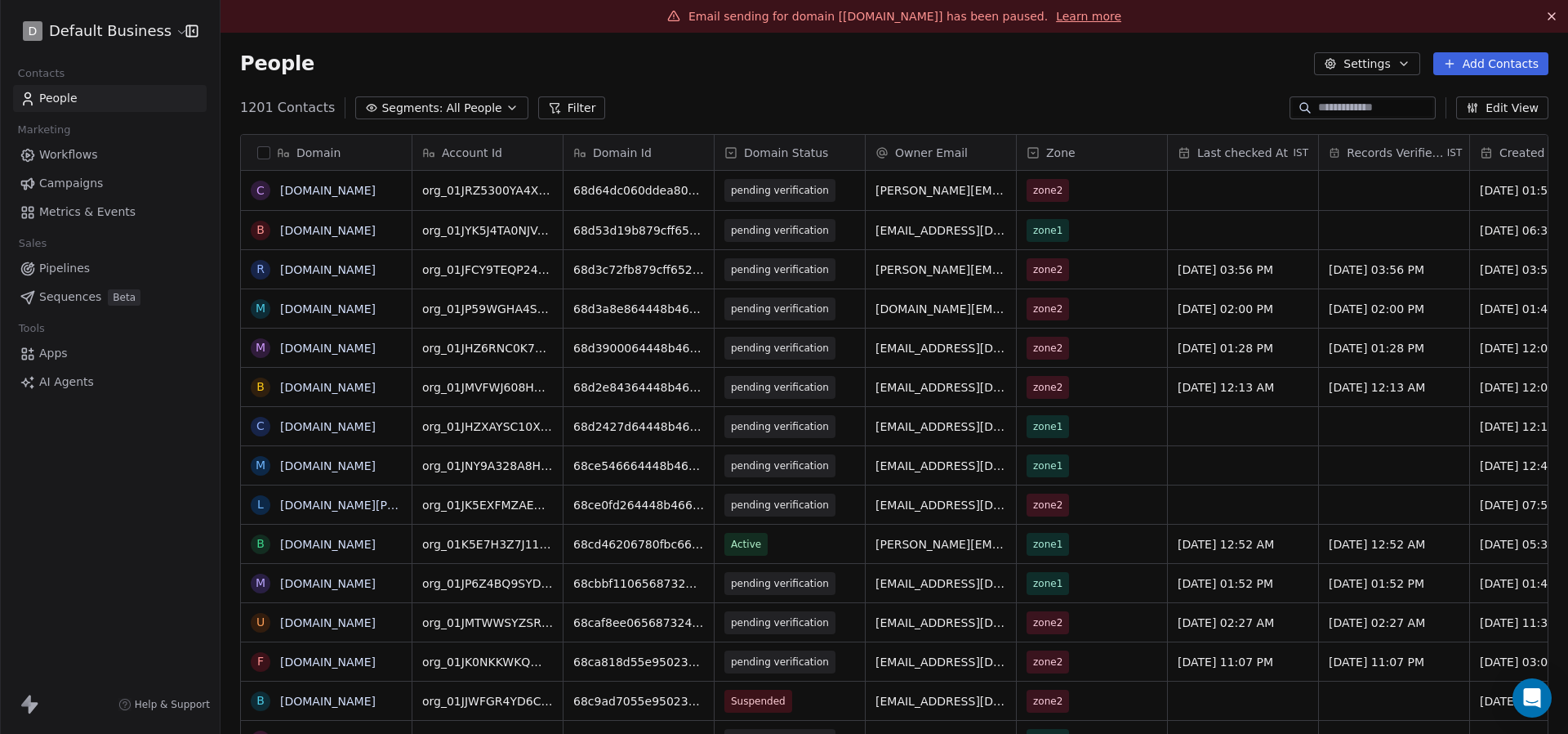
scroll to position [646, 1348]
click at [1349, 108] on input at bounding box center [1376, 108] width 115 height 16
paste input "**********"
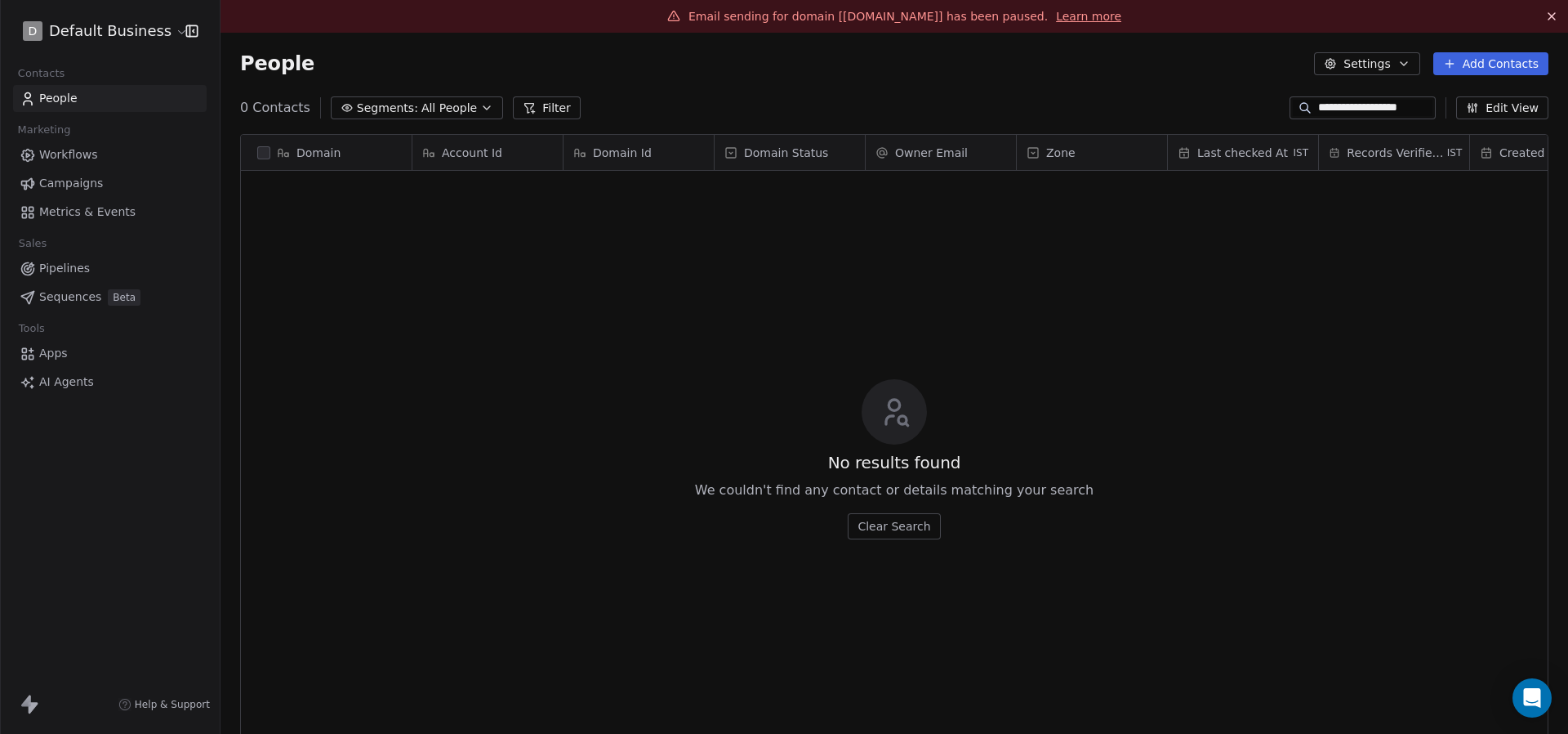
paste input
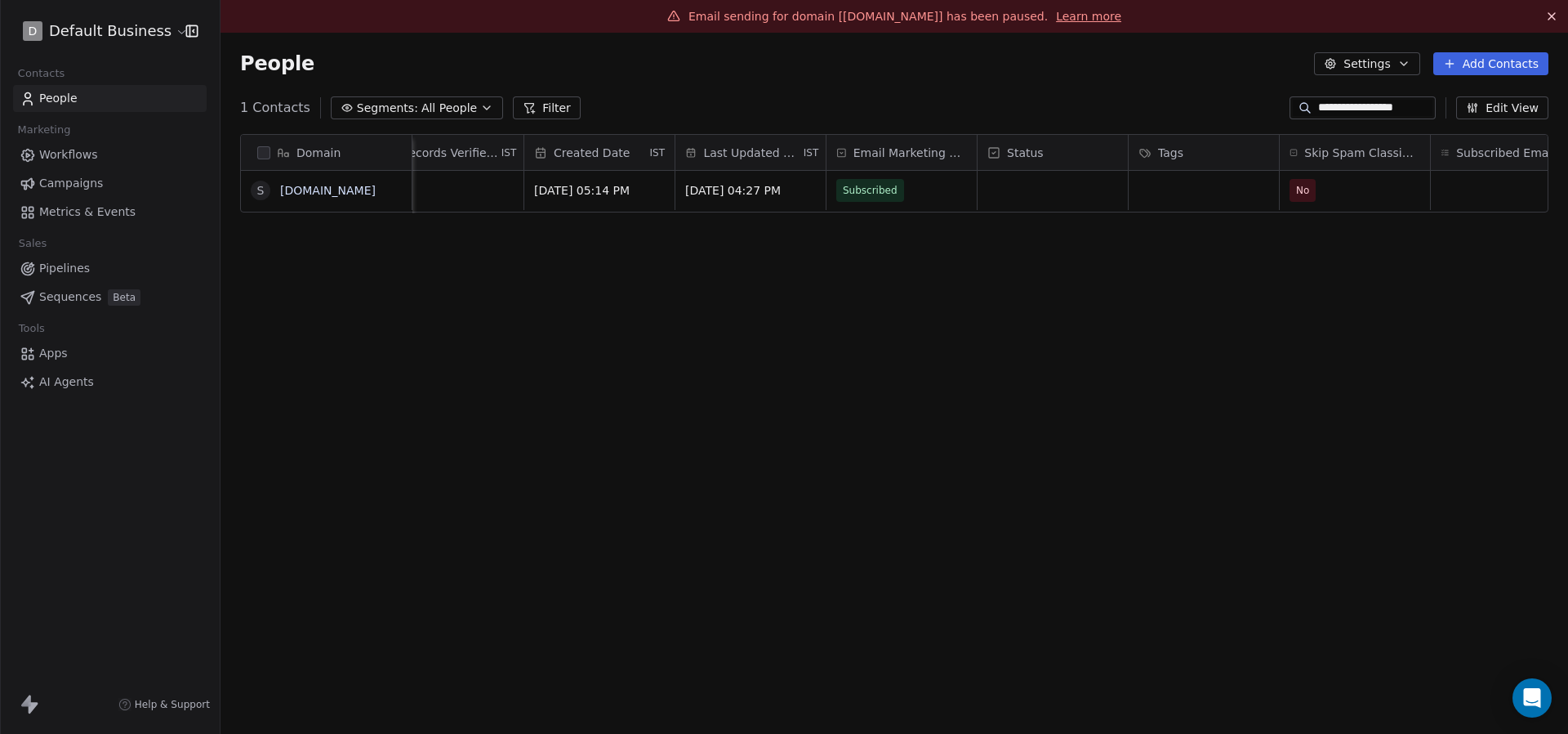
scroll to position [0, 1019]
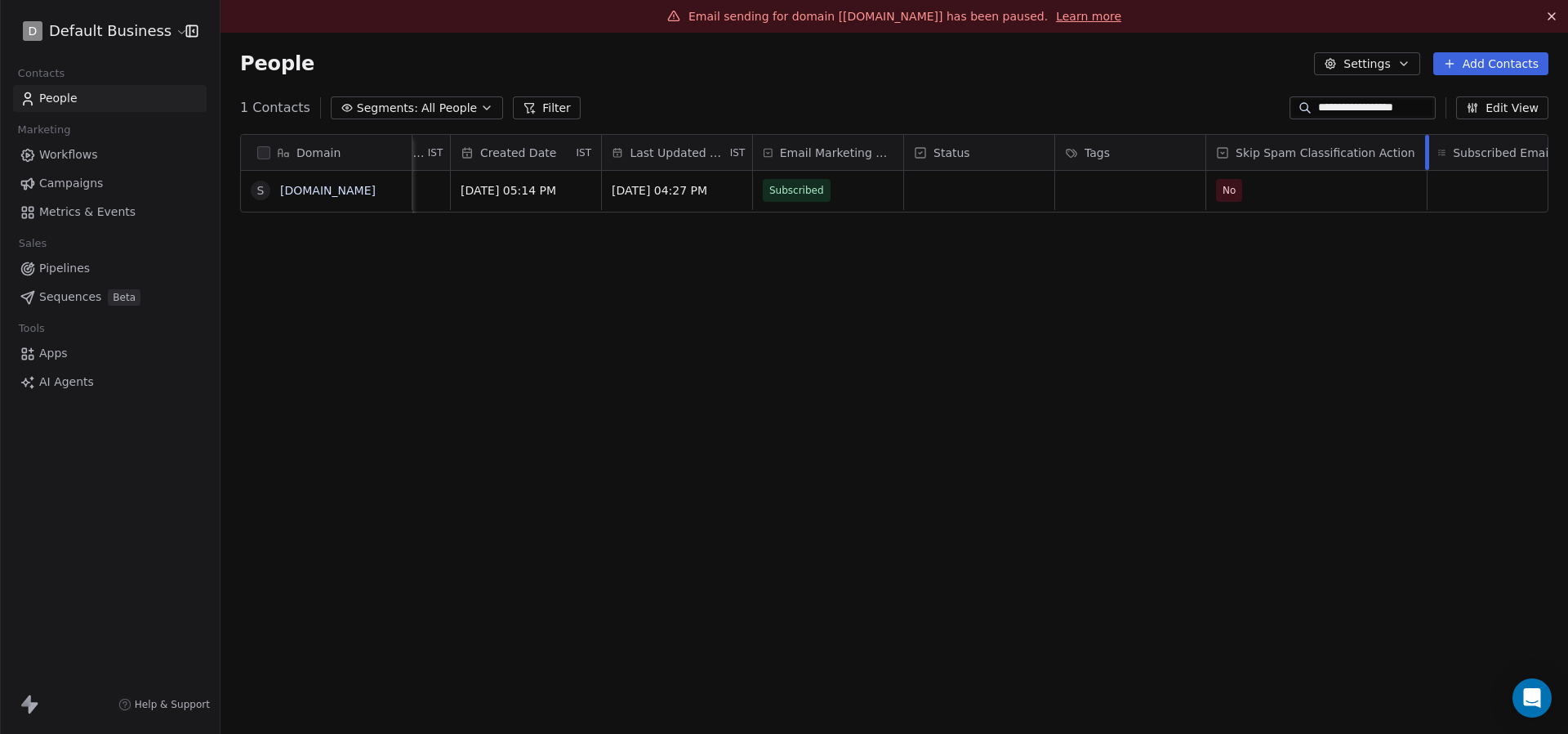
drag, startPoint x: 1356, startPoint y: 145, endPoint x: 1426, endPoint y: 155, distance: 70.7
click at [1426, 155] on div at bounding box center [1427, 152] width 4 height 35
type input "**********"
click at [1288, 187] on span "No" at bounding box center [1301, 190] width 169 height 23
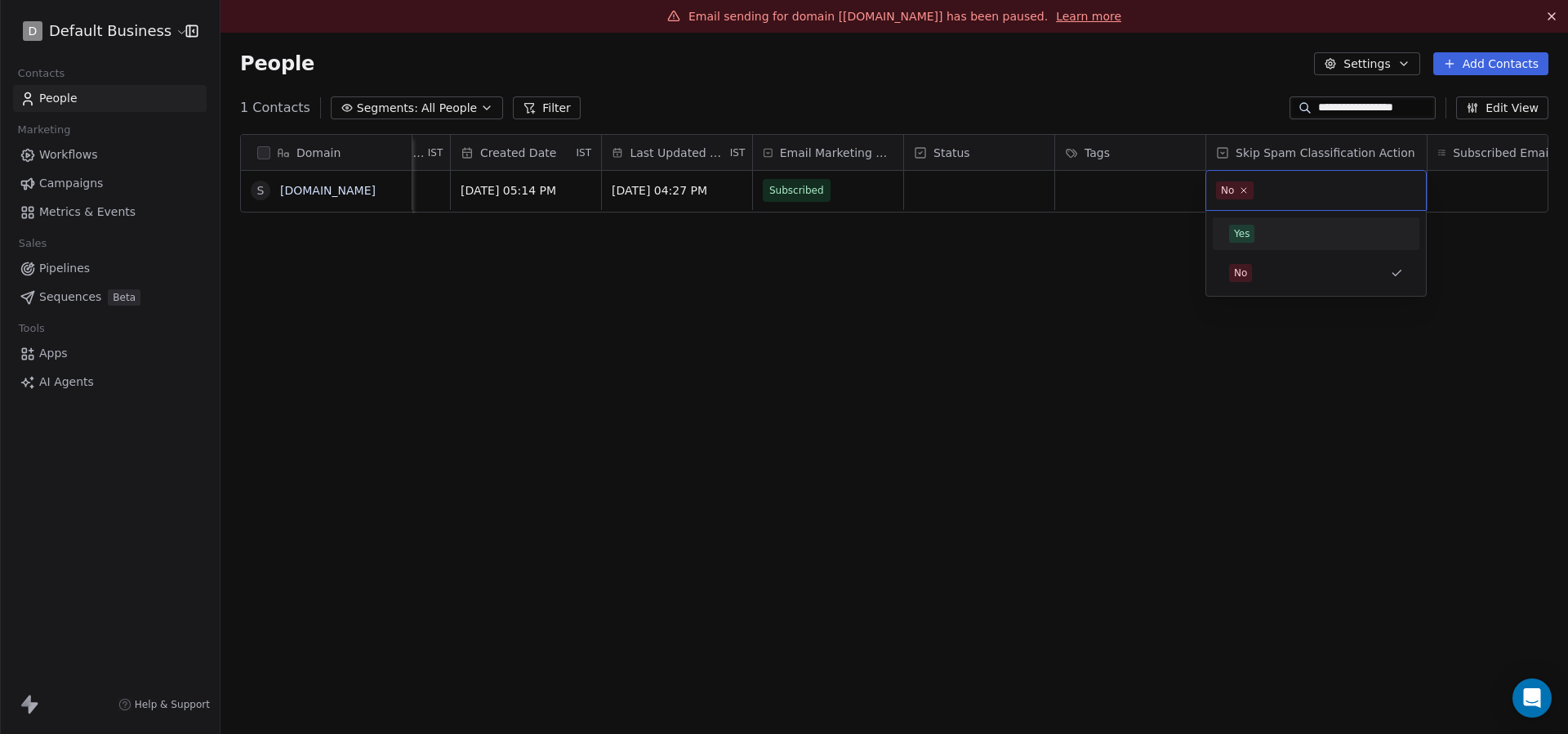
click at [1262, 232] on div "Yes" at bounding box center [1316, 233] width 174 height 18
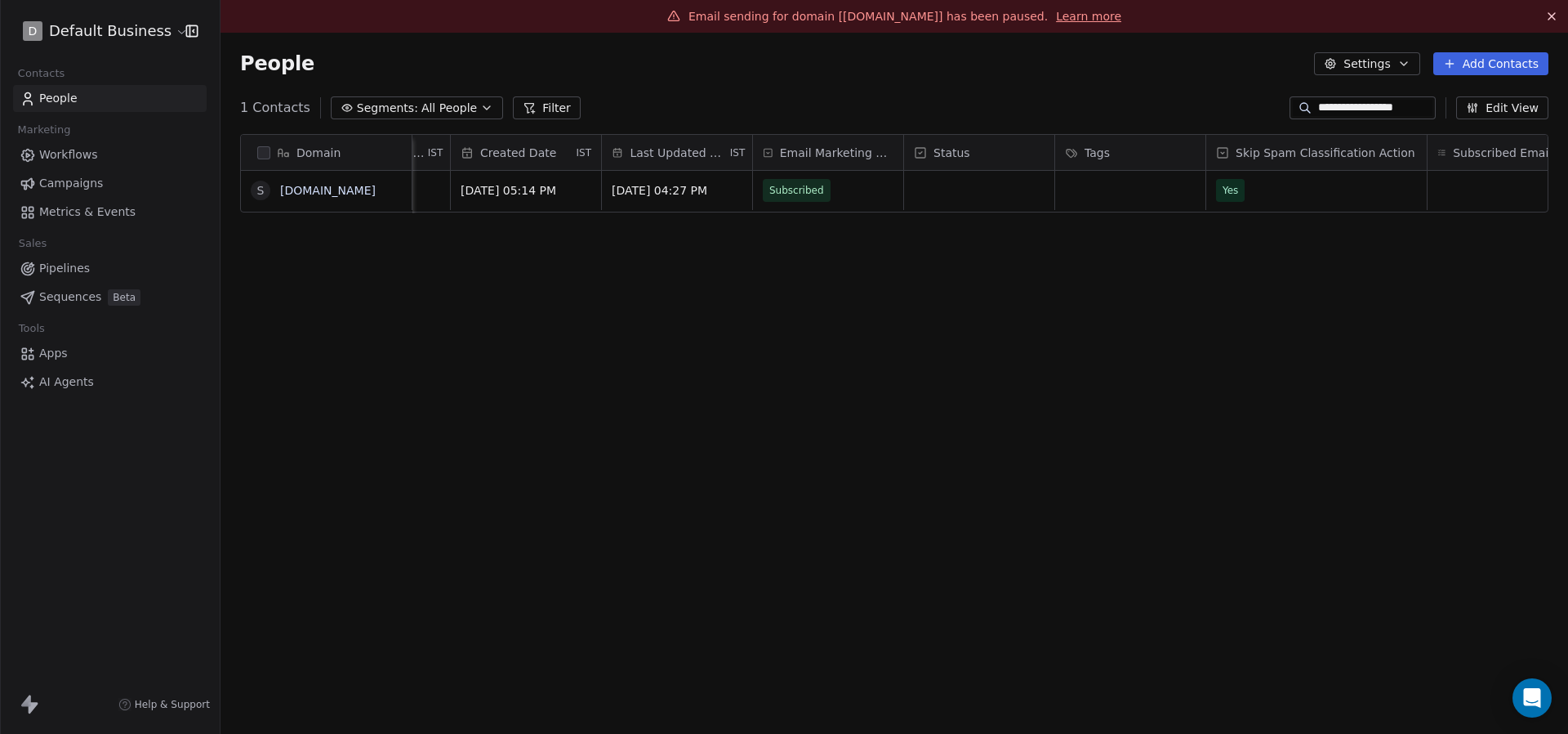
click at [1142, 242] on div "Domain s swipepagestest.top Owner Email Zone Last checked At IST Records Verifi…" at bounding box center [894, 444] width 1348 height 646
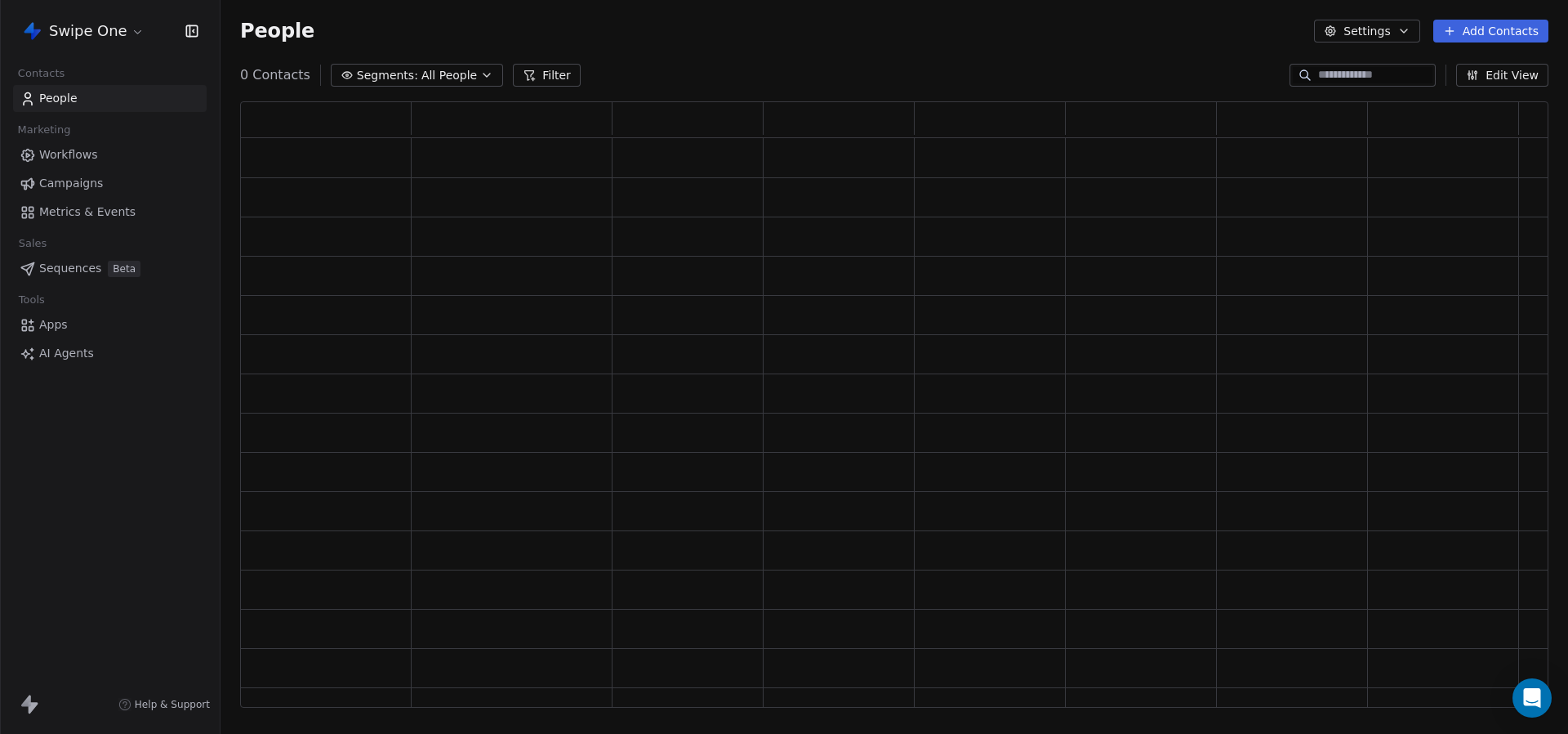
scroll to position [606, 1308]
click at [431, 77] on span "All People" at bounding box center [450, 75] width 56 height 17
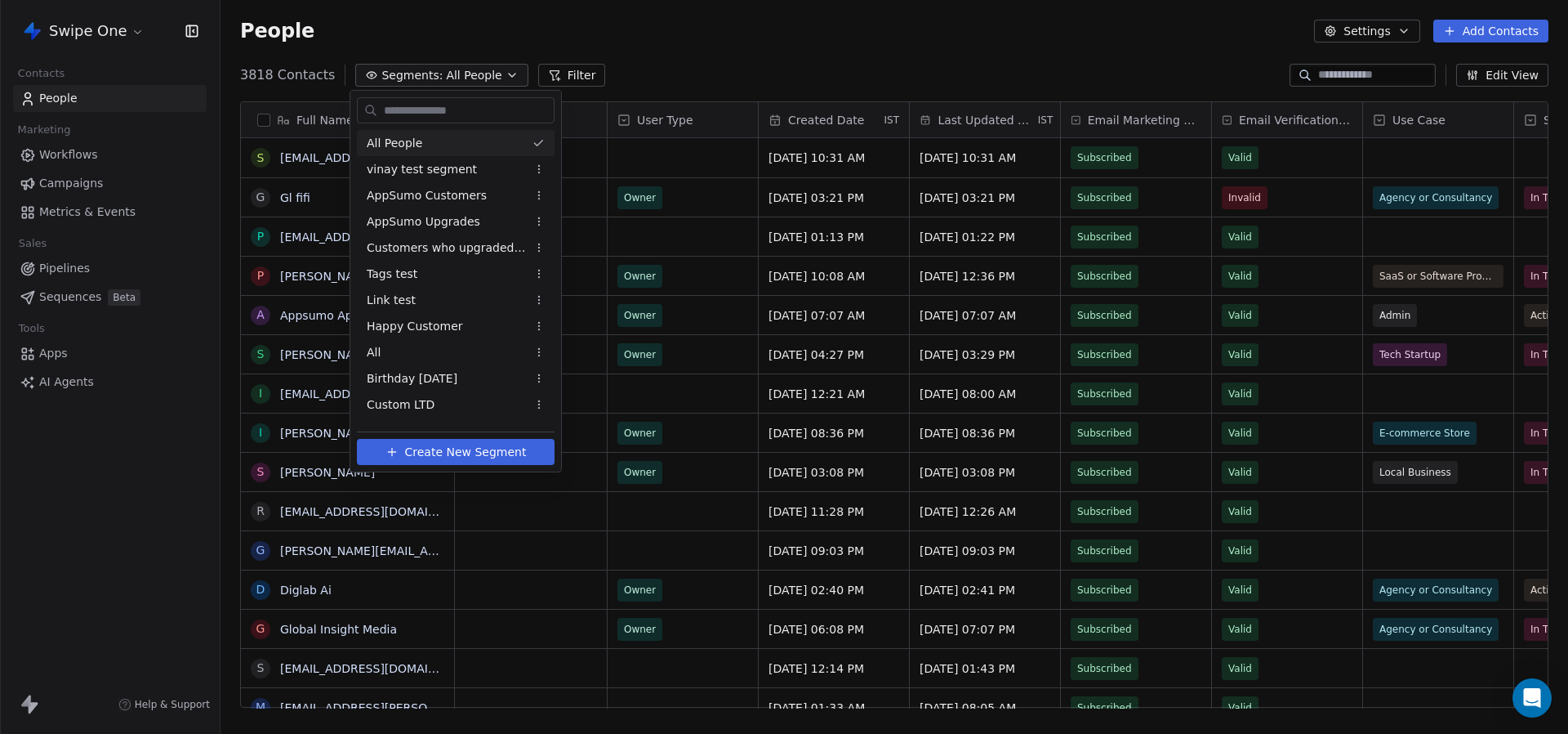
scroll to position [646, 1348]
click at [431, 77] on html "Swipe One Contacts People Marketing Workflows Campaigns Metrics & Events Sales …" at bounding box center [784, 367] width 1568 height 734
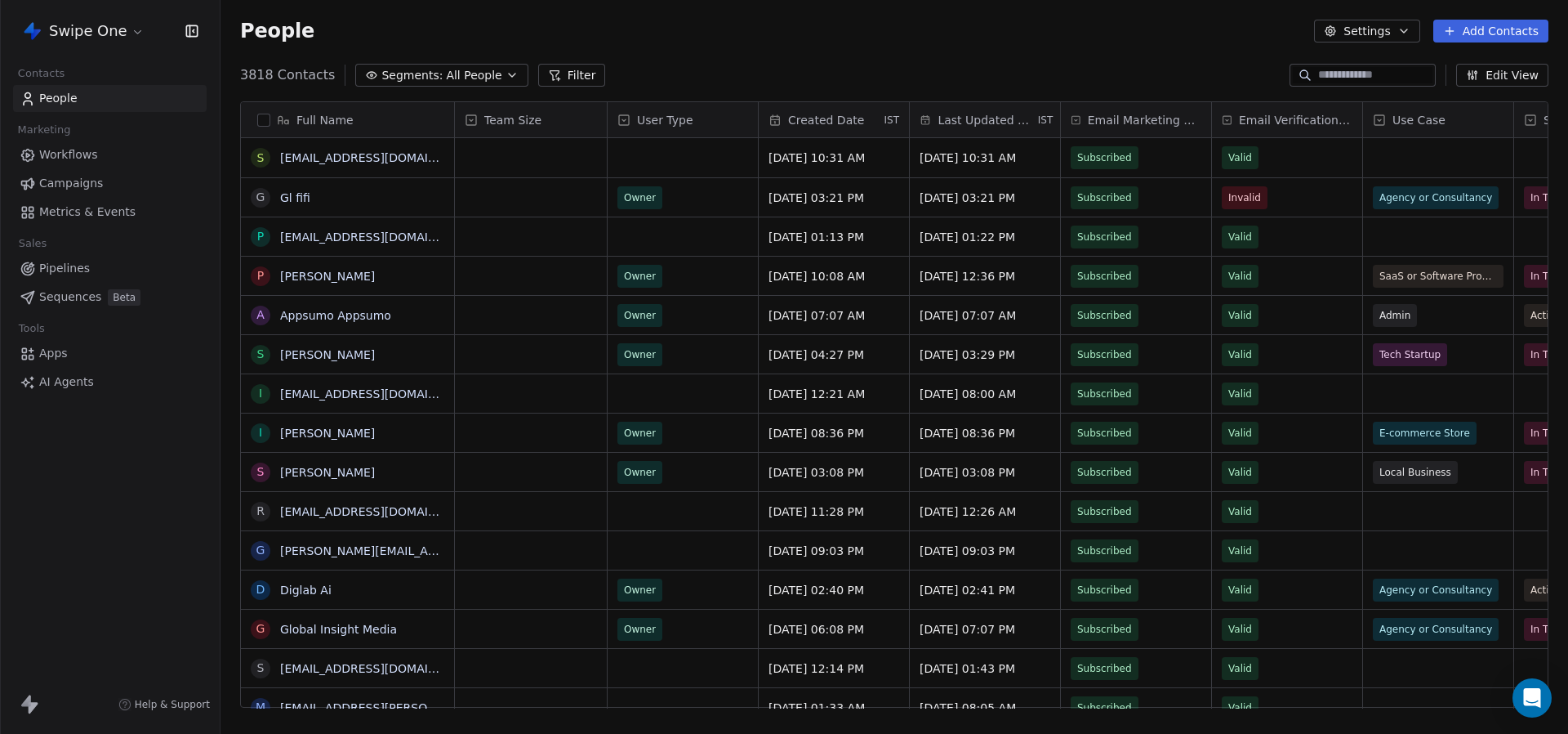
click at [431, 77] on span "Segments:" at bounding box center [412, 75] width 61 height 17
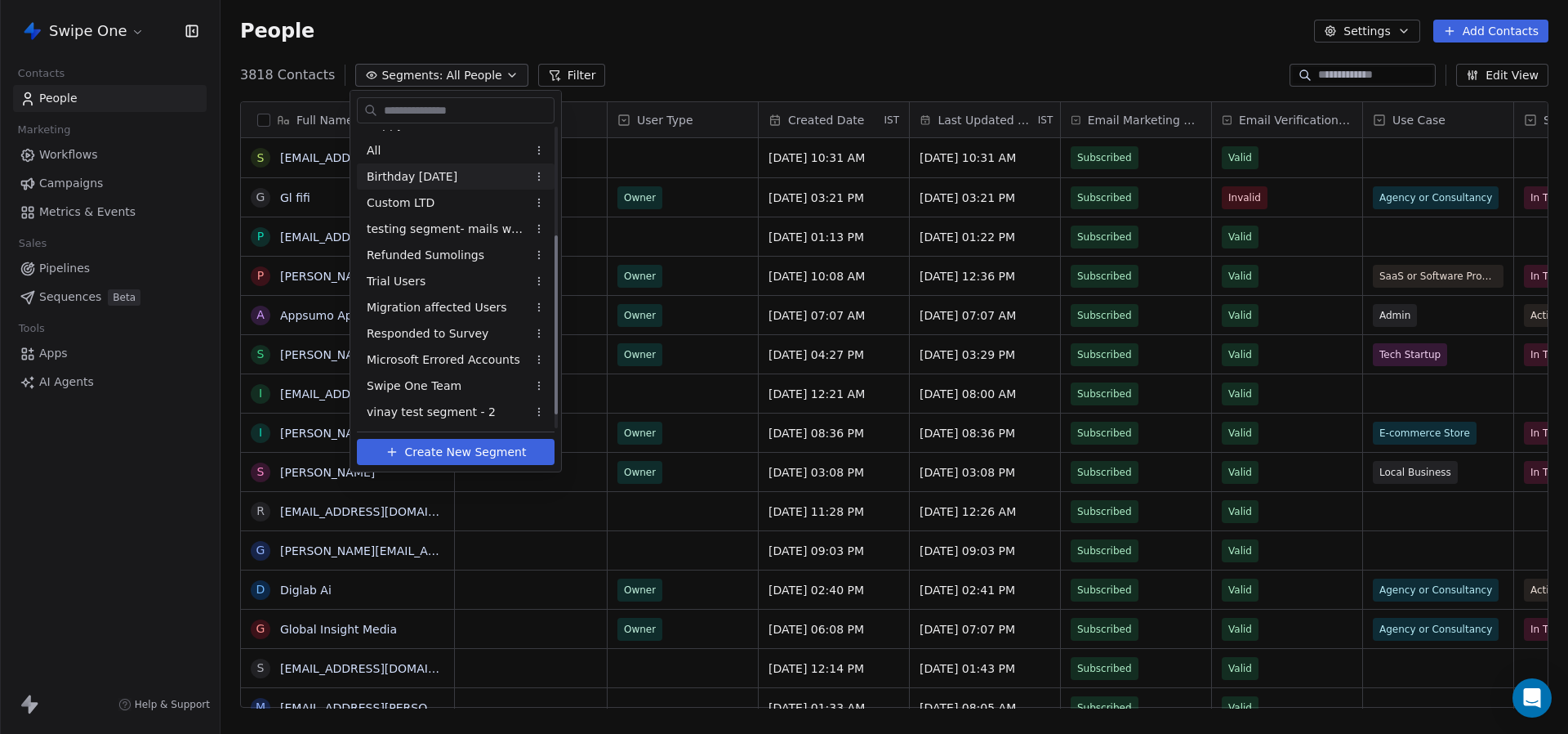
scroll to position [0, 0]
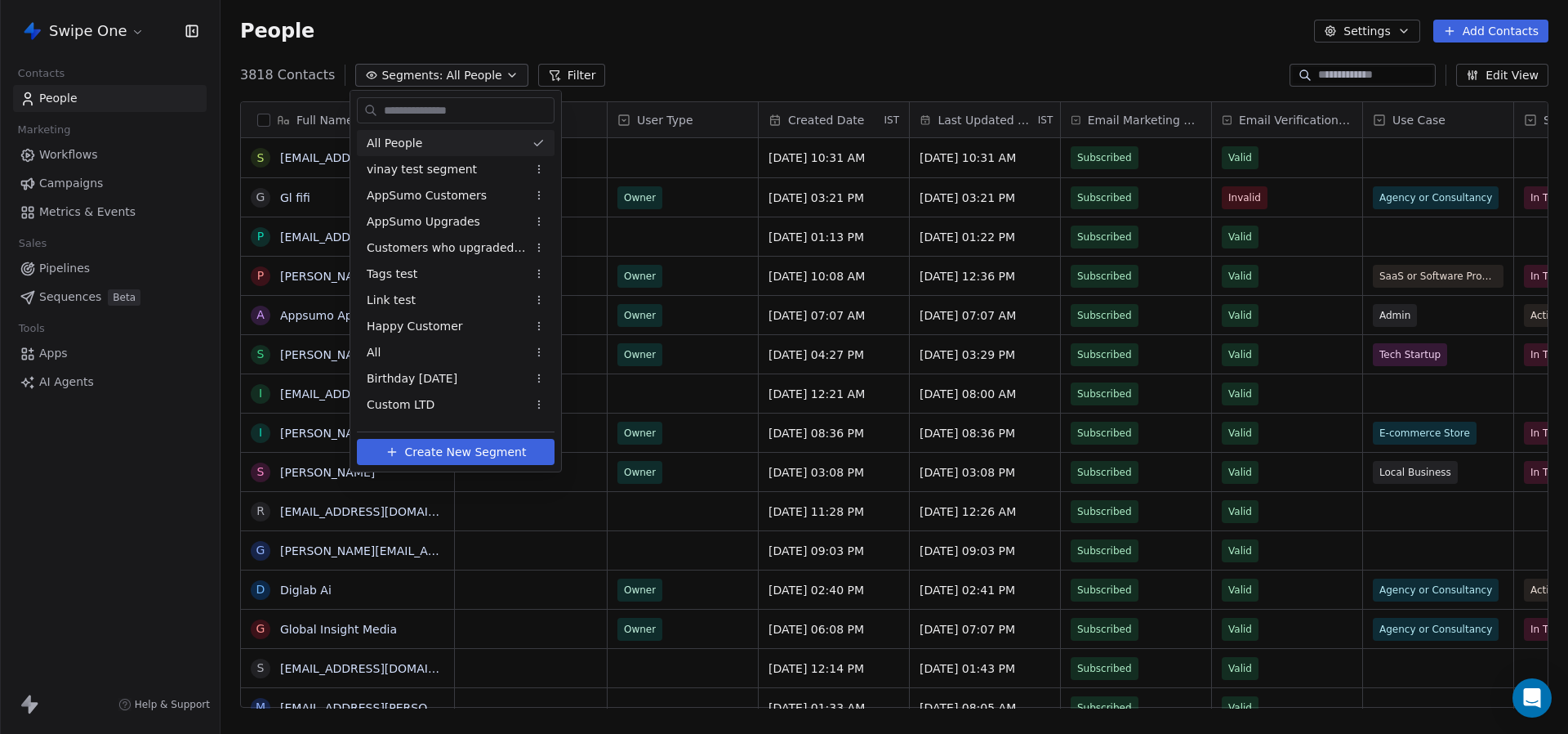
click at [115, 58] on html "Swipe One Contacts People Marketing Workflows Campaigns Metrics & Events Sales …" at bounding box center [784, 367] width 1568 height 734
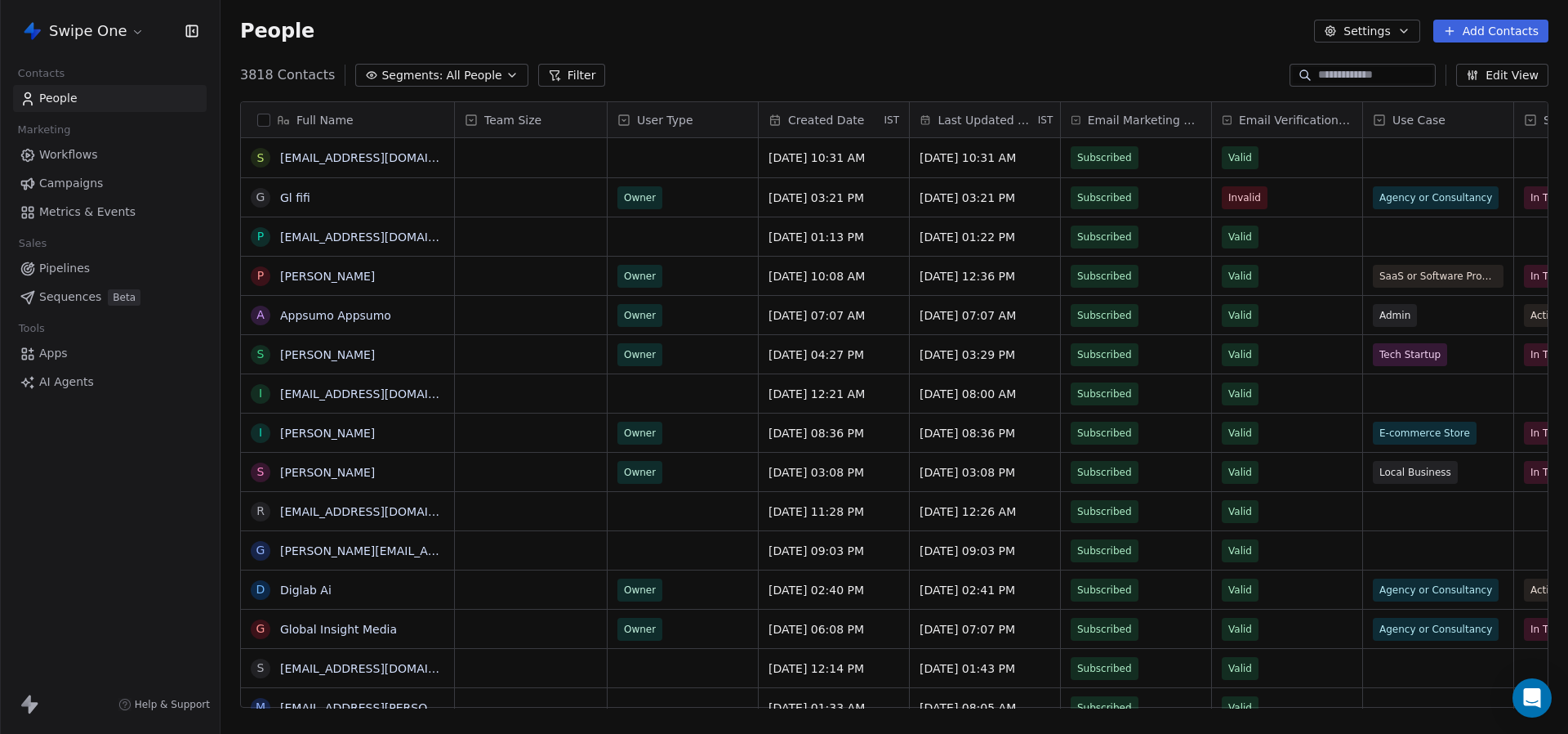
click at [114, 43] on html "Swipe One Contacts People Marketing Workflows Campaigns Metrics & Events Sales …" at bounding box center [784, 367] width 1568 height 734
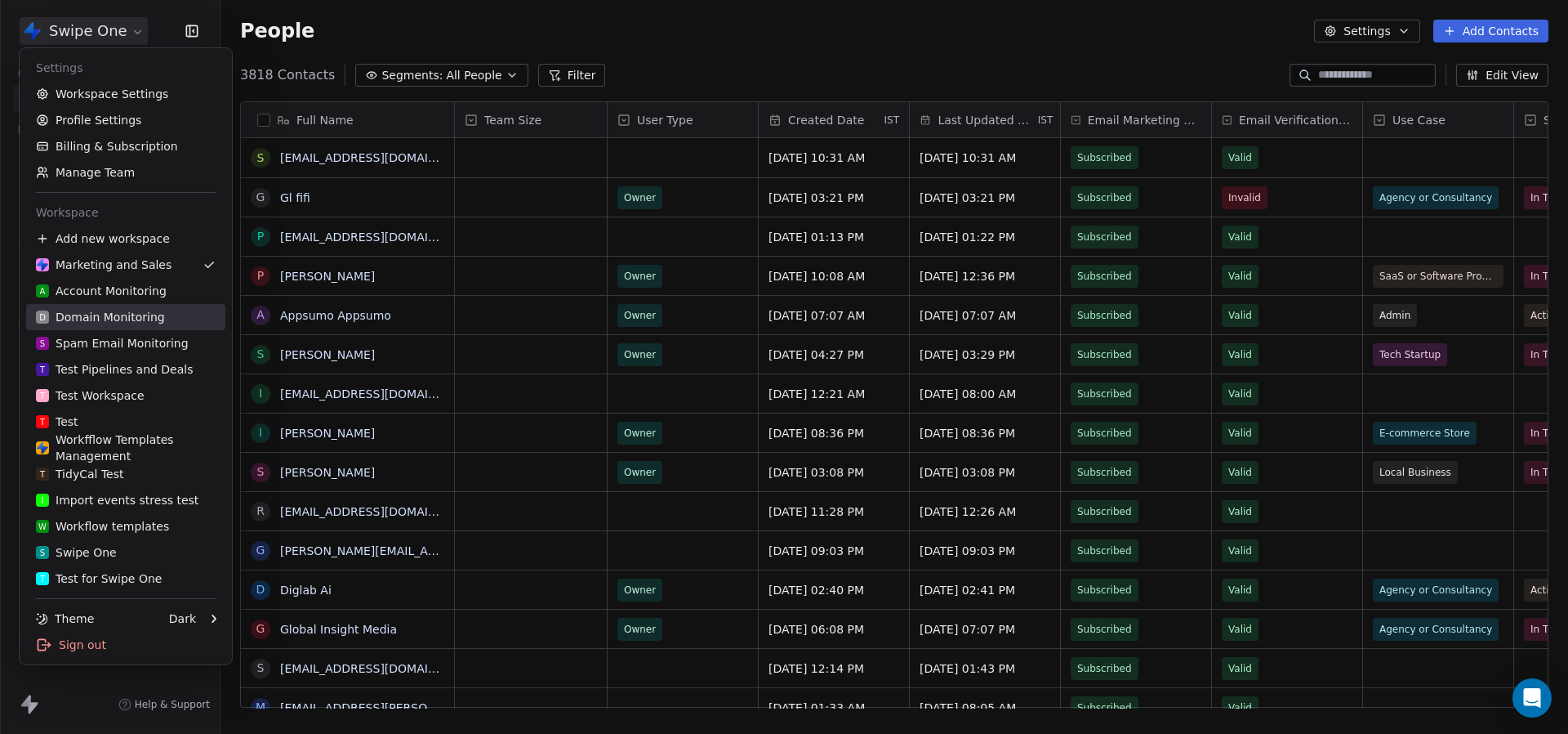
click at [124, 319] on div "D Domain Monitoring" at bounding box center [101, 317] width 129 height 16
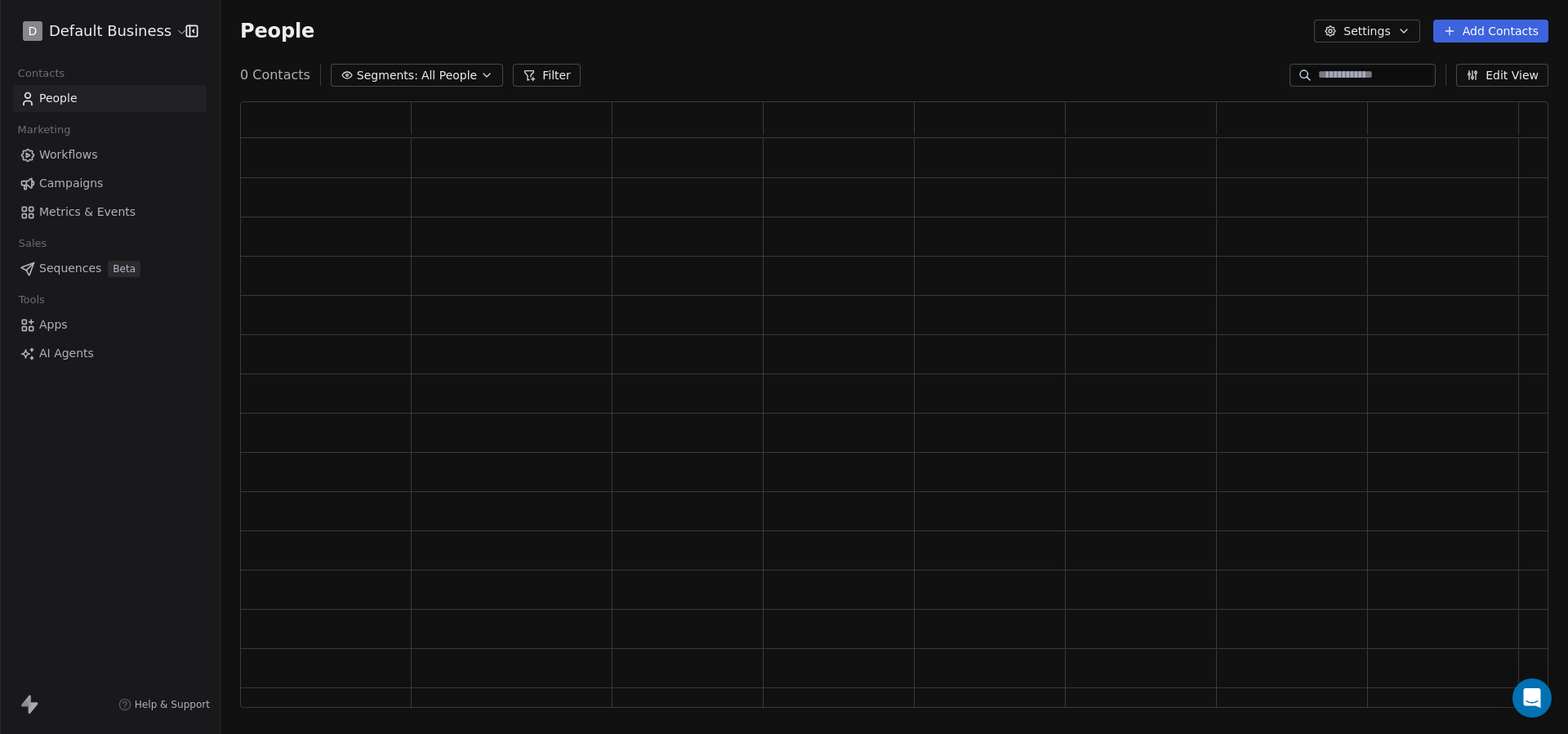
scroll to position [606, 1308]
click at [1375, 73] on input at bounding box center [1376, 75] width 115 height 16
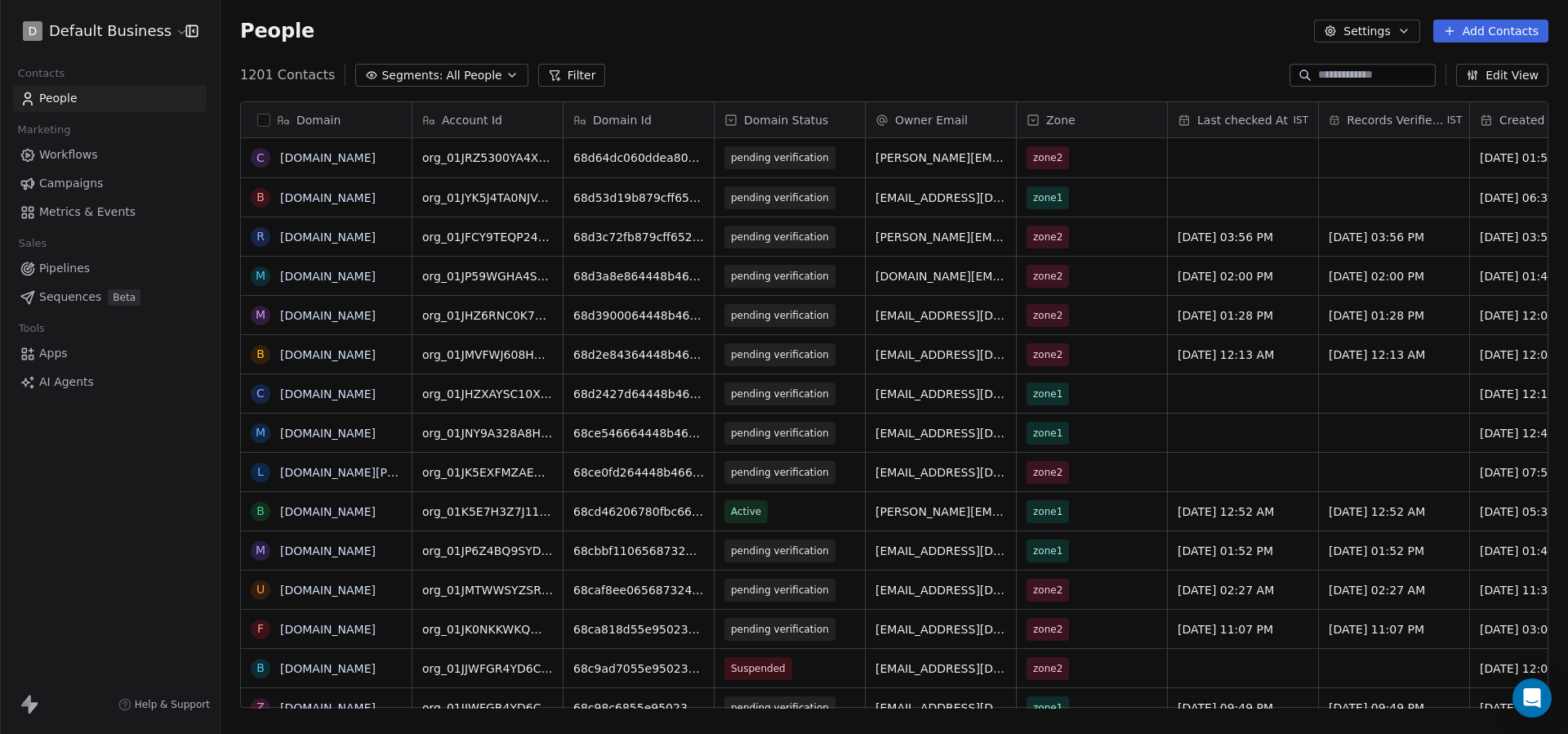
scroll to position [646, 1348]
paste input "**********"
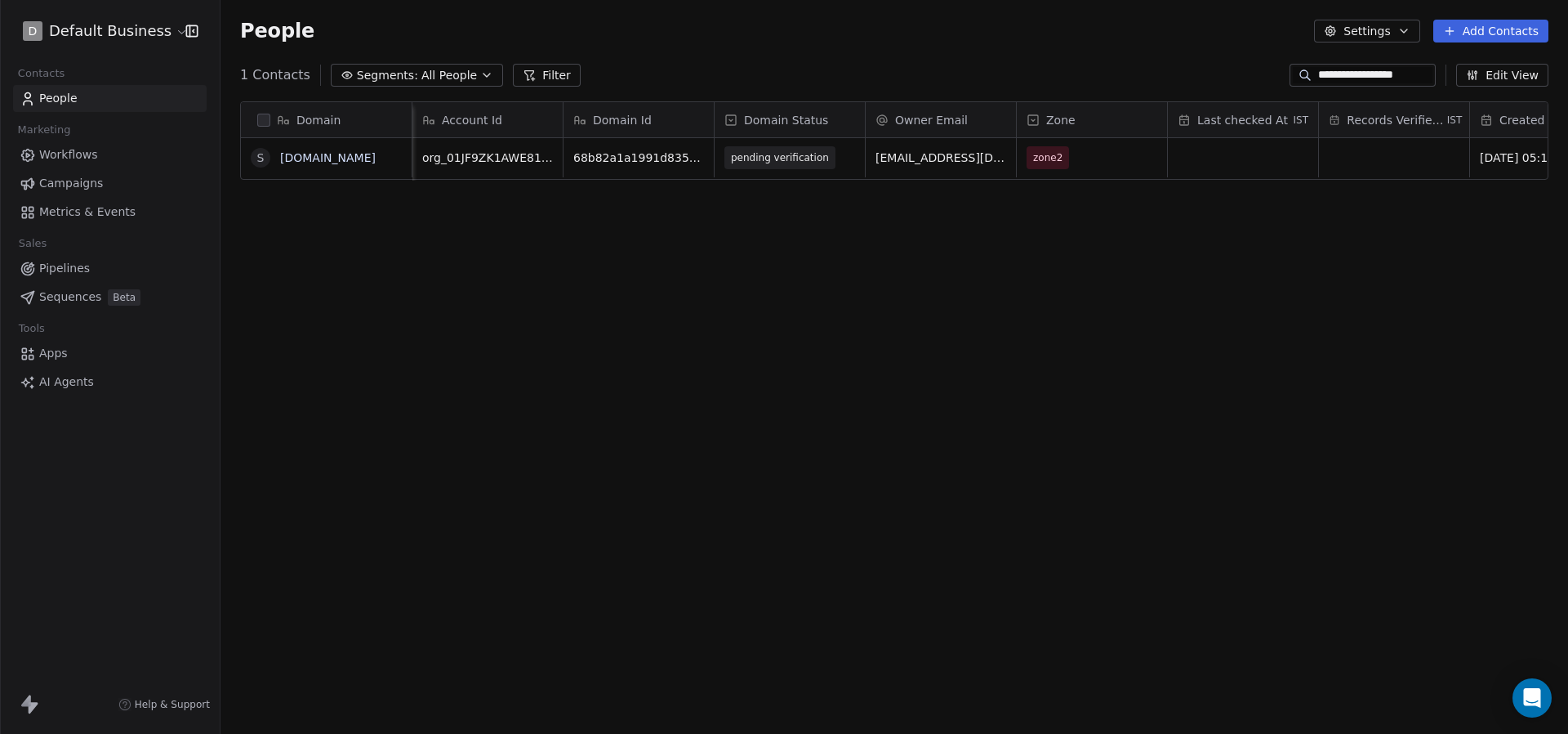
scroll to position [0, 1019]
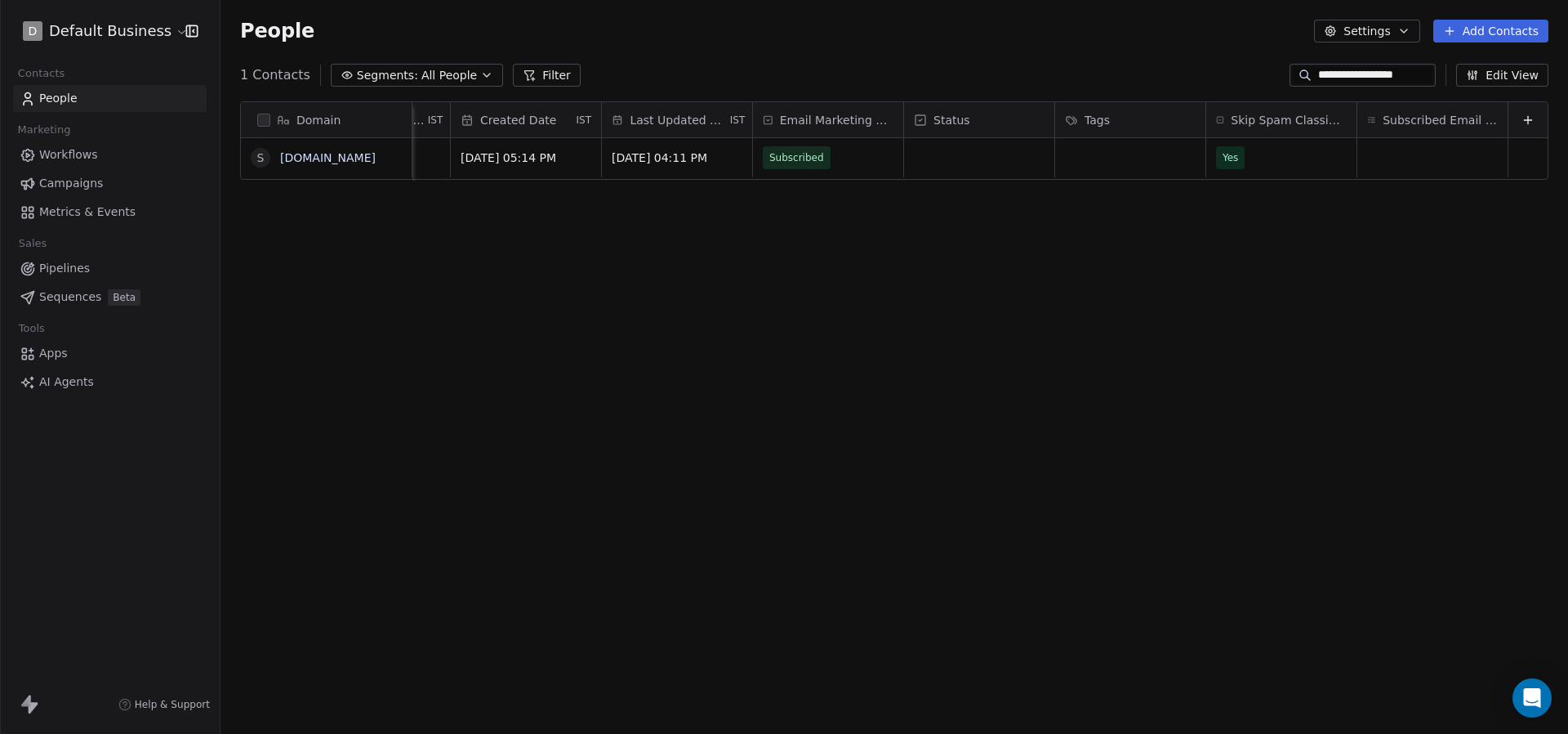
type input "**********"
click at [1265, 164] on span "Yes" at bounding box center [1267, 158] width 100 height 23
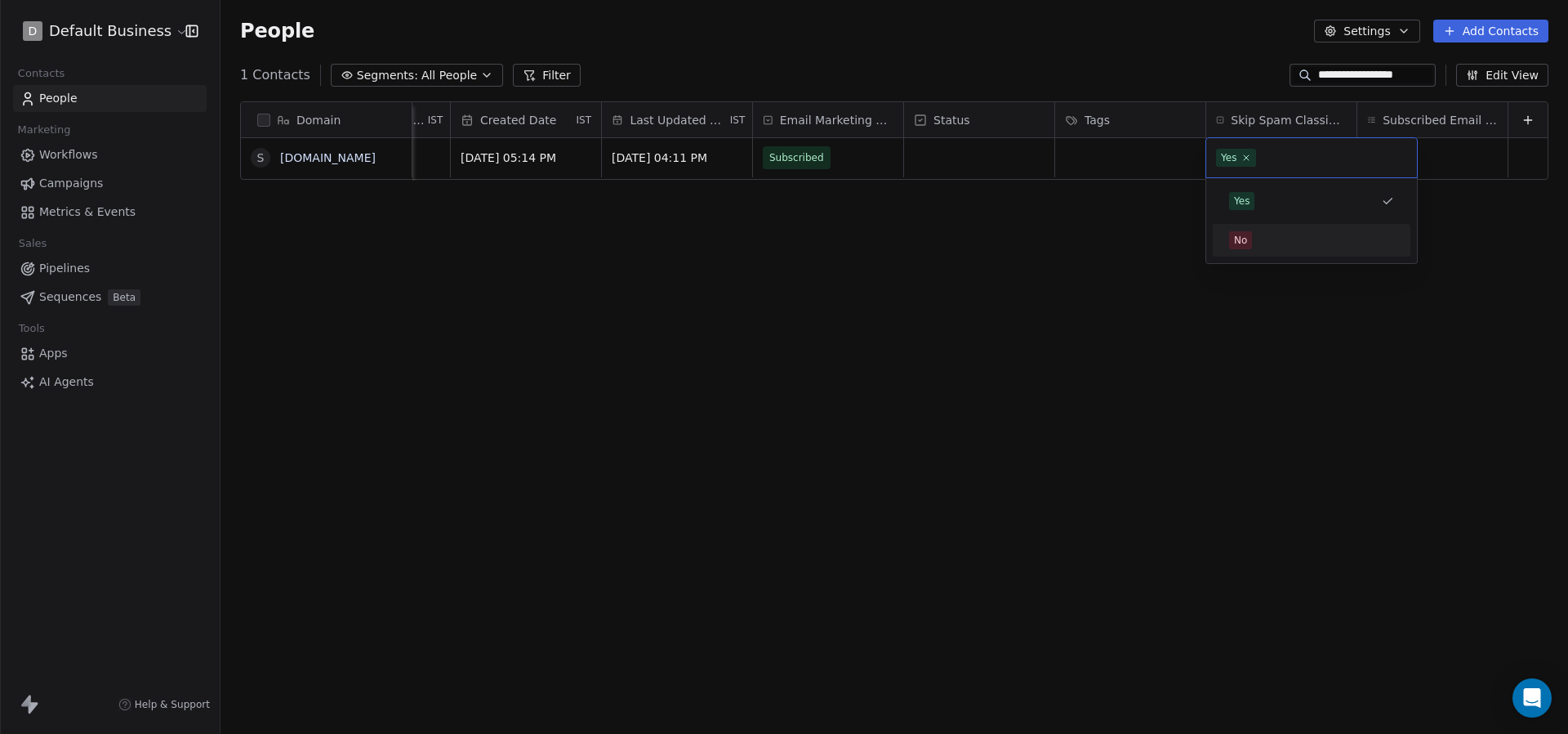
click at [1251, 224] on div "No" at bounding box center [1311, 240] width 197 height 33
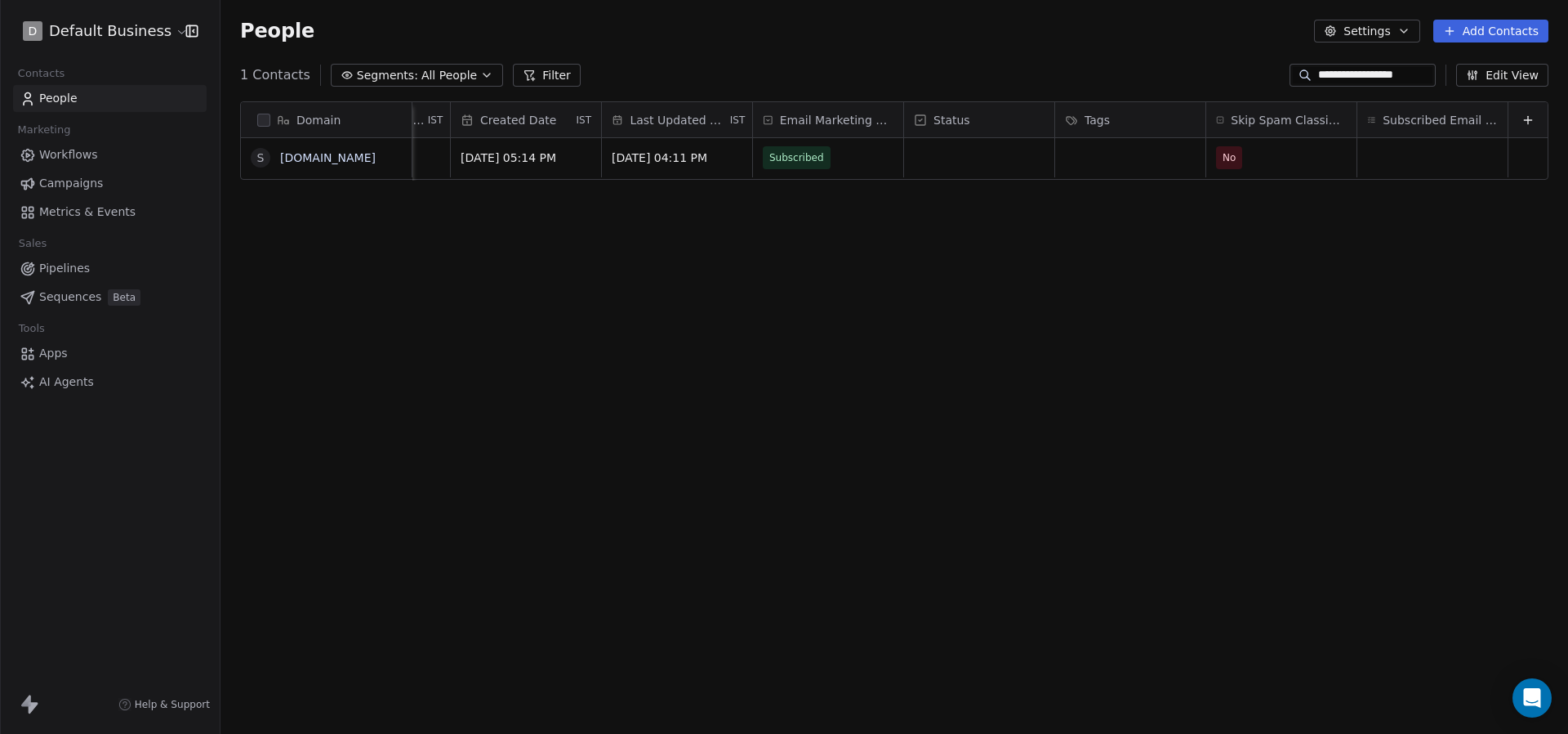
click at [1108, 251] on div "Domain s swipepagestest.top Owner Email Zone Last checked At IST Records Verifi…" at bounding box center [894, 411] width 1348 height 646
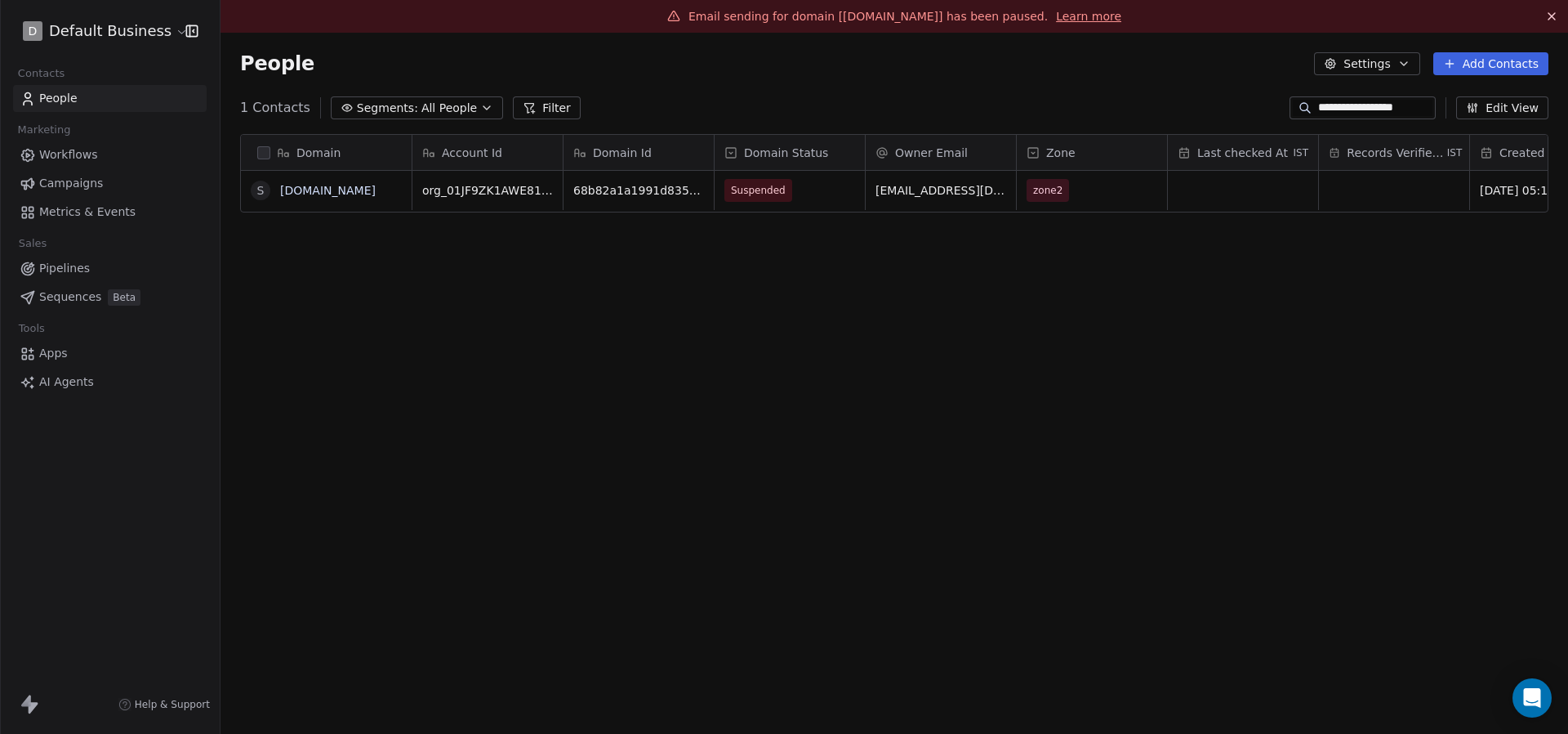
click at [1331, 114] on input "**********" at bounding box center [1376, 108] width 115 height 16
click at [761, 187] on icon "grid" at bounding box center [768, 188] width 13 height 13
